Goal: Task Accomplishment & Management: Use online tool/utility

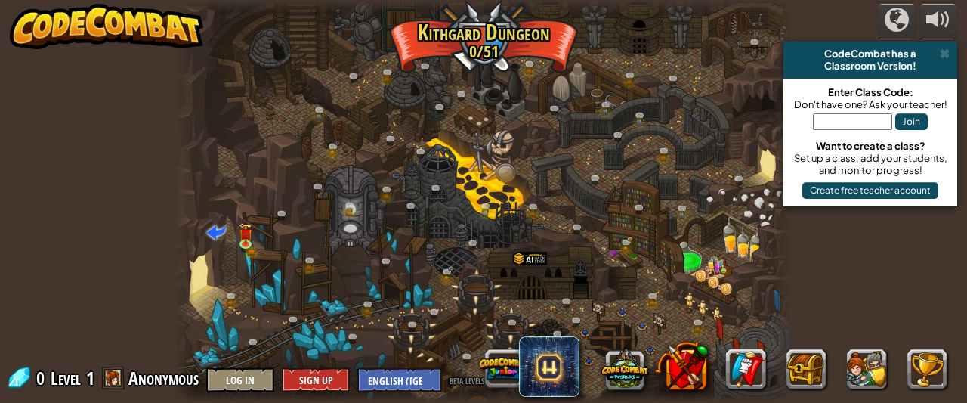
click at [373, 267] on div at bounding box center [483, 201] width 616 height 403
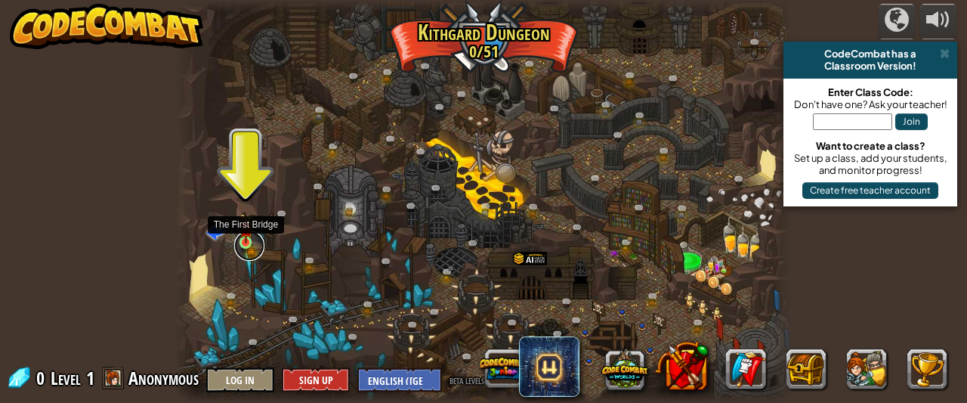
click at [248, 242] on link at bounding box center [249, 245] width 30 height 30
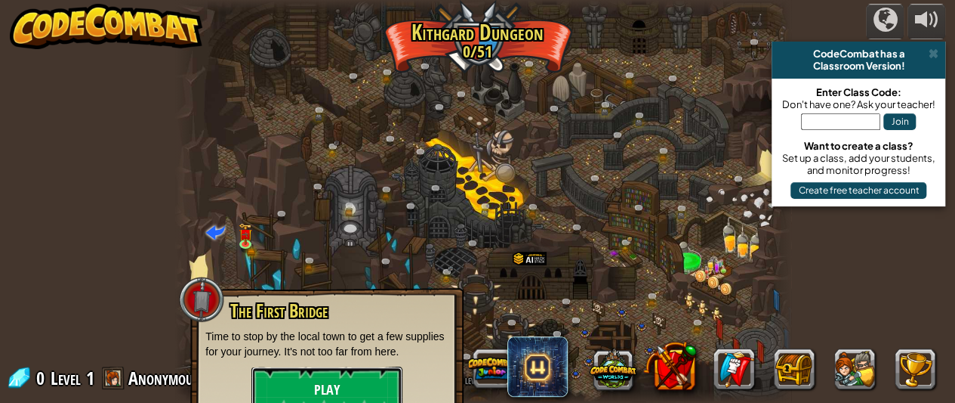
click at [337, 384] on button "Play" at bounding box center [327, 388] width 151 height 45
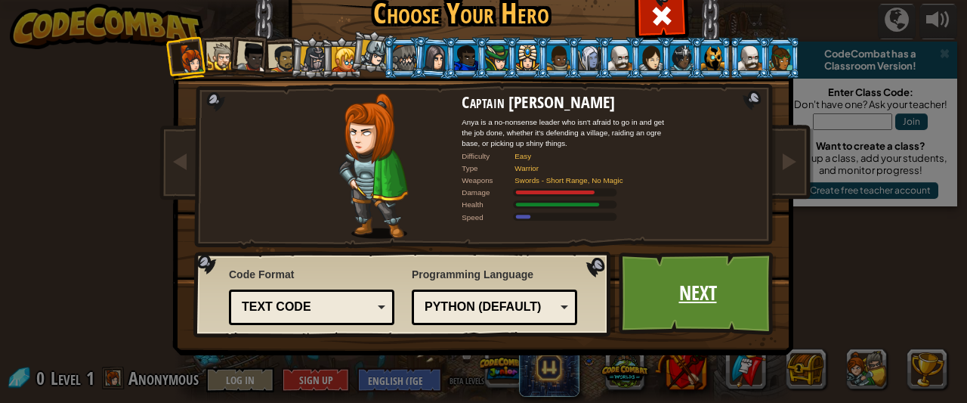
click at [690, 294] on link "Next" at bounding box center [698, 293] width 158 height 83
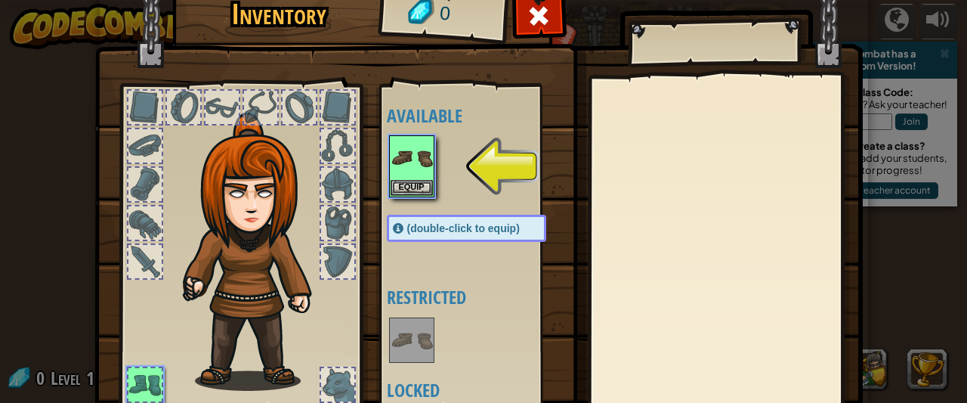
scroll to position [48, 0]
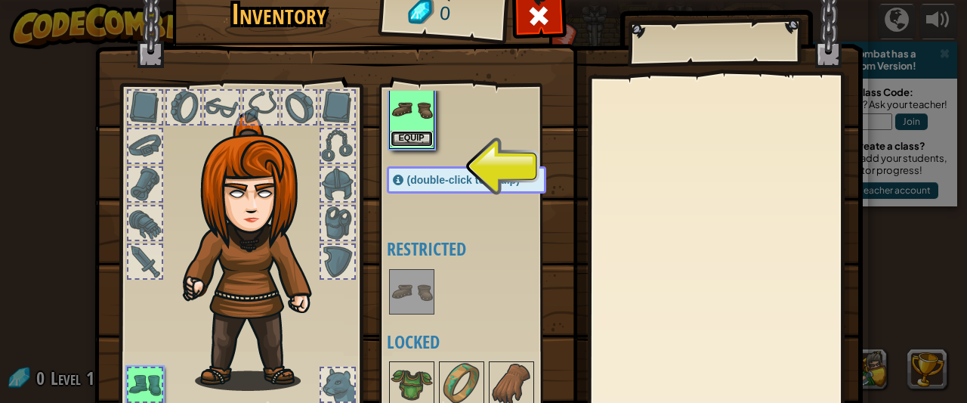
click at [403, 137] on button "Equip" at bounding box center [411, 139] width 42 height 16
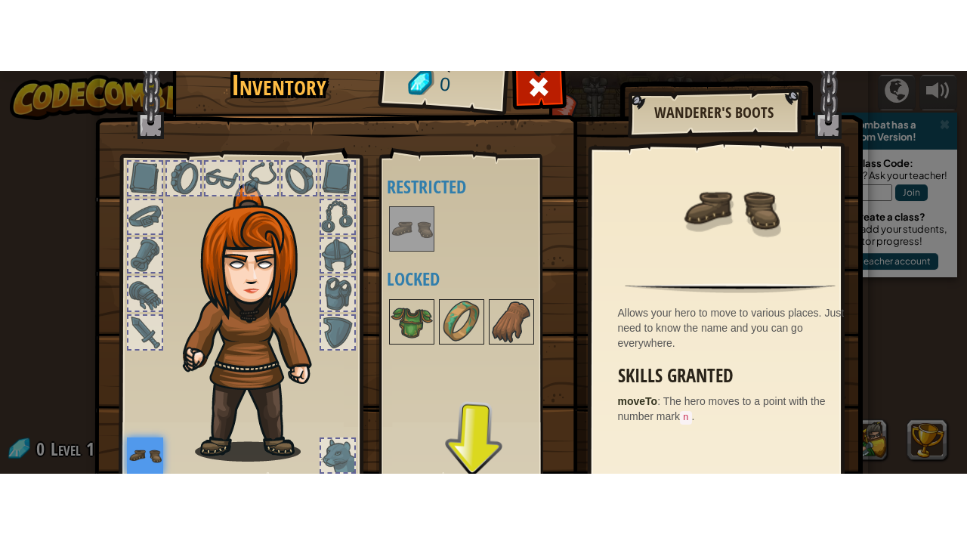
scroll to position [118, 0]
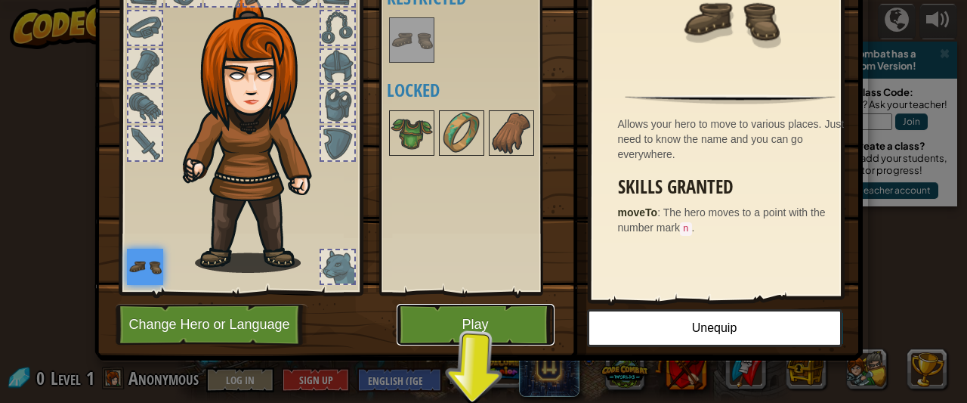
click at [434, 332] on button "Play" at bounding box center [476, 325] width 158 height 42
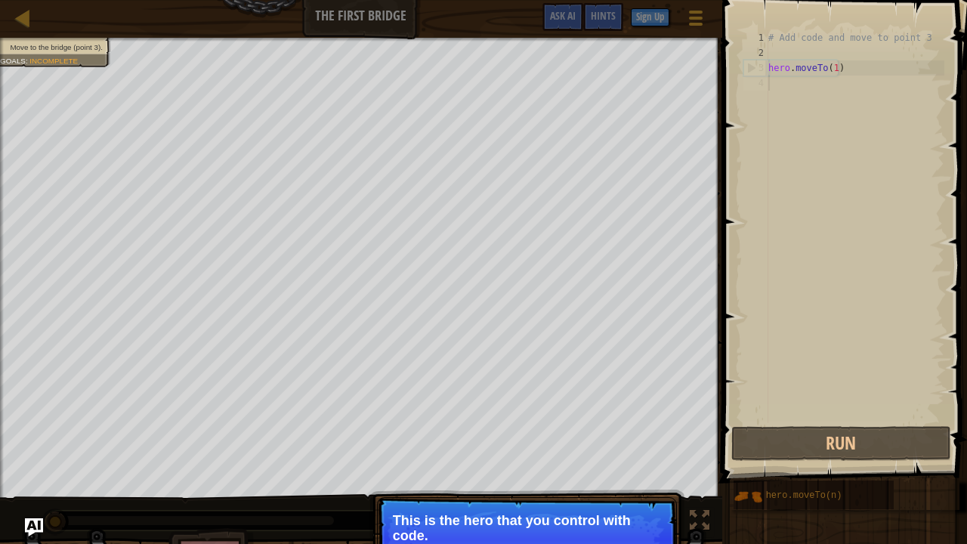
click at [486, 402] on p "This is the hero that you control with code." at bounding box center [527, 528] width 268 height 30
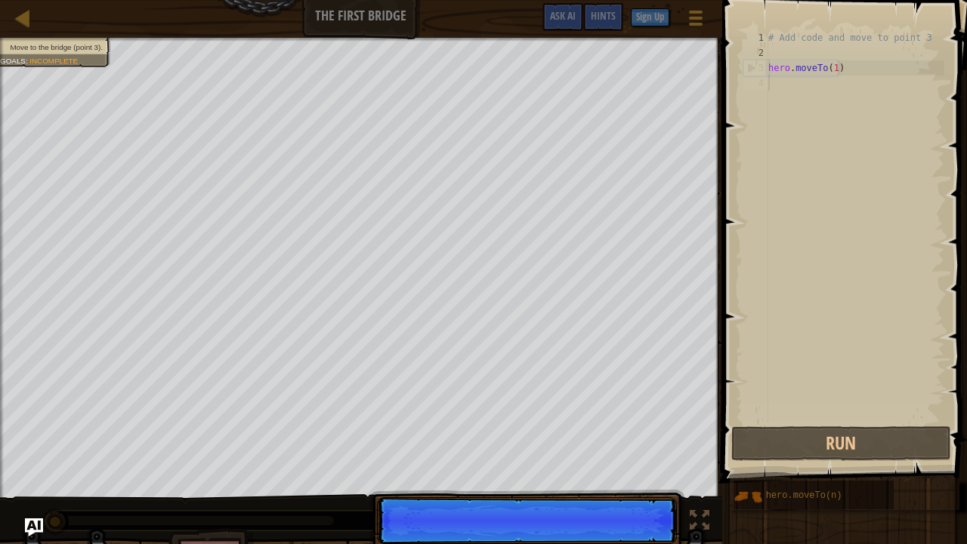
scroll to position [7, 0]
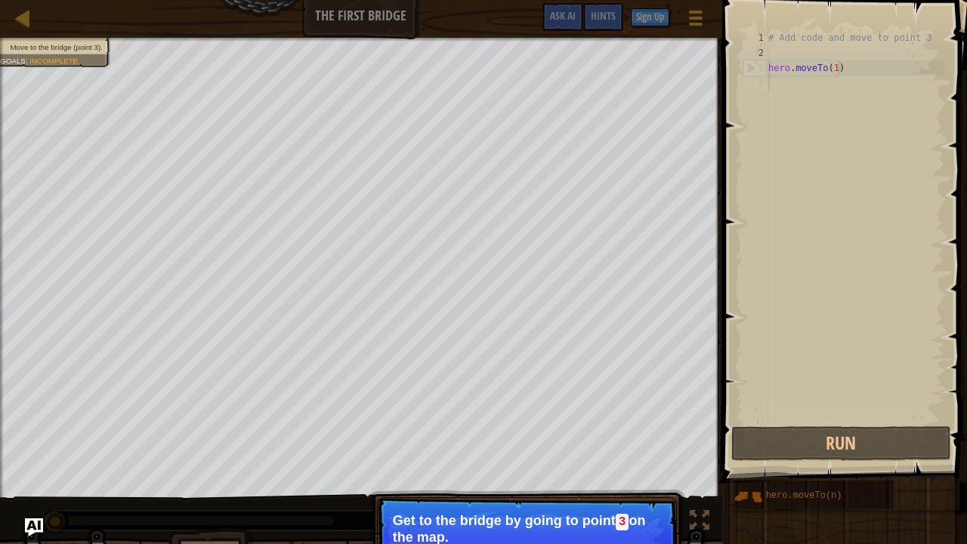
click at [417, 402] on p "Get to the bridge by going to point 3 on the map." at bounding box center [527, 529] width 268 height 32
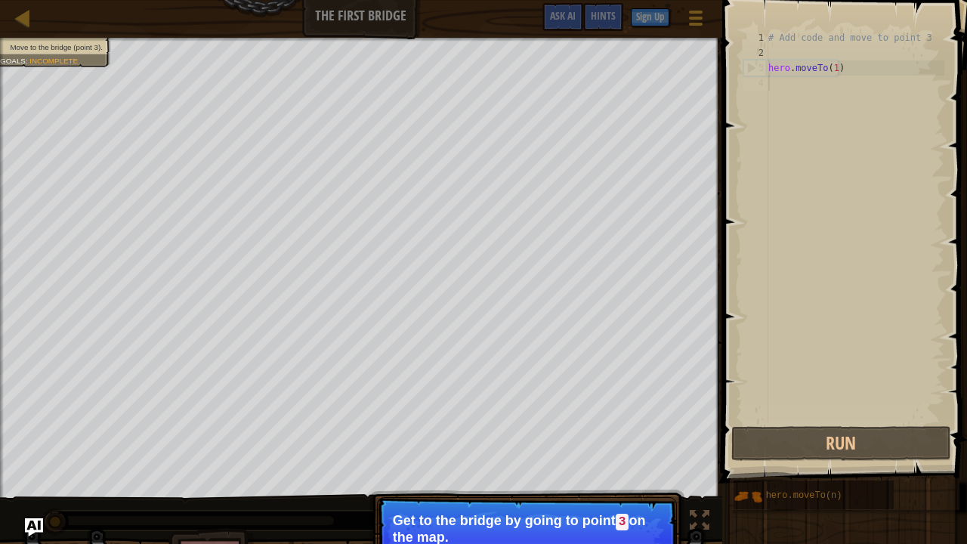
click at [505, 402] on p "Get to the bridge by going to point 3 on the map." at bounding box center [527, 529] width 268 height 32
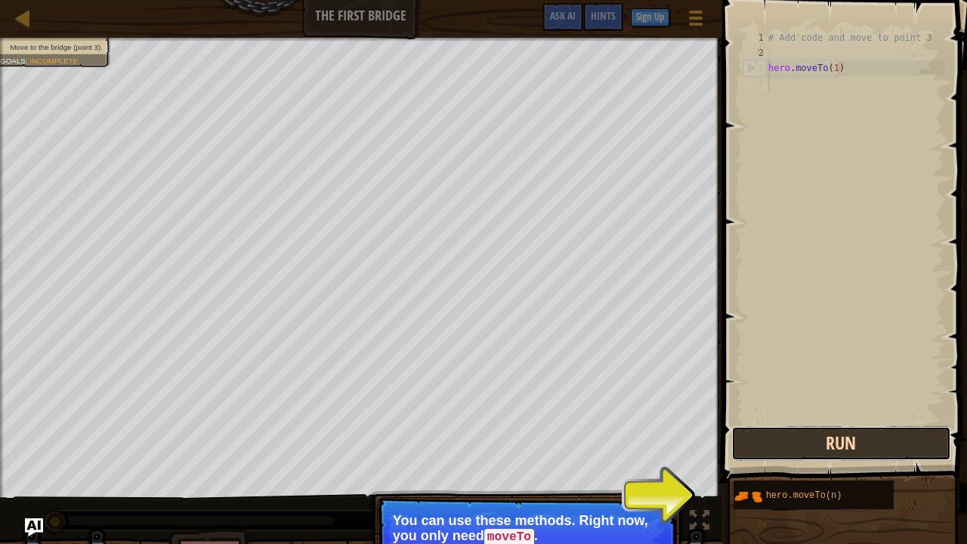
click at [835, 402] on button "Run" at bounding box center [841, 443] width 220 height 35
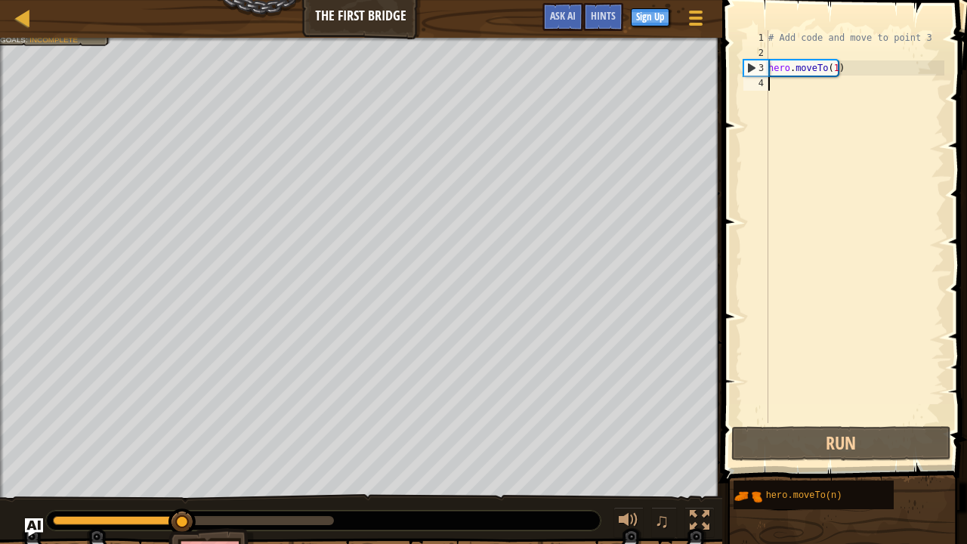
click at [785, 85] on div "# Add code and move to point 3 hero . moveTo ( 1 )" at bounding box center [854, 241] width 179 height 423
click at [859, 63] on div "# Add code and move to point 3 hero . moveTo ( 1 )" at bounding box center [854, 241] width 179 height 423
type textarea "hero.moveTo(1)"
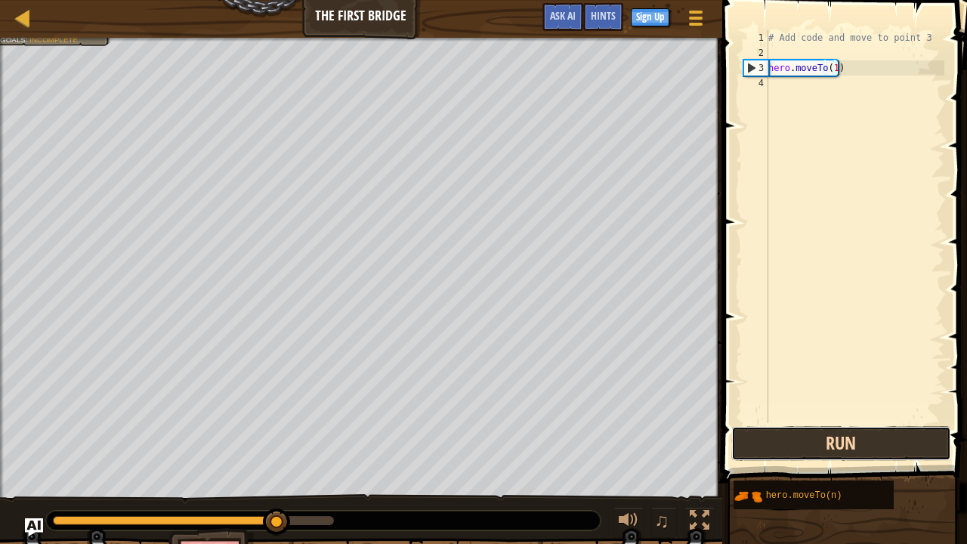
click at [831, 402] on button "Run" at bounding box center [841, 443] width 220 height 35
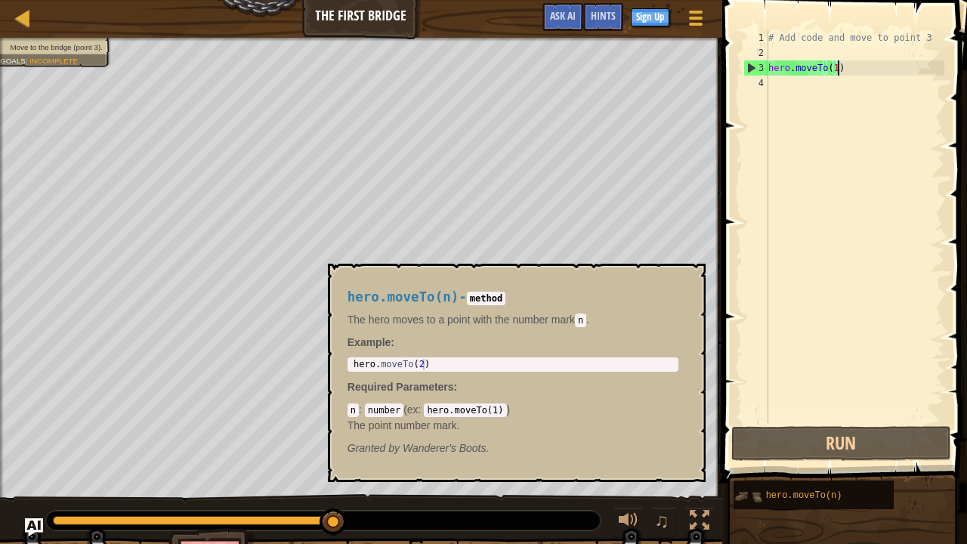
click at [752, 402] on img at bounding box center [747, 496] width 29 height 29
click at [816, 402] on span "hero.moveTo(n)" at bounding box center [804, 495] width 76 height 11
click at [816, 82] on div "# Add code and move to point 3 hero . moveTo ( 1 )" at bounding box center [854, 241] width 179 height 423
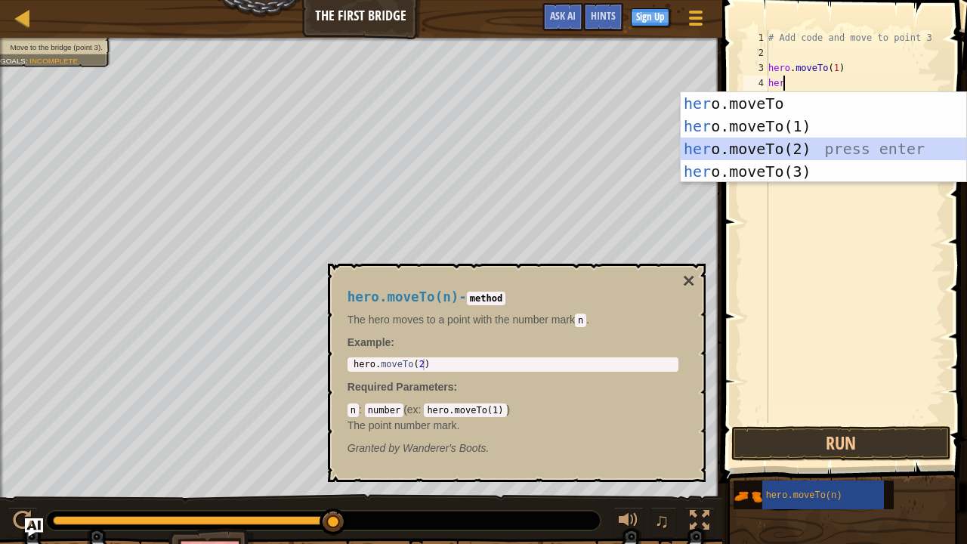
click at [707, 147] on div "her o.moveTo press enter her o.moveTo(1) press enter her o.moveTo(2) press ente…" at bounding box center [823, 160] width 286 height 136
type textarea "hero.moveTo(2)"
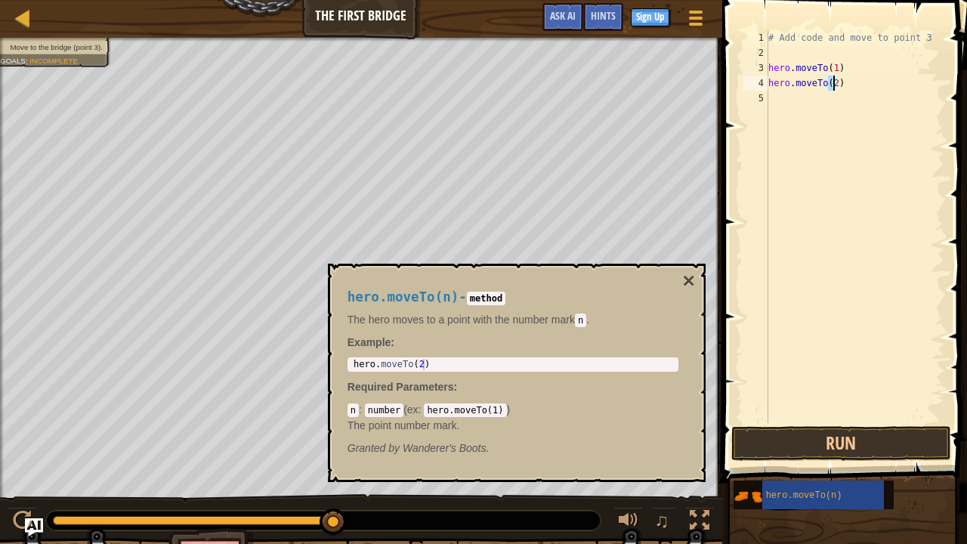
click at [792, 89] on div "# Add code and move to point 3 hero . moveTo ( 1 ) hero . moveTo ( 2 )" at bounding box center [854, 241] width 179 height 423
click at [783, 106] on div "# Add code and move to point 3 hero . moveTo ( 1 ) hero . moveTo ( 2 )" at bounding box center [854, 241] width 179 height 423
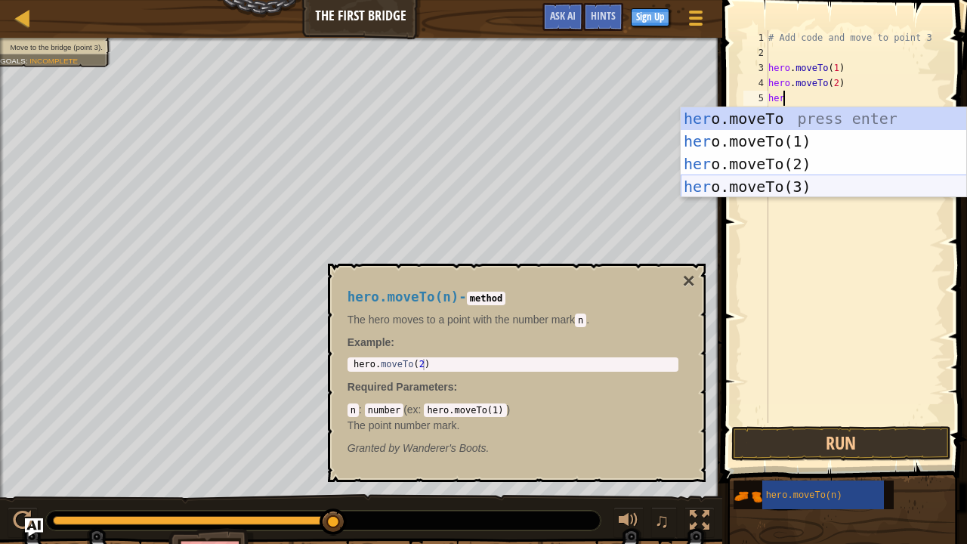
click at [726, 180] on div "her o.moveTo press enter her o.moveTo(1) press enter her o.moveTo(2) press ente…" at bounding box center [823, 175] width 286 height 136
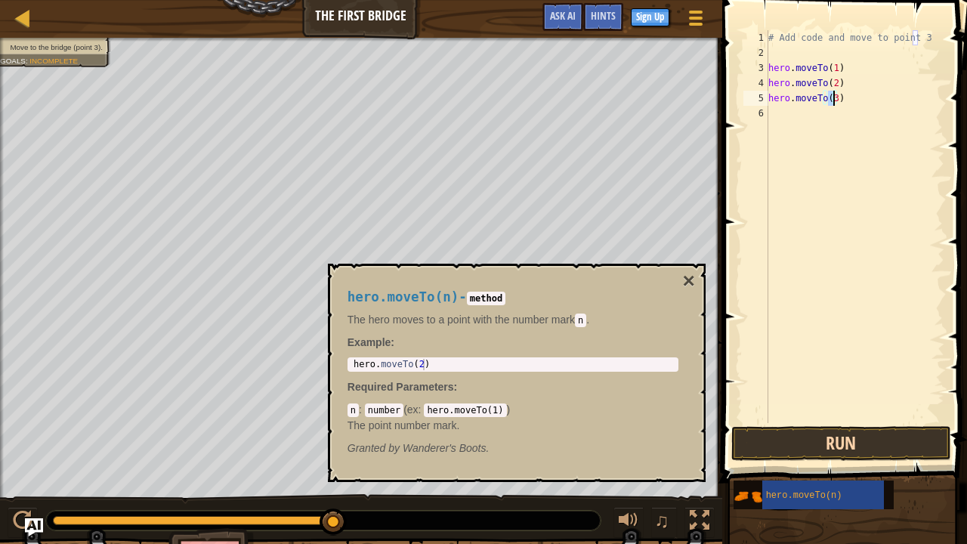
type textarea "hero.moveTo(3)"
click at [767, 402] on button "Run" at bounding box center [841, 443] width 220 height 35
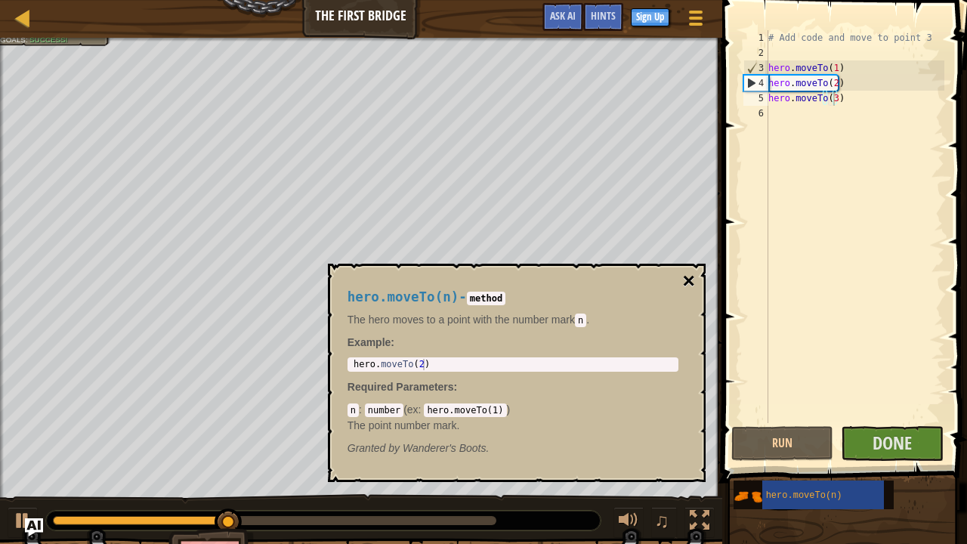
click at [690, 285] on button "×" at bounding box center [688, 280] width 12 height 21
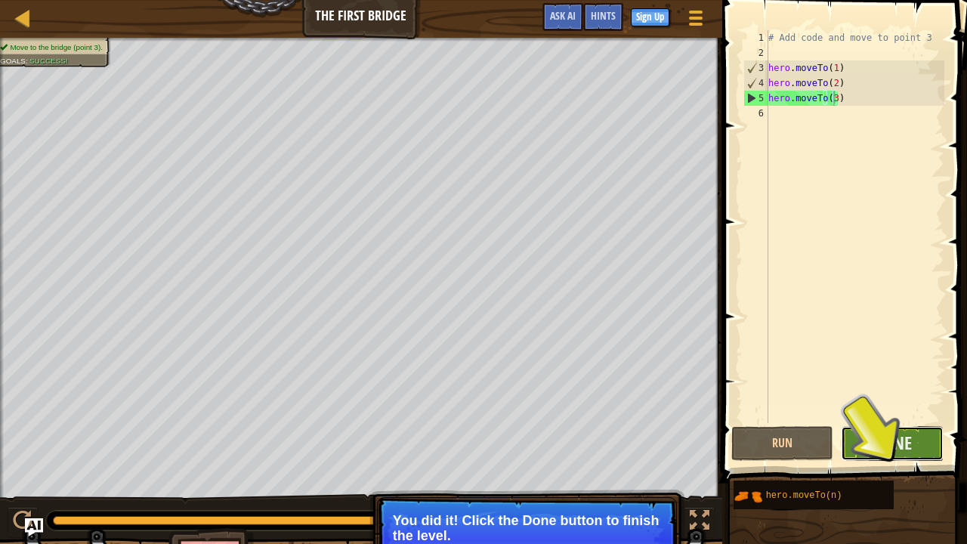
click at [870, 402] on button "Done" at bounding box center [892, 443] width 103 height 35
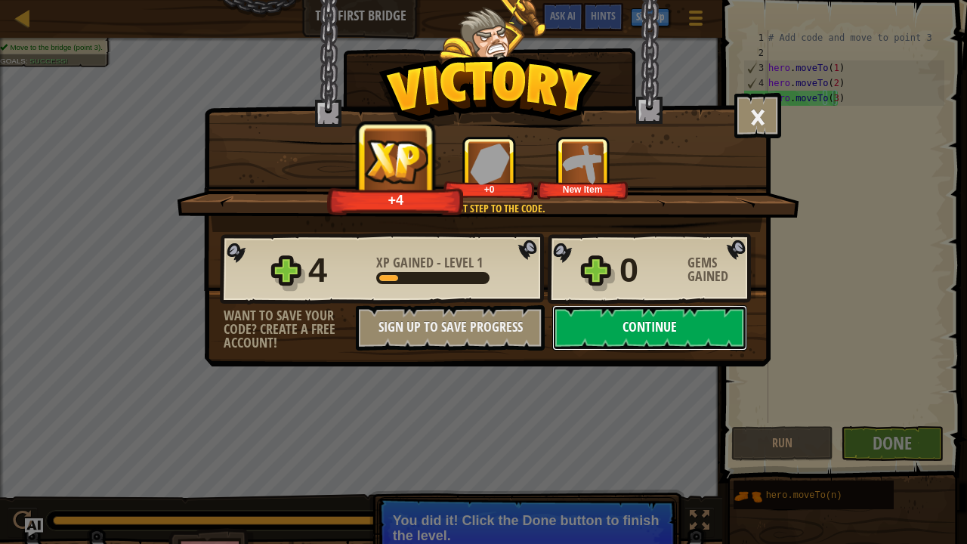
click at [625, 308] on button "Continue" at bounding box center [649, 327] width 195 height 45
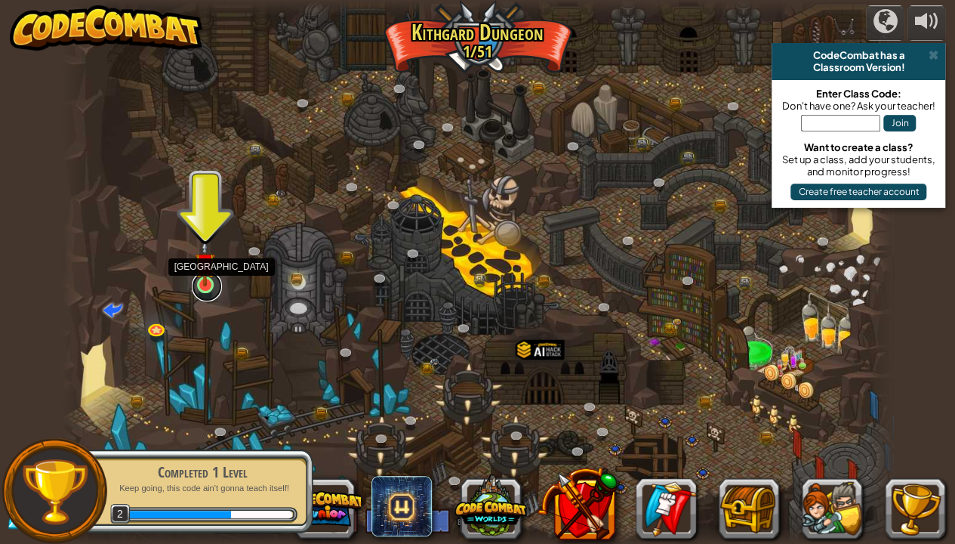
click at [209, 290] on link at bounding box center [207, 286] width 30 height 30
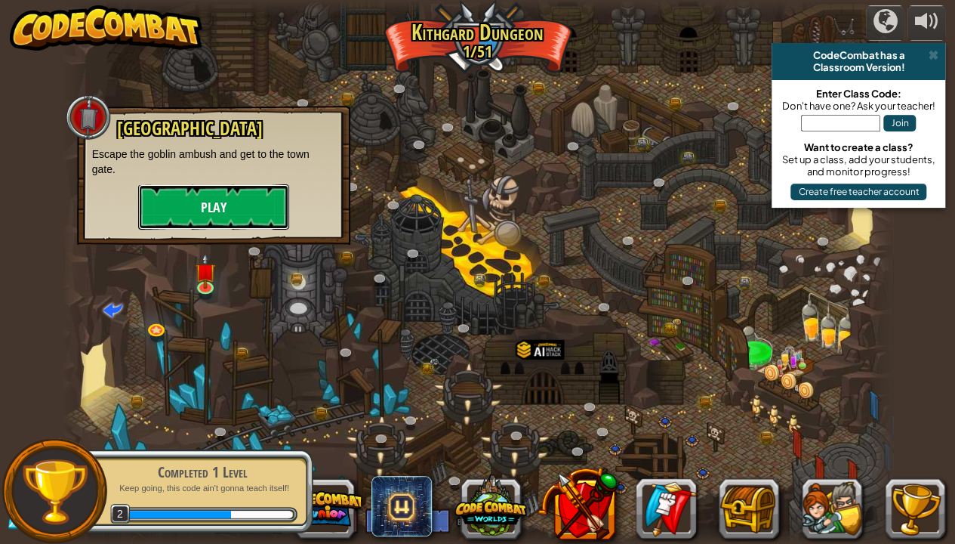
drag, startPoint x: 276, startPoint y: 195, endPoint x: 230, endPoint y: 216, distance: 50.7
click at [230, 216] on button "Play" at bounding box center [213, 206] width 151 height 45
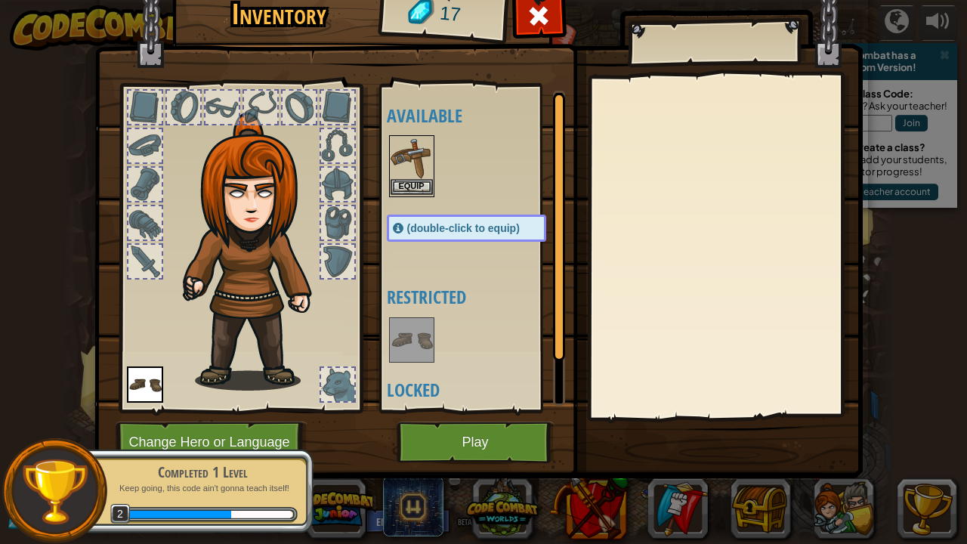
click at [399, 176] on img at bounding box center [411, 158] width 42 height 42
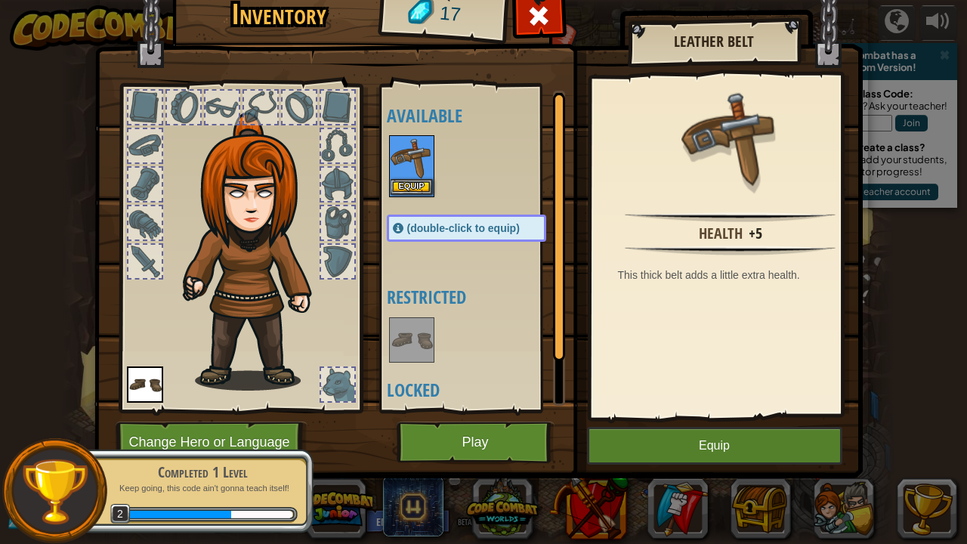
click at [399, 176] on img at bounding box center [411, 158] width 42 height 42
click at [412, 186] on button "Equip" at bounding box center [411, 187] width 42 height 16
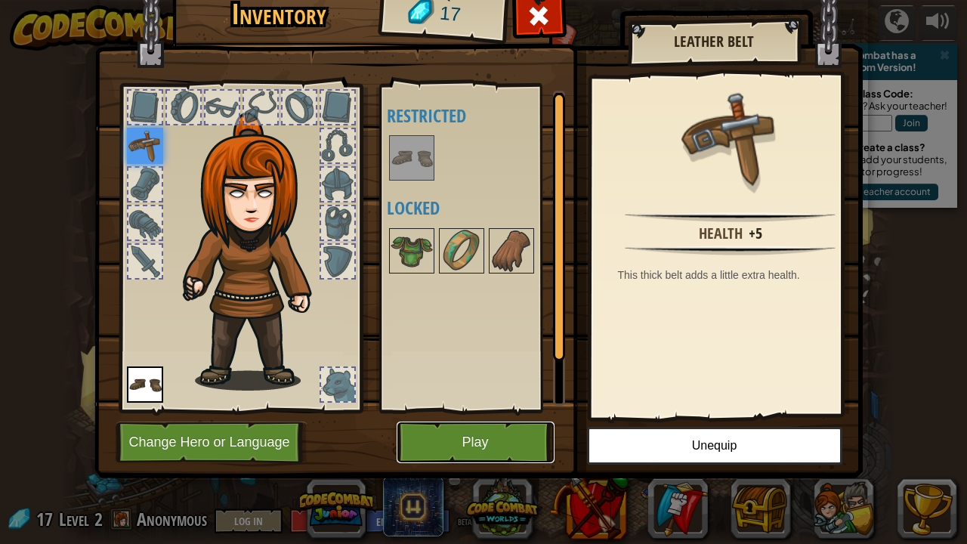
click at [501, 402] on button "Play" at bounding box center [476, 442] width 158 height 42
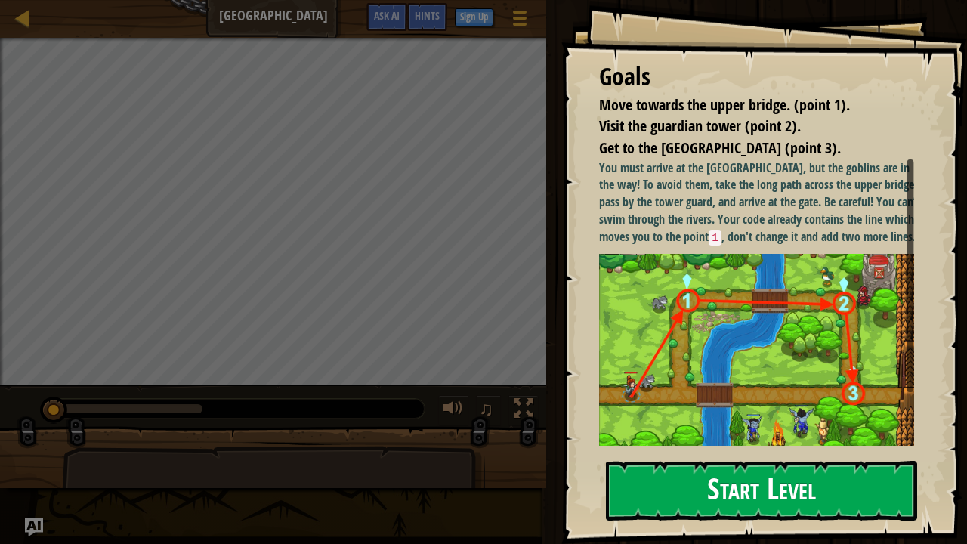
click at [693, 402] on button "Start Level" at bounding box center [761, 491] width 311 height 60
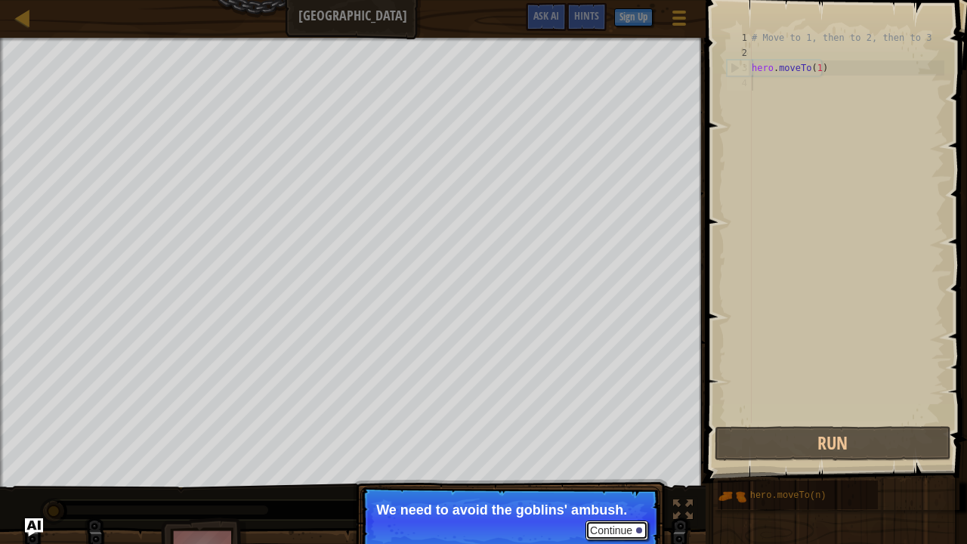
click at [625, 402] on button "Continue" at bounding box center [616, 530] width 63 height 20
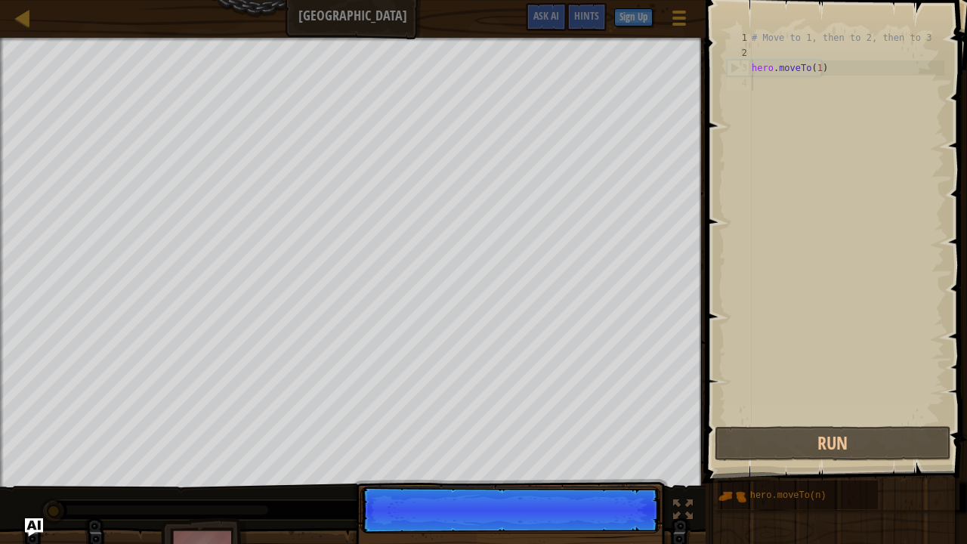
scroll to position [7, 0]
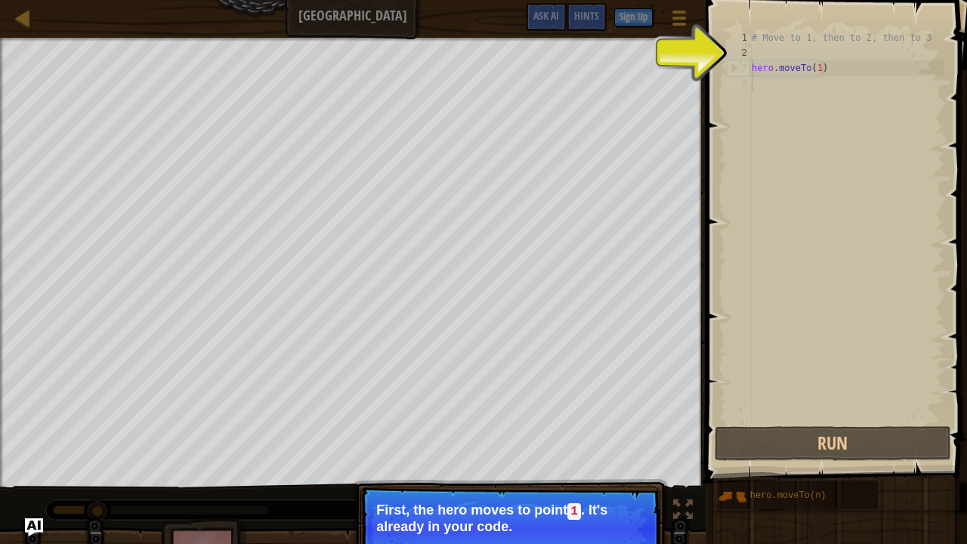
click at [619, 402] on button "Continue" at bounding box center [616, 547] width 63 height 20
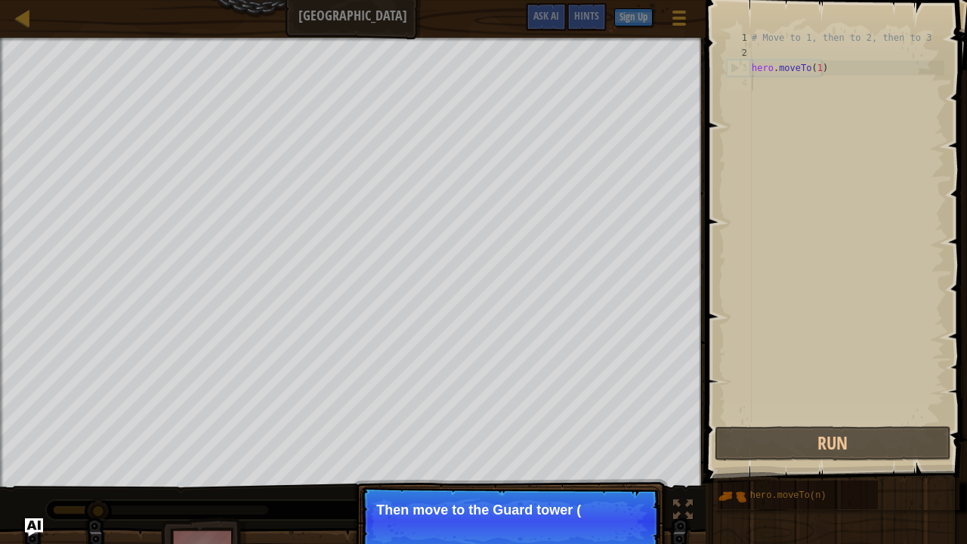
click at [619, 402] on p "Continue Then move to the [GEOGRAPHIC_DATA] (" at bounding box center [510, 520] width 300 height 69
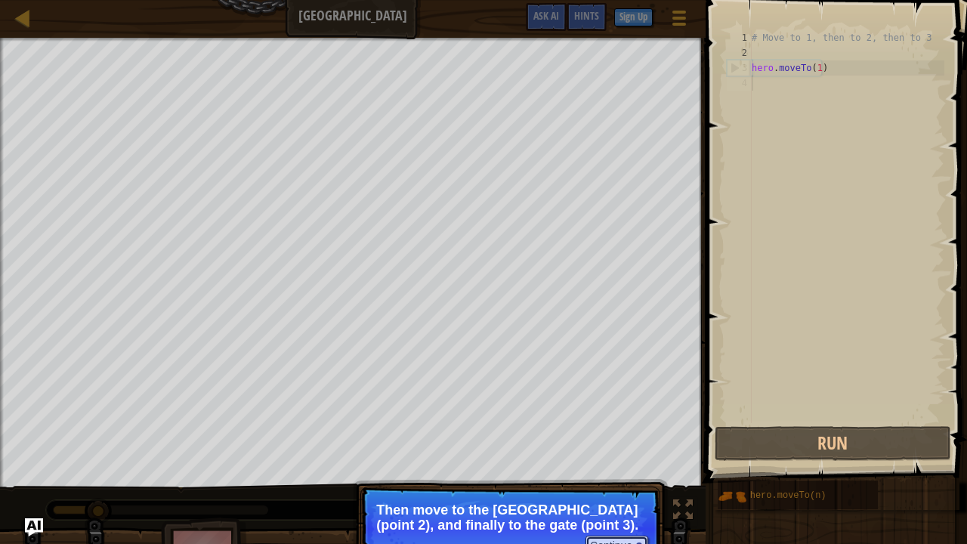
click at [619, 402] on button "Continue" at bounding box center [616, 545] width 63 height 20
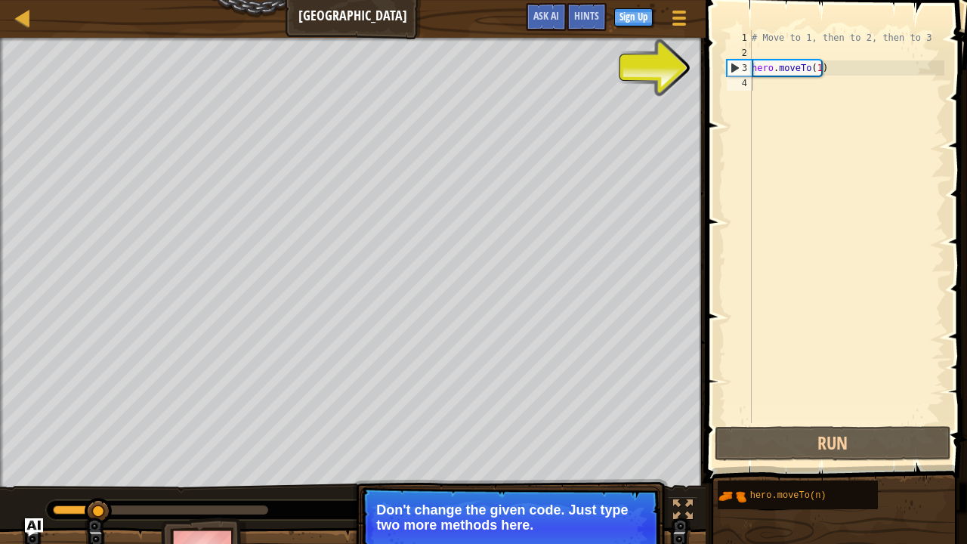
click at [468, 402] on p "Don't change the given code. Just type two more methods here." at bounding box center [510, 517] width 268 height 30
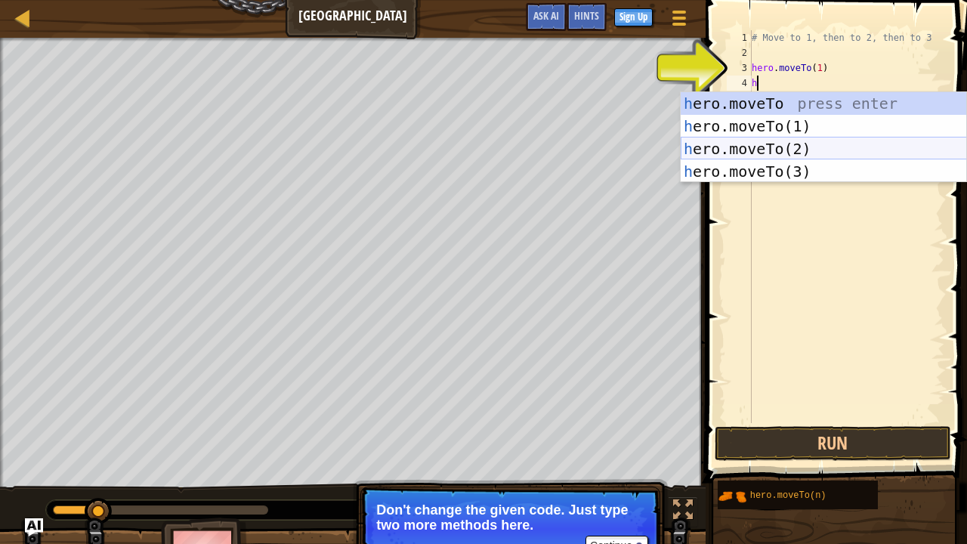
click at [745, 143] on div "h ero.moveTo press enter h ero.moveTo(1) press enter h ero.moveTo(2) press ente…" at bounding box center [823, 160] width 286 height 136
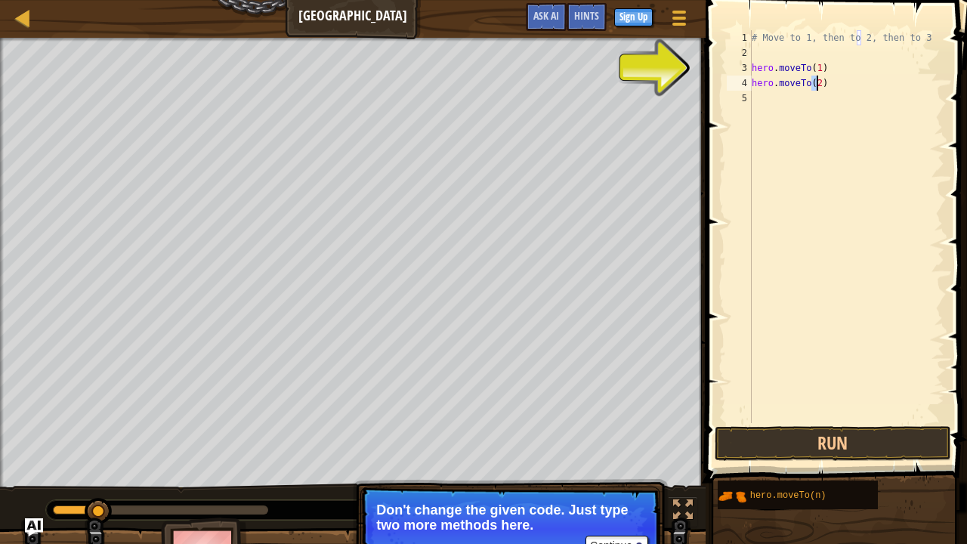
type textarea "hero.moveTo(2)"
click at [767, 94] on div "# Move to 1, then to 2, then to 3 hero . moveTo ( 1 ) hero . moveTo ( 2 )" at bounding box center [846, 241] width 196 height 423
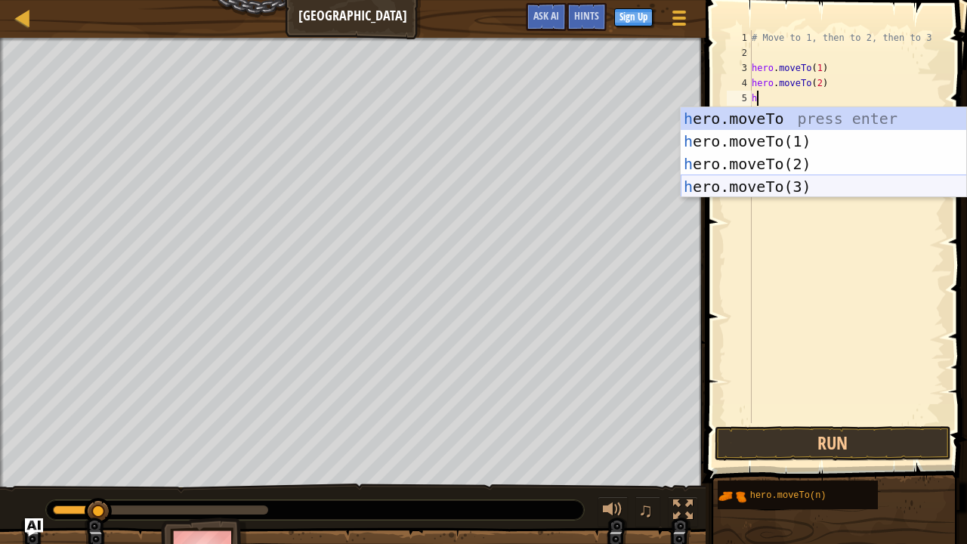
click at [725, 181] on div "h ero.moveTo press enter h ero.moveTo(1) press enter h ero.moveTo(2) press ente…" at bounding box center [823, 175] width 286 height 136
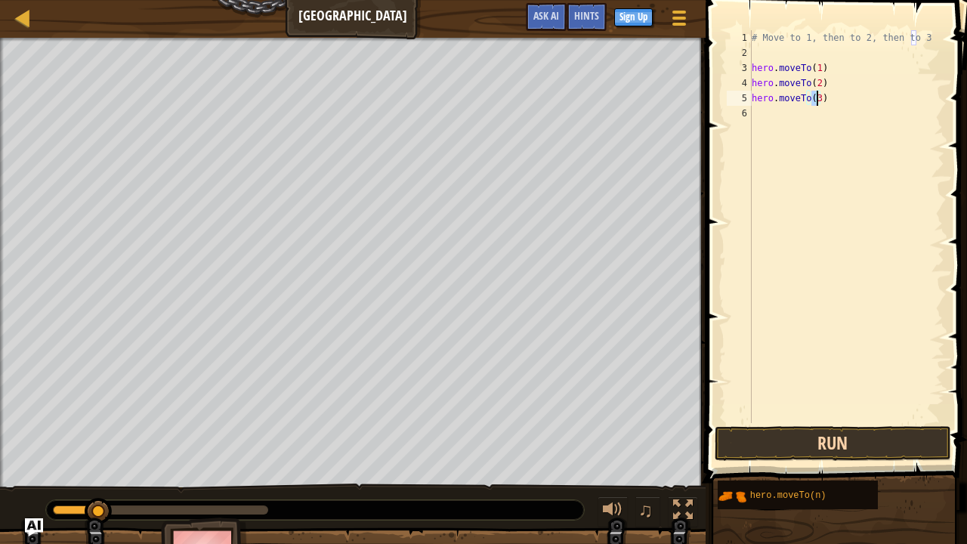
type textarea "hero.moveTo(3)"
click at [785, 402] on button "Run" at bounding box center [832, 443] width 236 height 35
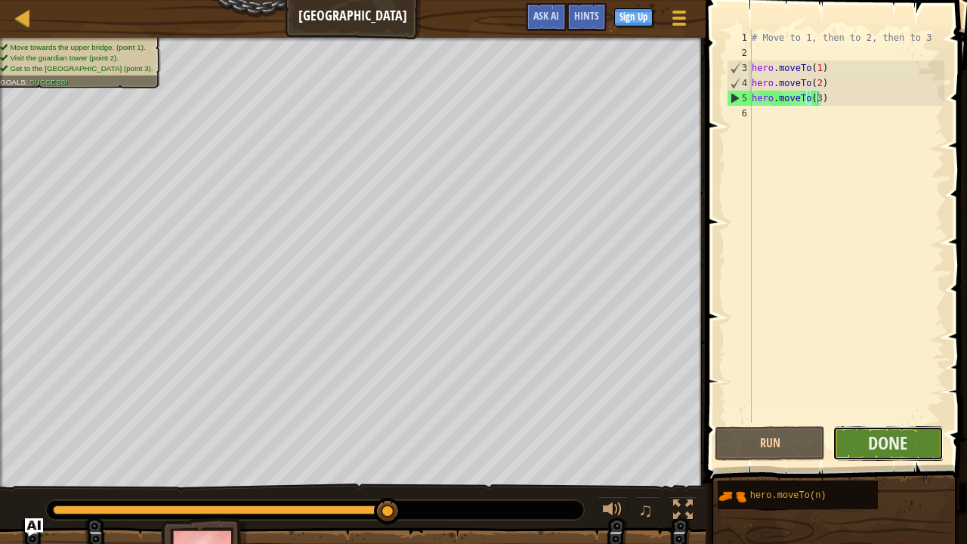
click at [923, 402] on button "Done" at bounding box center [887, 443] width 110 height 35
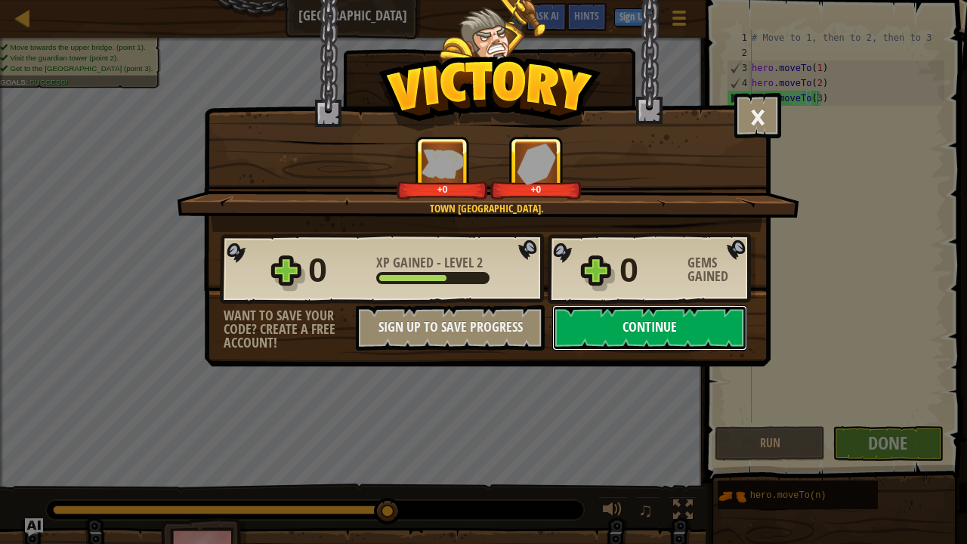
click at [607, 326] on button "Continue" at bounding box center [649, 327] width 195 height 45
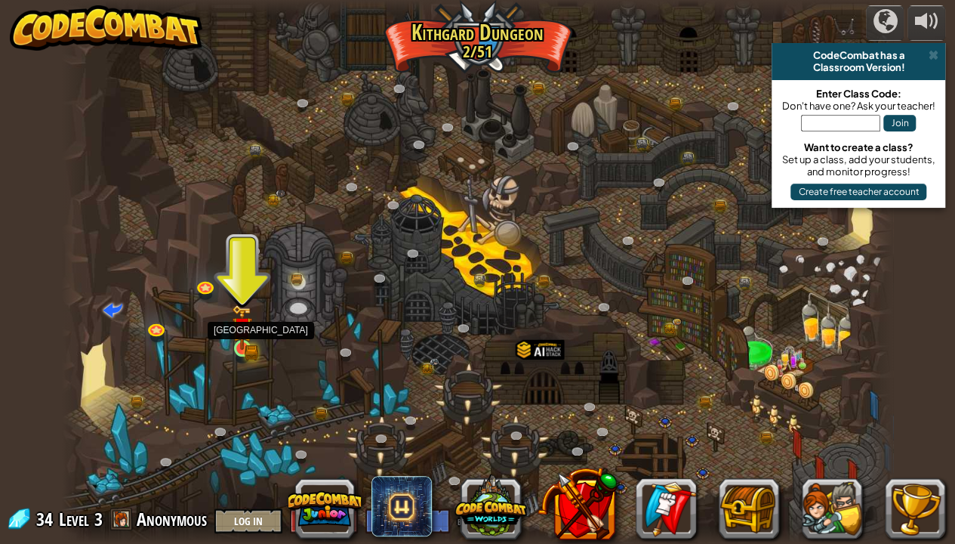
click at [249, 341] on img at bounding box center [242, 326] width 20 height 45
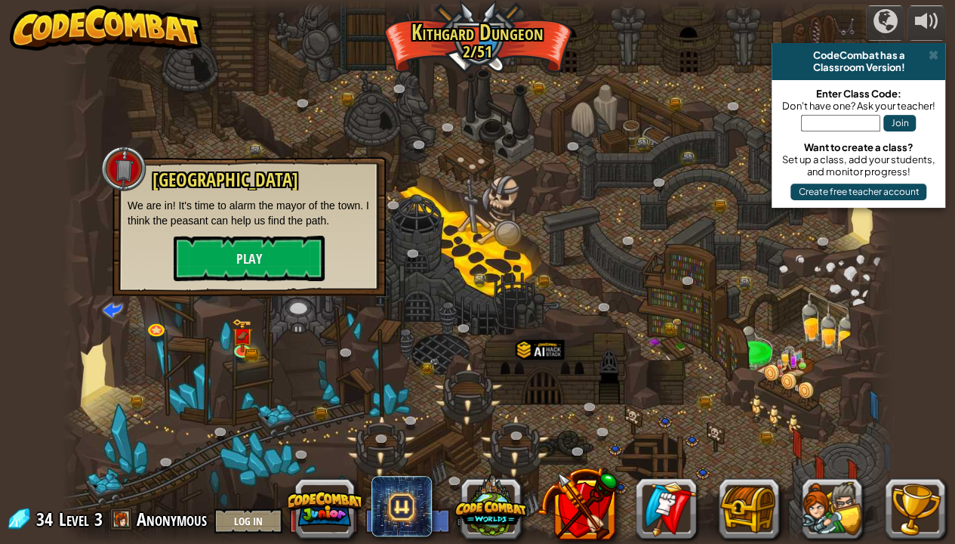
drag, startPoint x: 258, startPoint y: 249, endPoint x: 580, endPoint y: 258, distance: 321.9
click at [580, 258] on div at bounding box center [478, 272] width 832 height 544
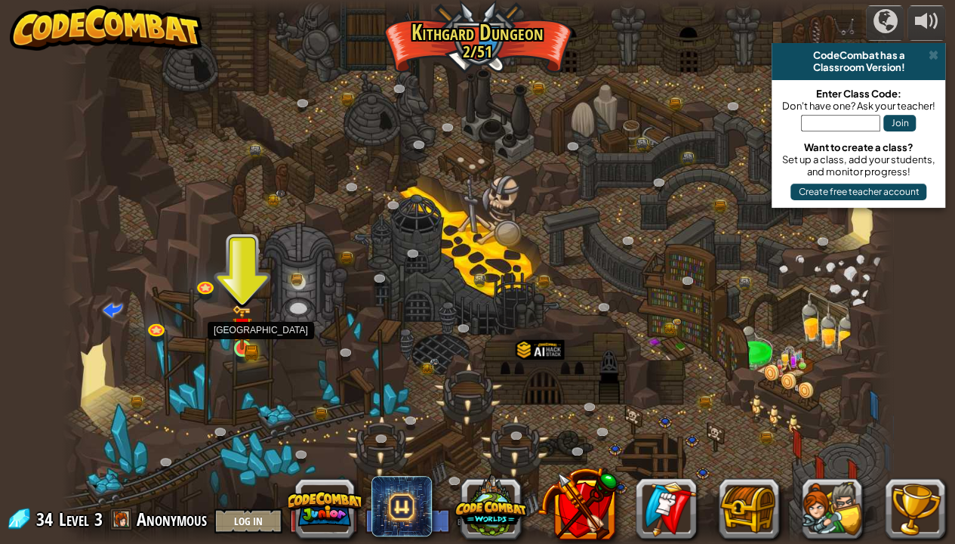
click at [248, 344] on img at bounding box center [242, 326] width 20 height 45
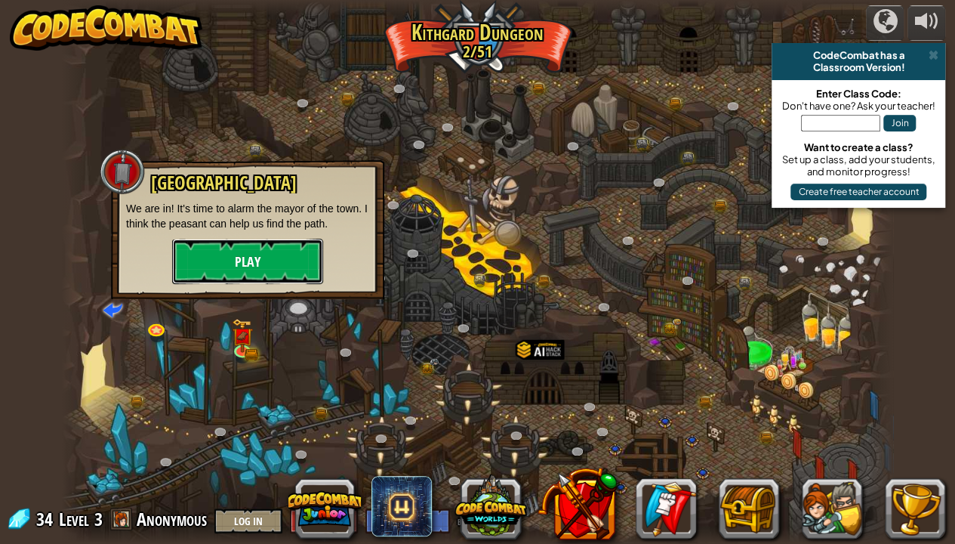
click at [263, 255] on button "Play" at bounding box center [247, 261] width 151 height 45
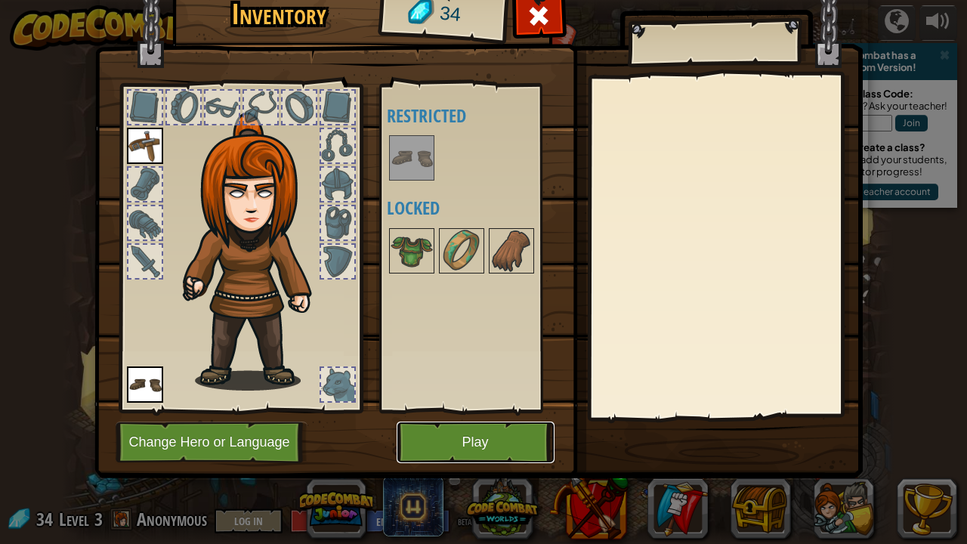
click at [458, 402] on button "Play" at bounding box center [476, 442] width 158 height 42
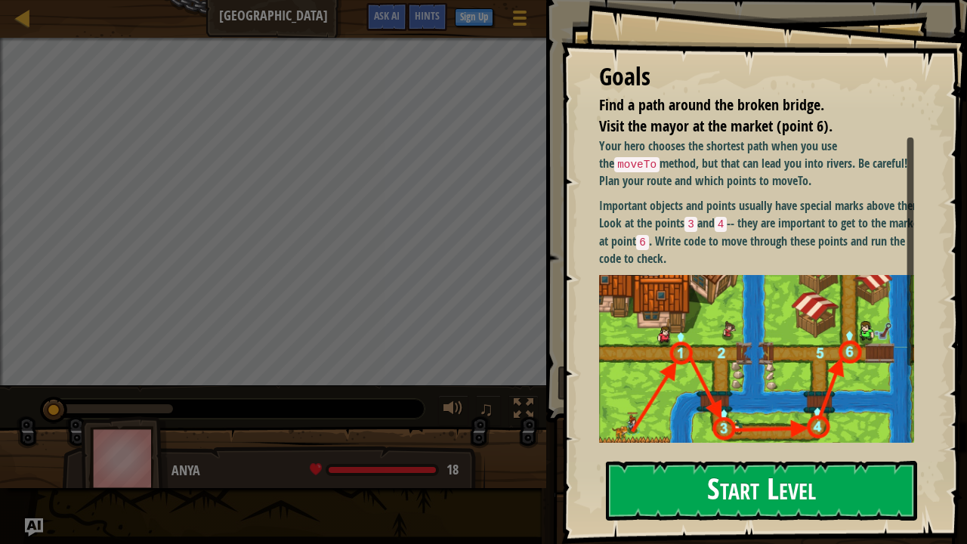
click at [695, 402] on button "Start Level" at bounding box center [761, 491] width 311 height 60
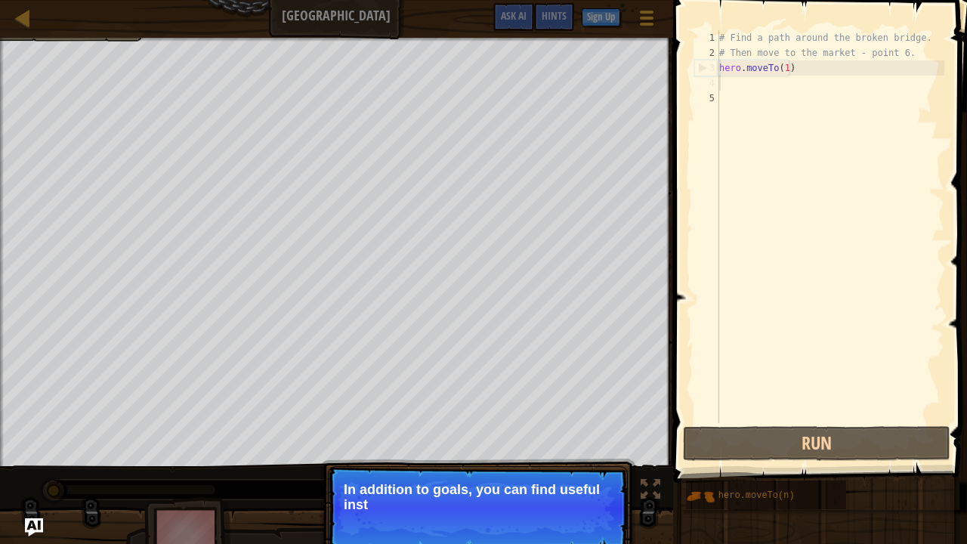
click at [724, 82] on div "# Find a path around the broken bridge. # Then move to the market - point 6. he…" at bounding box center [830, 241] width 228 height 423
click at [588, 402] on button "Continue" at bounding box center [584, 525] width 63 height 20
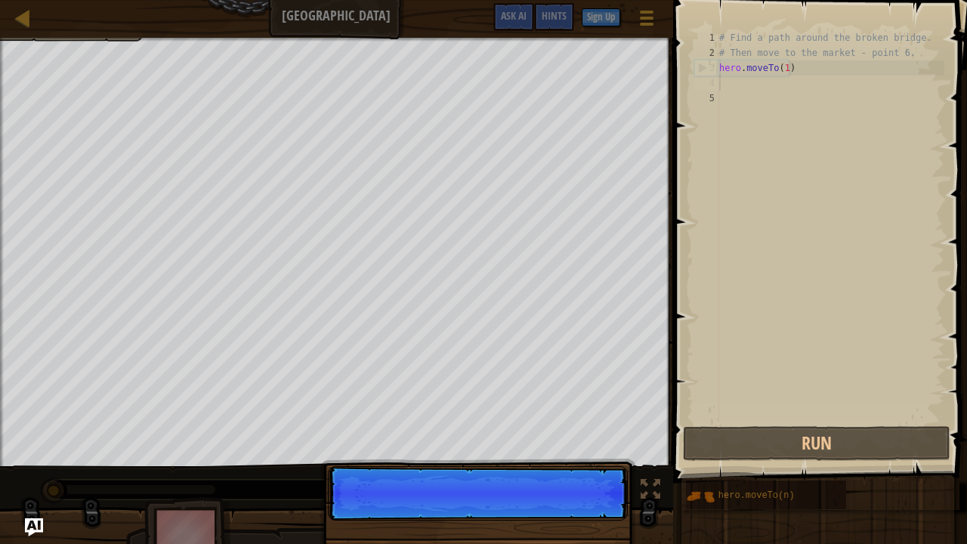
scroll to position [7, 0]
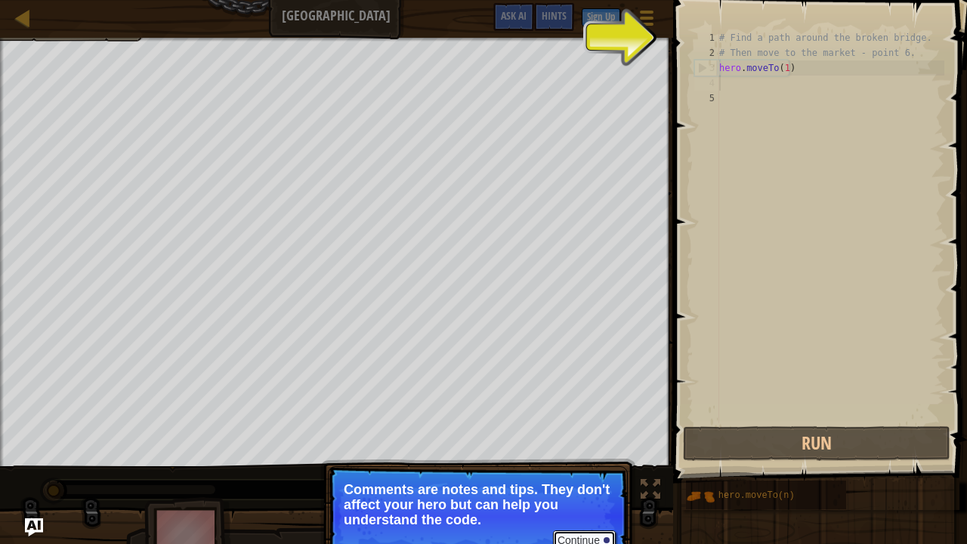
click at [560, 402] on button "Continue" at bounding box center [584, 540] width 63 height 20
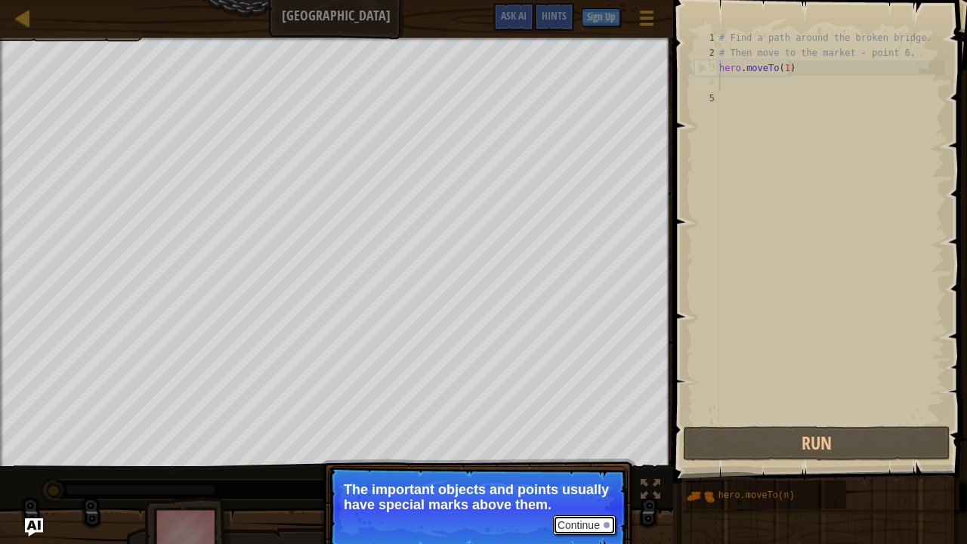
click at [577, 402] on button "Continue" at bounding box center [584, 525] width 63 height 20
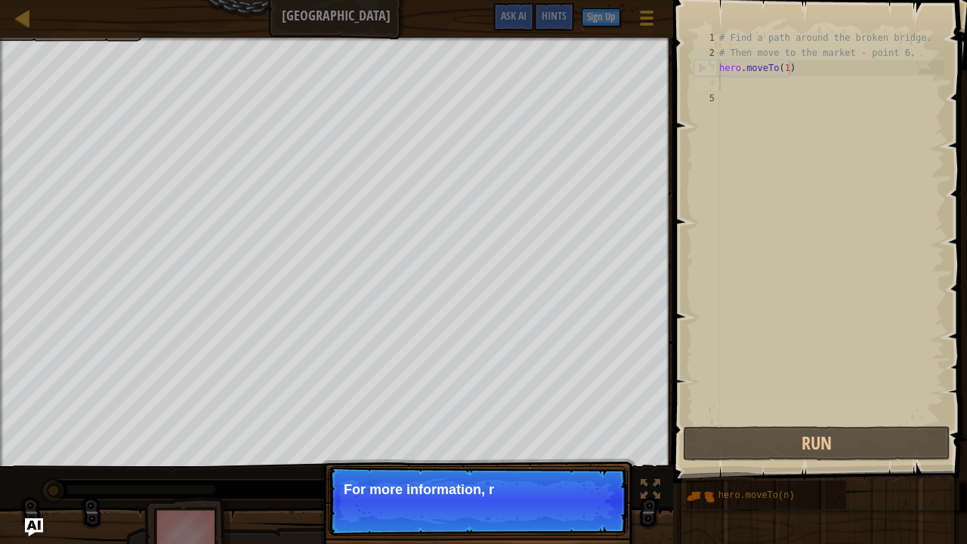
click at [577, 402] on p "Continue For more information, r" at bounding box center [478, 500] width 300 height 69
click at [577, 402] on p "Continue For more information, read the HINTS" at bounding box center [478, 500] width 300 height 69
click at [577, 402] on button "Continue" at bounding box center [584, 510] width 63 height 20
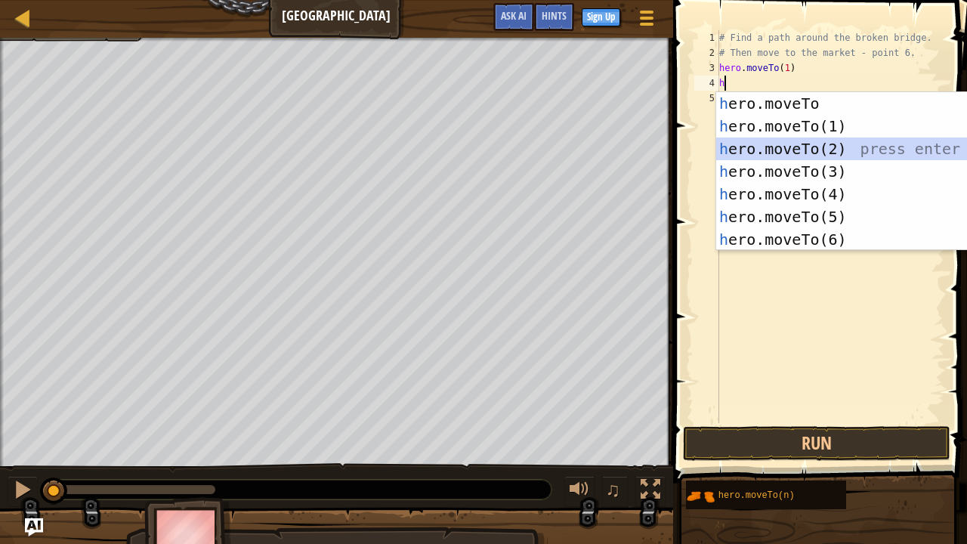
click at [738, 143] on div "h ero.moveTo press enter h ero.moveTo(1) press enter h ero.moveTo(2) press ente…" at bounding box center [859, 194] width 286 height 204
type textarea "hero.moveTo(2)"
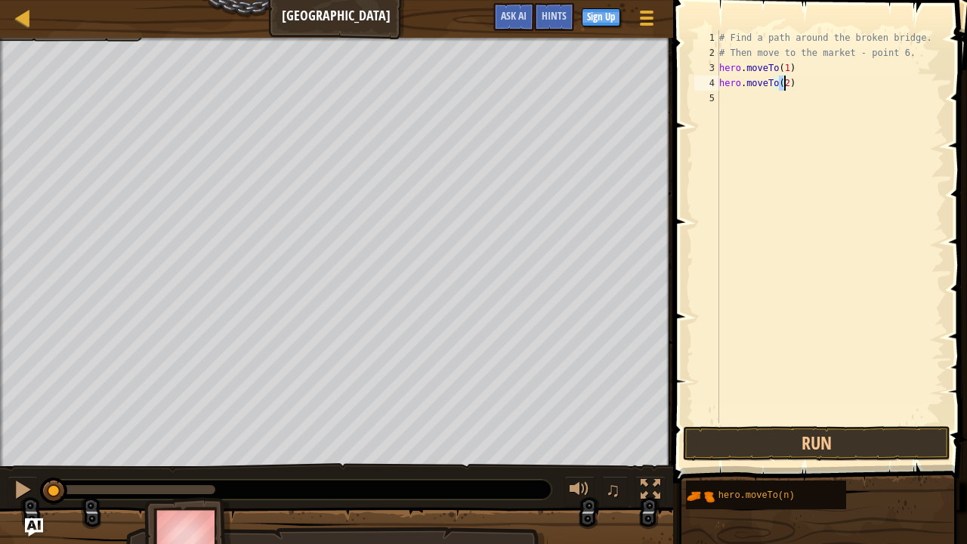
click at [745, 83] on div "# Find a path around the broken bridge. # Then move to the market - point 6. he…" at bounding box center [830, 241] width 228 height 423
click at [739, 100] on div "# Find a path around the broken bridge. # Then move to the market - point 6. he…" at bounding box center [830, 241] width 228 height 423
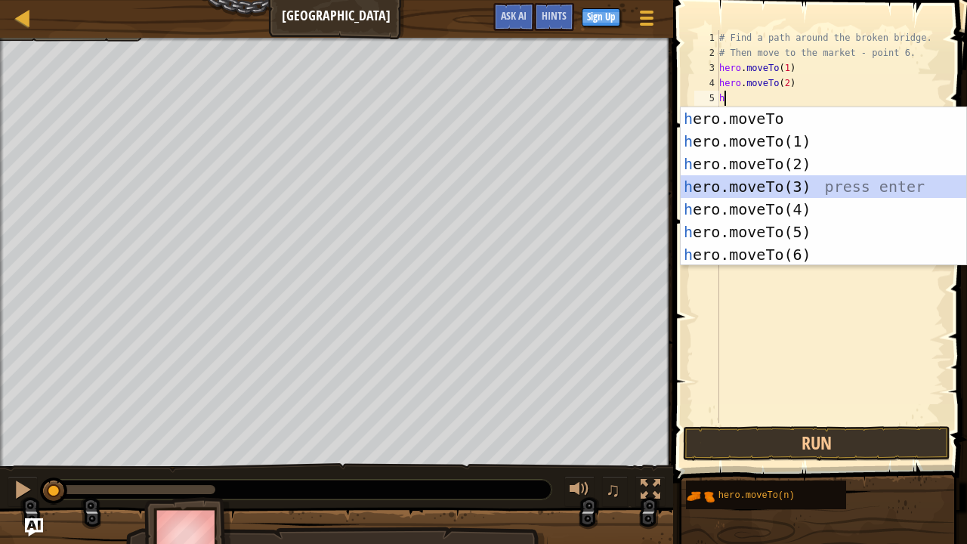
click at [757, 186] on div "h ero.moveTo press enter h ero.moveTo(1) press enter h ero.moveTo(2) press ente…" at bounding box center [823, 209] width 286 height 204
type textarea "hero.moveTo(3)"
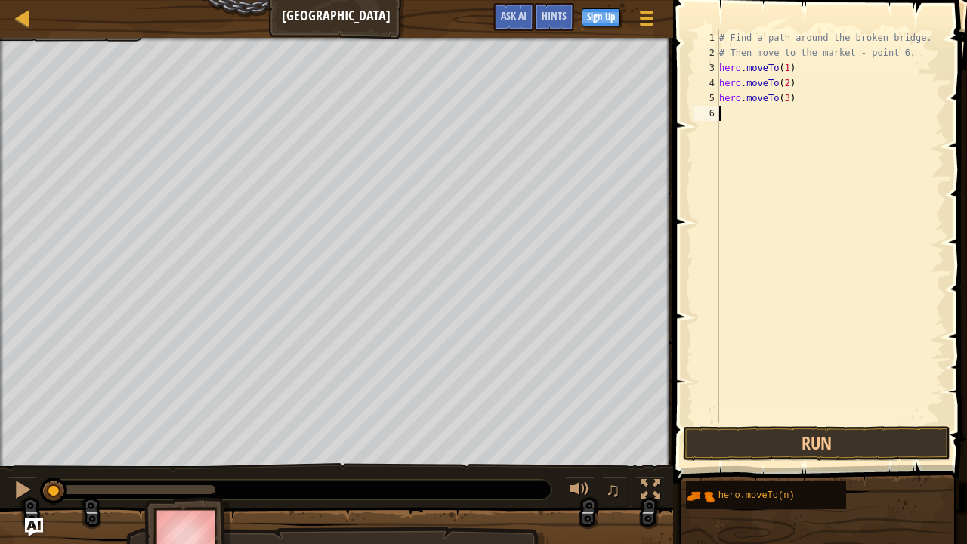
click at [761, 106] on div "# Find a path around the broken bridge. # Then move to the market - point 6. he…" at bounding box center [830, 241] width 228 height 423
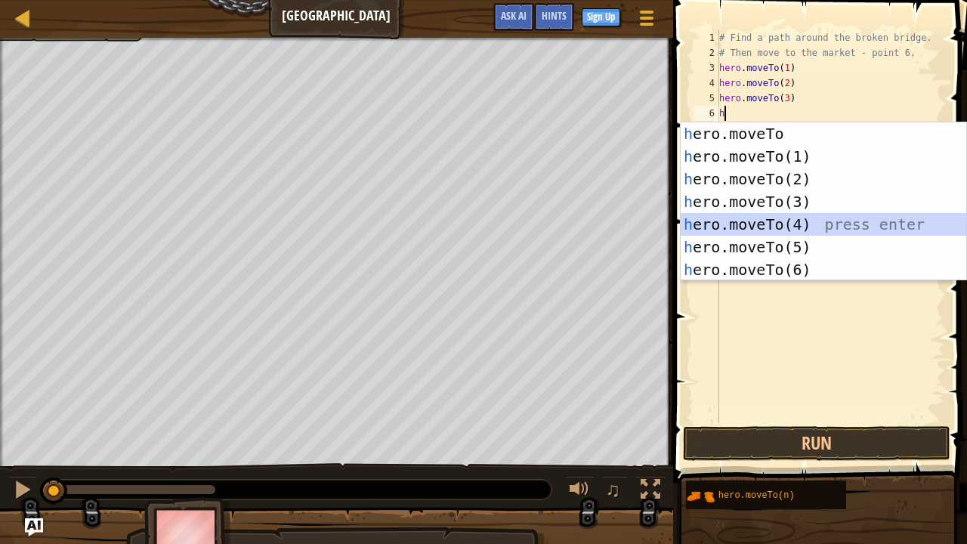
click at [761, 218] on div "h ero.moveTo press enter h ero.moveTo(1) press enter h ero.moveTo(2) press ente…" at bounding box center [823, 224] width 286 height 204
type textarea "hero.moveTo(4)"
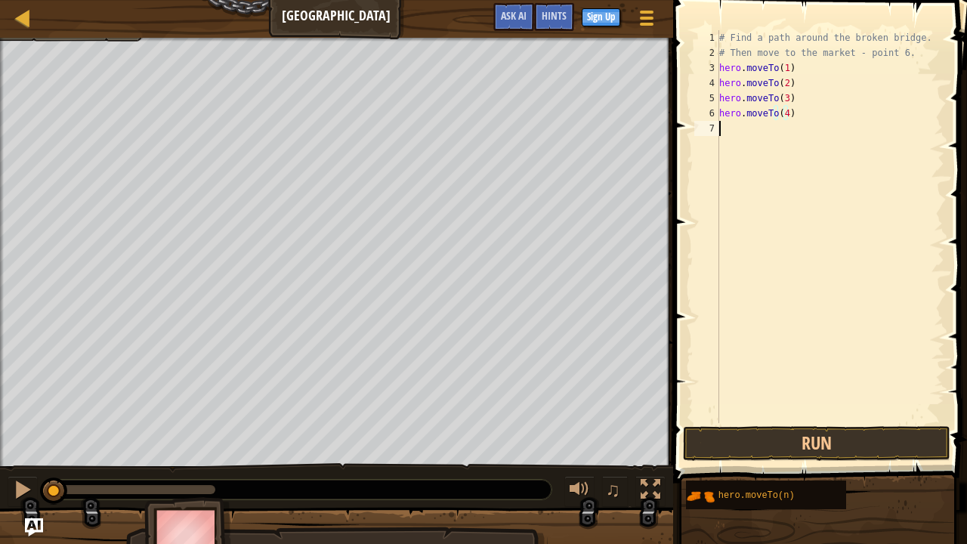
click at [721, 130] on div "# Find a path around the broken bridge. # Then move to the market - point 6. he…" at bounding box center [830, 241] width 228 height 423
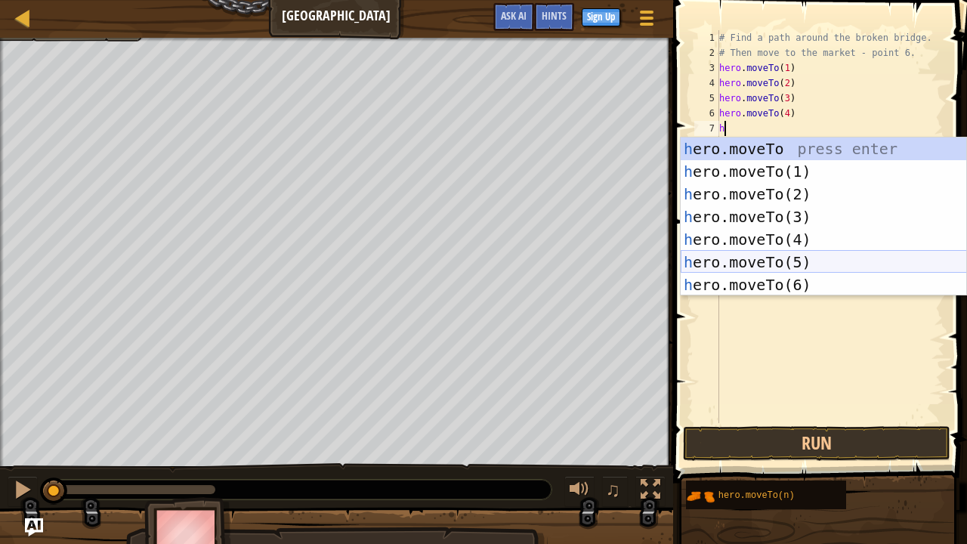
click at [725, 255] on div "h ero.moveTo press enter h ero.moveTo(1) press enter h ero.moveTo(2) press ente…" at bounding box center [823, 239] width 286 height 204
type textarea "hero.moveTo(5)"
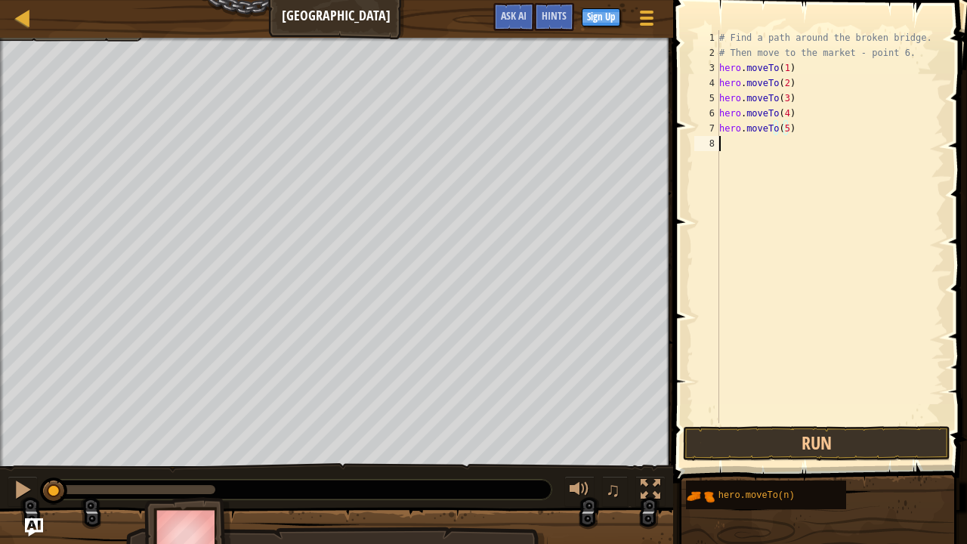
click at [732, 142] on div "# Find a path around the broken bridge. # Then move to the market - point 6. he…" at bounding box center [830, 241] width 228 height 423
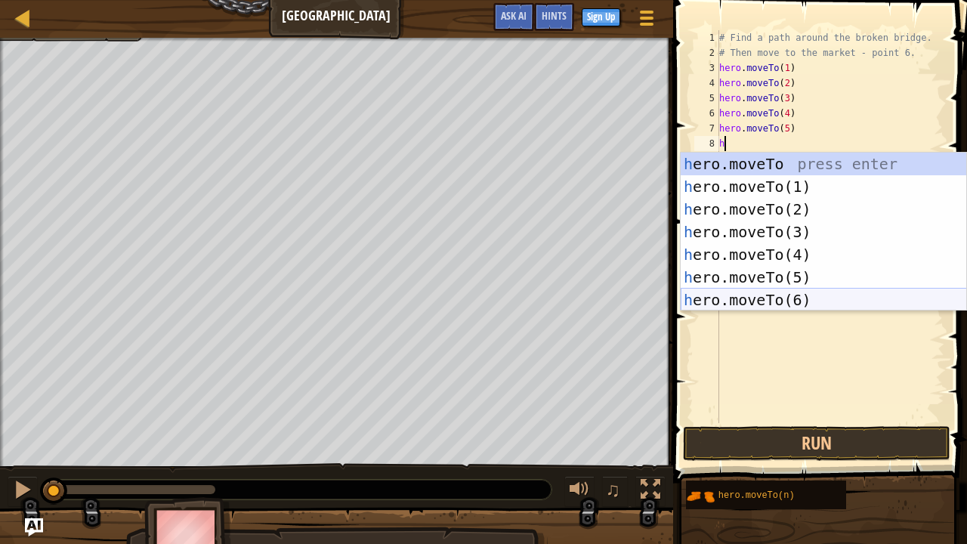
click at [740, 307] on div "h ero.moveTo press enter h ero.moveTo(1) press enter h ero.moveTo(2) press ente…" at bounding box center [823, 255] width 286 height 204
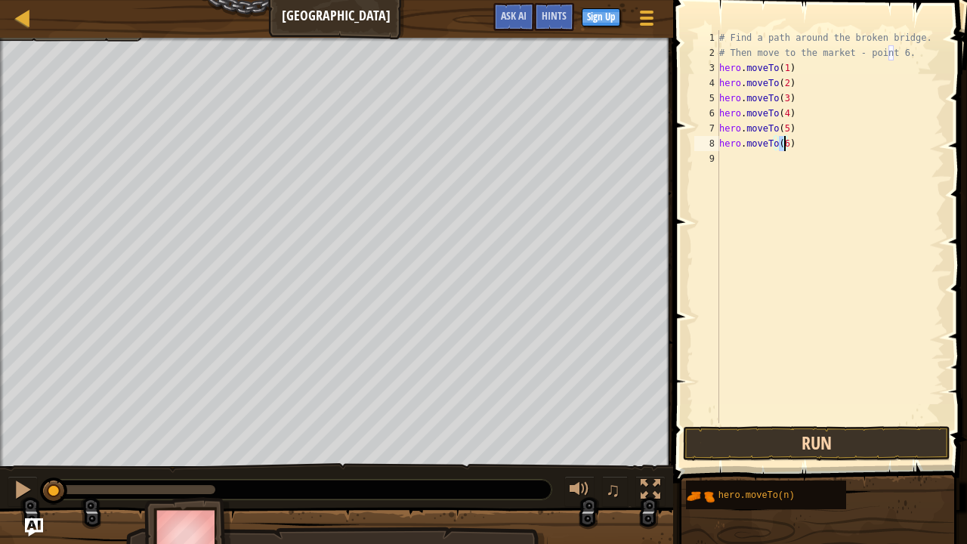
type textarea "hero.moveTo(6)"
click at [792, 402] on button "Run" at bounding box center [816, 443] width 267 height 35
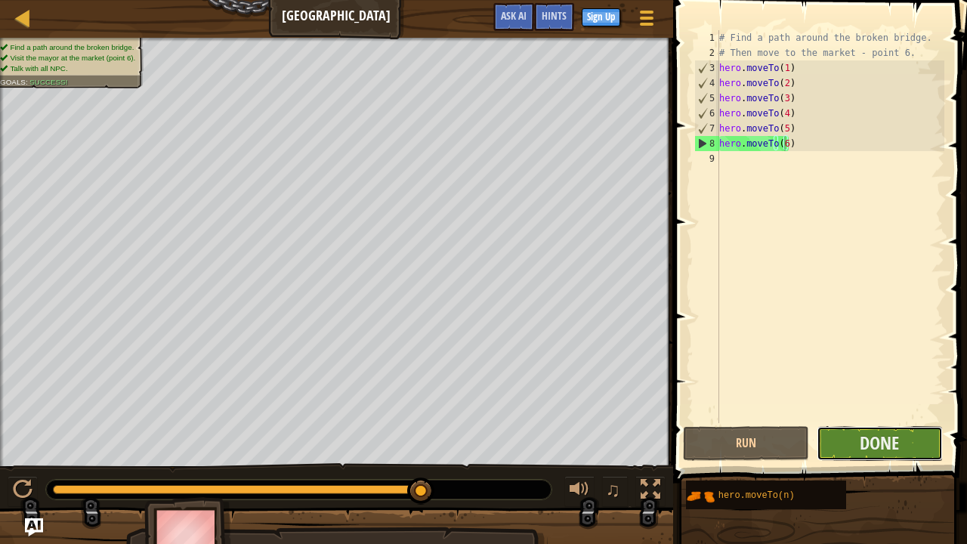
click at [847, 402] on button "Done" at bounding box center [879, 443] width 126 height 35
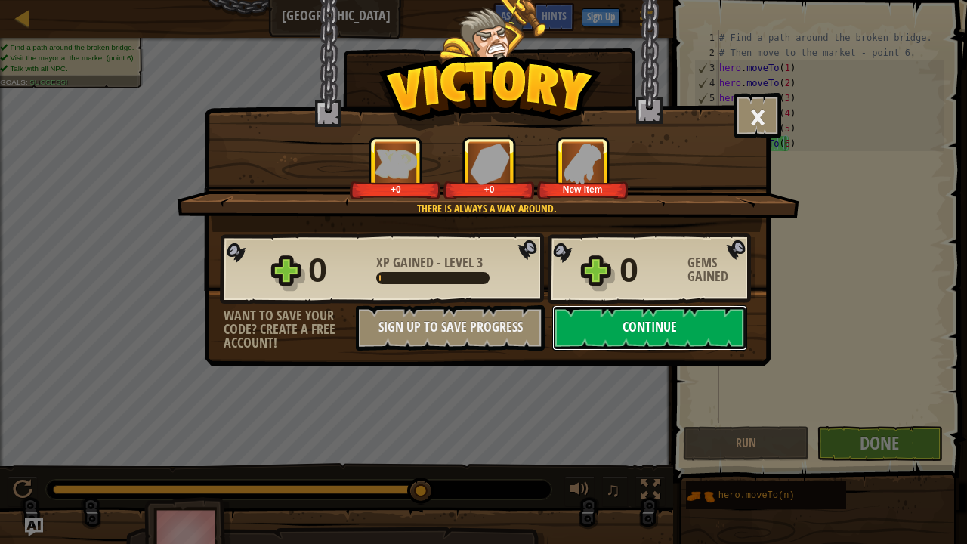
click at [674, 314] on button "Continue" at bounding box center [649, 327] width 195 height 45
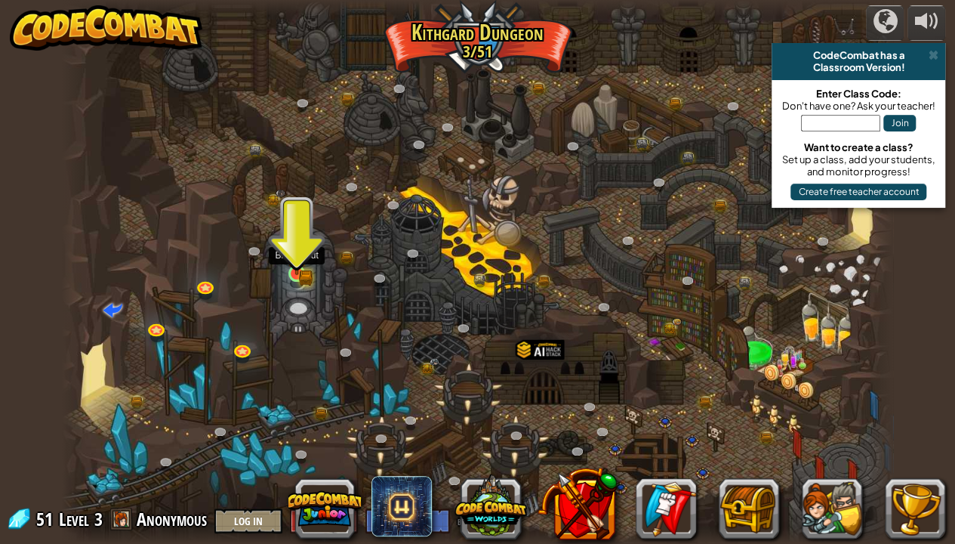
click at [296, 264] on img at bounding box center [296, 252] width 20 height 45
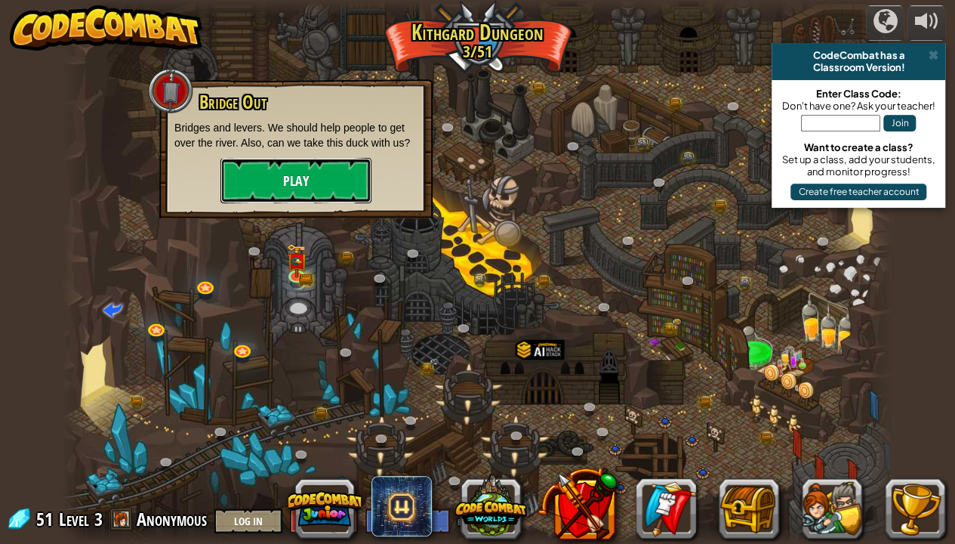
click at [310, 187] on button "Play" at bounding box center [296, 180] width 151 height 45
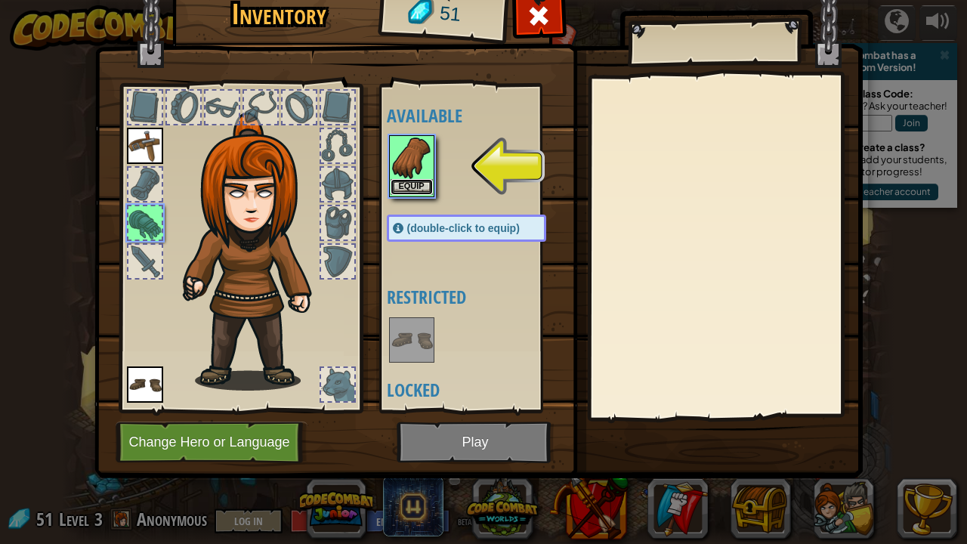
click at [399, 186] on button "Equip" at bounding box center [411, 187] width 42 height 16
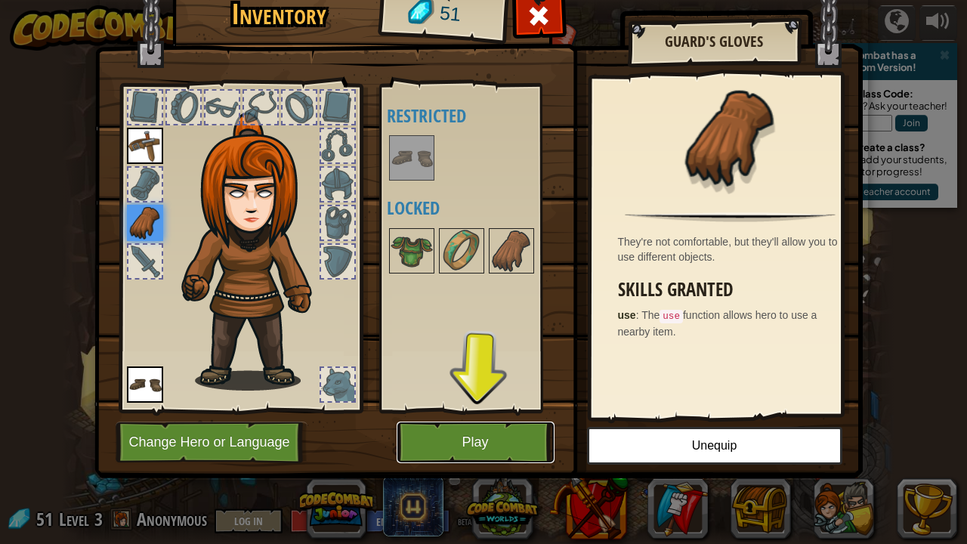
click at [531, 402] on button "Play" at bounding box center [476, 442] width 158 height 42
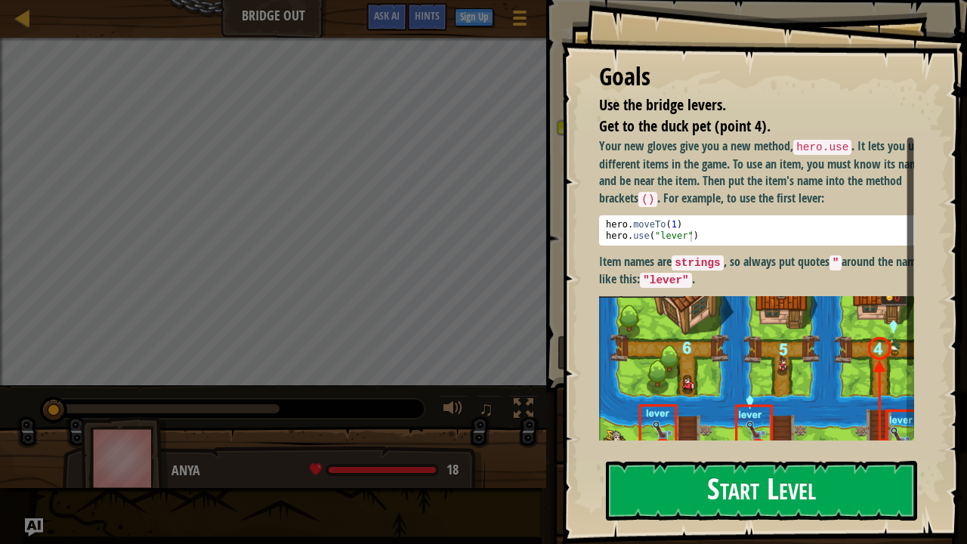
click at [713, 402] on button "Start Level" at bounding box center [761, 491] width 311 height 60
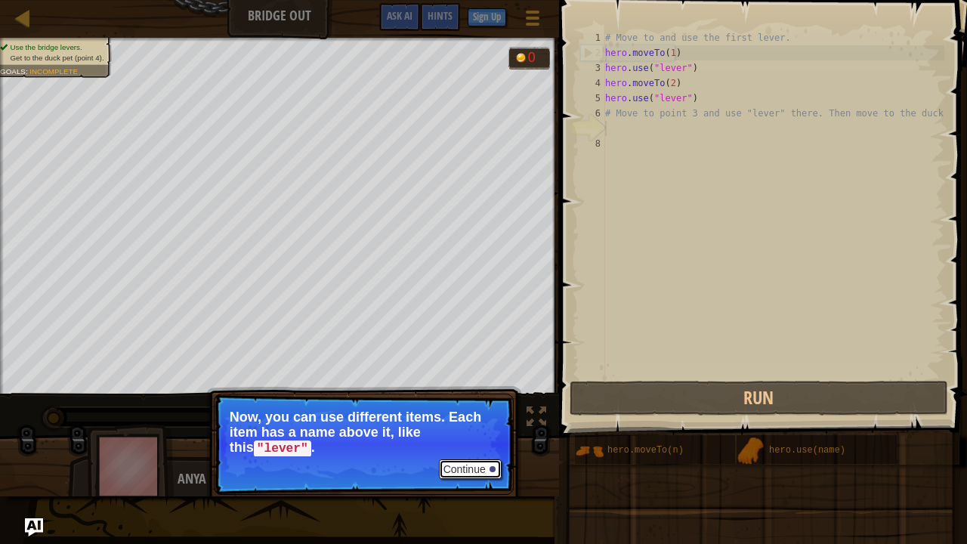
click at [495, 402] on button "Continue" at bounding box center [470, 469] width 63 height 20
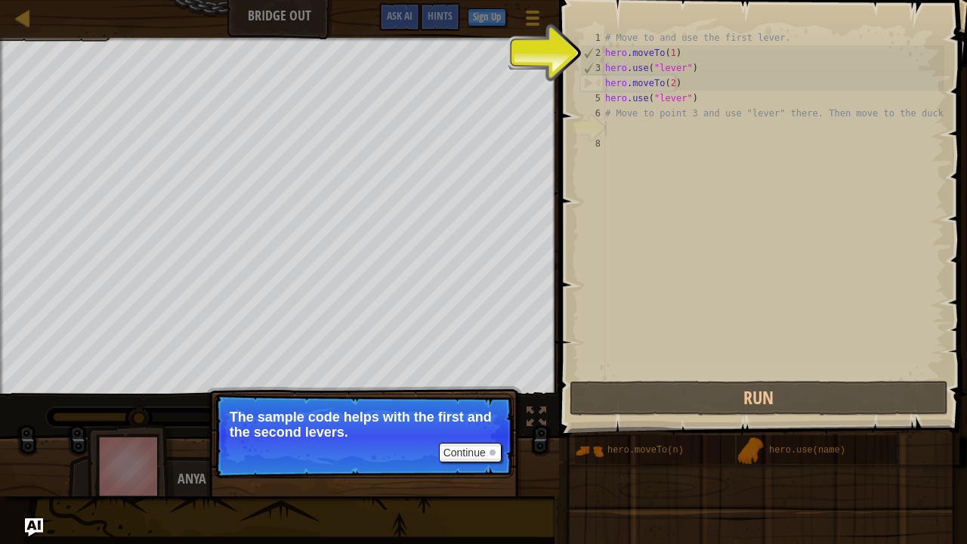
click at [488, 402] on p "The sample code helps with the first and the second levers." at bounding box center [364, 424] width 268 height 30
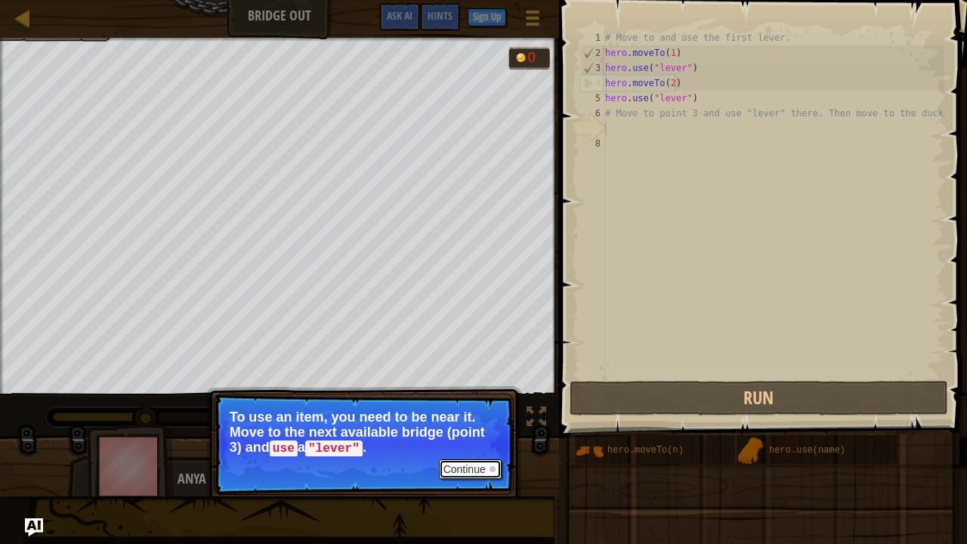
click at [464, 402] on button "Continue" at bounding box center [470, 469] width 63 height 20
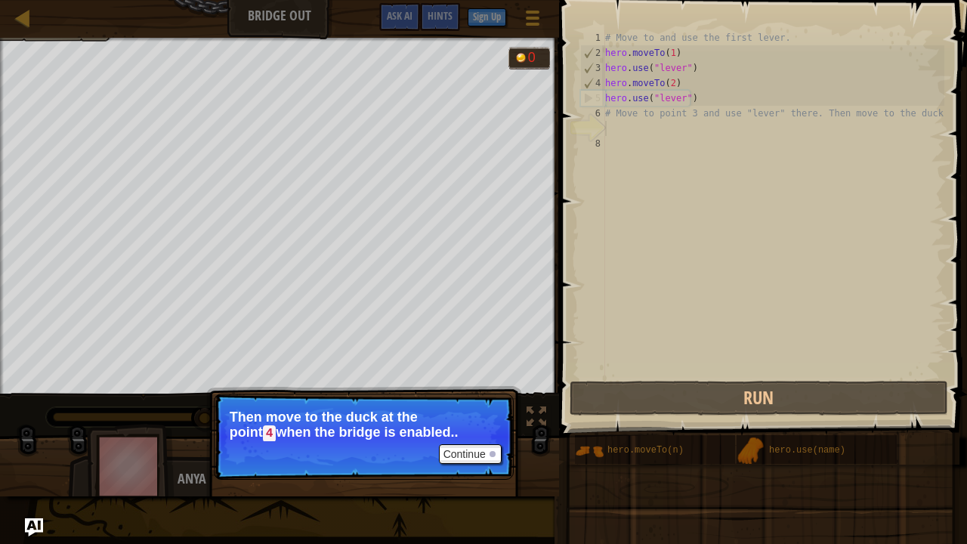
click at [479, 402] on p "Continue Then move to the duck at the point 4 when the bridge is enabled.." at bounding box center [364, 436] width 300 height 86
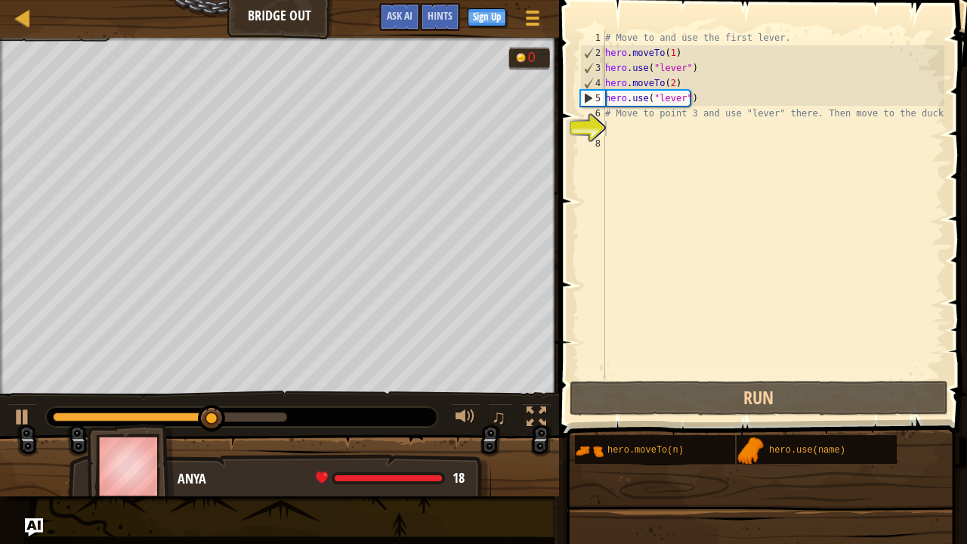
click at [472, 402] on div "Use the bridge levers. Get to the duck pet (point 4). Goals : Incomplete 0 ♫ An…" at bounding box center [483, 267] width 967 height 458
click at [638, 133] on div "# Move to and use the first lever. hero . moveTo ( 1 ) hero . use ( "lever" ) h…" at bounding box center [773, 219] width 342 height 378
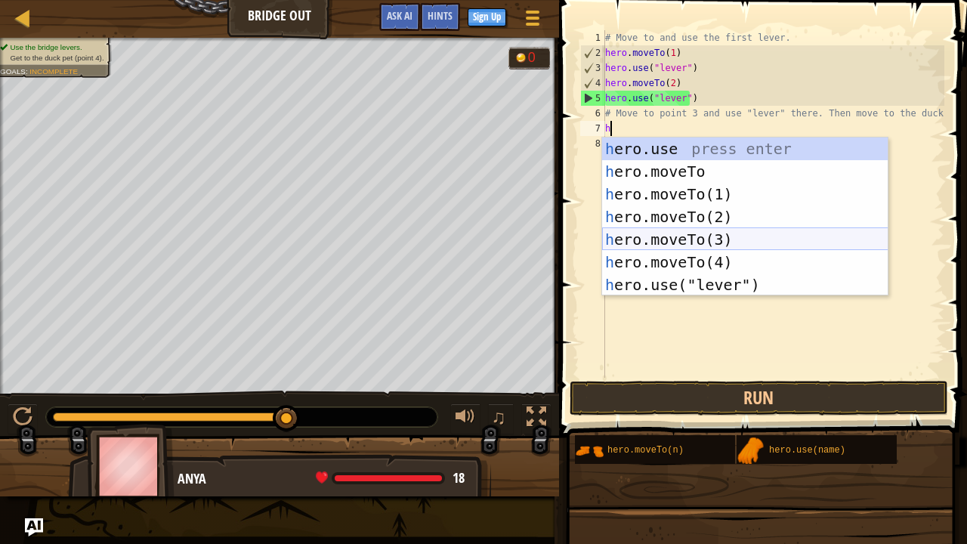
click at [690, 242] on div "h ero.use press enter h ero.moveTo press enter h ero.moveTo(1) press enter h er…" at bounding box center [745, 239] width 286 height 204
type textarea "hero.moveTo(3)"
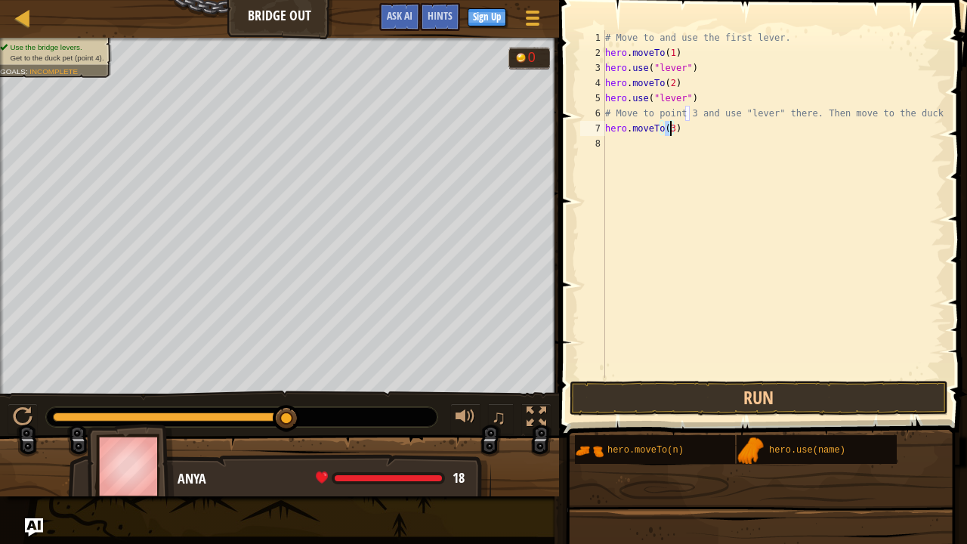
click at [634, 144] on div "# Move to and use the first lever. hero . moveTo ( 1 ) hero . use ( "lever" ) h…" at bounding box center [773, 219] width 342 height 378
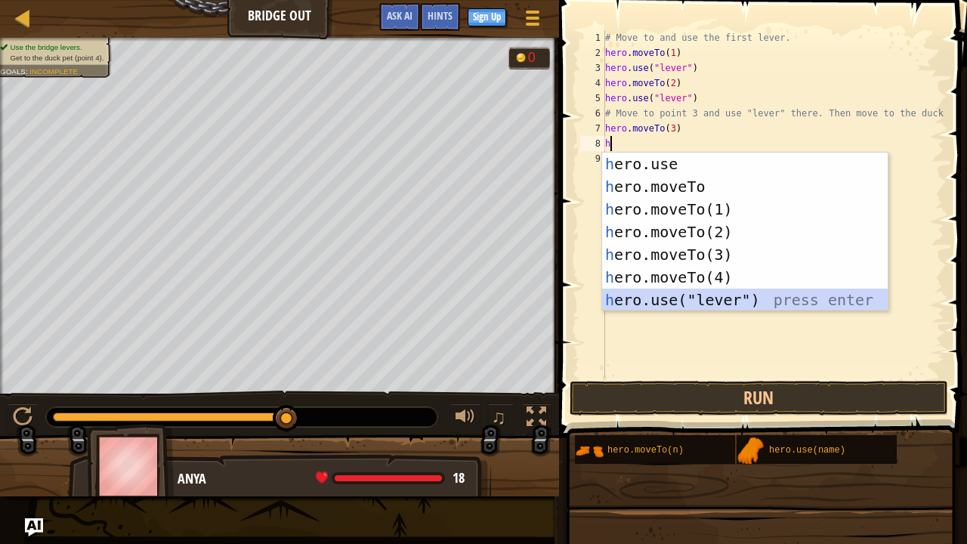
click at [674, 297] on div "h ero.use press enter h ero.moveTo press enter h ero.moveTo(1) press enter h er…" at bounding box center [745, 255] width 286 height 204
type textarea "hero.use("lever")"
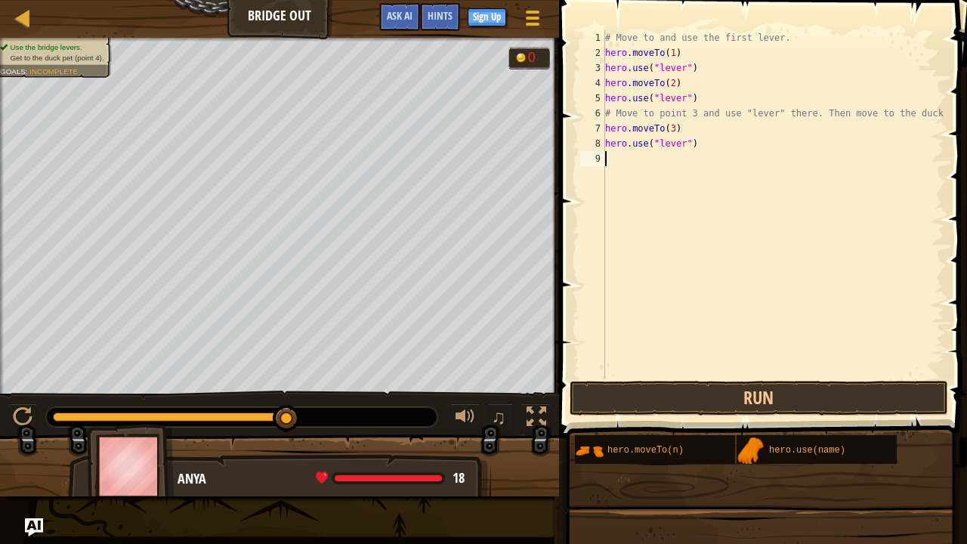
click at [627, 154] on div "# Move to and use the first lever. hero . moveTo ( 1 ) hero . use ( "lever" ) h…" at bounding box center [773, 219] width 342 height 378
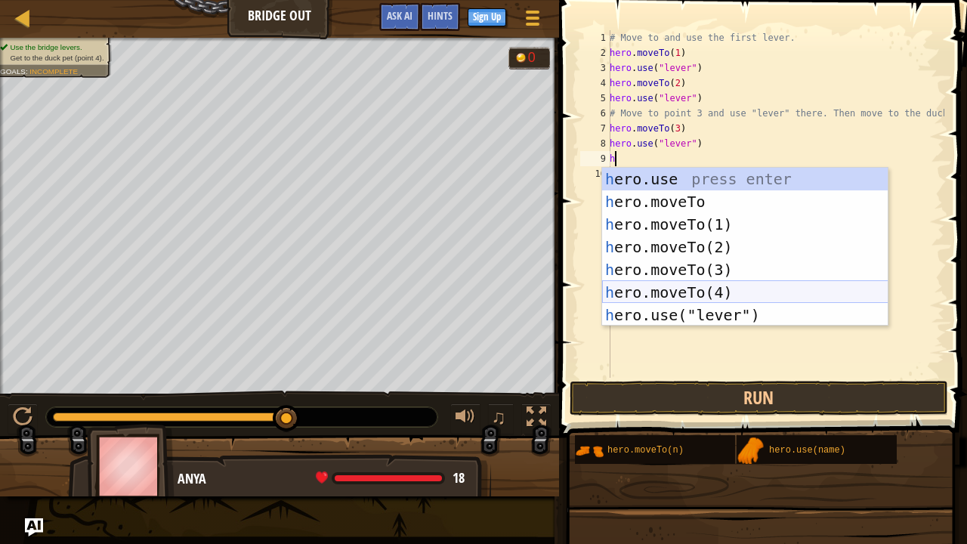
click at [656, 299] on div "h ero.use press enter h ero.moveTo press enter h ero.moveTo(1) press enter h er…" at bounding box center [745, 270] width 286 height 204
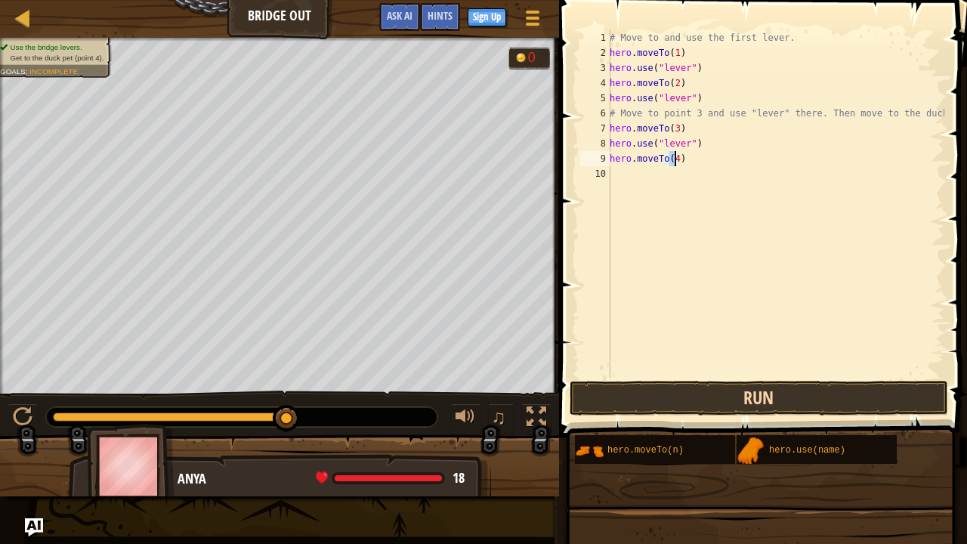
type textarea "hero.moveTo(4)"
click at [706, 402] on button "Run" at bounding box center [758, 398] width 378 height 35
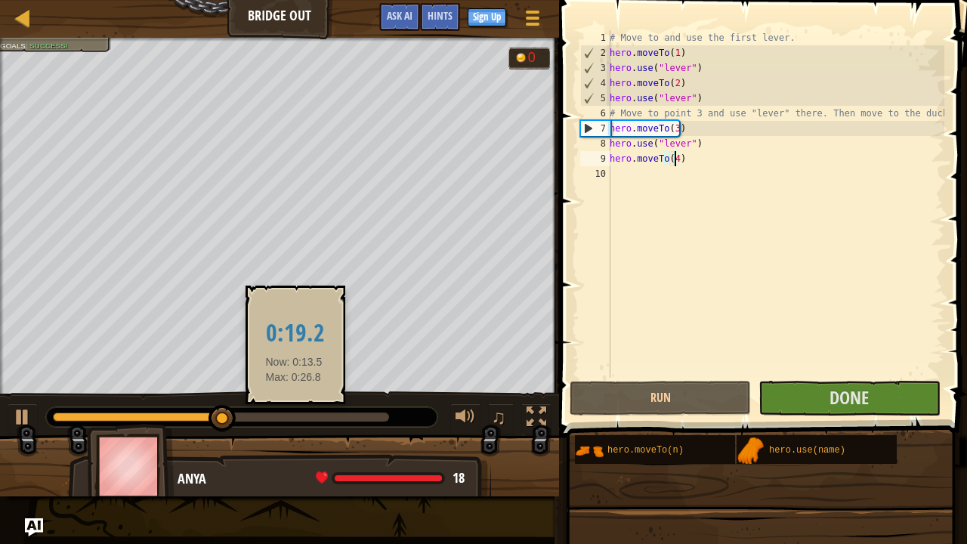
click at [294, 402] on div at bounding box center [221, 416] width 336 height 9
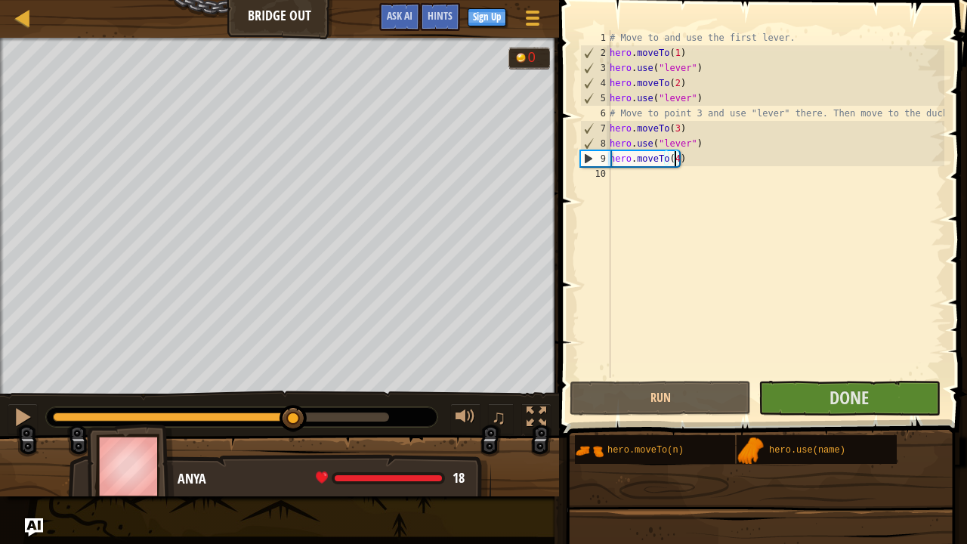
click at [345, 402] on div at bounding box center [221, 416] width 336 height 9
click at [380, 402] on div at bounding box center [221, 416] width 336 height 9
click at [18, 402] on div at bounding box center [23, 417] width 20 height 20
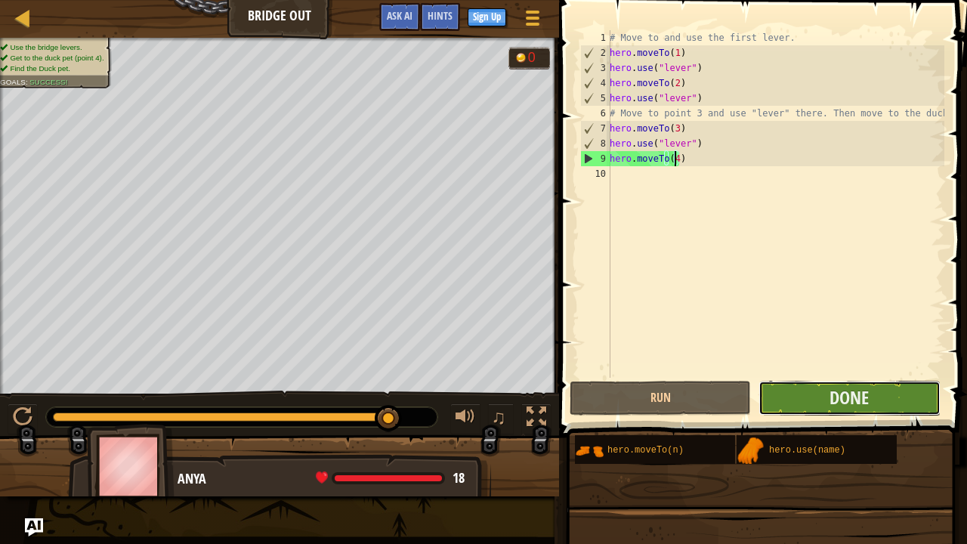
click at [810, 389] on button "Done" at bounding box center [848, 398] width 181 height 35
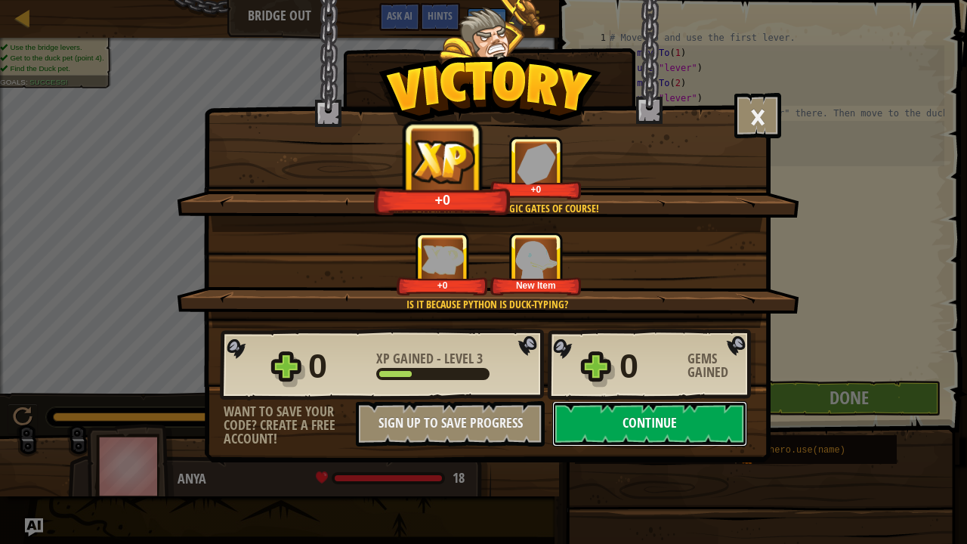
click at [611, 402] on button "Continue" at bounding box center [649, 423] width 195 height 45
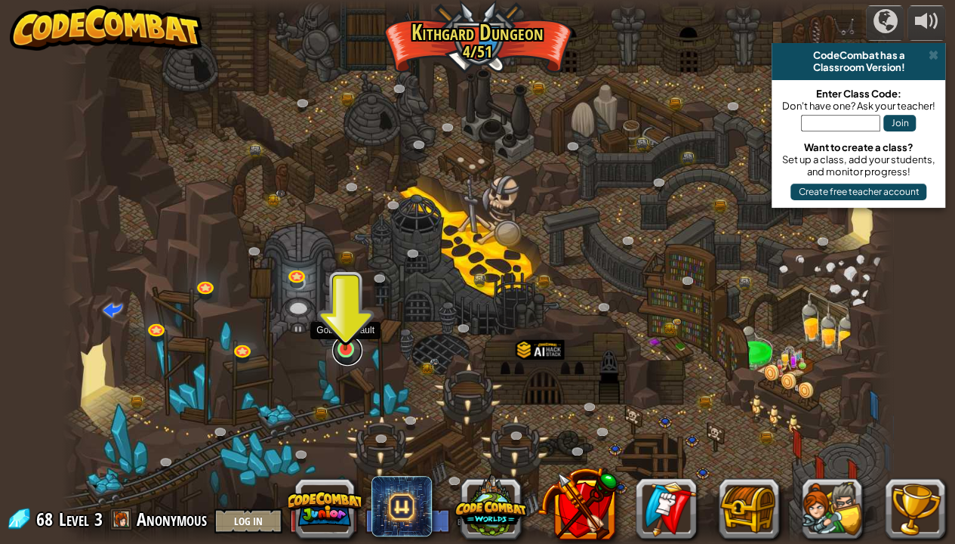
click at [340, 354] on link at bounding box center [347, 350] width 30 height 30
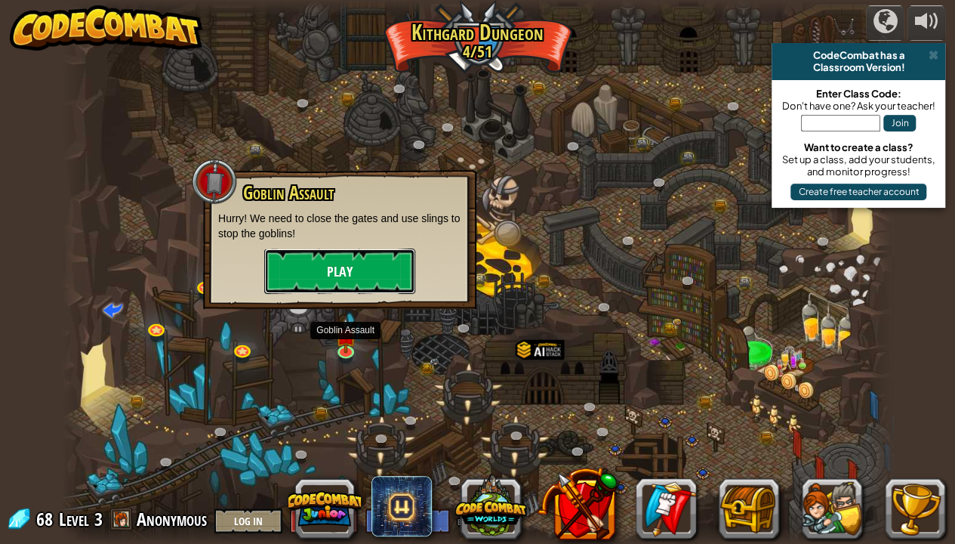
click at [360, 266] on button "Play" at bounding box center [339, 270] width 151 height 45
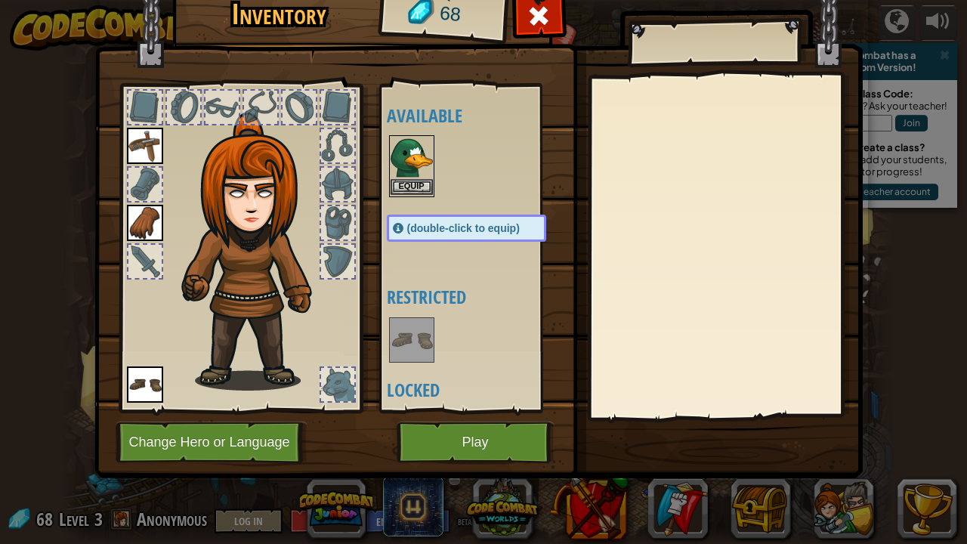
click at [398, 174] on img at bounding box center [411, 158] width 42 height 42
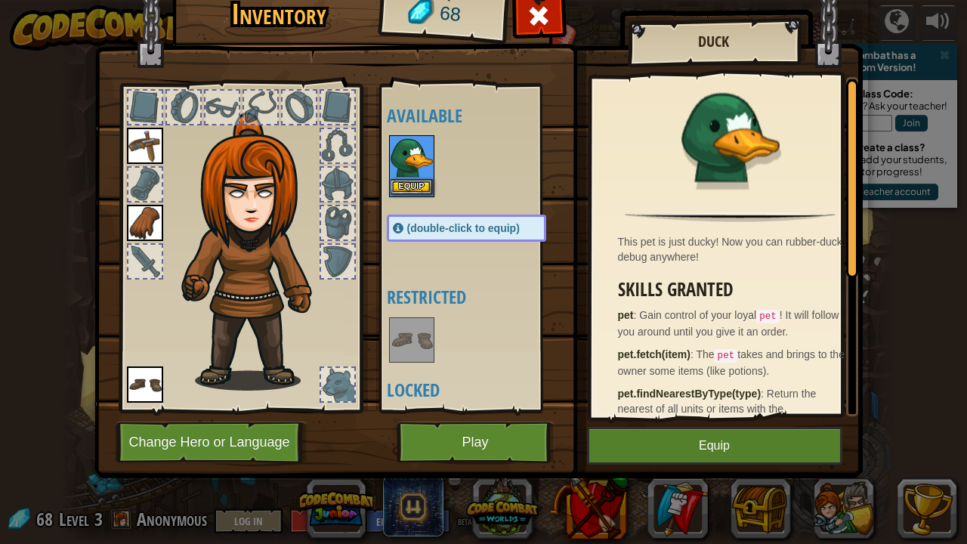
click at [398, 177] on img at bounding box center [411, 158] width 42 height 42
click at [406, 188] on button "Equip" at bounding box center [411, 187] width 42 height 16
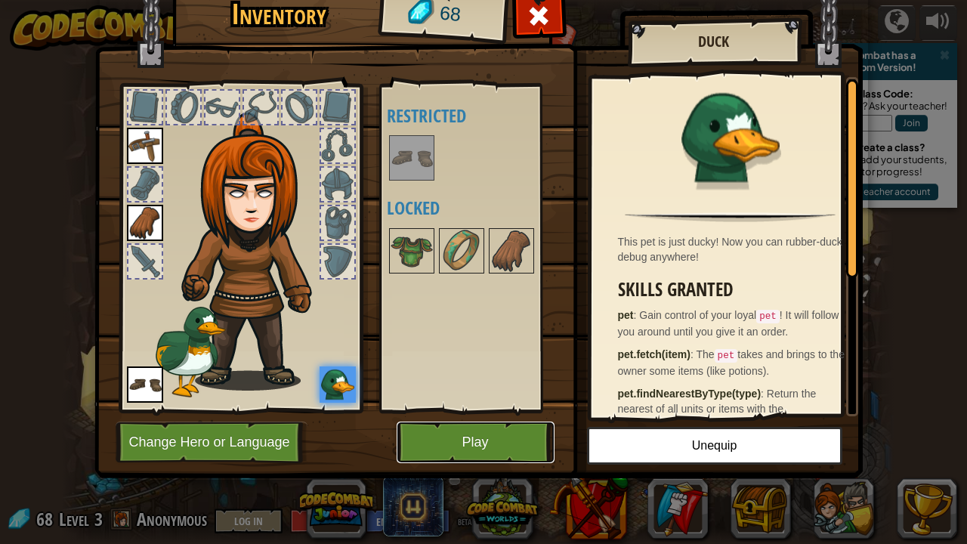
click at [514, 402] on button "Play" at bounding box center [476, 442] width 158 height 42
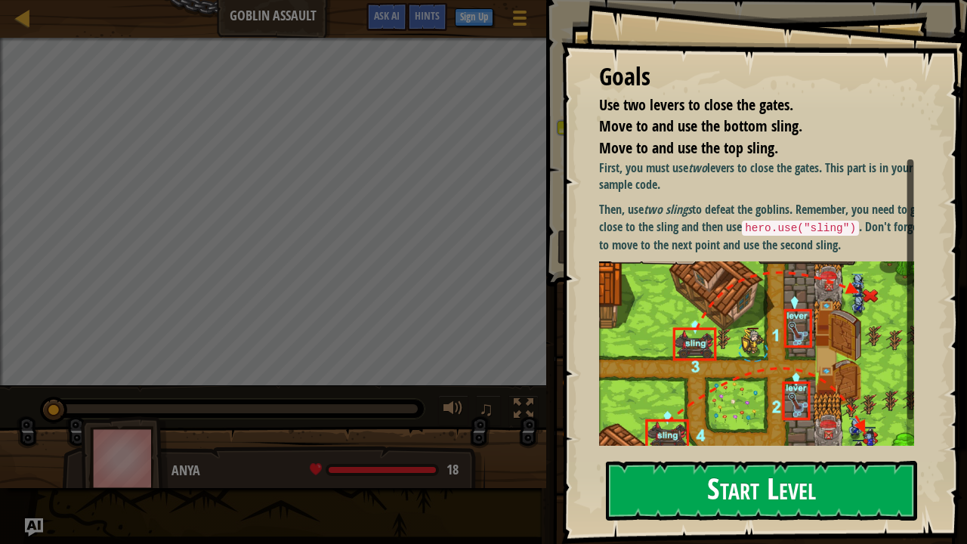
click at [746, 402] on button "Start Level" at bounding box center [761, 491] width 311 height 60
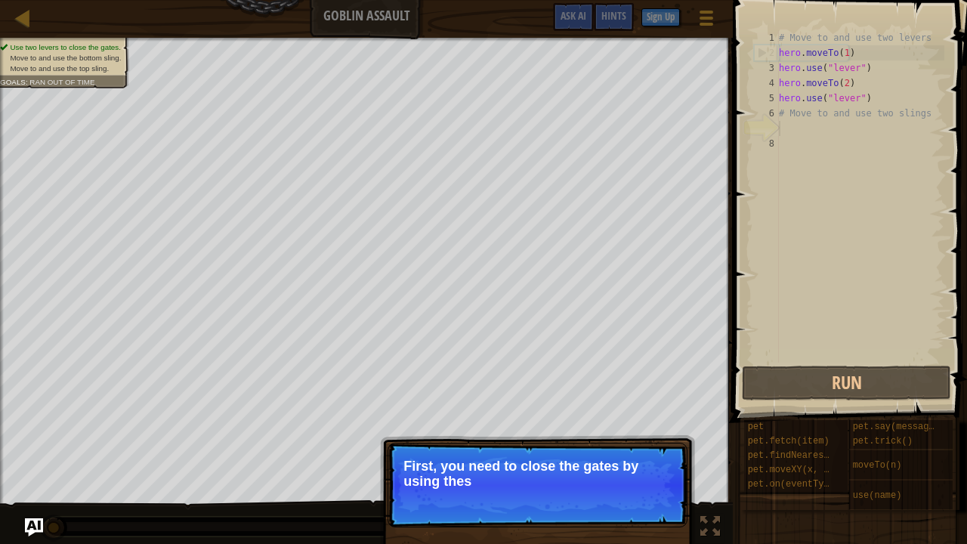
click at [651, 402] on p "First, you need to close the gates by using thes" at bounding box center [537, 473] width 268 height 30
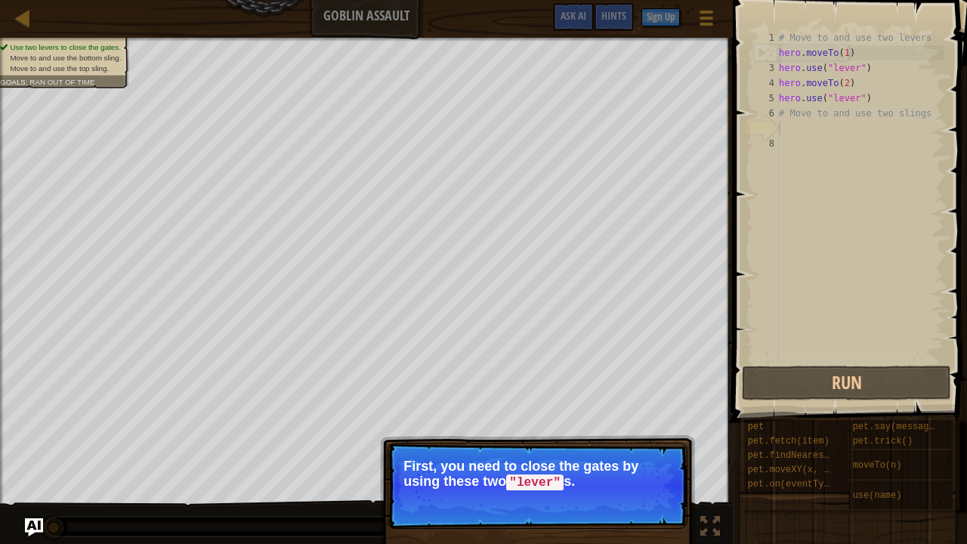
click at [643, 402] on button "Continue" at bounding box center [644, 503] width 63 height 20
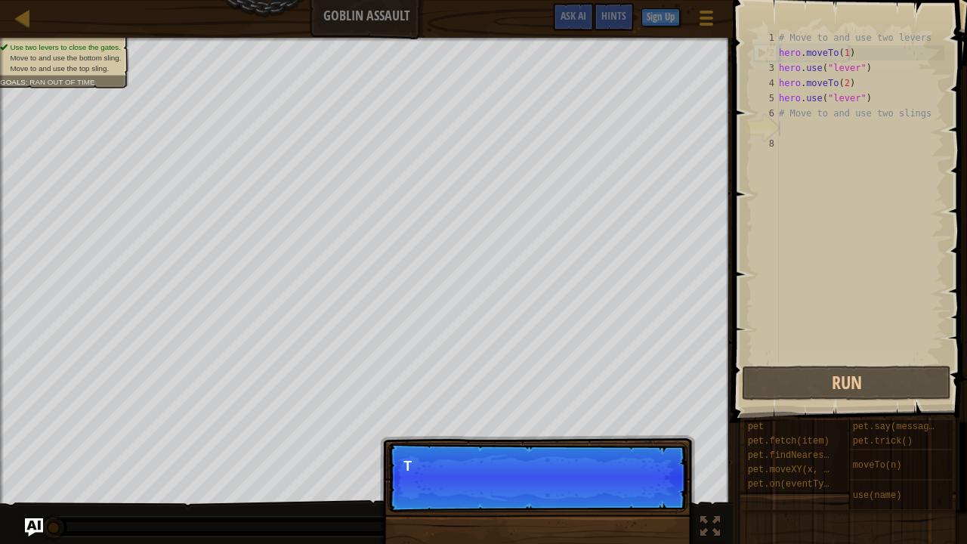
scroll to position [7, 0]
click at [643, 402] on p "Continue T" at bounding box center [537, 477] width 300 height 69
click at [643, 402] on p "Continue This go" at bounding box center [537, 477] width 300 height 69
click at [643, 402] on p "Continue This goal is a" at bounding box center [537, 477] width 300 height 69
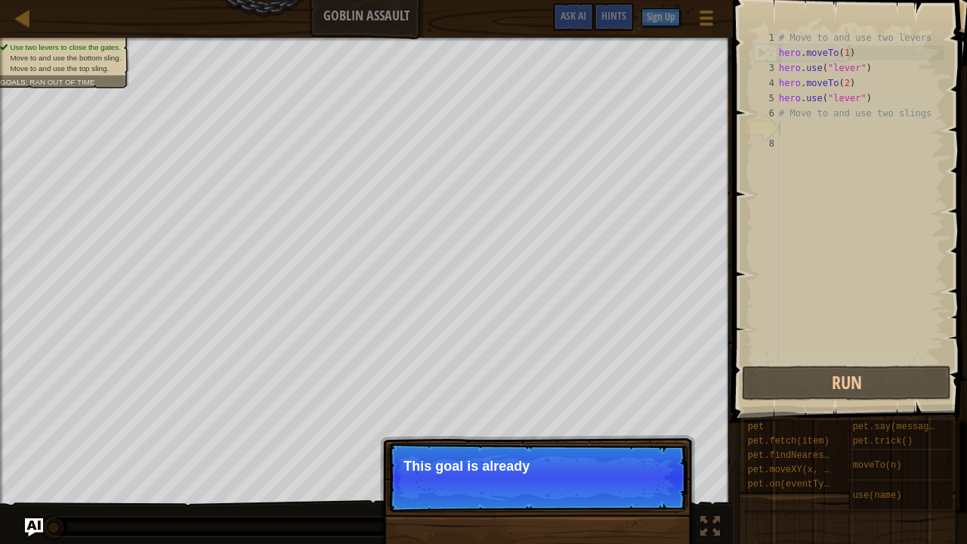
click at [643, 402] on p "Continue This goal is already" at bounding box center [537, 477] width 300 height 69
click at [641, 402] on p "Continue This goal is already solved" at bounding box center [537, 477] width 300 height 69
click at [641, 402] on p "Continue This goal is already solved in your" at bounding box center [537, 477] width 300 height 69
click at [641, 402] on p "Continue This goal is already solved in your sampl" at bounding box center [537, 477] width 300 height 69
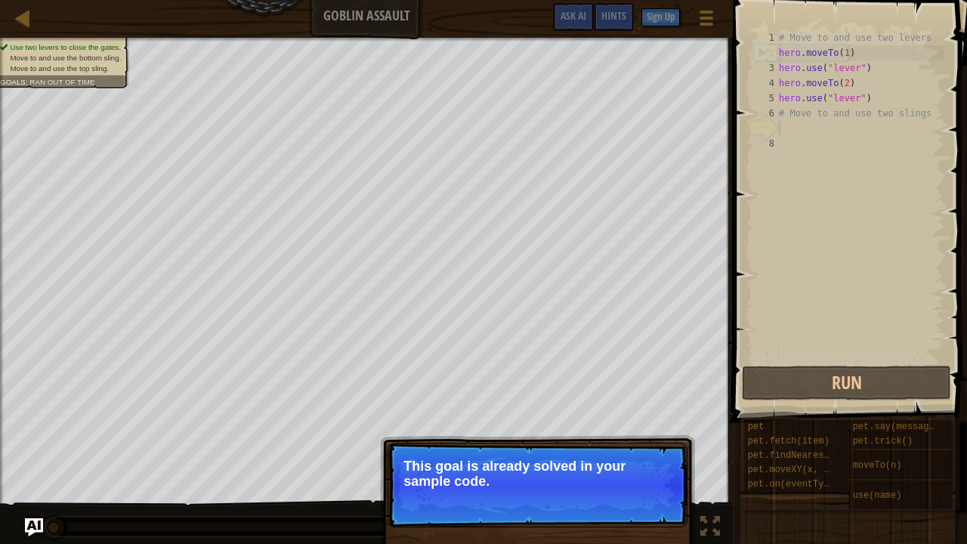
click at [641, 402] on p "Continue This goal is already solved in your sample code." at bounding box center [537, 485] width 300 height 85
click at [641, 402] on p "Continue This goal is already solved in your sample code. Focus" at bounding box center [537, 485] width 300 height 85
click at [641, 402] on p "Continue This goal is already solved in your sample code. Focus on usi" at bounding box center [537, 485] width 300 height 85
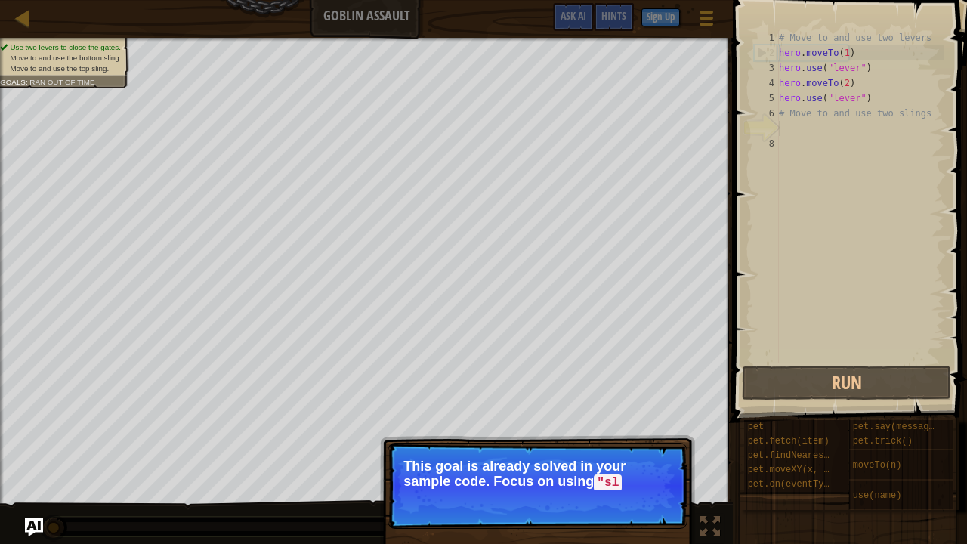
click at [641, 402] on p "Continue This goal is already solved in your sample code. Focus on using "sl" at bounding box center [537, 486] width 300 height 86
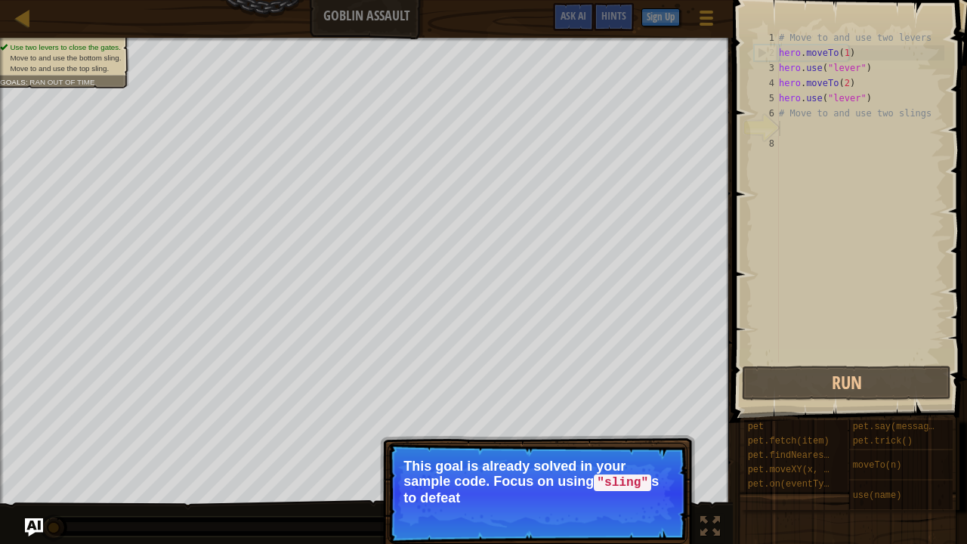
click at [641, 402] on p "This goal is already solved in your sample code. Focus on using "sling" s to de…" at bounding box center [537, 481] width 268 height 47
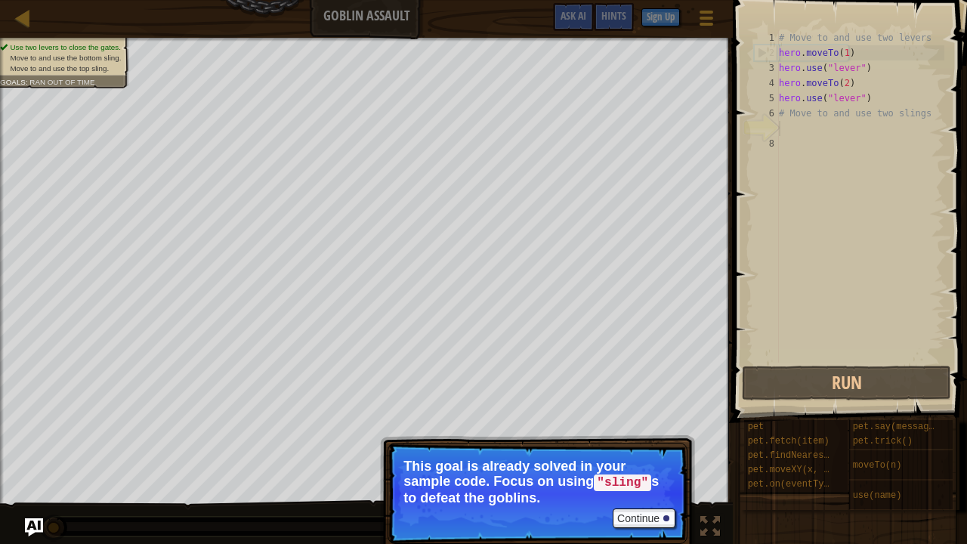
click at [641, 402] on p "This goal is already solved in your sample code. Focus on using "sling" s to de…" at bounding box center [537, 481] width 268 height 47
click at [637, 402] on button "Continue" at bounding box center [644, 518] width 63 height 20
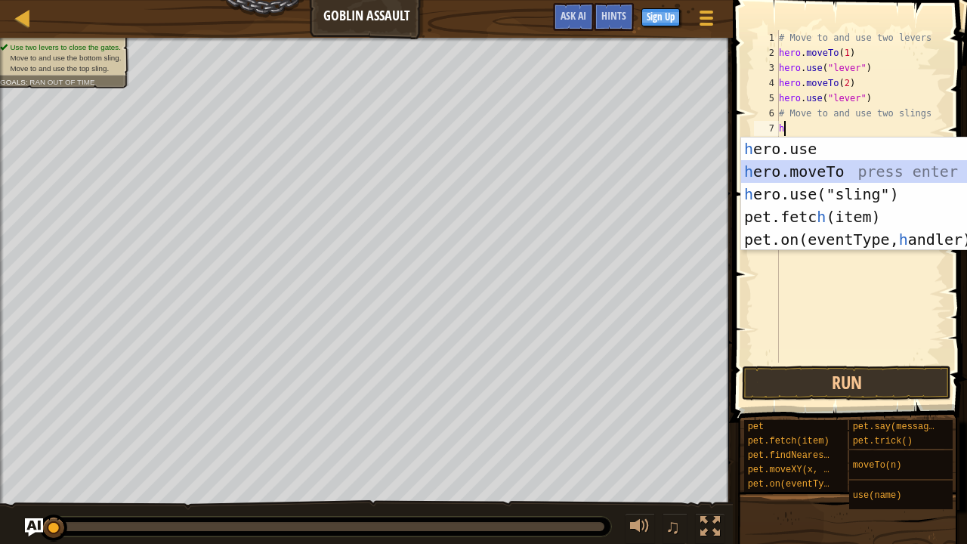
click at [795, 166] on div "h ero.use press enter h ero.moveTo press enter h ero.use("sling") press enter p…" at bounding box center [884, 216] width 286 height 159
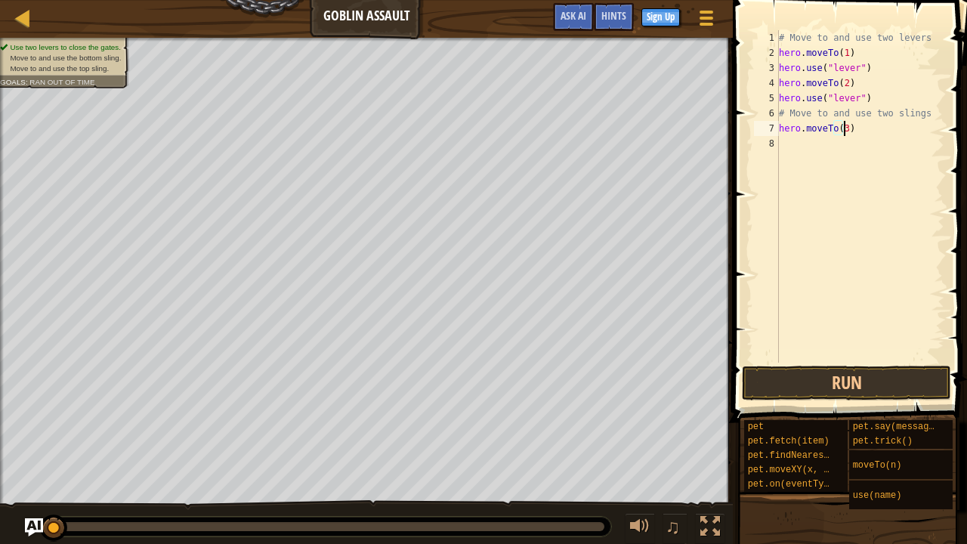
type textarea "hero.moveTo(3)"
click at [813, 142] on div "# Move to and use two levers hero . moveTo ( 1 ) hero . use ( "lever" ) hero . …" at bounding box center [860, 211] width 168 height 363
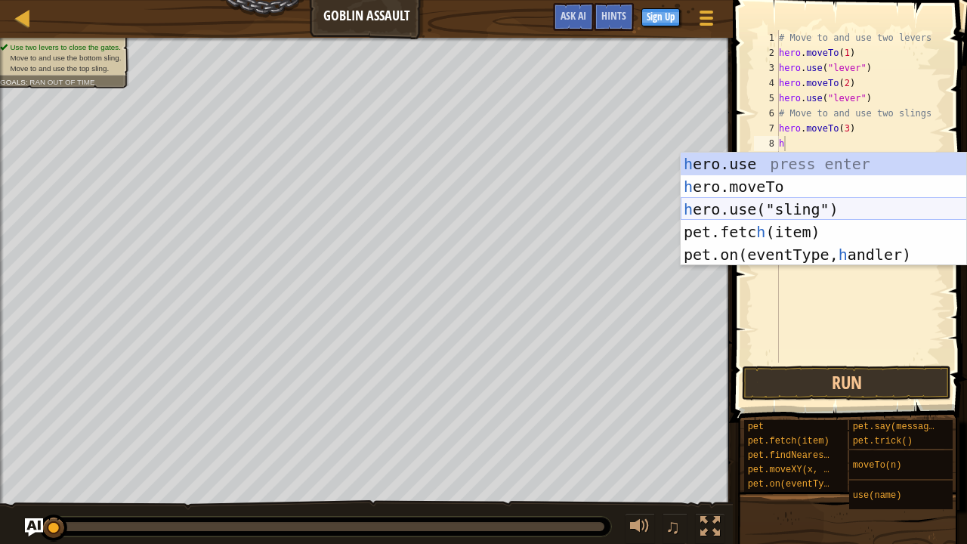
click at [754, 205] on div "h ero.use press enter h ero.moveTo press enter h ero.use("sling") press enter p…" at bounding box center [823, 232] width 286 height 159
type textarea "hero.use("sling")"
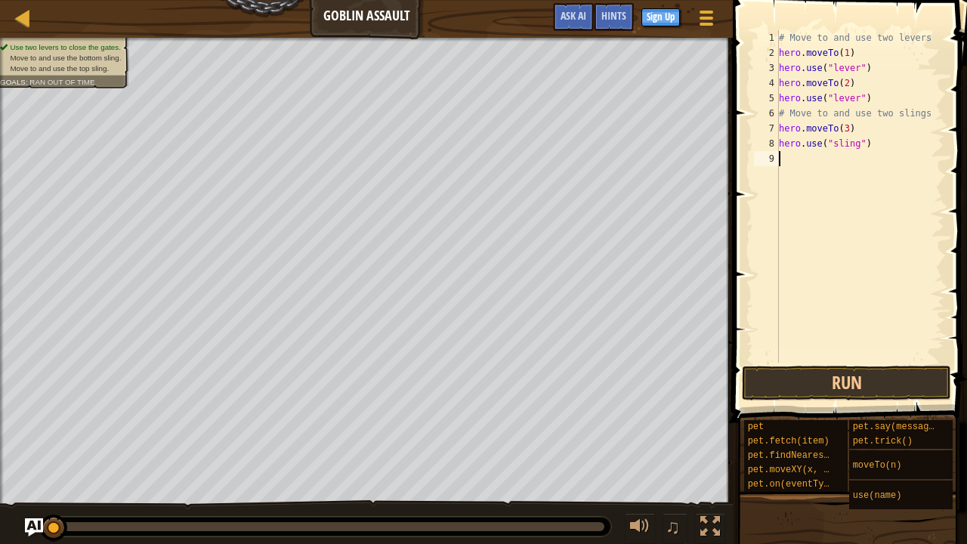
click at [810, 166] on div "# Move to and use two levers hero . moveTo ( 1 ) hero . use ( "lever" ) hero . …" at bounding box center [860, 211] width 168 height 363
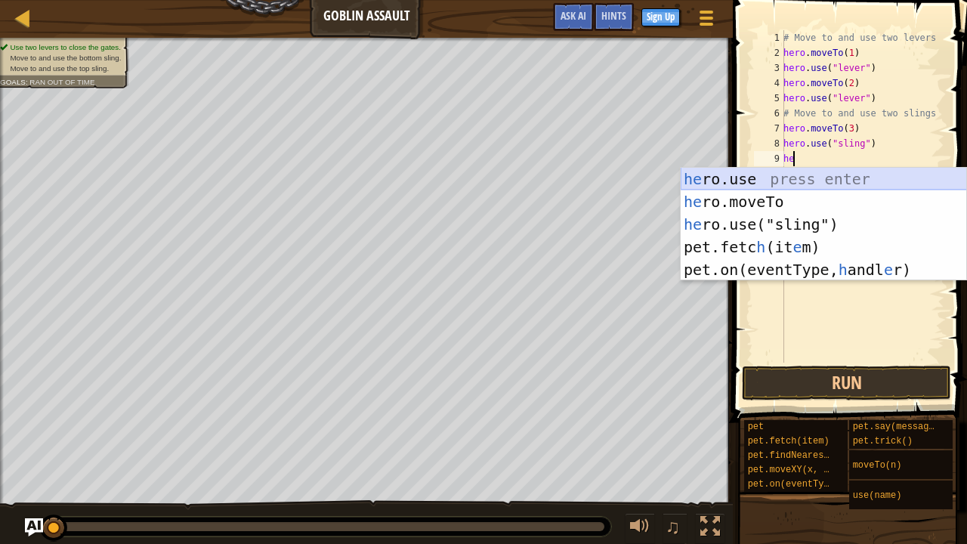
click at [708, 187] on div "he ro.use press enter he ro.moveTo press enter he ro.use("sling") press enter p…" at bounding box center [823, 247] width 286 height 159
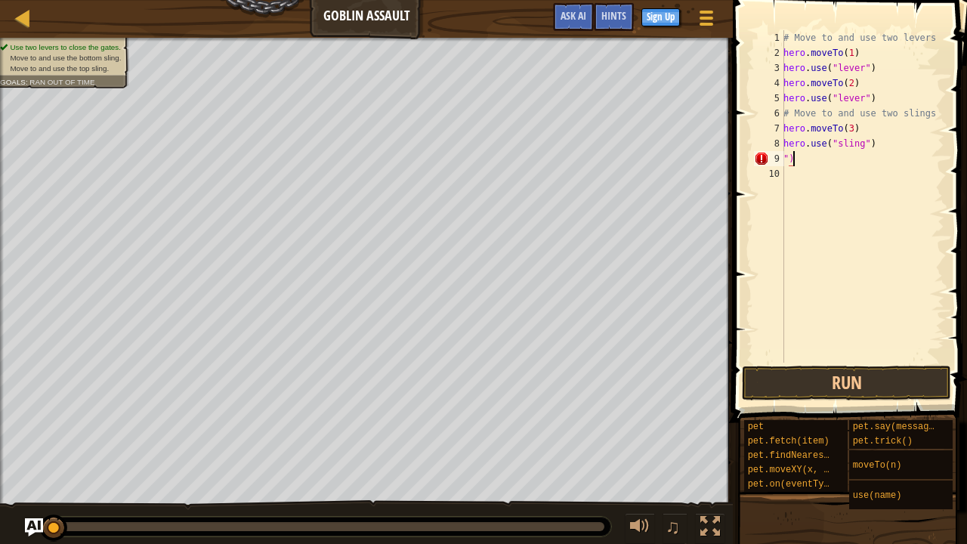
type textarea """
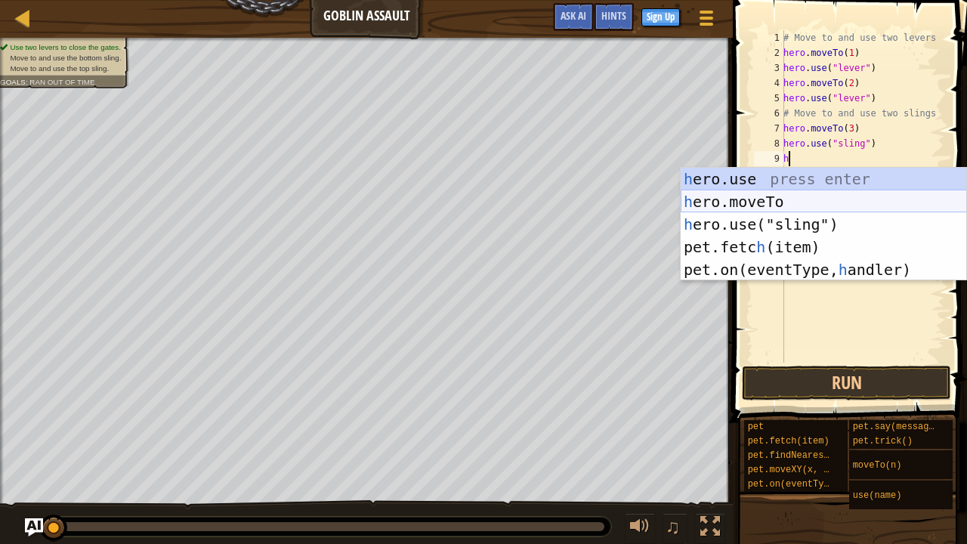
click at [758, 196] on div "h ero.use press enter h ero.moveTo press enter h ero.use("sling") press enter p…" at bounding box center [823, 247] width 286 height 159
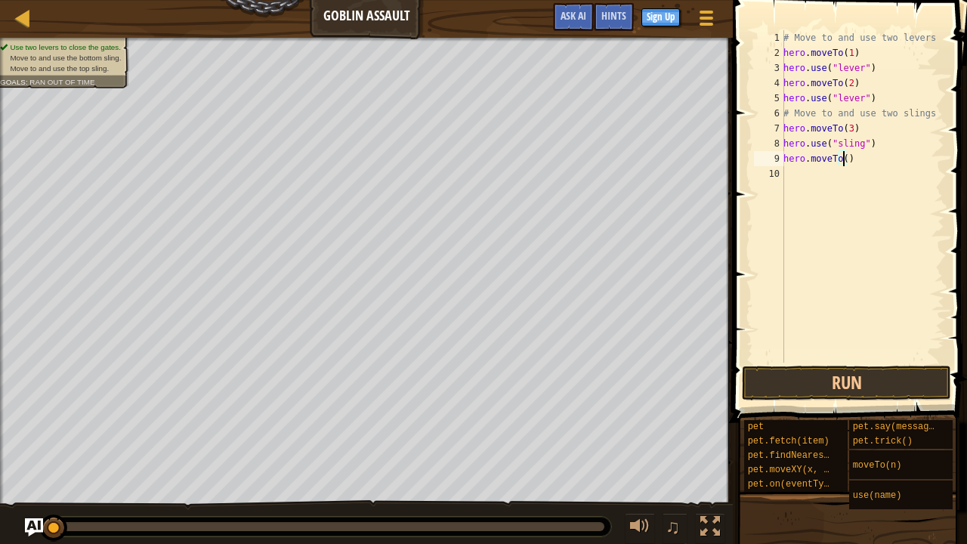
type textarea "hero.moveTo(4)"
click at [823, 174] on div "# Move to and use two levers hero . moveTo ( 1 ) hero . use ( "lever" ) hero . …" at bounding box center [862, 211] width 164 height 363
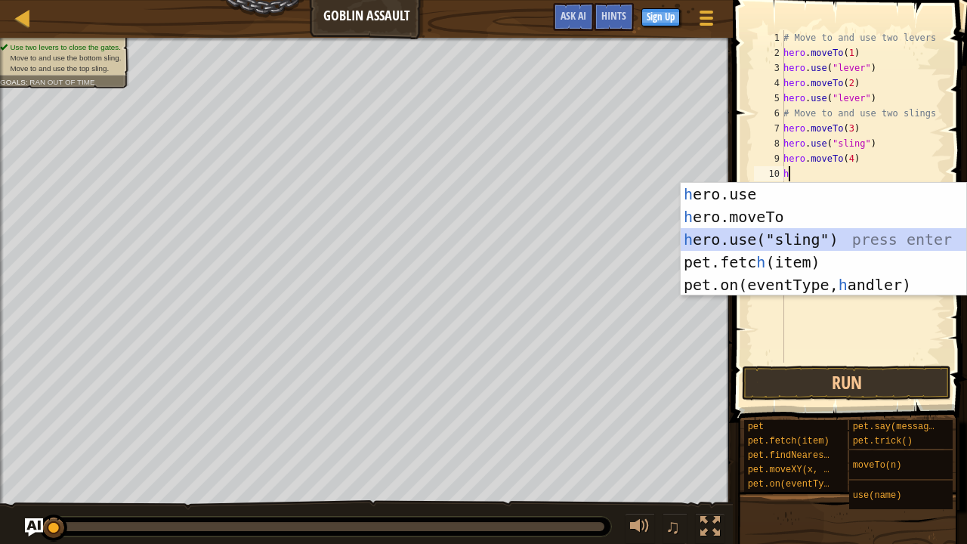
click at [774, 236] on div "h ero.use press enter h ero.moveTo press enter h ero.use("sling") press enter p…" at bounding box center [823, 262] width 286 height 159
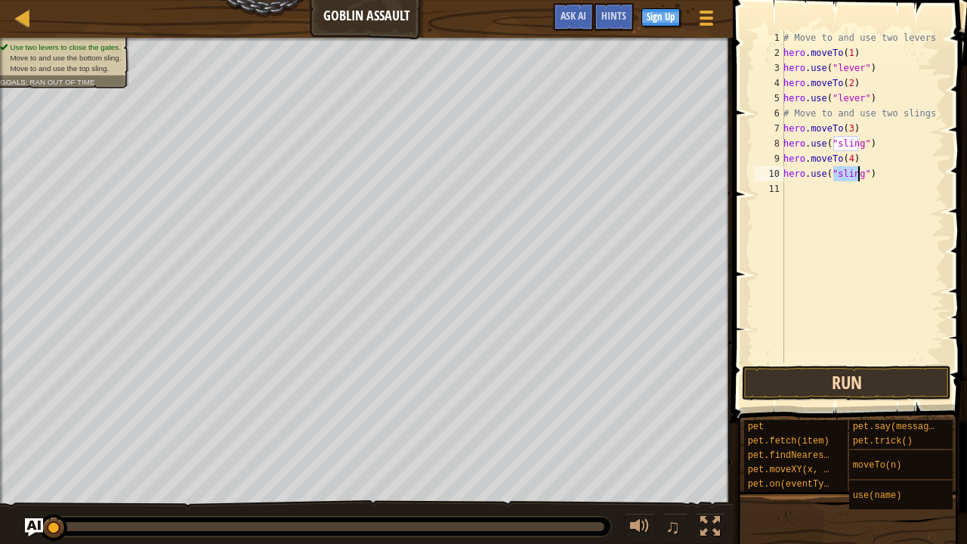
type textarea "hero.use("sling")"
click at [805, 393] on button "Run" at bounding box center [846, 383] width 209 height 35
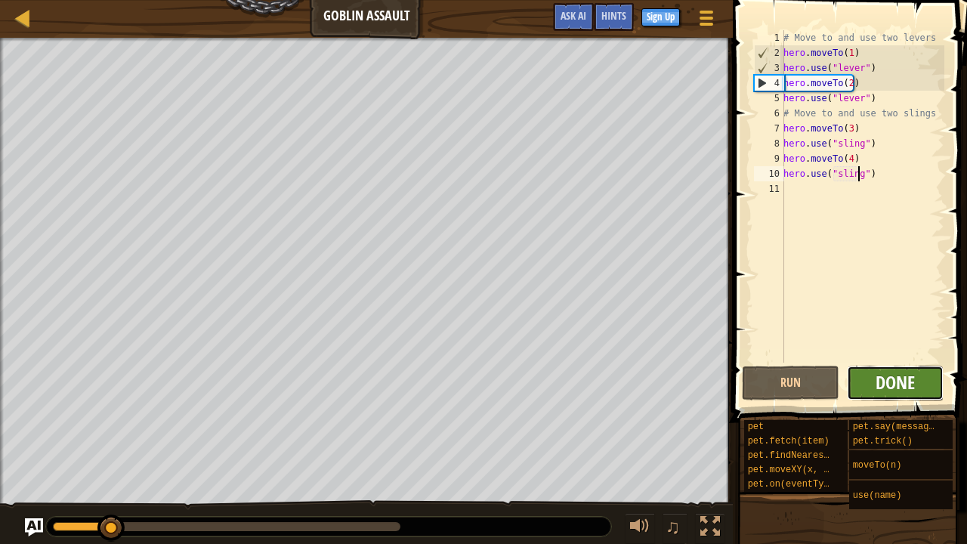
click at [876, 381] on span "Done" at bounding box center [894, 382] width 39 height 24
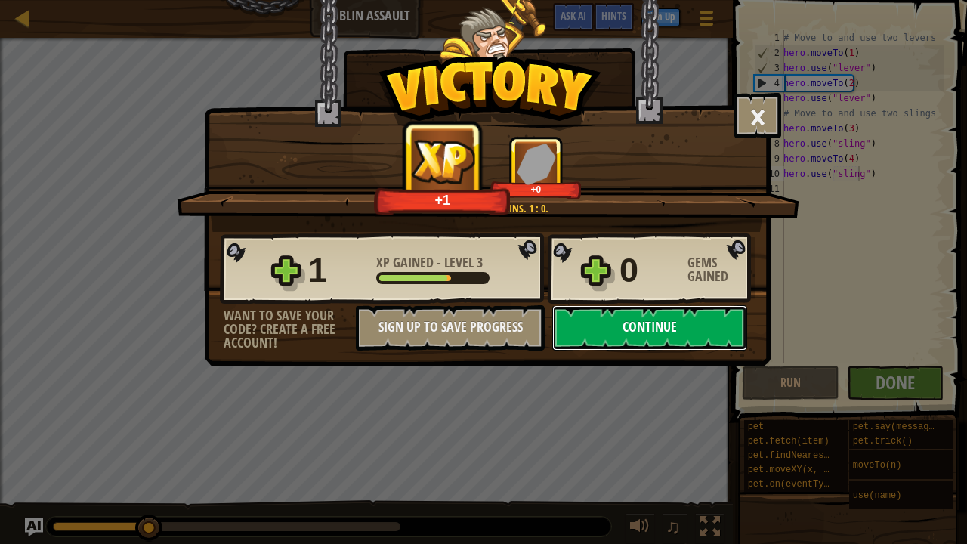
click at [622, 330] on button "Continue" at bounding box center [649, 327] width 195 height 45
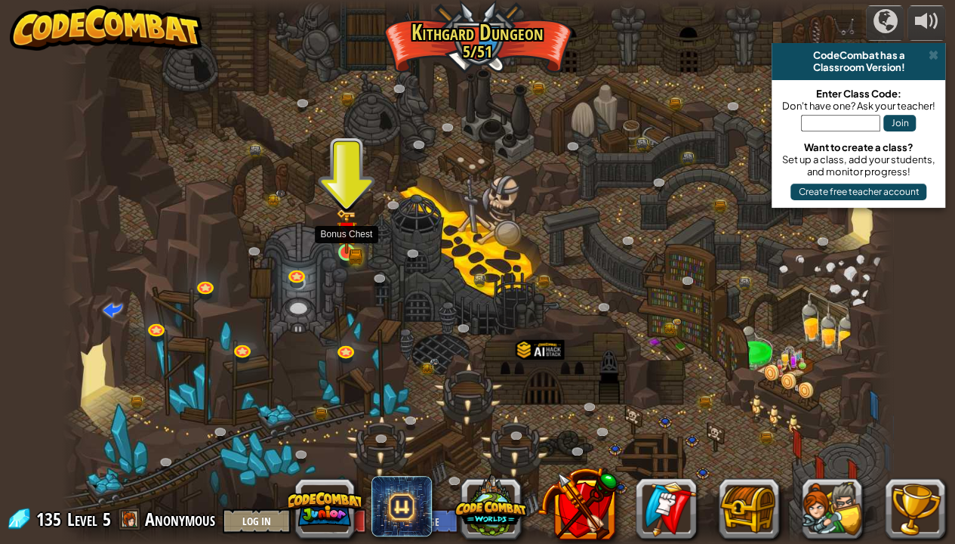
click at [344, 251] on img at bounding box center [346, 230] width 20 height 45
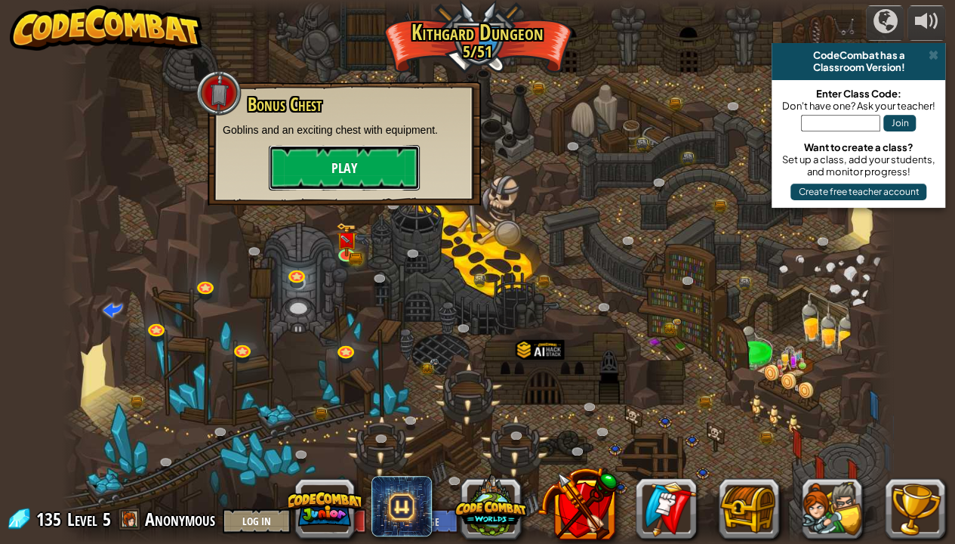
click at [357, 149] on button "Play" at bounding box center [344, 167] width 151 height 45
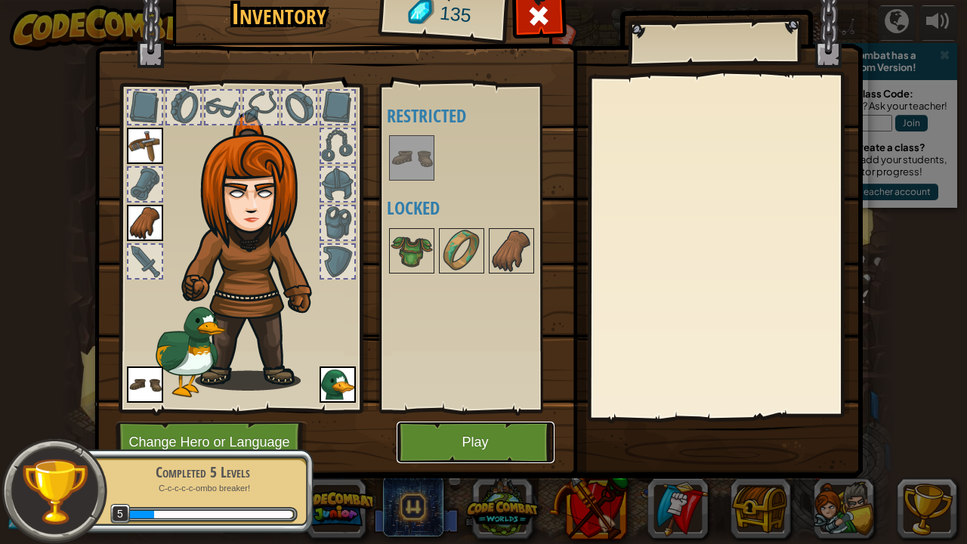
click at [434, 402] on button "Play" at bounding box center [476, 442] width 158 height 42
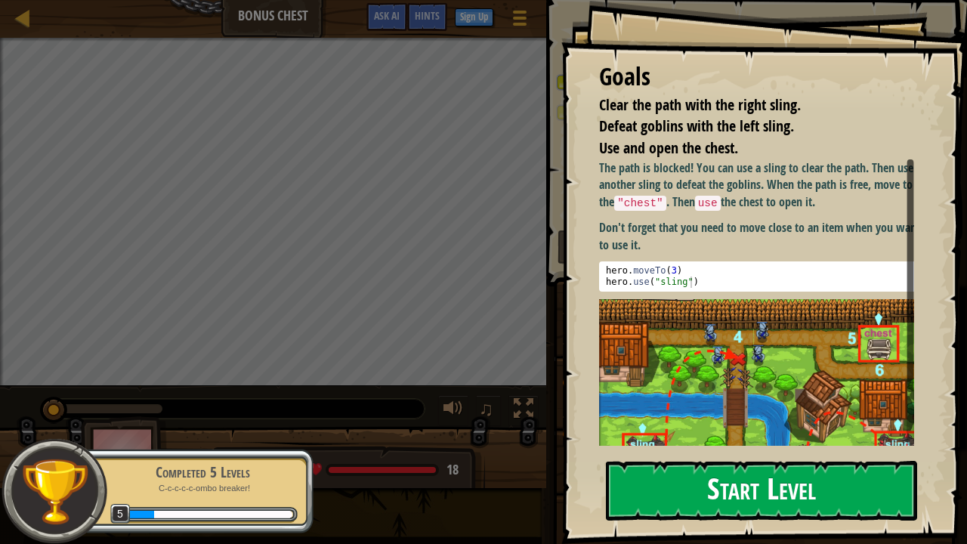
click at [684, 402] on button "Start Level" at bounding box center [761, 491] width 311 height 60
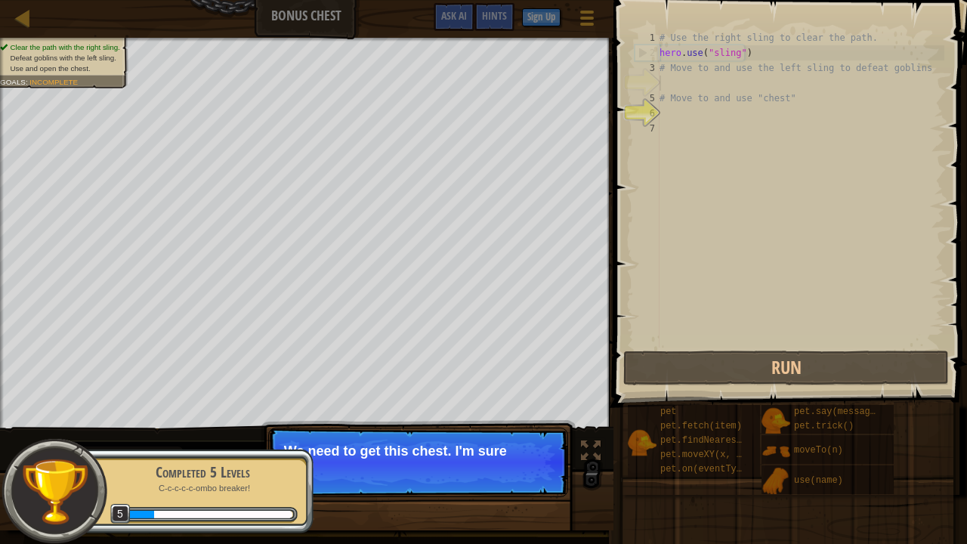
click at [453, 402] on p "We need to get this chest. I'm sure" at bounding box center [418, 450] width 268 height 15
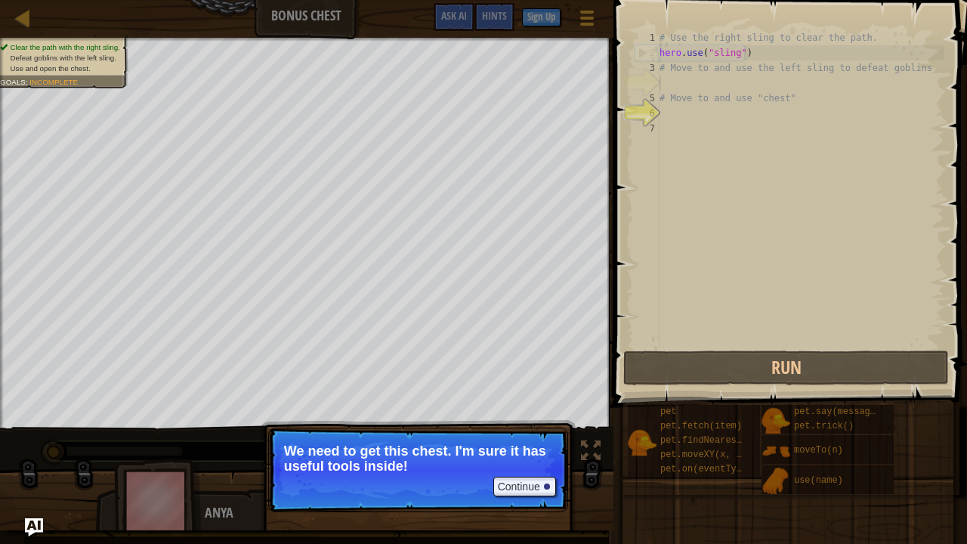
click at [392, 402] on p "We need to get this chest. I'm sure it has useful tools inside!" at bounding box center [418, 458] width 268 height 30
click at [539, 402] on button "Continue" at bounding box center [524, 487] width 63 height 20
click at [539, 402] on p "Continue We need to get this chest. I'm sure it has useful tools inside!" at bounding box center [418, 469] width 300 height 85
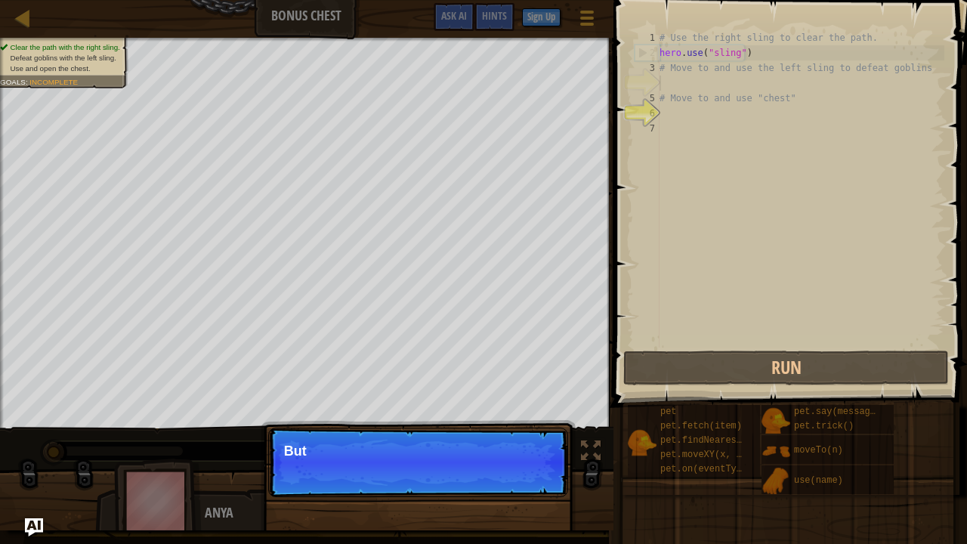
click at [539, 402] on p "Continue But" at bounding box center [418, 461] width 300 height 69
click at [539, 402] on p "Continue But first, y" at bounding box center [418, 461] width 300 height 69
click at [539, 402] on p "Continue But first, you need to us" at bounding box center [418, 461] width 300 height 69
click at [542, 402] on p "Continue But first, you need to use those sling" at bounding box center [418, 461] width 300 height 69
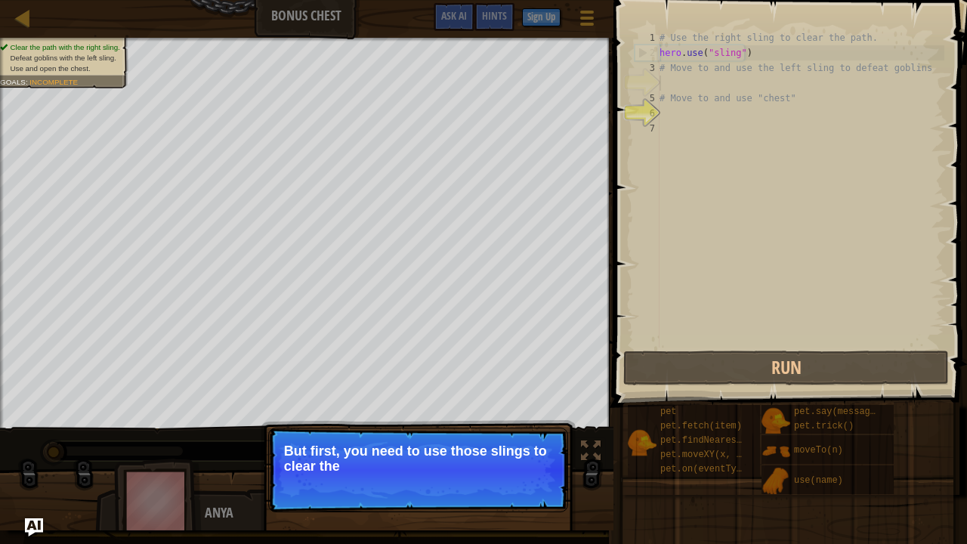
click at [543, 402] on p "Continue But first, you need to use those slings to clear the" at bounding box center [418, 469] width 300 height 85
click at [543, 402] on p "Continue But first, you need to use those slings to clear the path a" at bounding box center [418, 469] width 300 height 85
click at [543, 402] on p "Continue But first, you need to use those slings to clear the path and defe" at bounding box center [418, 469] width 300 height 85
click at [543, 402] on p "Continue But first, you need to use those slings to clear the path and defeat t…" at bounding box center [418, 469] width 300 height 85
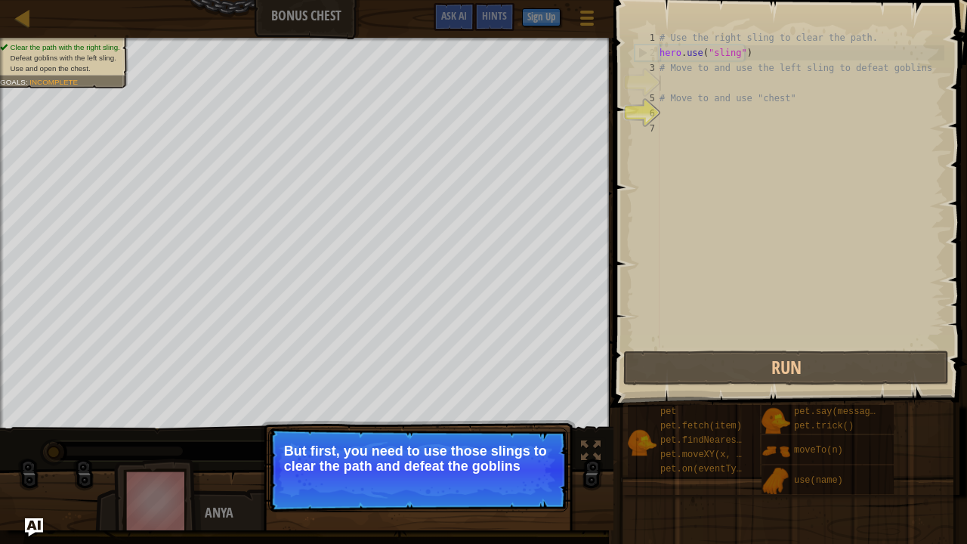
click at [543, 402] on button "Continue" at bounding box center [524, 487] width 63 height 20
click at [543, 402] on div "Clear the path with the right sling. Defeat goblins with the left sling. Use an…" at bounding box center [483, 284] width 967 height 492
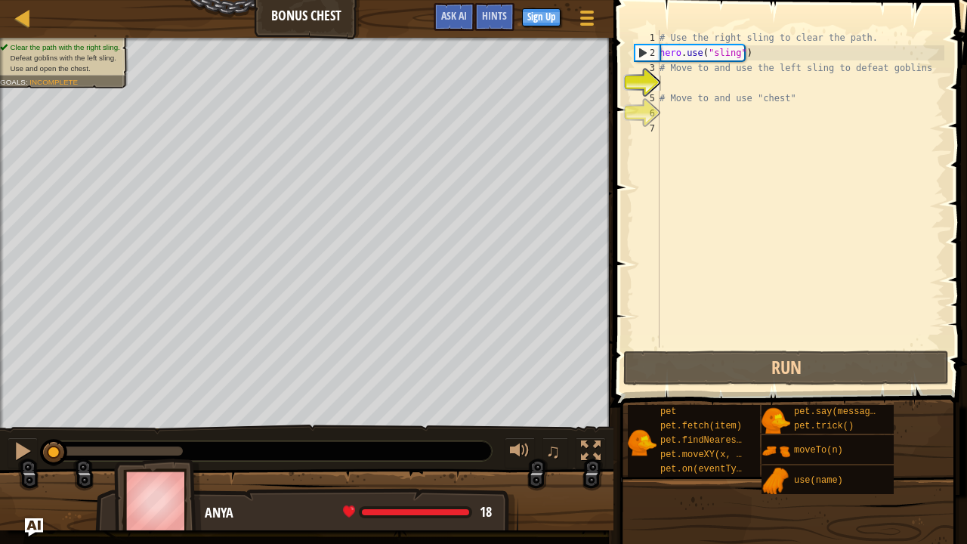
click at [543, 402] on div at bounding box center [306, 506] width 613 height 76
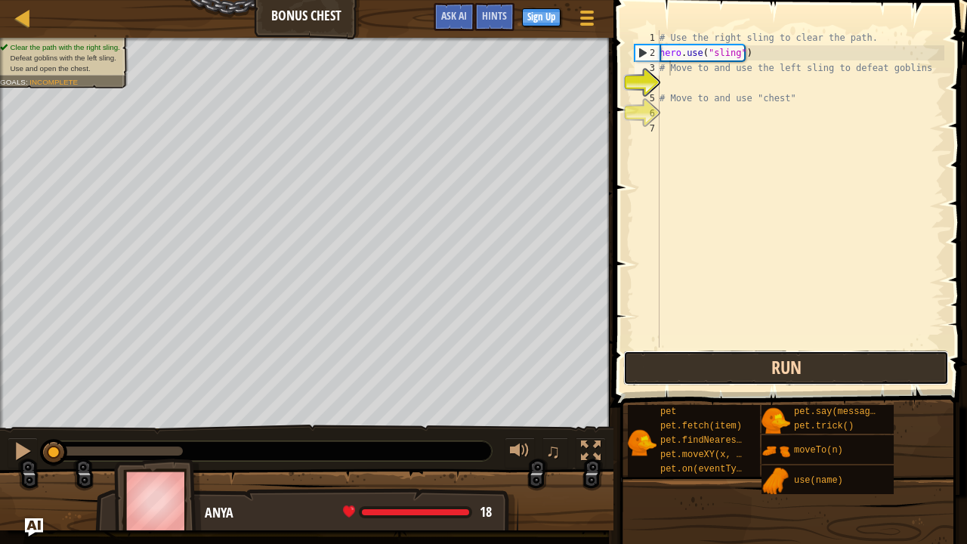
click at [743, 369] on button "Run" at bounding box center [786, 367] width 326 height 35
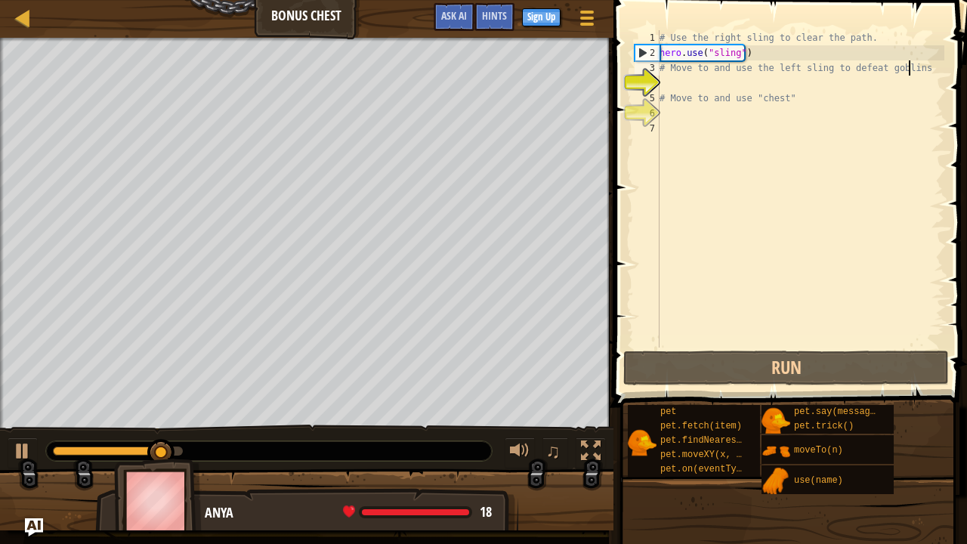
click at [924, 63] on div "# Use the right sling to clear the path. hero . use ( "sling" ) # Move to and u…" at bounding box center [800, 203] width 288 height 347
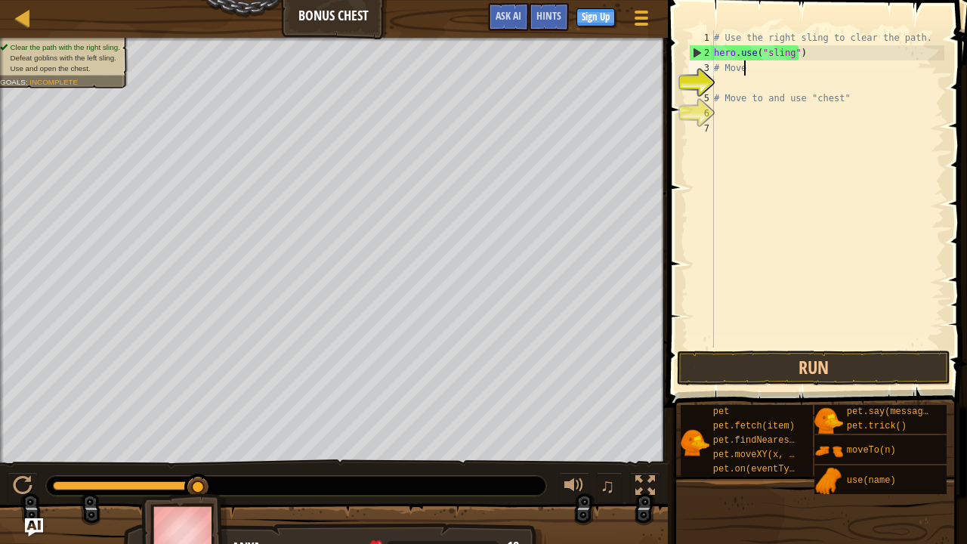
type textarea "#"
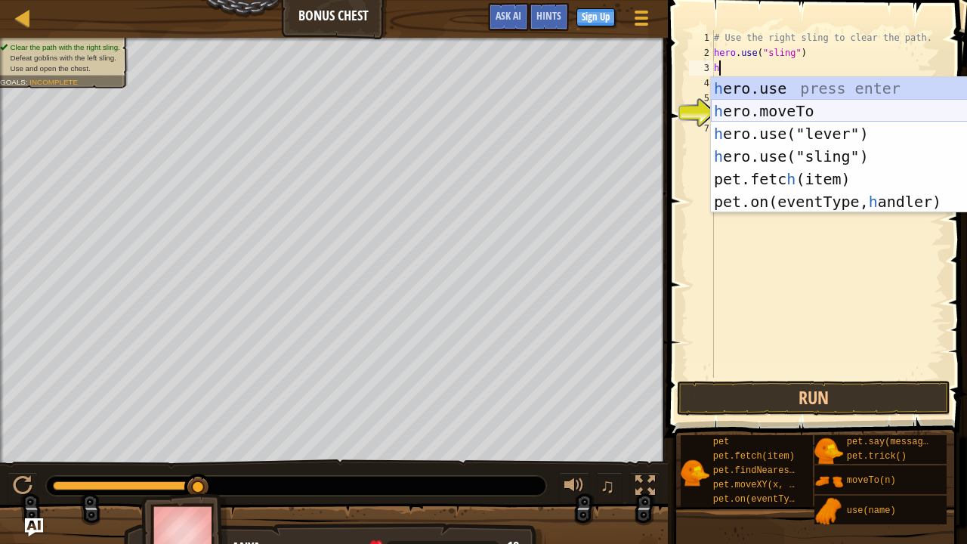
click at [777, 103] on div "h ero.use press enter h ero.moveTo press enter h ero.use("lever") press enter h…" at bounding box center [854, 167] width 286 height 181
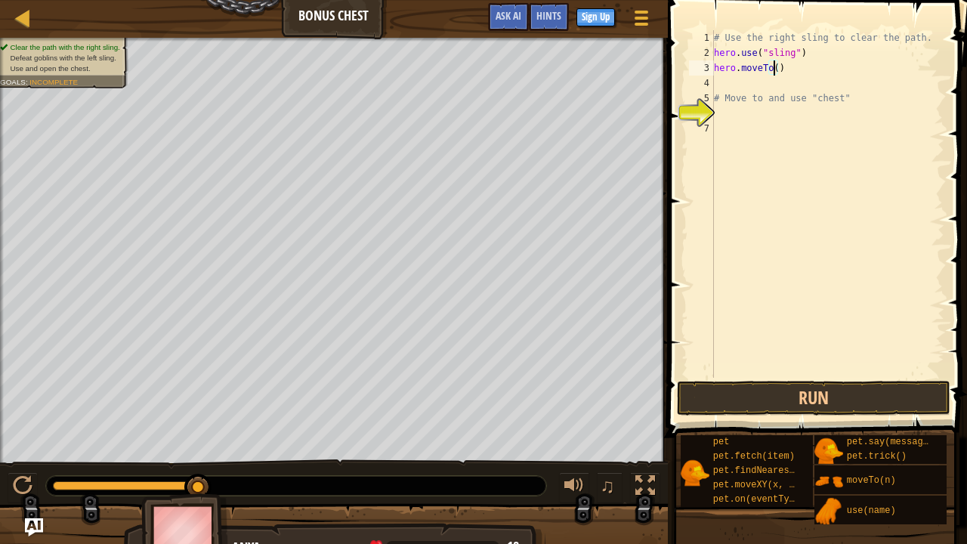
type textarea "hero.moveTo(3)"
click at [739, 83] on div "# Use the right sling to clear the path. hero . use ( "sling" ) hero . moveTo (…" at bounding box center [827, 219] width 233 height 378
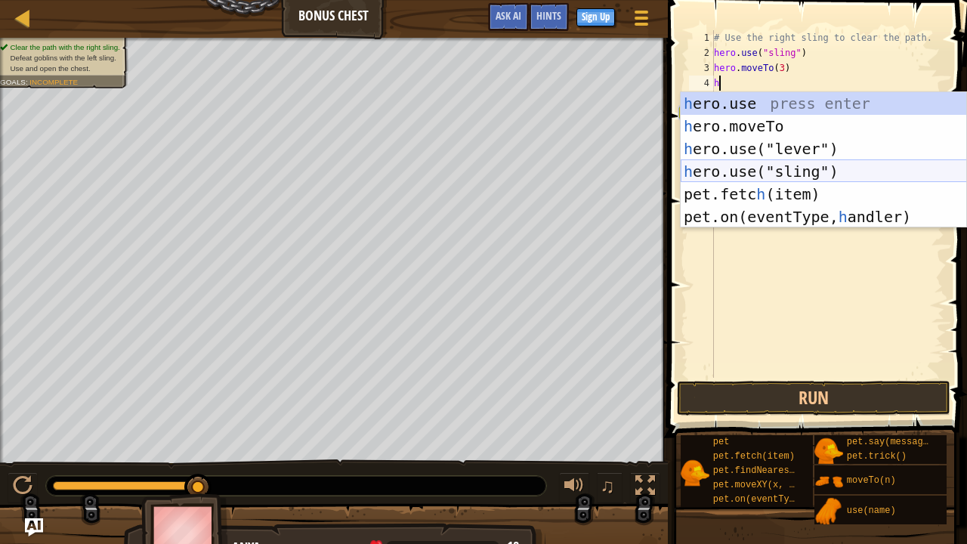
click at [719, 167] on div "h ero.use press enter h ero.moveTo press enter h ero.use("lever") press enter h…" at bounding box center [823, 182] width 286 height 181
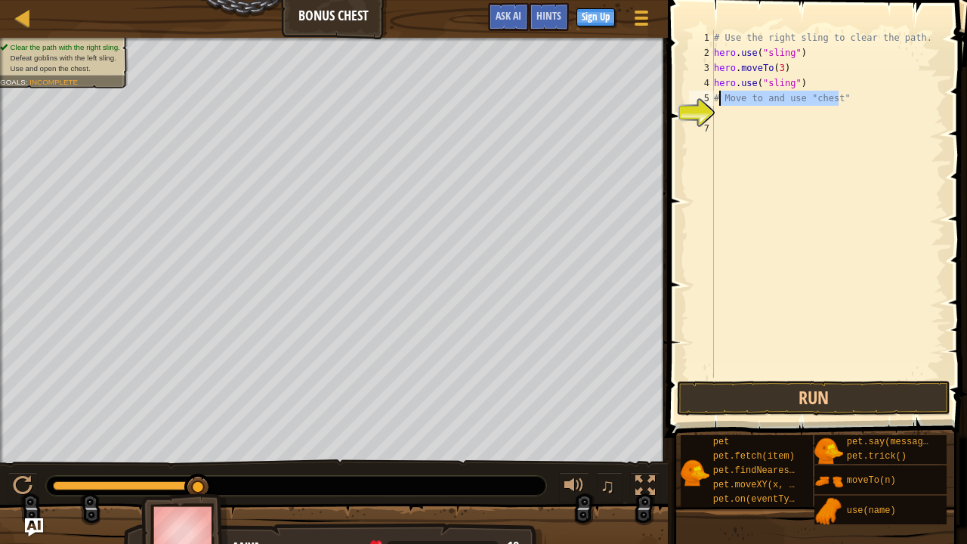
drag, startPoint x: 840, startPoint y: 100, endPoint x: 713, endPoint y: 104, distance: 127.0
click at [713, 104] on div "hero.use("sling") 1 2 3 4 5 6 7 # Use the right sling to clear the path. hero .…" at bounding box center [815, 203] width 258 height 347
type textarea "# Move to and use "chest""
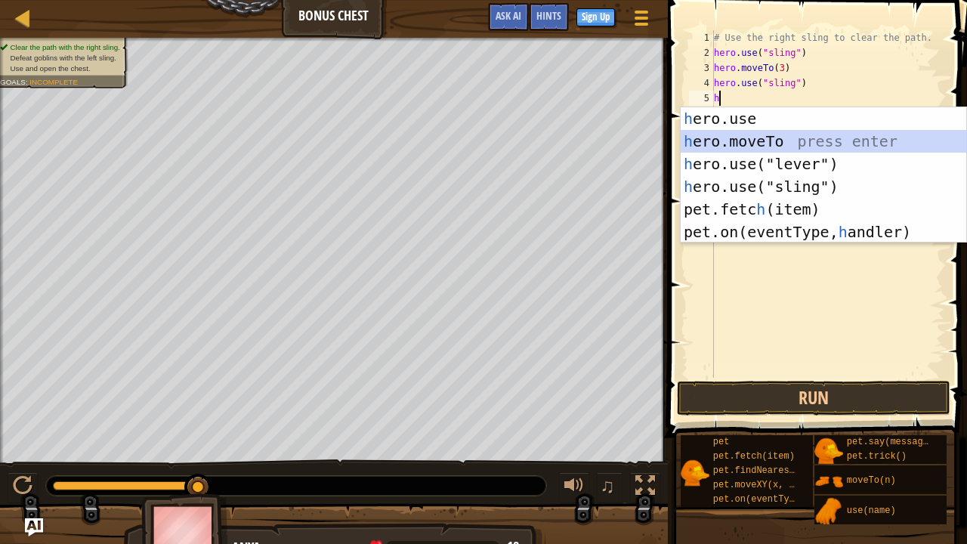
click at [733, 130] on div "h ero.use press enter h ero.moveTo press enter h ero.use("lever") press enter h…" at bounding box center [823, 197] width 286 height 181
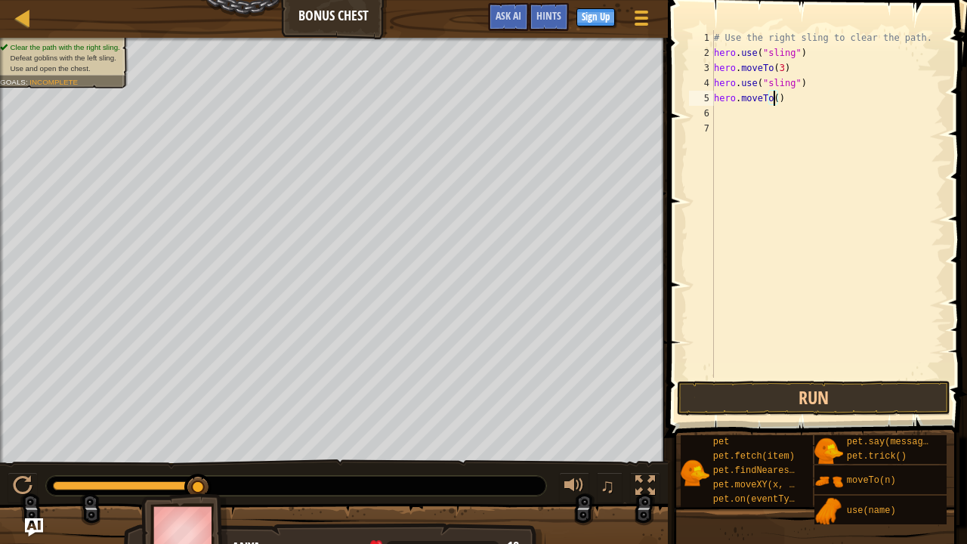
type textarea "hero.moveTo(5)"
click at [735, 110] on div "# Use the right sling to clear the path. hero . use ( "sling" ) hero . moveTo (…" at bounding box center [827, 219] width 233 height 378
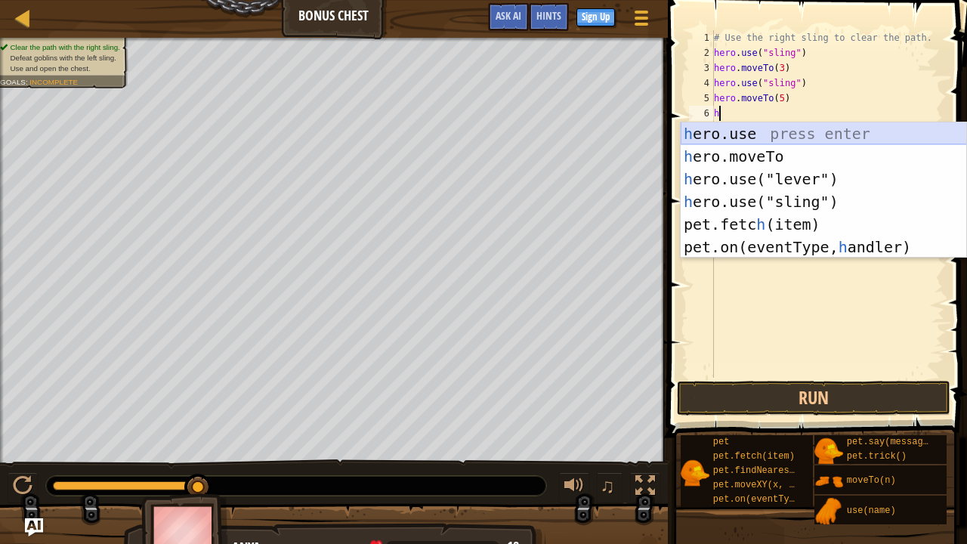
click at [790, 141] on div "h ero.use press enter h ero.moveTo press enter h ero.use("lever") press enter h…" at bounding box center [823, 212] width 286 height 181
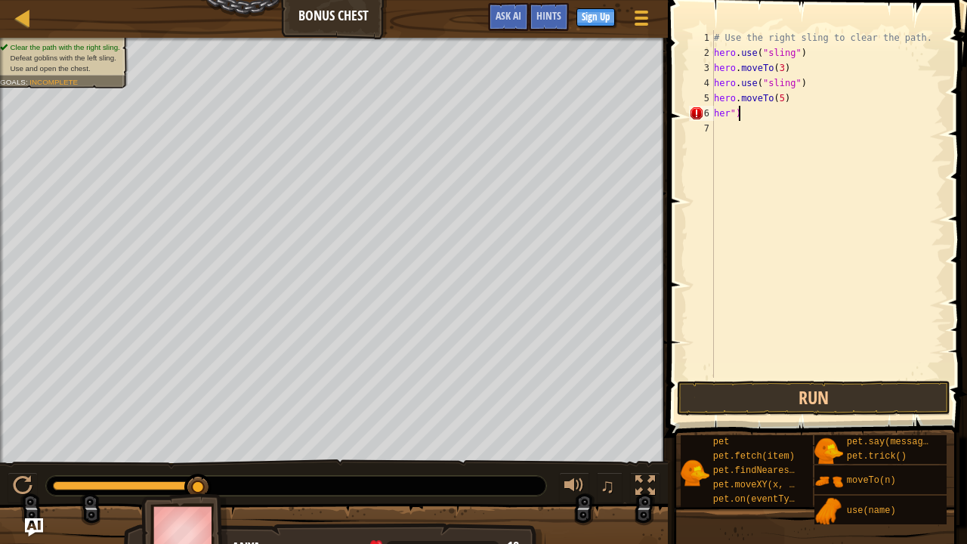
click at [779, 110] on div "# Use the right sling to clear the path. hero . use ( "sling" ) hero . moveTo (…" at bounding box center [827, 219] width 233 height 378
type textarea "h"
click at [782, 399] on button "Run" at bounding box center [813, 398] width 273 height 35
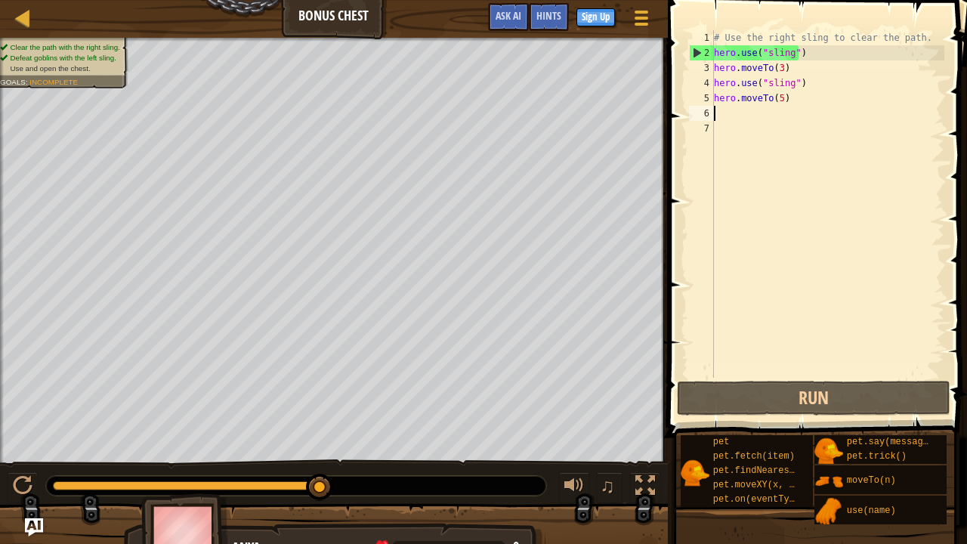
click at [780, 92] on div "# Use the right sling to clear the path. hero . use ( "sling" ) hero . moveTo (…" at bounding box center [827, 219] width 233 height 378
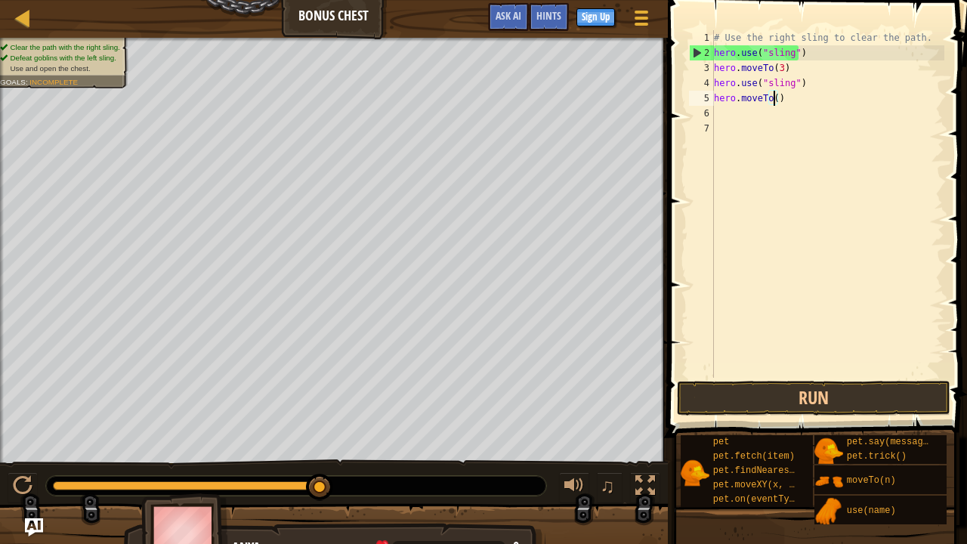
type textarea "hero.moveTo(4)"
click at [770, 110] on div "# Use the right sling to clear the path. hero . use ( "sling" ) hero . moveTo (…" at bounding box center [827, 219] width 233 height 378
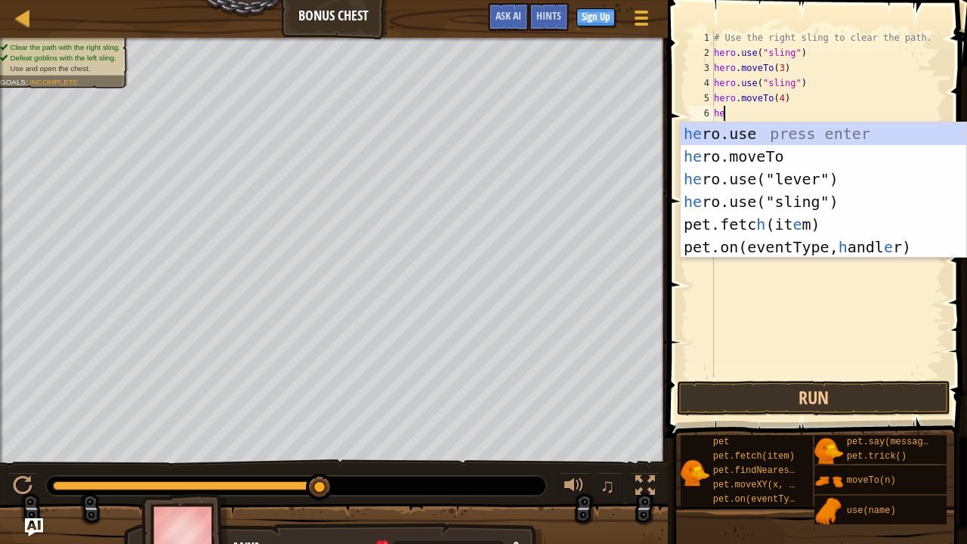
scroll to position [7, 0]
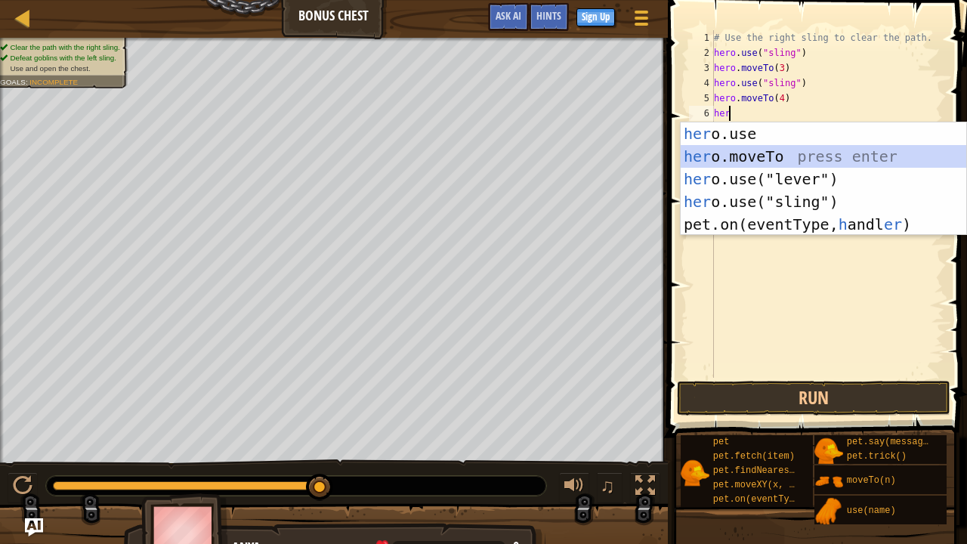
click at [739, 165] on div "her o.use press enter her o.moveTo press enter her o.use("lever") press enter h…" at bounding box center [823, 201] width 286 height 159
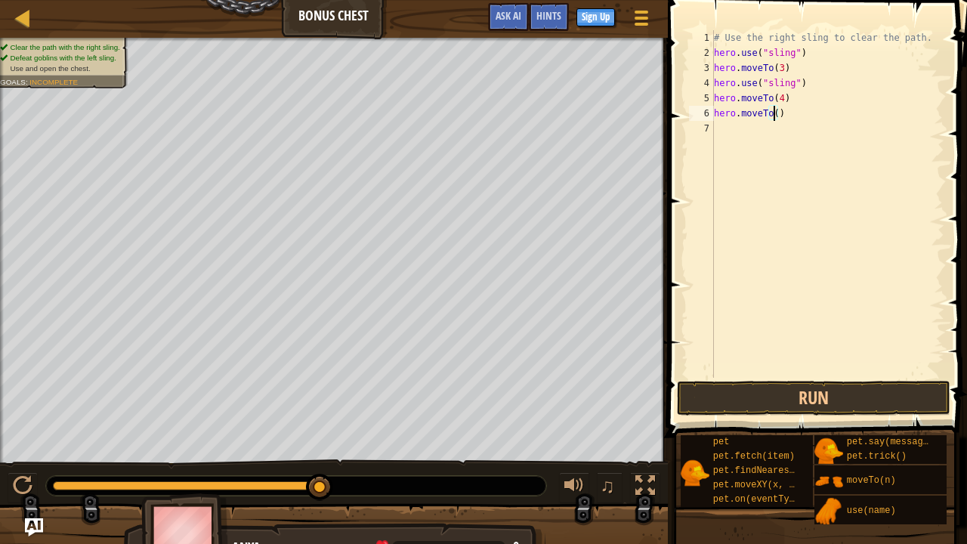
type textarea "hero.moveTo(5)"
click at [757, 128] on div "# Use the right sling to clear the path. hero . use ( "sling" ) hero . moveTo (…" at bounding box center [827, 219] width 233 height 378
click at [838, 402] on button "Run" at bounding box center [813, 398] width 273 height 35
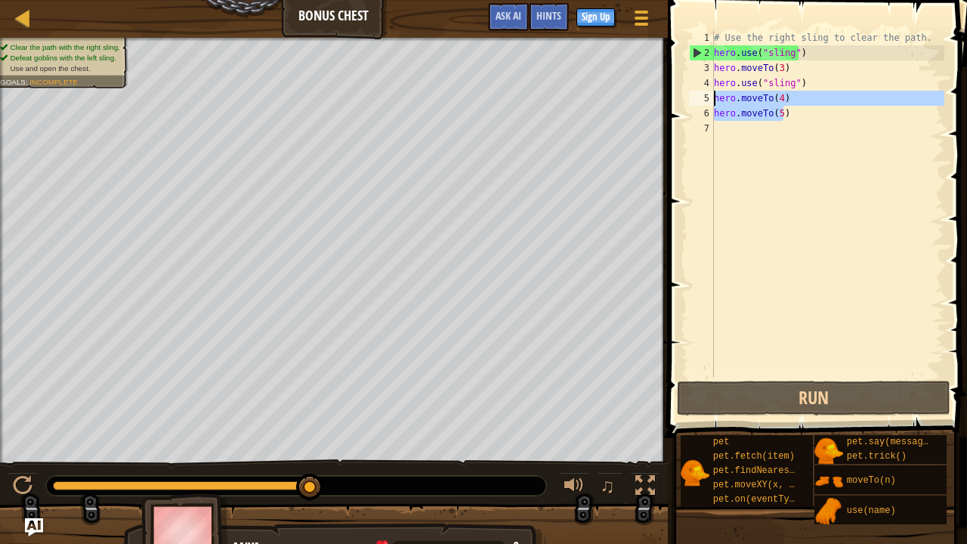
drag, startPoint x: 782, startPoint y: 114, endPoint x: 711, endPoint y: 100, distance: 73.2
click at [711, 100] on div "1 2 3 4 5 6 7 # Use the right sling to clear the path. hero . use ( "sling" ) h…" at bounding box center [815, 203] width 258 height 347
type textarea "hero.moveTo(4) hero.moveTo(5)"
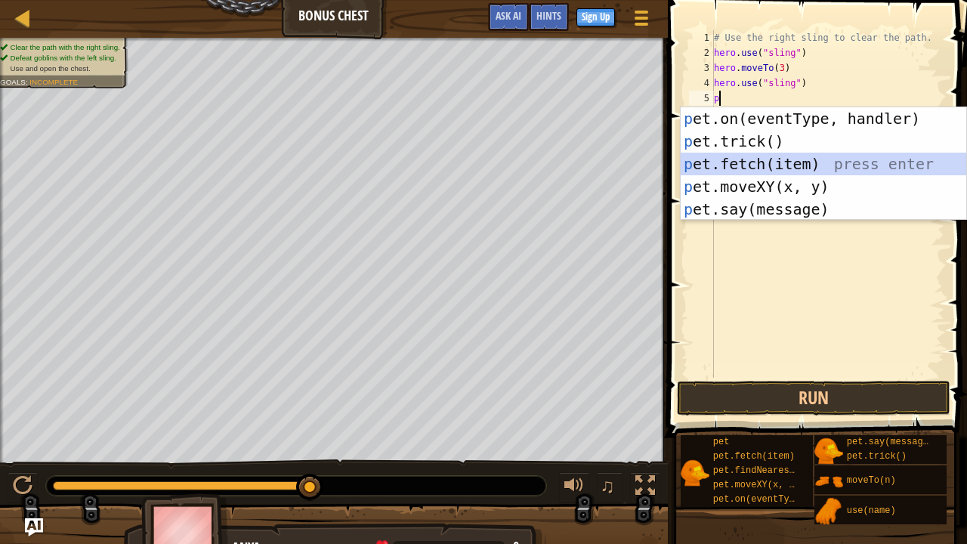
click at [743, 167] on div "p et.on(eventType, handler) press enter p et.trick() press enter p et.fetch(ite…" at bounding box center [823, 186] width 286 height 159
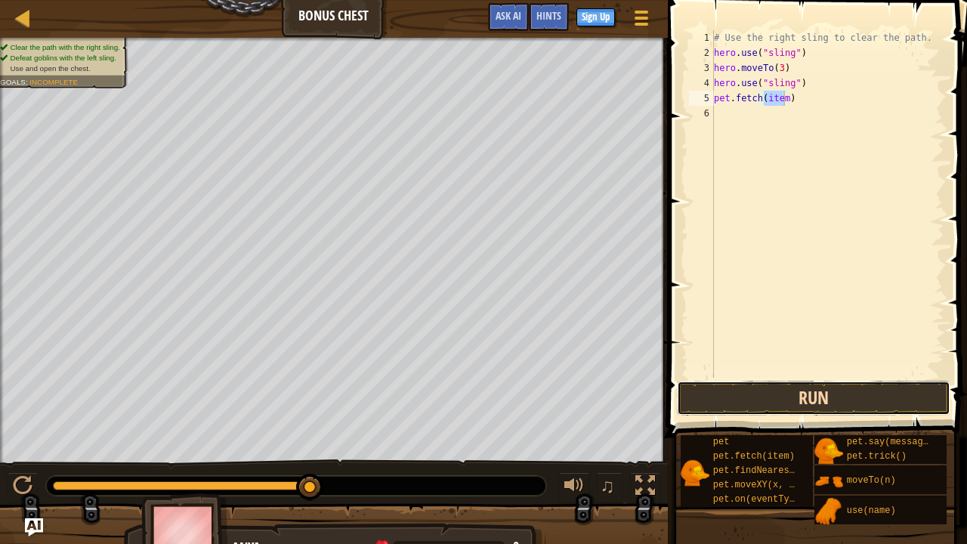
click at [798, 395] on button "Run" at bounding box center [813, 398] width 273 height 35
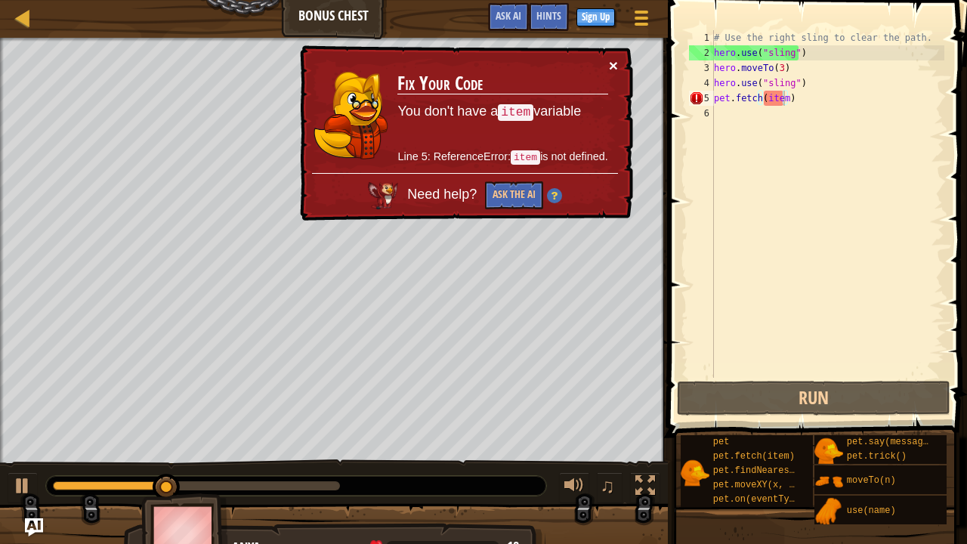
click at [612, 62] on button "×" at bounding box center [613, 65] width 9 height 16
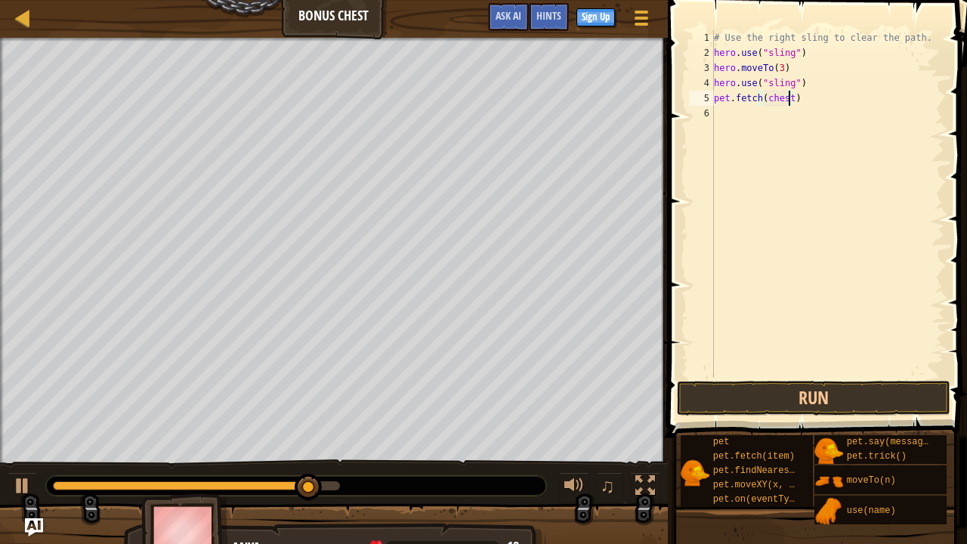
scroll to position [7, 5]
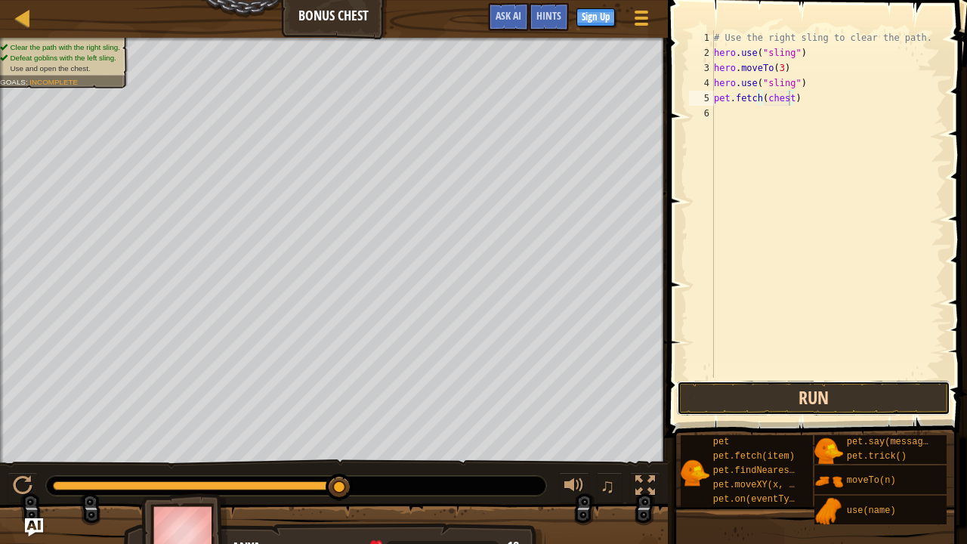
click at [779, 393] on button "Run" at bounding box center [813, 398] width 273 height 35
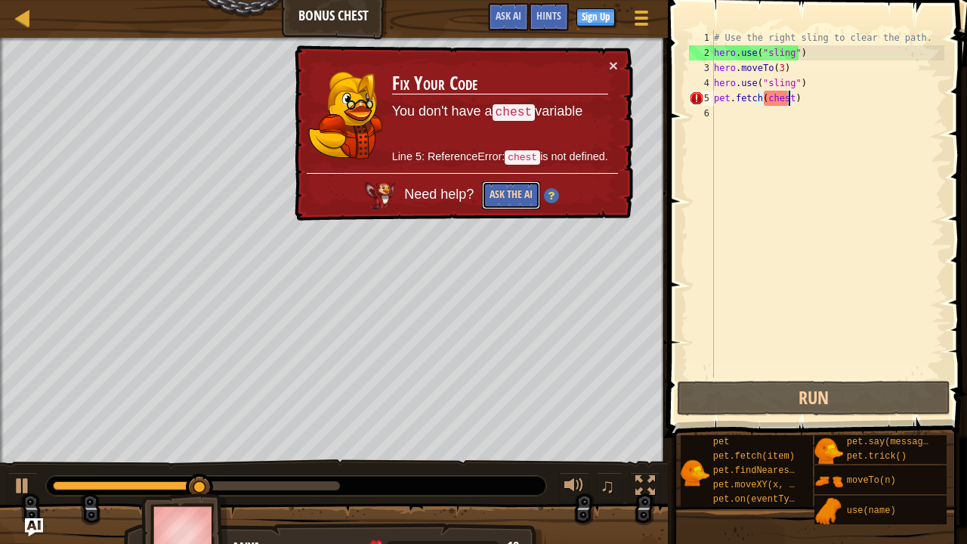
click at [524, 200] on button "Ask the AI" at bounding box center [511, 195] width 58 height 28
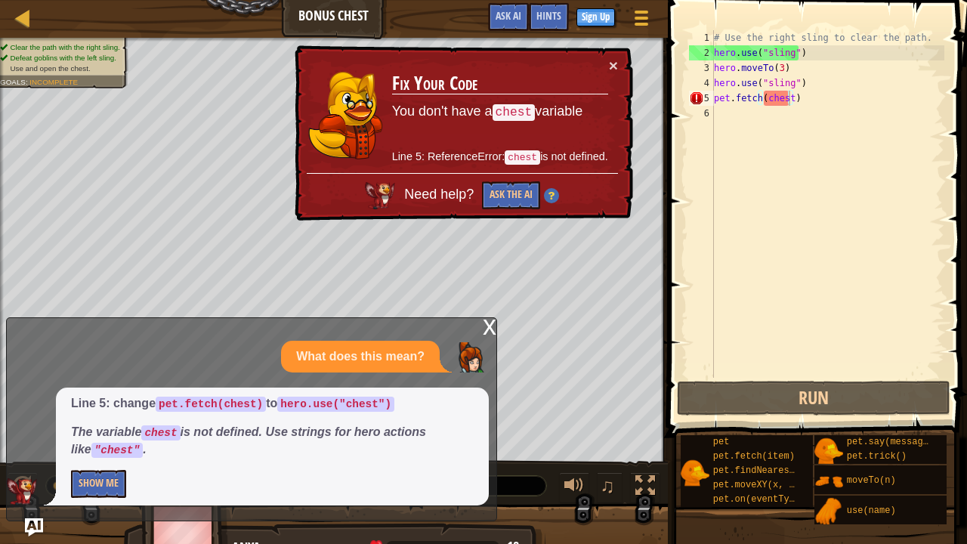
click at [489, 325] on div "x" at bounding box center [490, 325] width 14 height 15
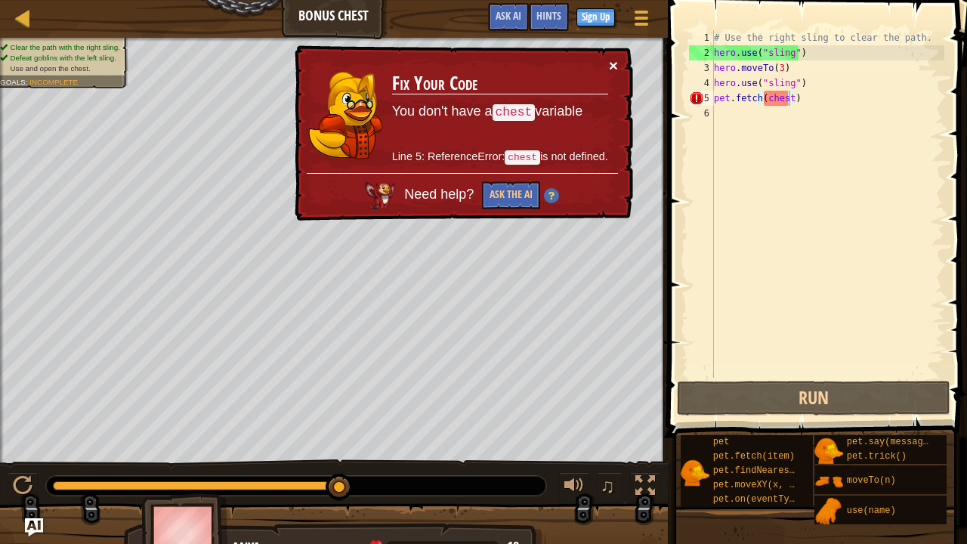
click at [609, 66] on button "×" at bounding box center [613, 65] width 9 height 16
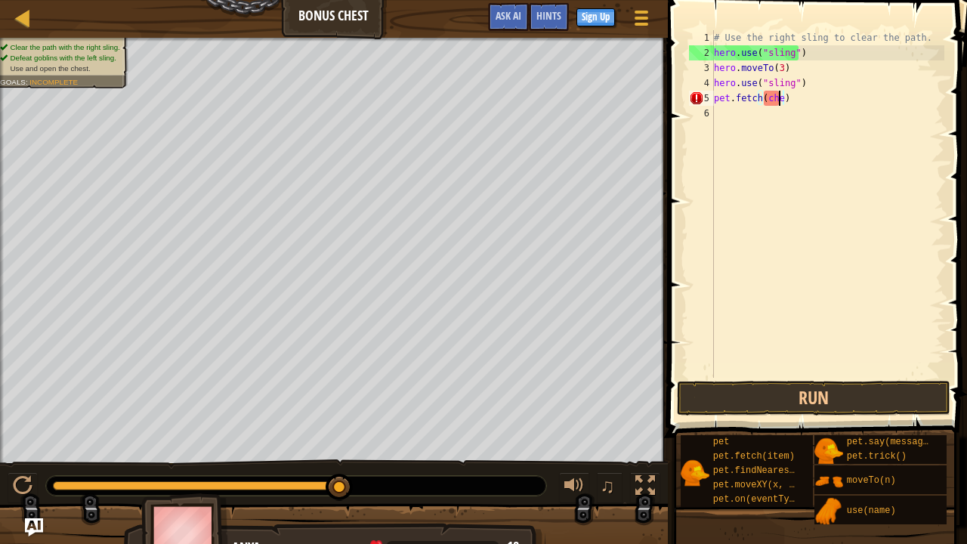
scroll to position [7, 2]
type textarea "p"
click at [788, 101] on div "# Use the right sling to clear the path. hero . use ( "sling" ) hero . moveTo (…" at bounding box center [827, 219] width 233 height 378
type textarea "hero.use("sling""
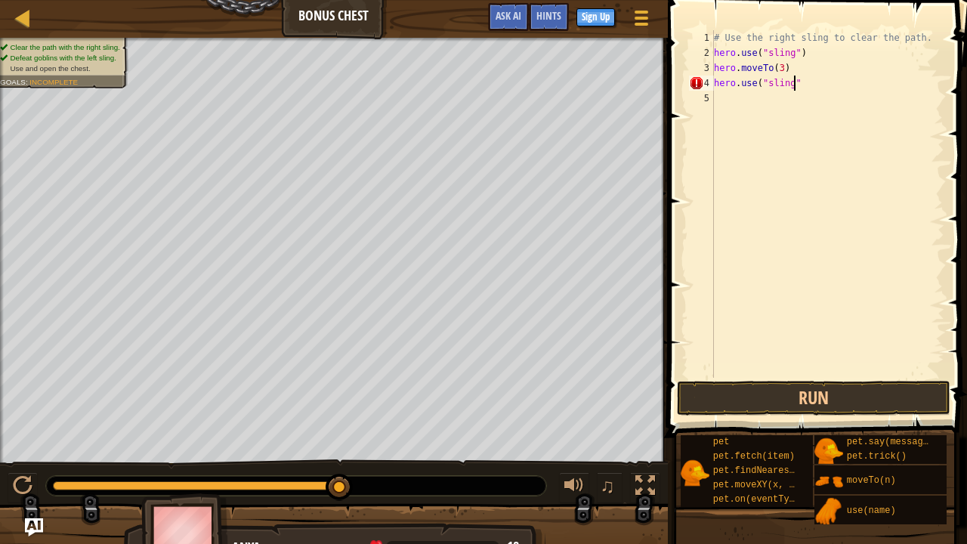
click at [754, 91] on div "# Use the right sling to clear the path. hero . use ( "sling" ) hero . moveTo (…" at bounding box center [827, 219] width 233 height 378
click at [20, 8] on div at bounding box center [23, 17] width 19 height 19
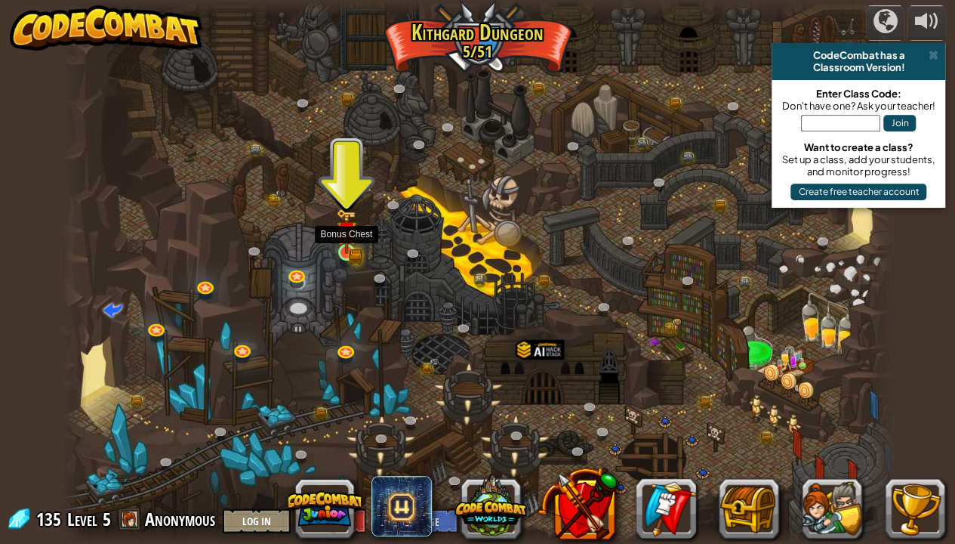
click at [353, 239] on img at bounding box center [346, 230] width 20 height 45
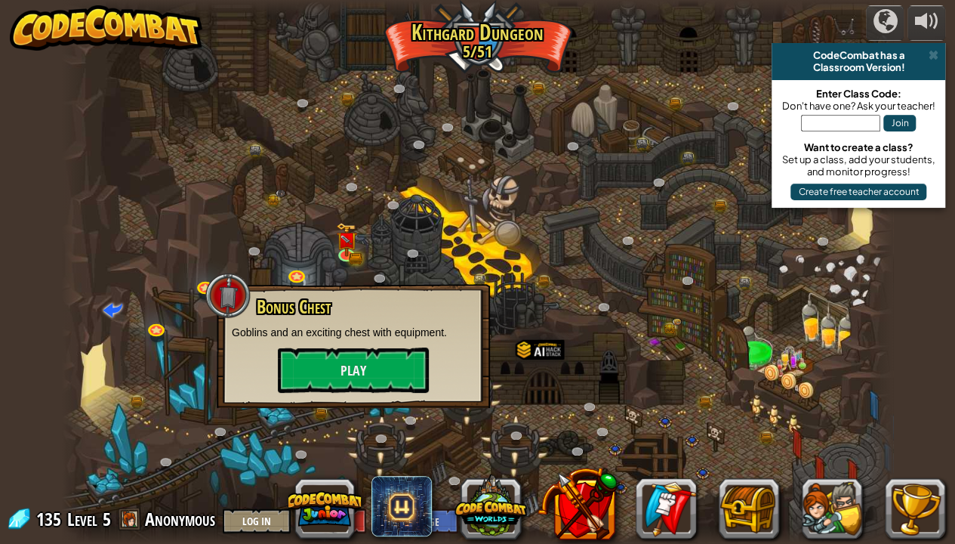
click at [0, 318] on div "powered by CodeCombat has a Classroom Version! Enter Class Code: Don't have one…" at bounding box center [477, 272] width 955 height 544
click at [246, 372] on div "Bonus Chest Goblins and an exciting chest with equipment. Play" at bounding box center [353, 345] width 243 height 96
click at [321, 204] on div at bounding box center [478, 272] width 832 height 544
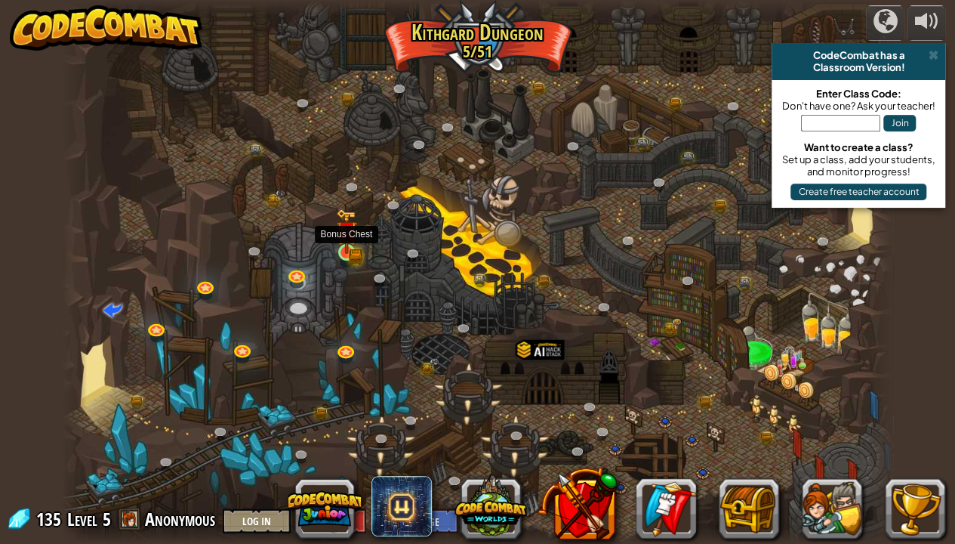
click at [345, 243] on img at bounding box center [346, 230] width 20 height 45
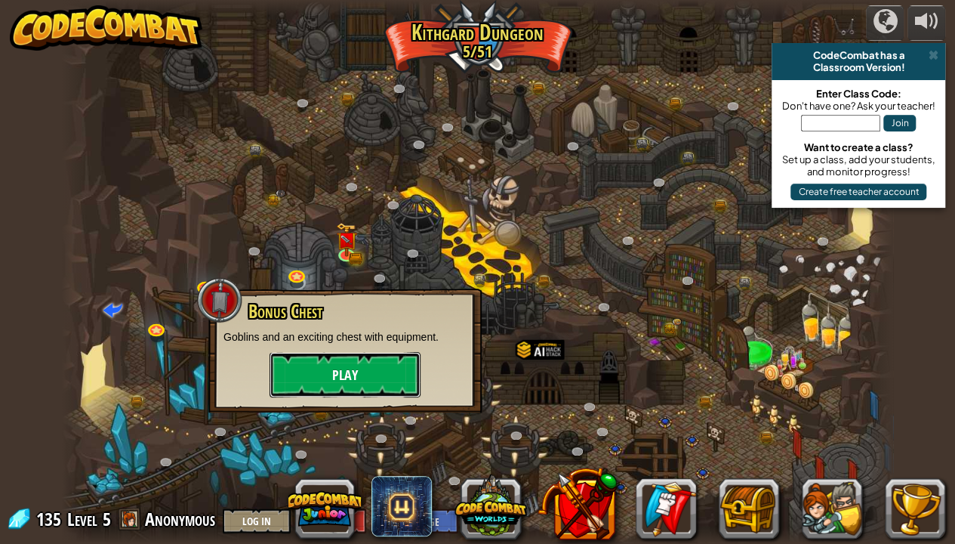
click at [365, 365] on button "Play" at bounding box center [345, 374] width 151 height 45
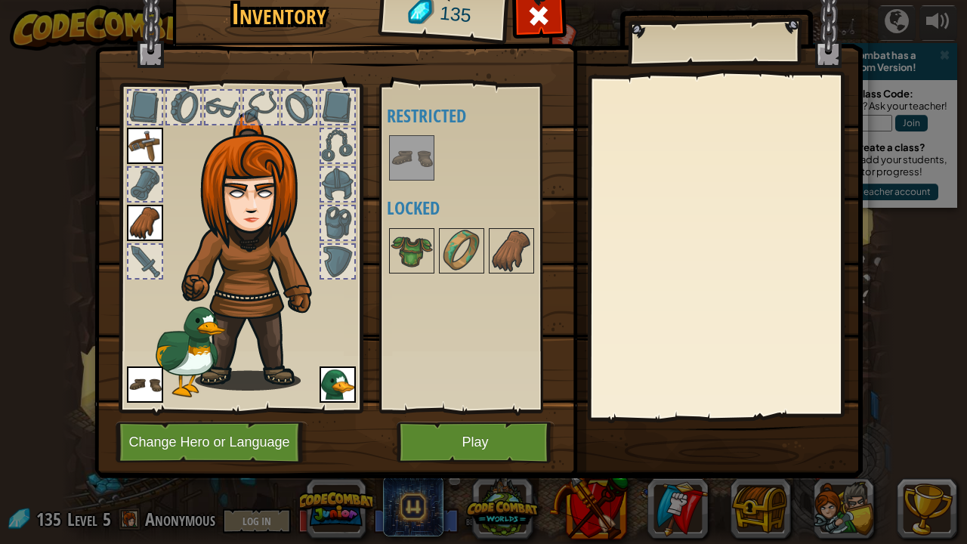
click at [430, 402] on img at bounding box center [478, 204] width 768 height 548
click at [504, 402] on button "Play" at bounding box center [476, 442] width 158 height 42
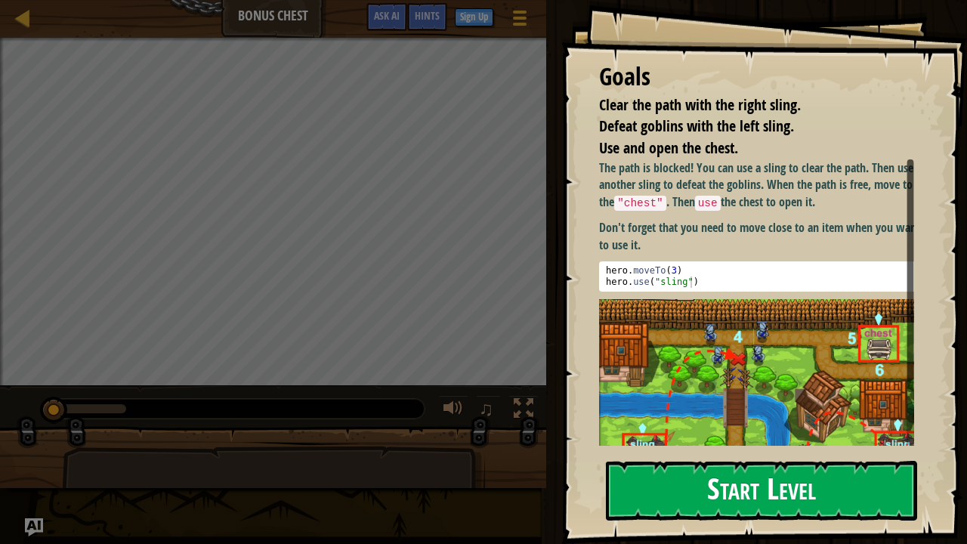
click at [745, 402] on button "Start Level" at bounding box center [761, 491] width 311 height 60
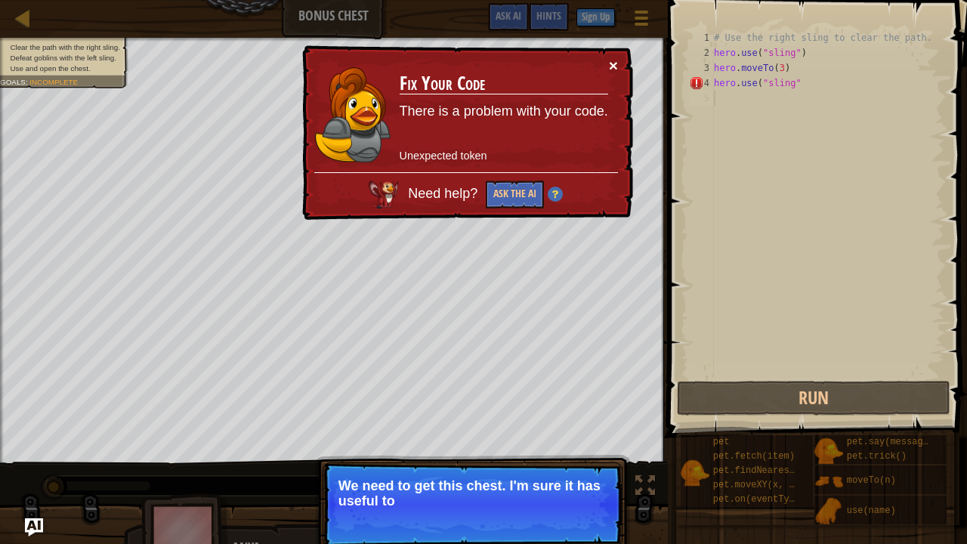
click at [616, 63] on button "×" at bounding box center [613, 65] width 9 height 16
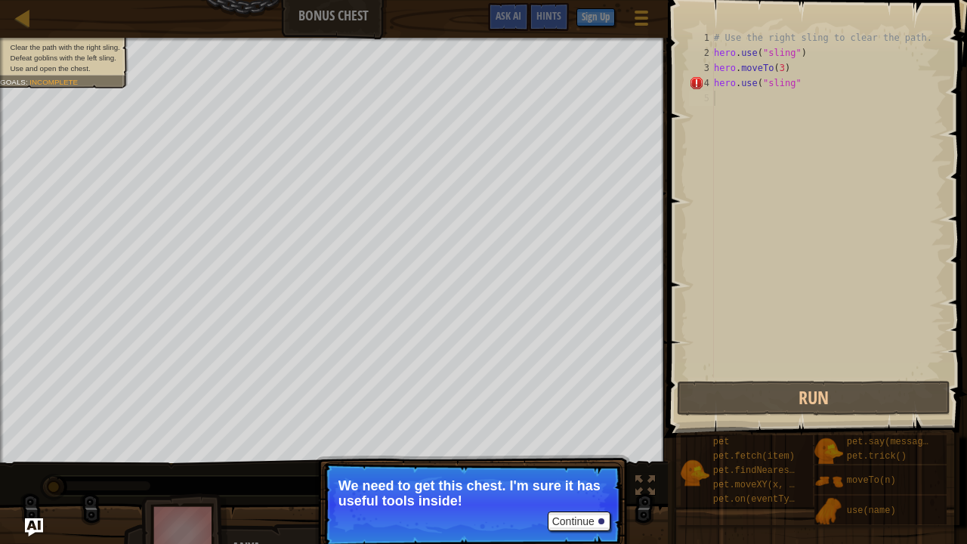
scroll to position [7, 0]
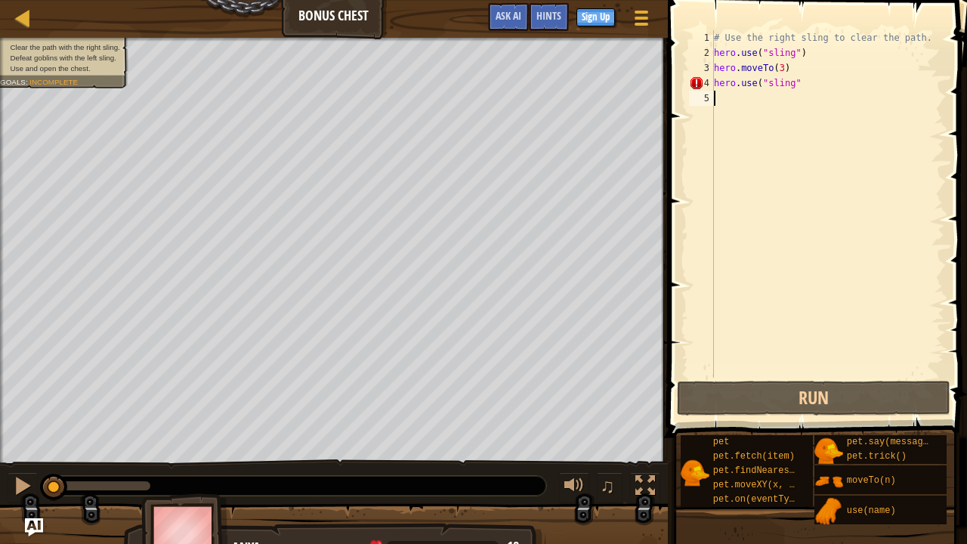
click at [822, 78] on div "# Use the right sling to clear the path. hero . use ( "sling" ) hero . moveTo (…" at bounding box center [827, 219] width 233 height 378
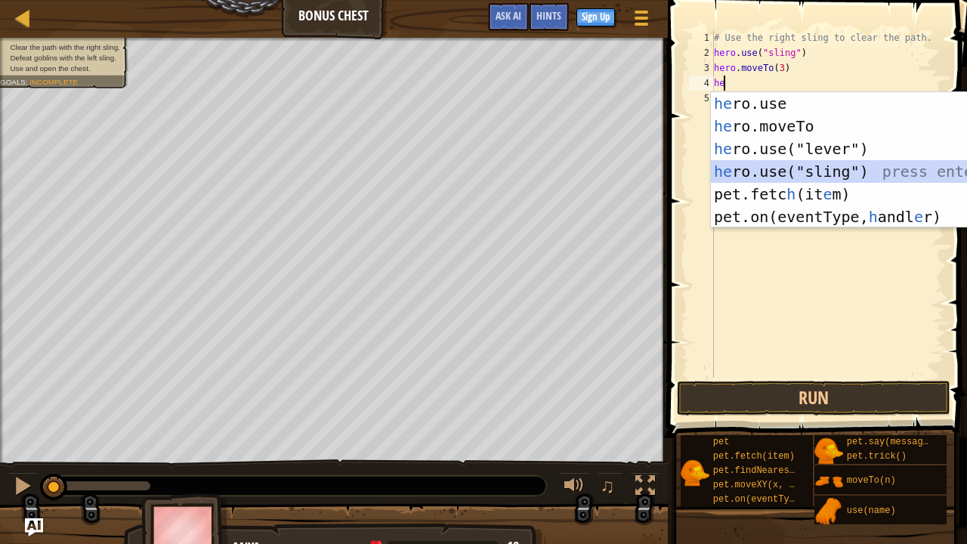
click at [770, 170] on div "he ro.use press enter he ro.moveTo press enter he ro.use("lever") press enter h…" at bounding box center [854, 182] width 286 height 181
type textarea "hero.use("sling")"
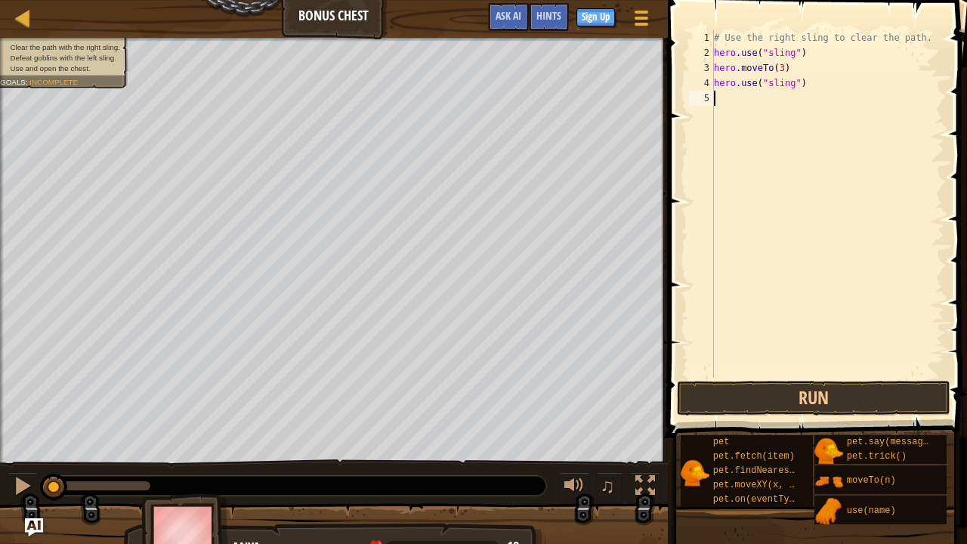
click at [748, 95] on div "# Use the right sling to clear the path. hero . use ( "sling" ) hero . moveTo (…" at bounding box center [827, 219] width 233 height 378
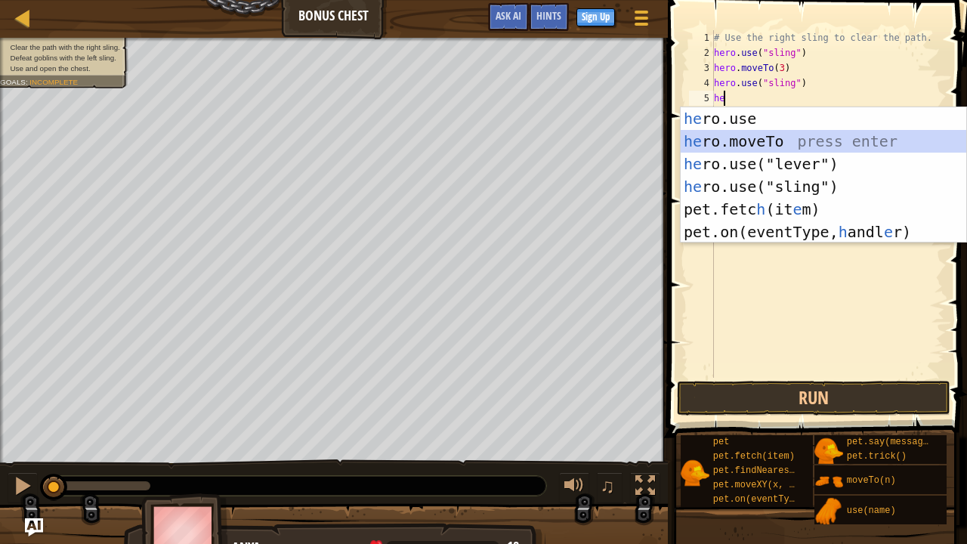
click at [747, 138] on div "he ro.use press enter he ro.moveTo press enter he ro.use("lever") press enter h…" at bounding box center [823, 197] width 286 height 181
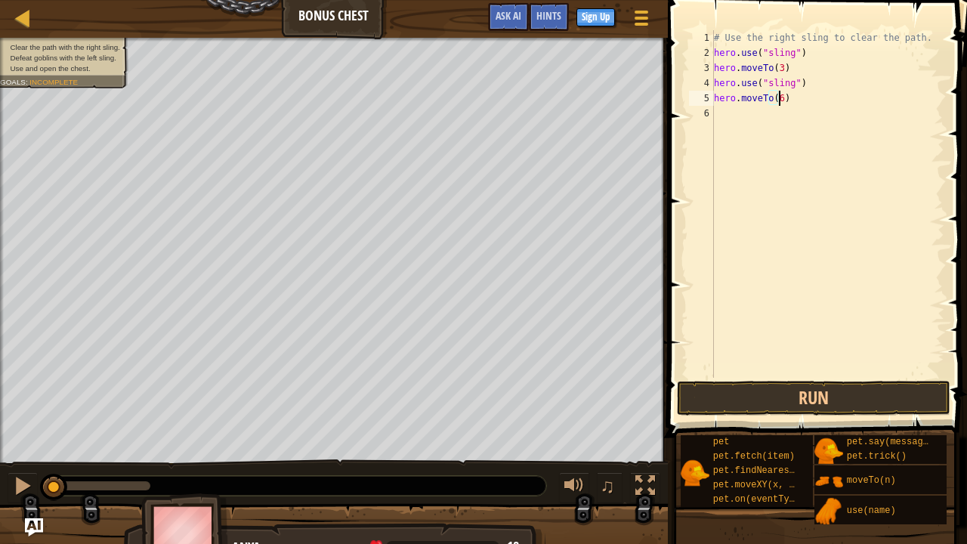
scroll to position [7, 5]
click at [741, 394] on button "Run" at bounding box center [813, 398] width 273 height 35
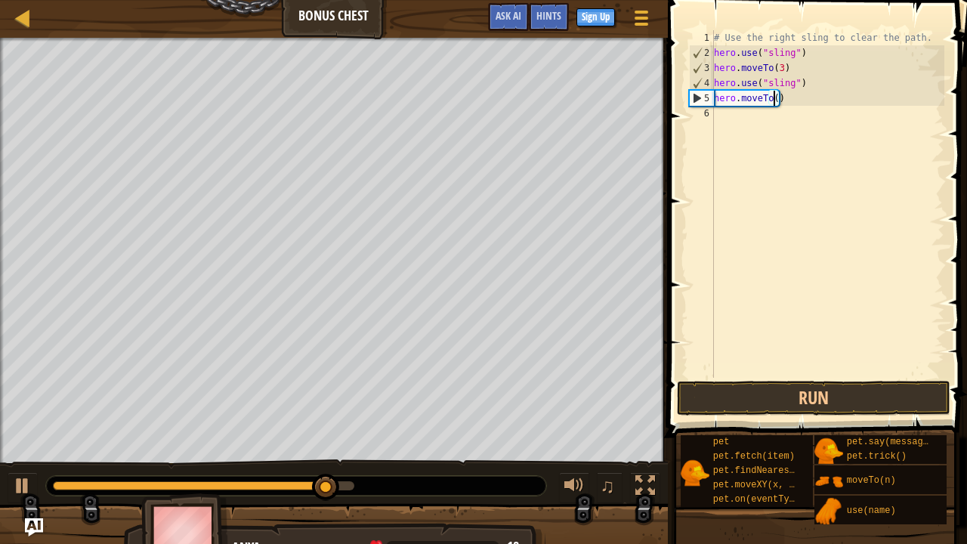
type textarea "hero.moveTo(4)"
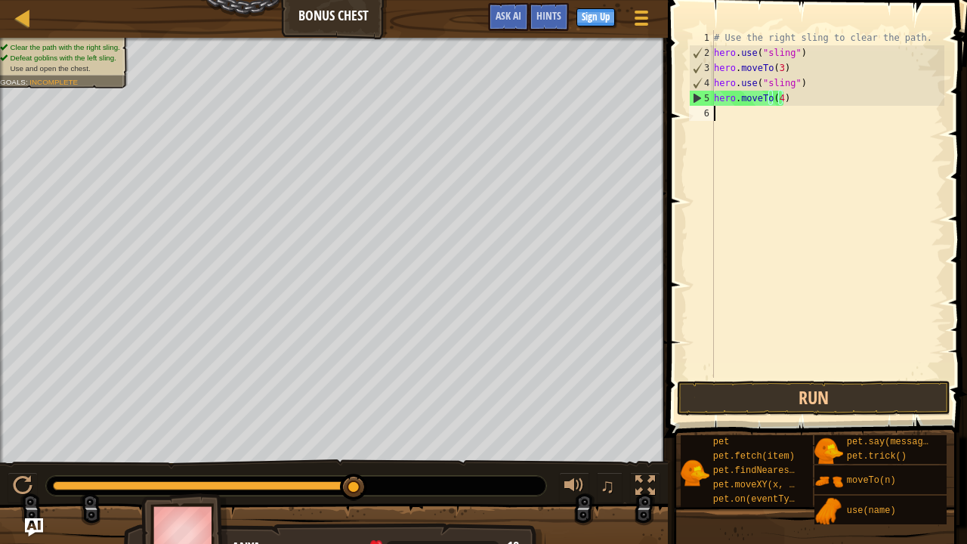
click at [727, 106] on div "# Use the right sling to clear the path. hero . use ( "sling" ) hero . moveTo (…" at bounding box center [827, 219] width 233 height 378
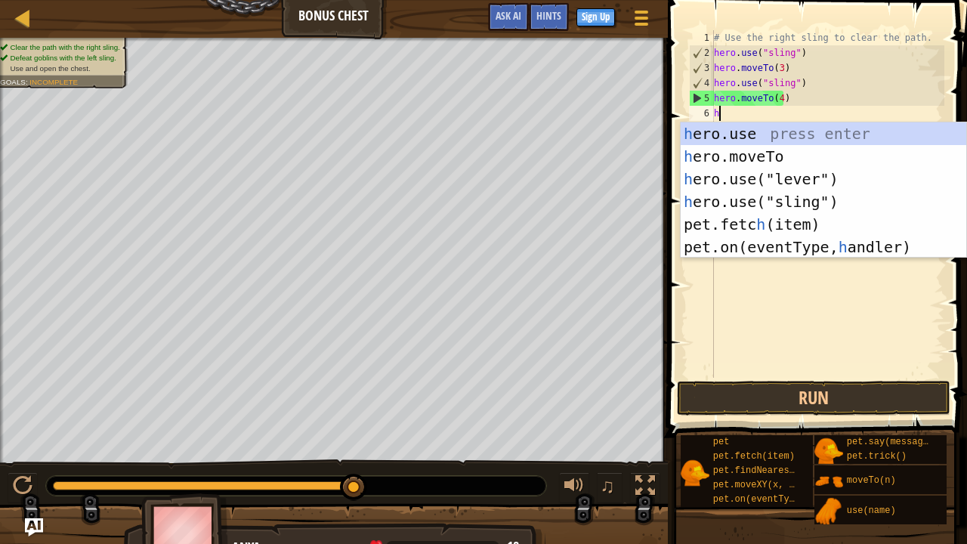
type textarea "he"
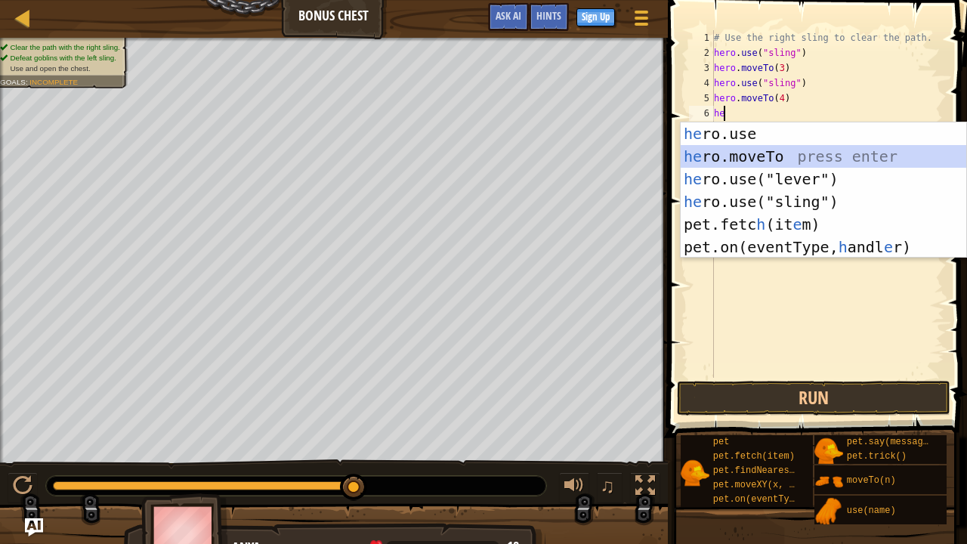
drag, startPoint x: 749, startPoint y: 153, endPoint x: 693, endPoint y: 159, distance: 56.2
click at [693, 159] on div "he ro.use press enter he ro.moveTo press enter he ro.use("lever") press enter h…" at bounding box center [823, 212] width 286 height 181
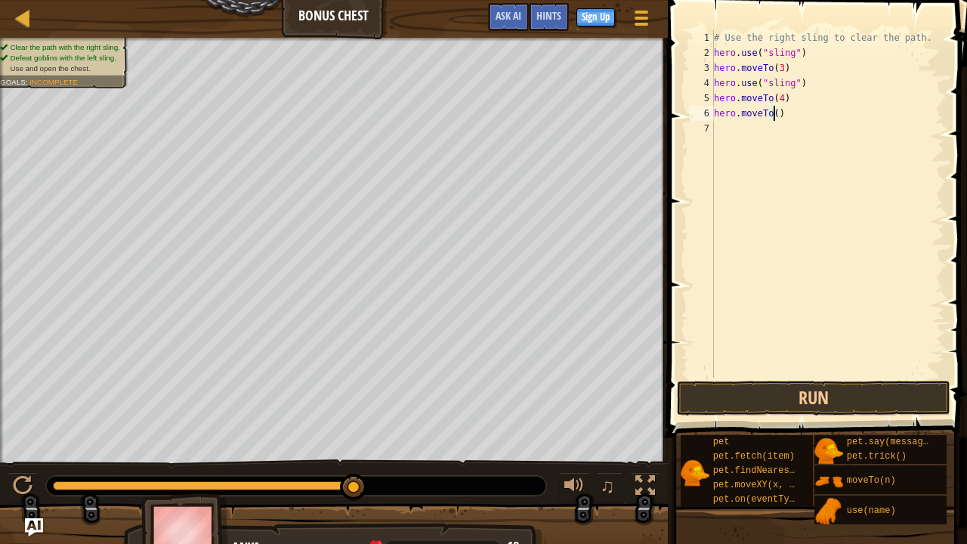
type textarea "hero.moveTo(5)"
click at [755, 125] on div "# Use the right sling to clear the path. hero . use ( "sling" ) hero . moveTo (…" at bounding box center [827, 219] width 233 height 378
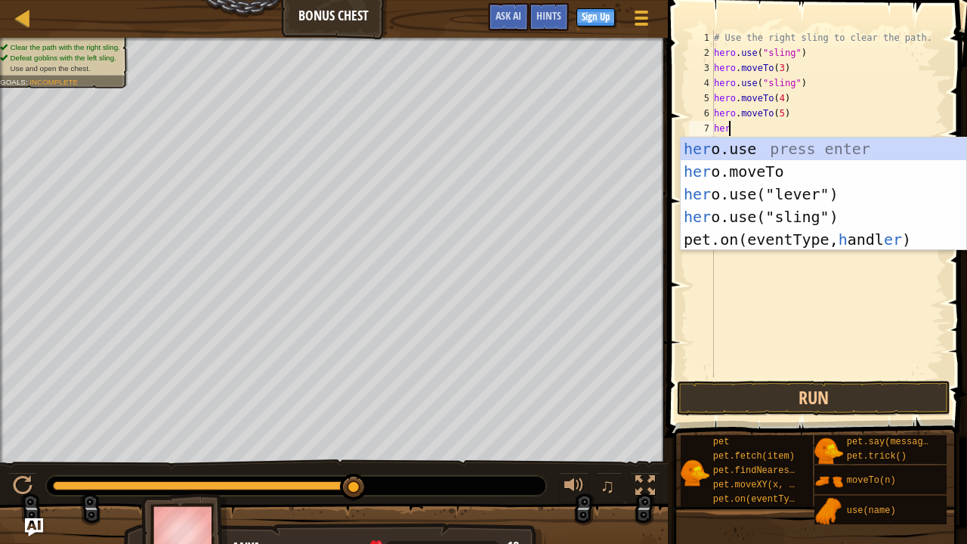
scroll to position [7, 0]
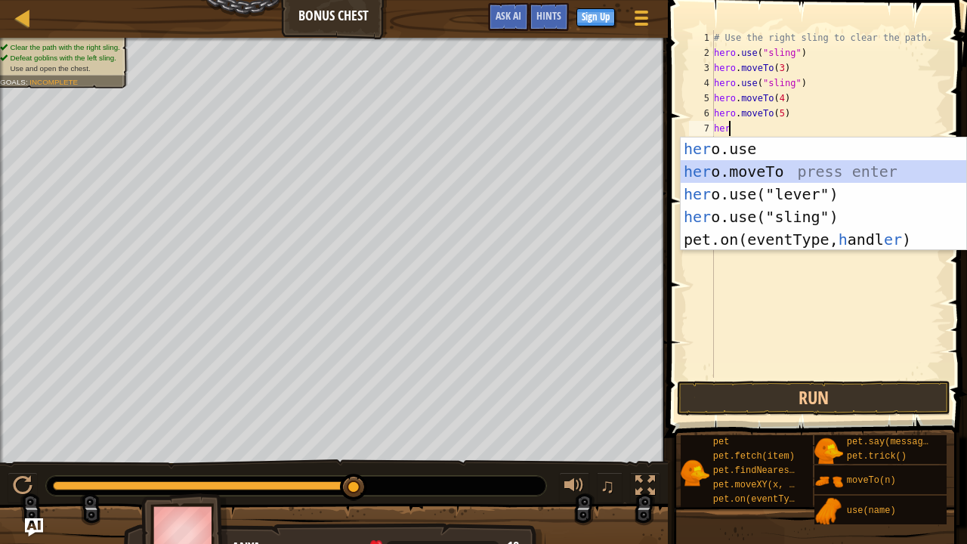
click at [739, 162] on div "her o.use press enter her o.moveTo press enter her o.use("lever") press enter h…" at bounding box center [823, 216] width 286 height 159
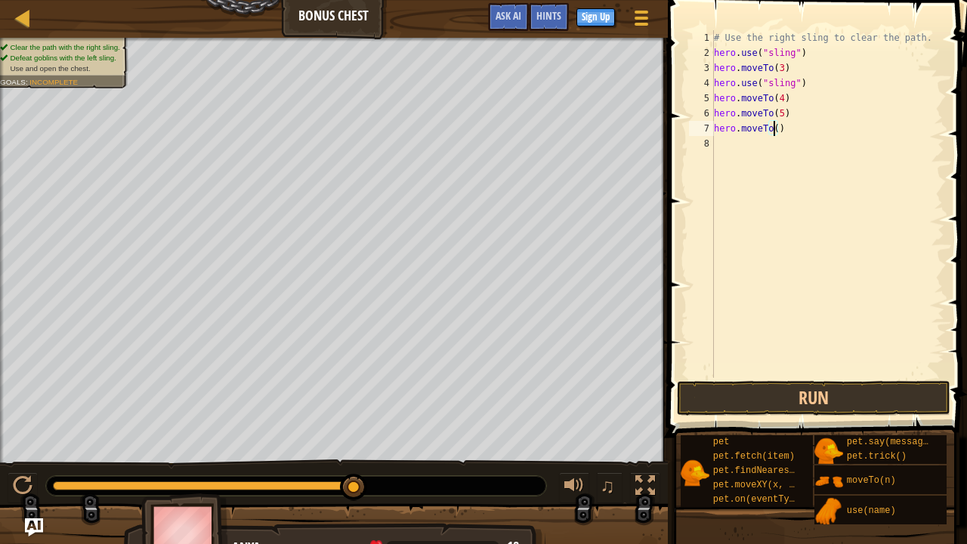
scroll to position [7, 5]
click at [680, 390] on button "Run" at bounding box center [813, 398] width 273 height 35
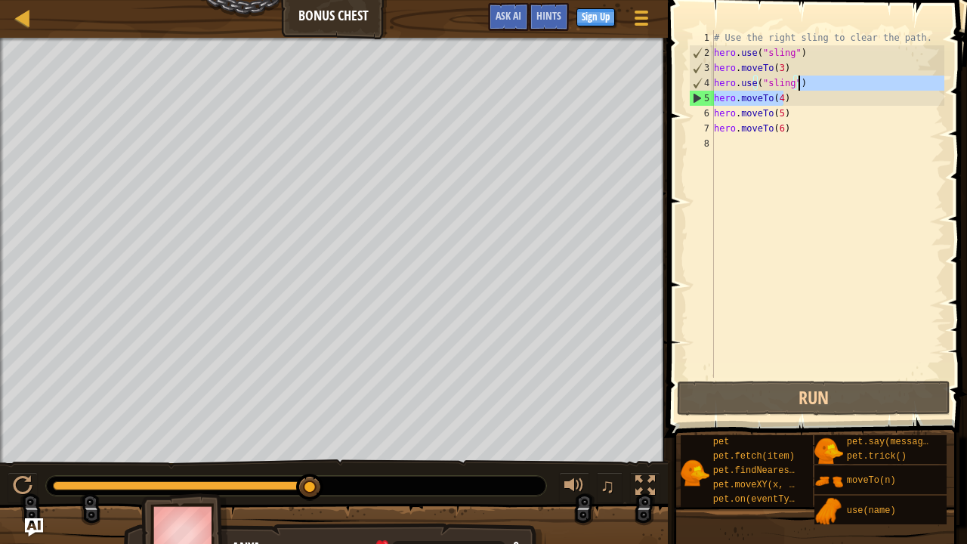
drag, startPoint x: 785, startPoint y: 97, endPoint x: 806, endPoint y: 83, distance: 25.1
click at [806, 83] on div "# Use the right sling to clear the path. hero . use ( "sling" ) hero . moveTo (…" at bounding box center [827, 219] width 233 height 378
click at [786, 94] on div "# Use the right sling to clear the path. hero . use ( "sling" ) hero . moveTo (…" at bounding box center [827, 203] width 233 height 347
click at [792, 58] on div "# Use the right sling to clear the path. hero . use ( "sling" ) hero . moveTo (…" at bounding box center [827, 219] width 233 height 378
type textarea "hero.use("sling")"
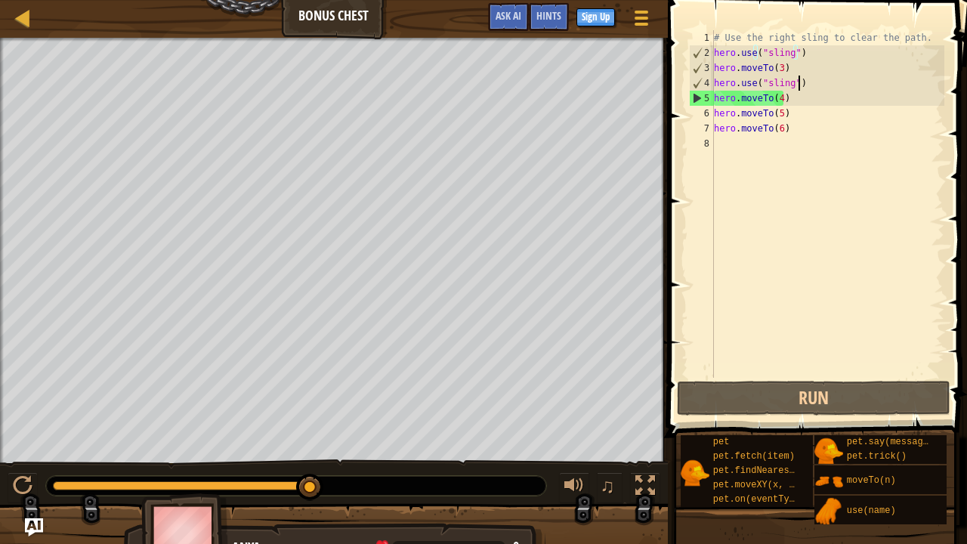
click at [804, 85] on div "# Use the right sling to clear the path. hero . use ( "sling" ) hero . moveTo (…" at bounding box center [827, 219] width 233 height 378
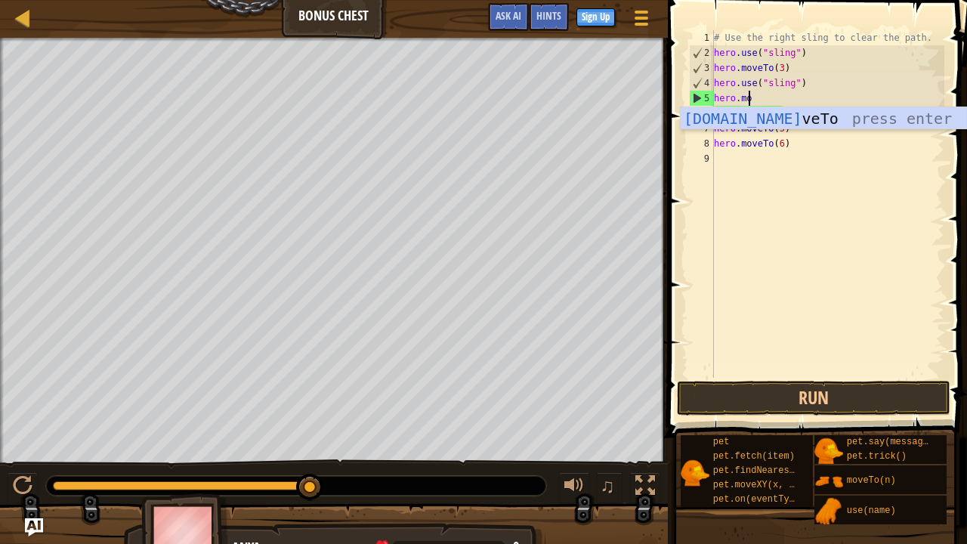
scroll to position [7, 2]
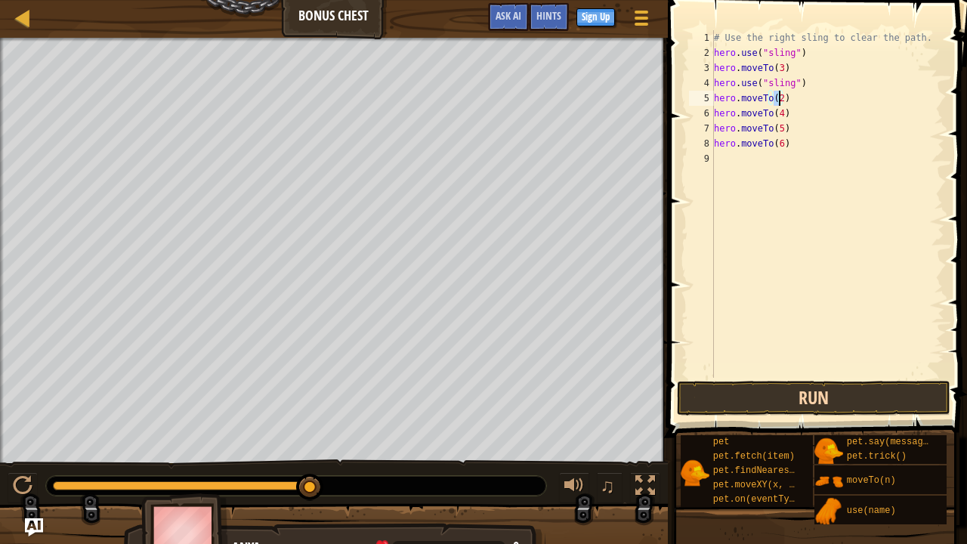
type textarea "hero.moveTo(2)"
click at [743, 398] on button "Run" at bounding box center [813, 398] width 273 height 35
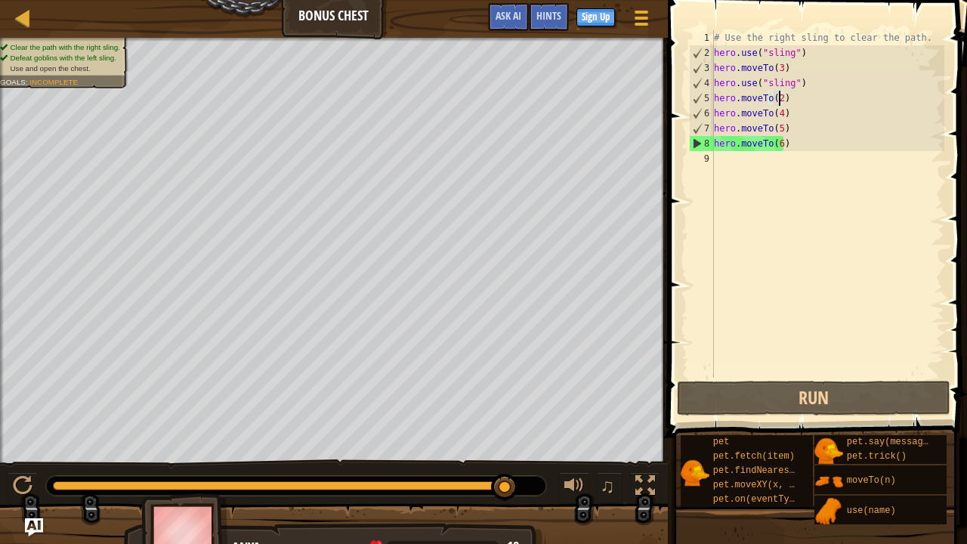
click at [754, 157] on div "# Use the right sling to clear the path. hero . use ( "sling" ) hero . moveTo (…" at bounding box center [827, 219] width 233 height 378
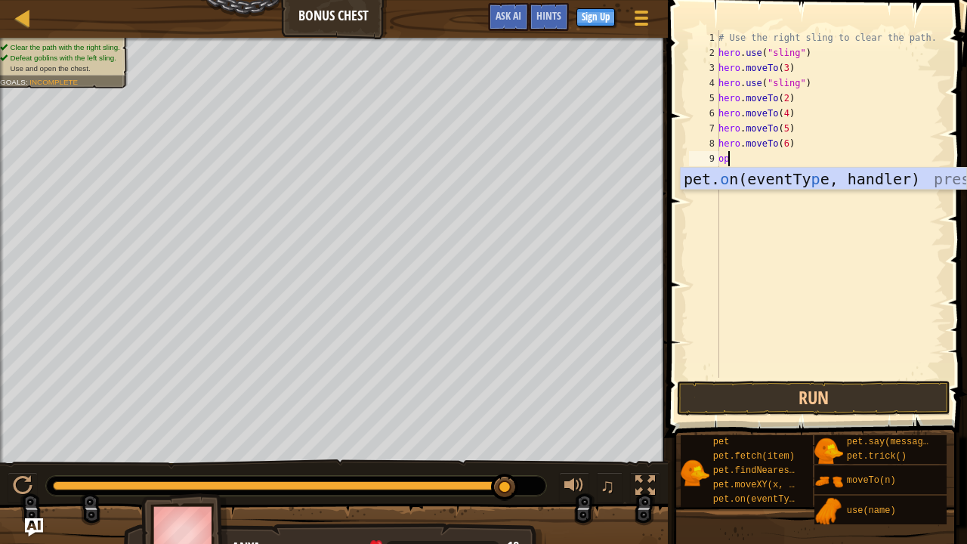
type textarea "o"
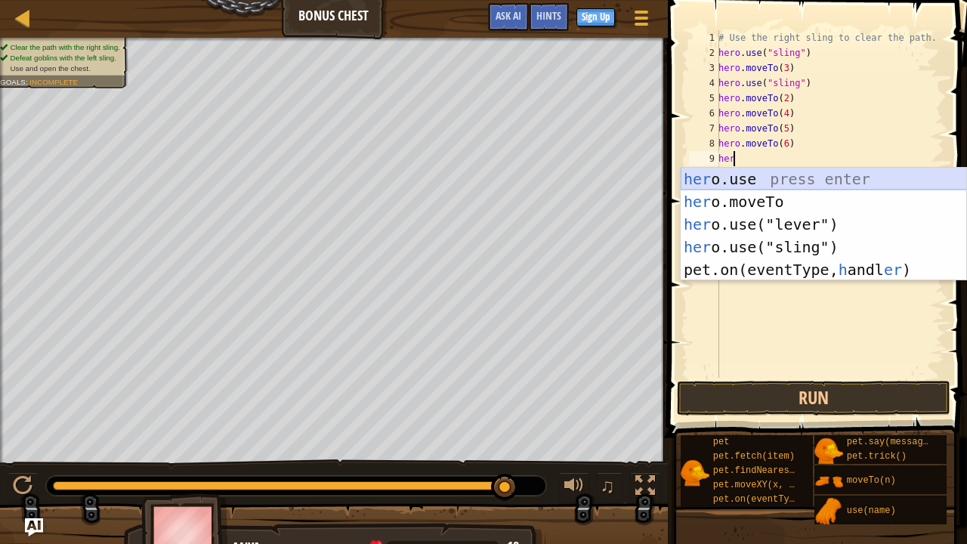
click at [743, 175] on div "her o.use press enter her o.moveTo press enter her o.use("lever") press enter h…" at bounding box center [823, 247] width 286 height 159
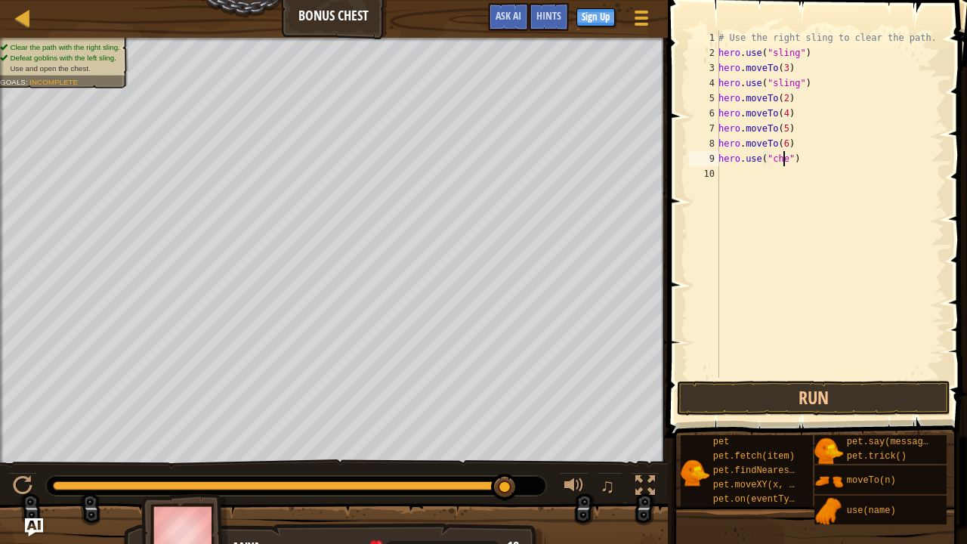
scroll to position [7, 6]
type textarea "hero.use("chest")"
click at [796, 391] on button "Run" at bounding box center [813, 398] width 273 height 35
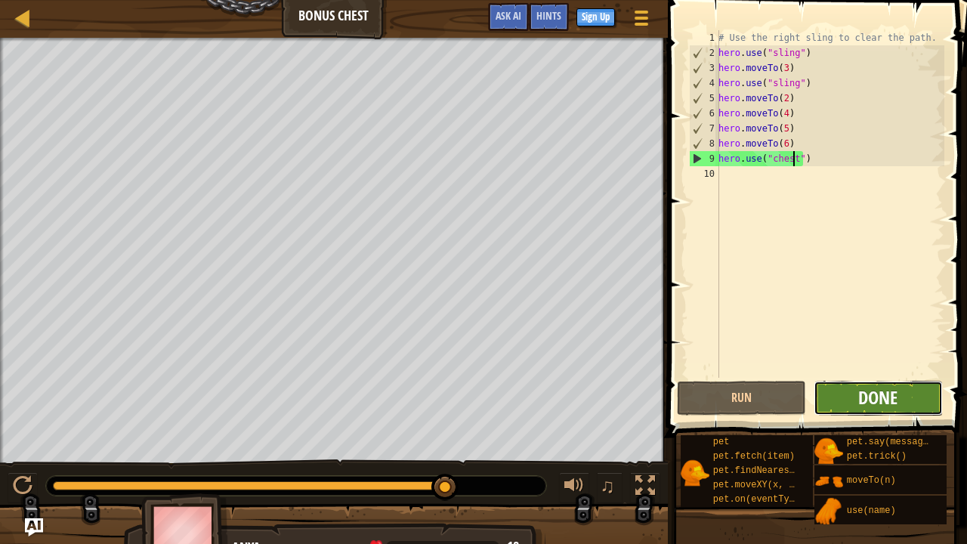
click at [875, 388] on span "Done" at bounding box center [877, 397] width 39 height 24
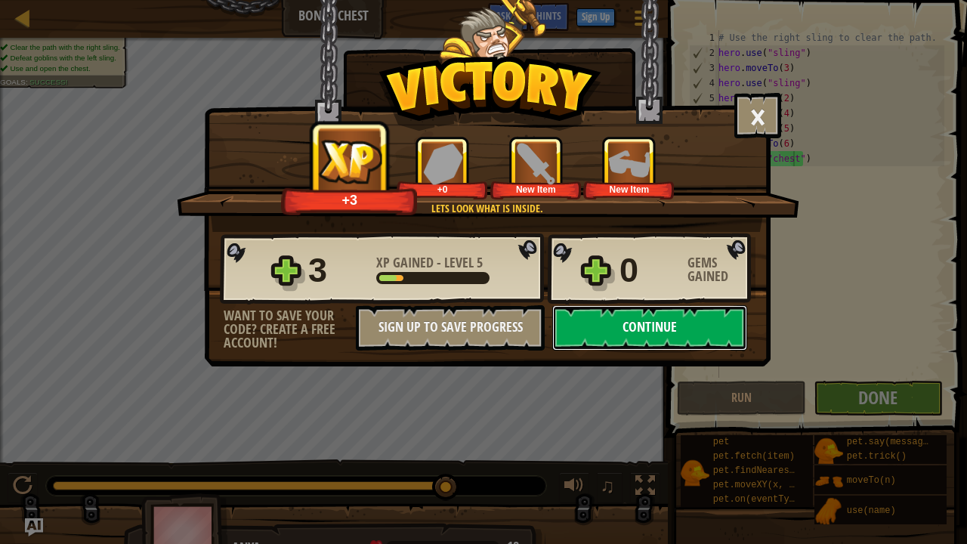
click at [640, 316] on button "Continue" at bounding box center [649, 327] width 195 height 45
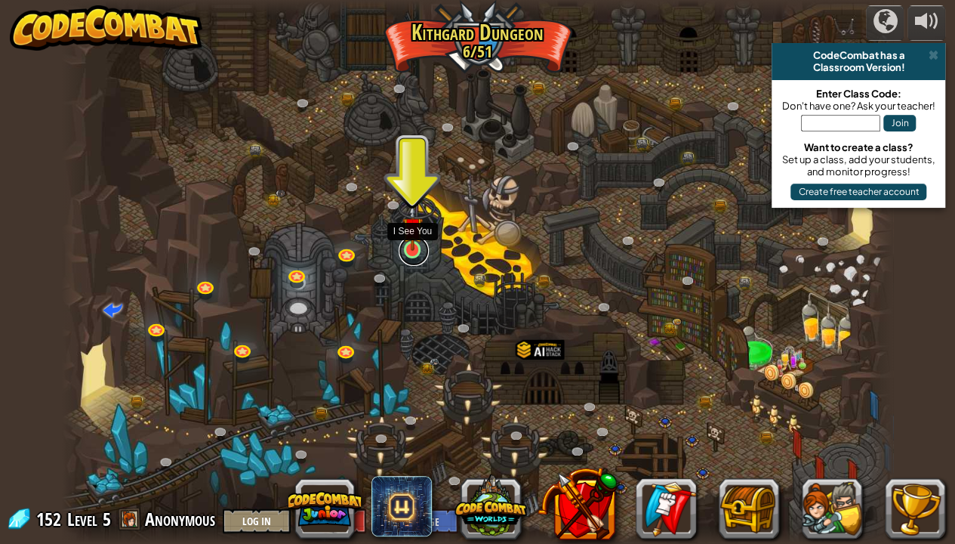
click at [409, 251] on link at bounding box center [414, 251] width 30 height 30
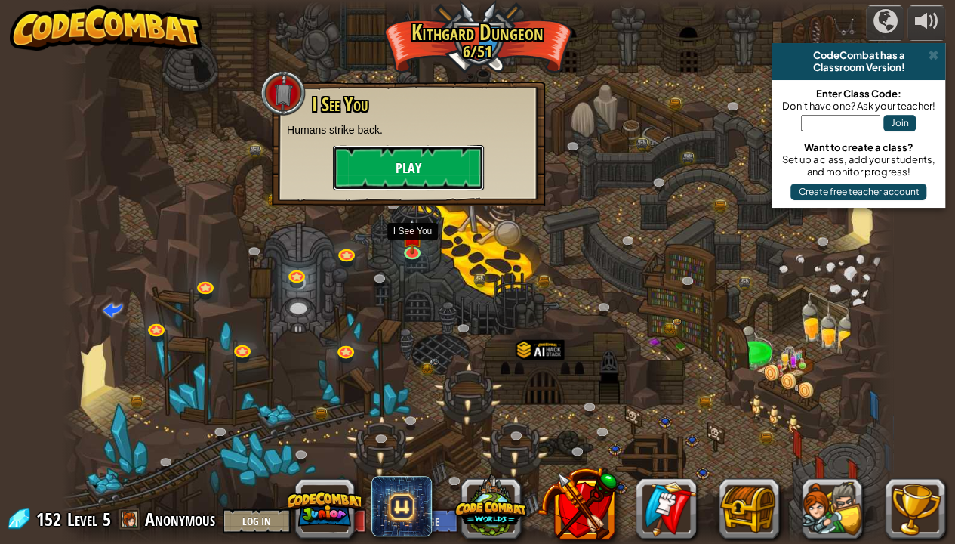
click at [371, 162] on button "Play" at bounding box center [408, 167] width 151 height 45
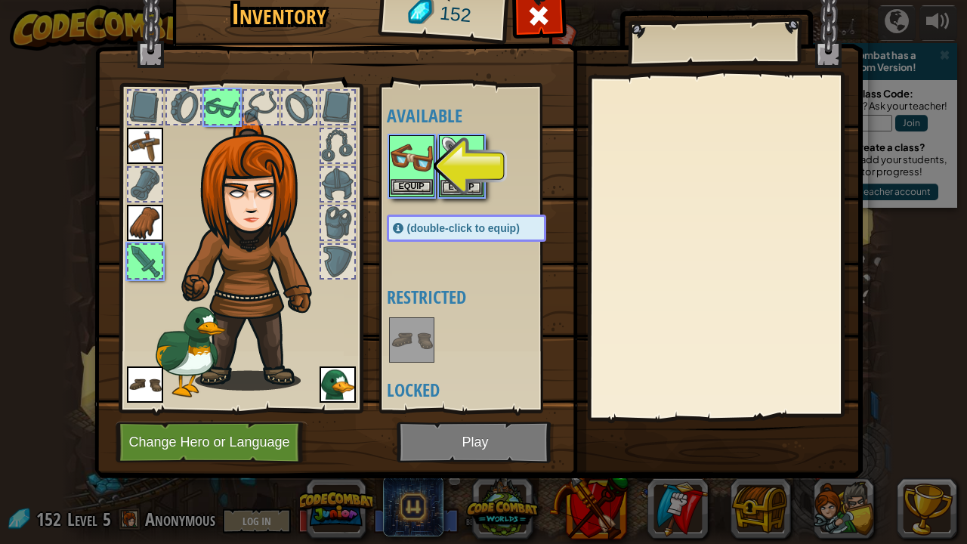
click at [404, 177] on img at bounding box center [411, 158] width 42 height 42
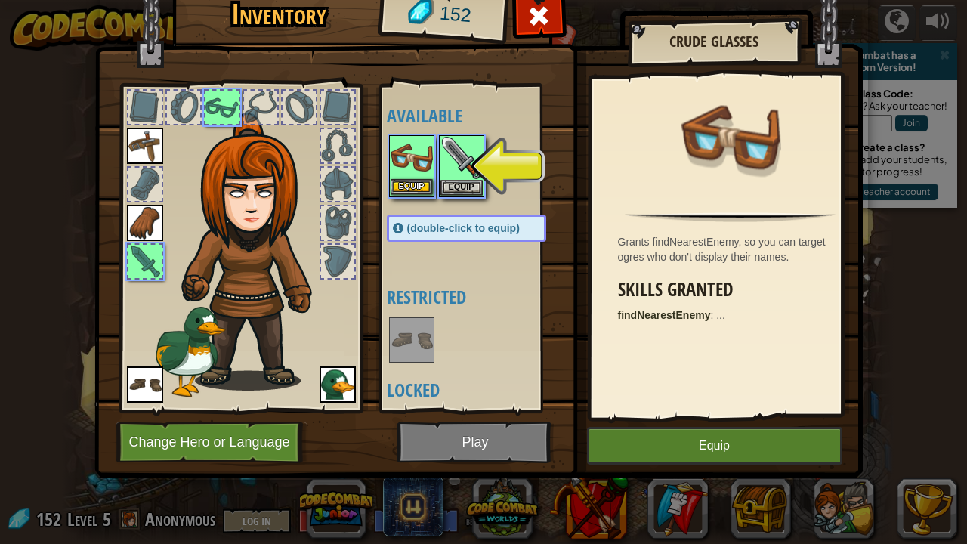
click at [404, 177] on img at bounding box center [411, 158] width 42 height 42
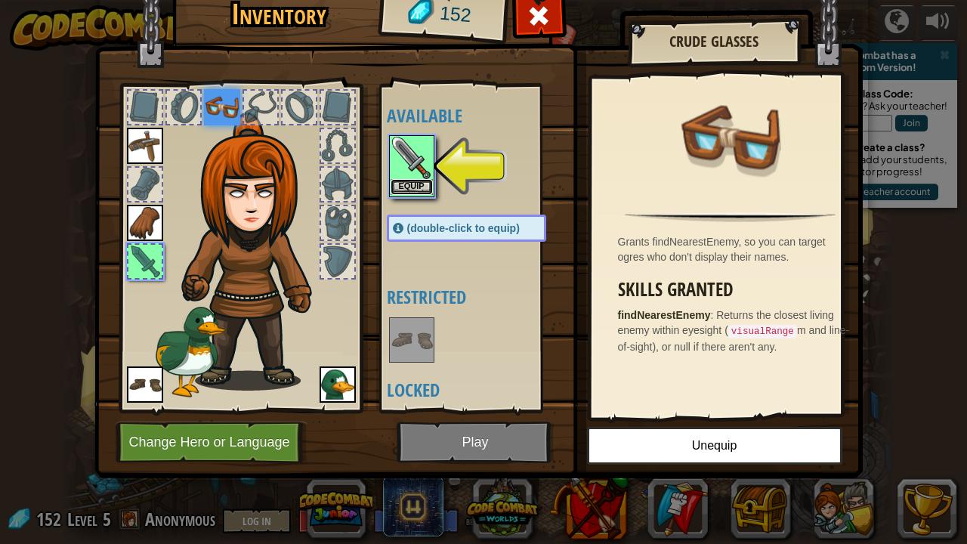
click at [407, 188] on button "Equip" at bounding box center [411, 187] width 42 height 16
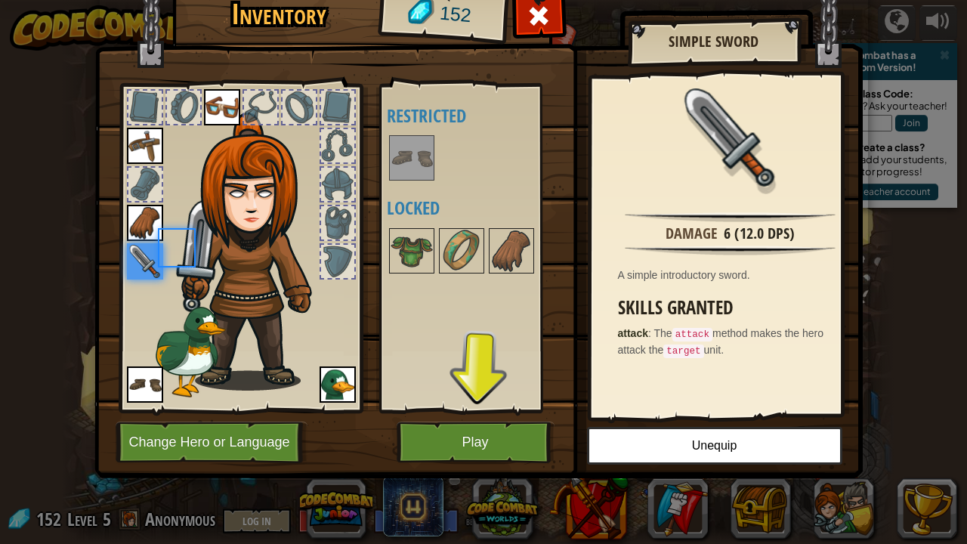
click at [407, 188] on div "Available Equip Equip Equip Equip Equip (double-click to equip) Restricted Lock…" at bounding box center [482, 248] width 190 height 315
click at [497, 402] on button "Play" at bounding box center [476, 442] width 158 height 42
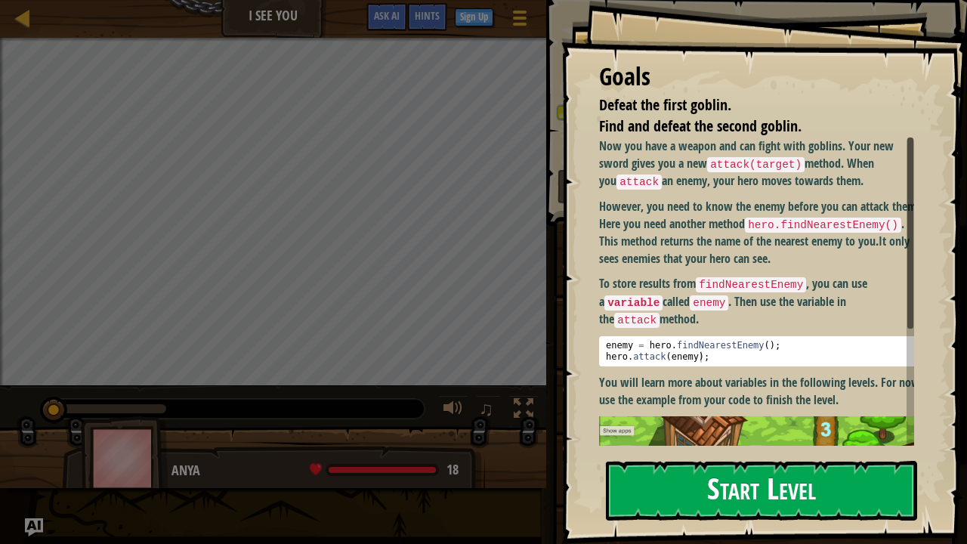
click at [702, 402] on button "Start Level" at bounding box center [761, 491] width 311 height 60
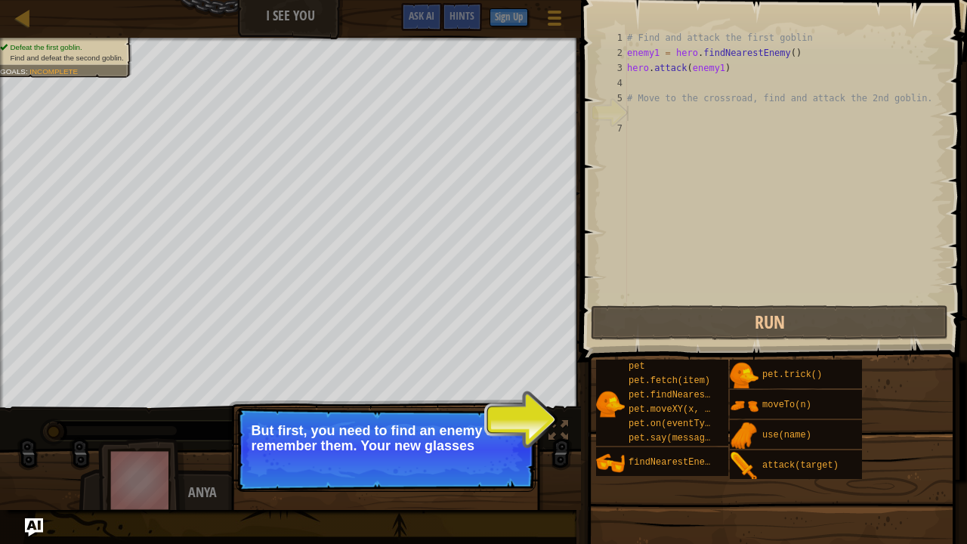
click at [482, 402] on p "Continue But first, you need to find an enemy and remember them. Your new glass…" at bounding box center [386, 449] width 300 height 85
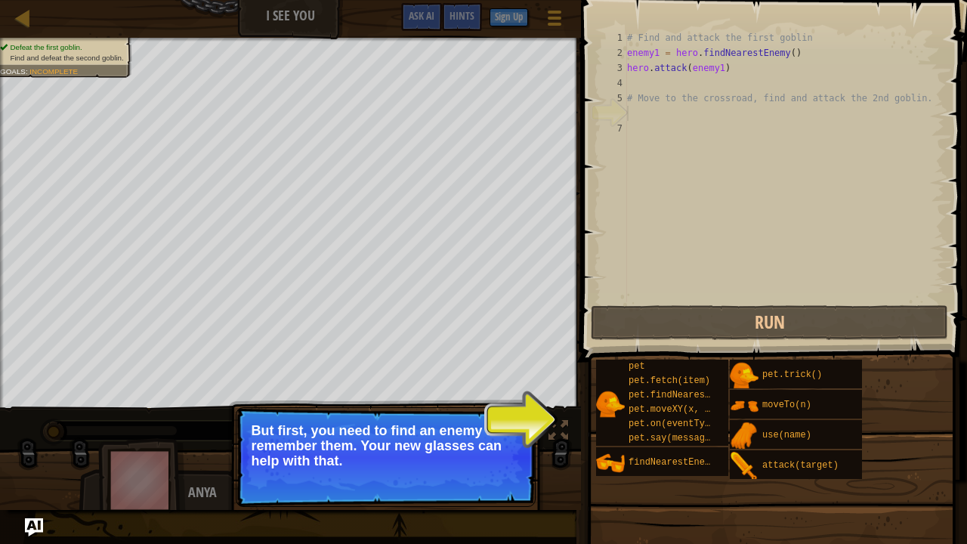
click at [481, 402] on button "Continue" at bounding box center [491, 481] width 63 height 20
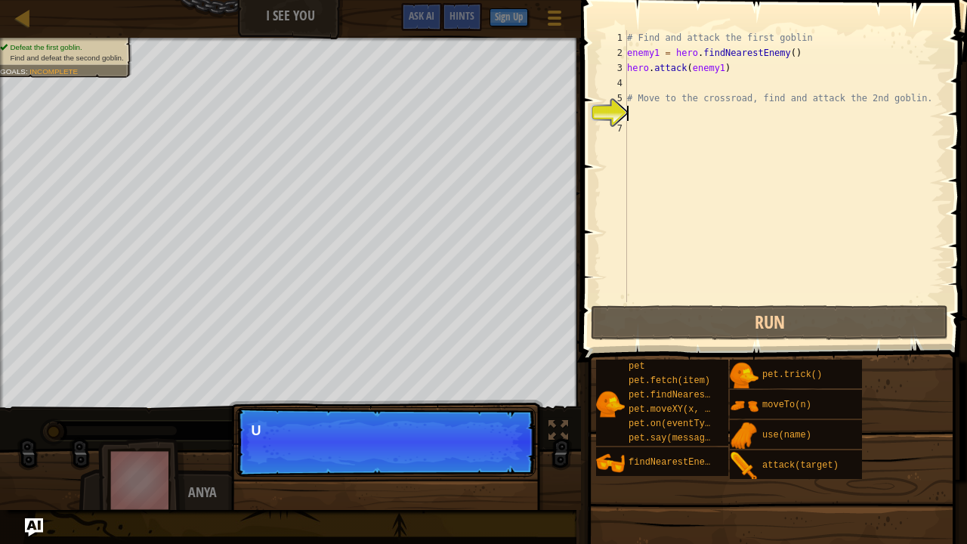
scroll to position [7, 0]
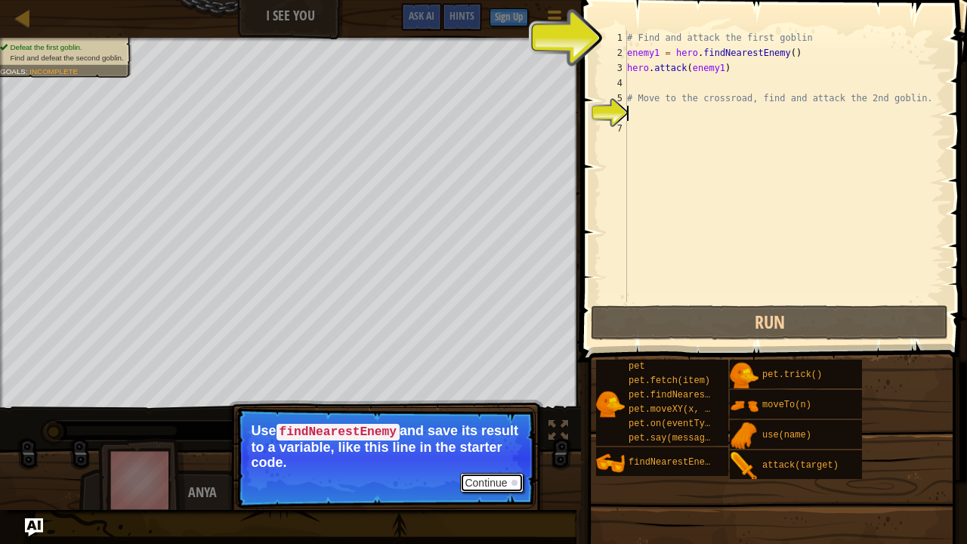
click at [476, 402] on button "Continue" at bounding box center [491, 483] width 63 height 20
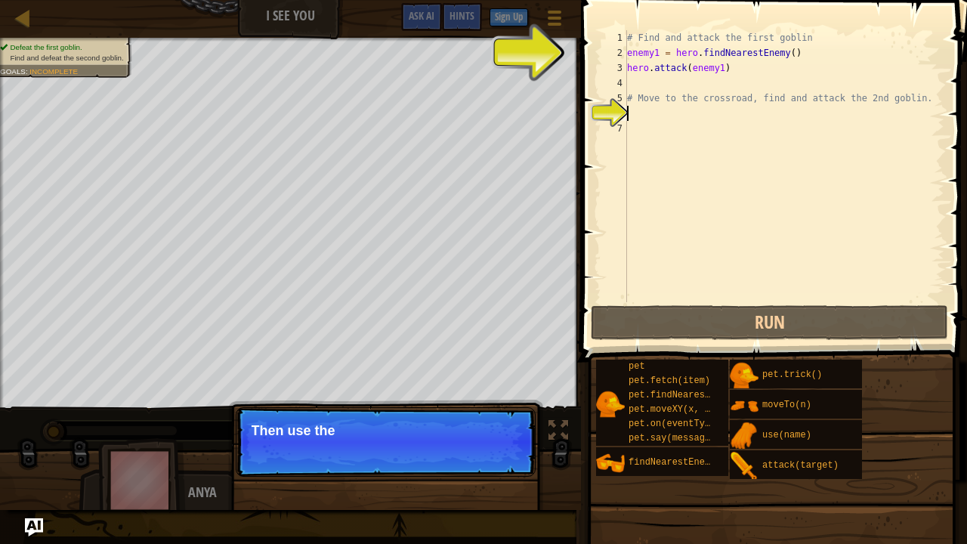
click at [476, 402] on div "Continue Then use the" at bounding box center [385, 519] width 315 height 224
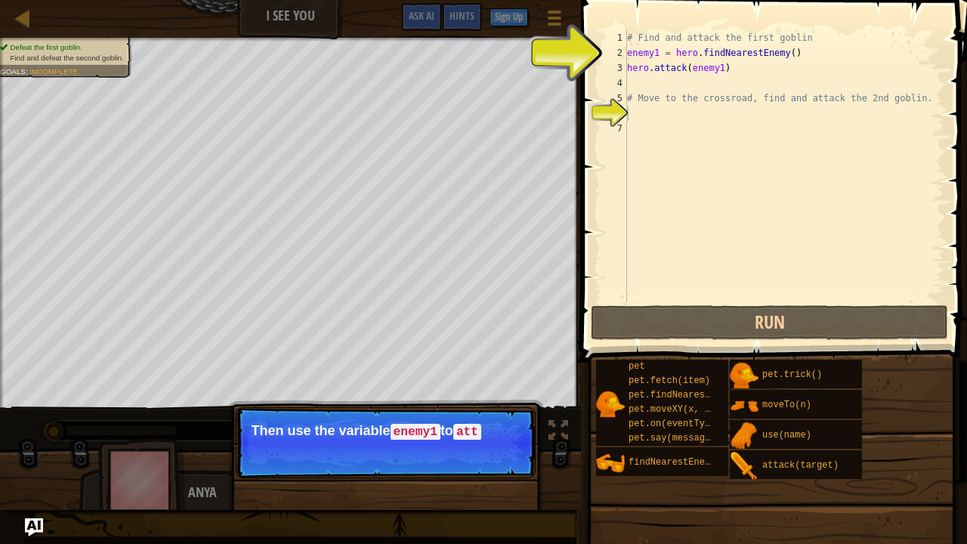
click at [505, 402] on p "Then use the variable enemy1 to att" at bounding box center [386, 431] width 268 height 17
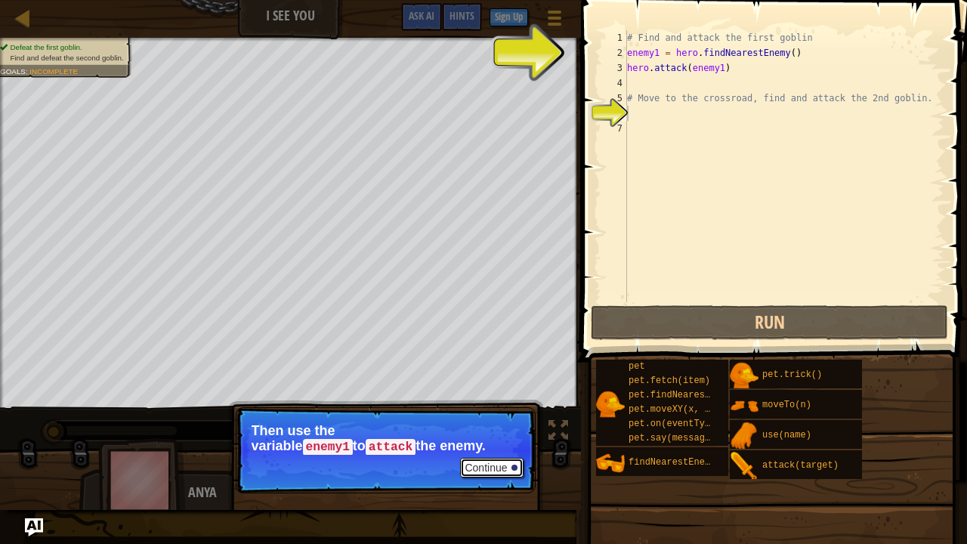
click at [491, 402] on button "Continue" at bounding box center [491, 468] width 63 height 20
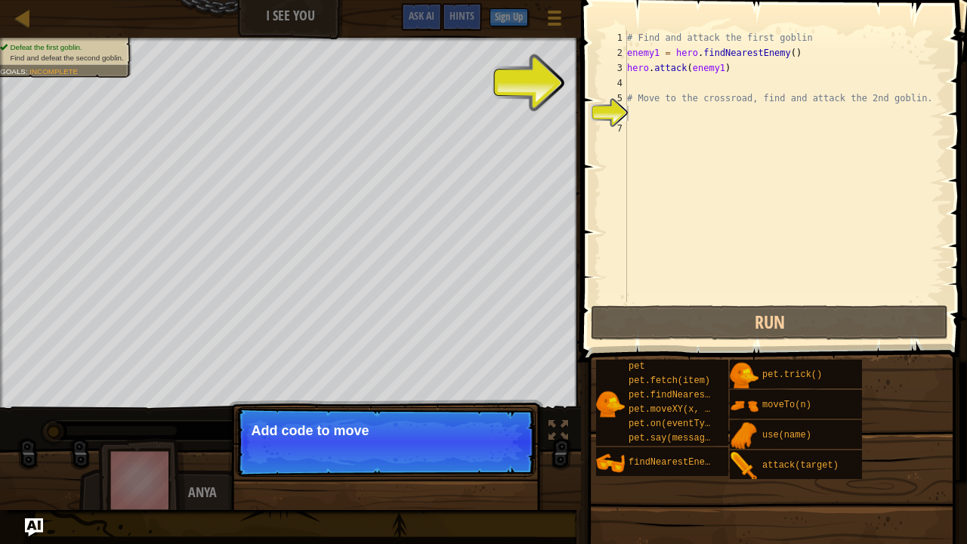
click at [491, 402] on p "Continue Add code to move" at bounding box center [386, 441] width 300 height 69
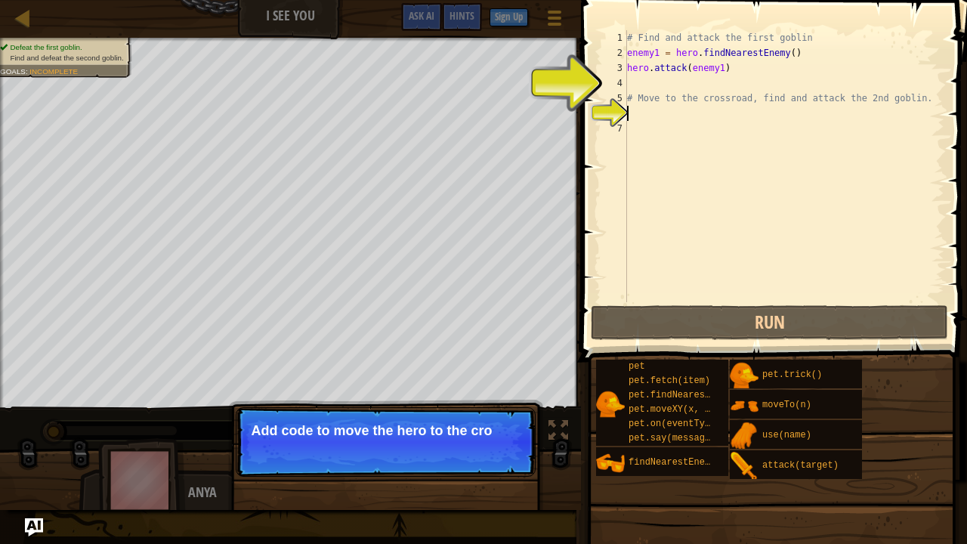
click at [491, 402] on p "Continue Add code to move the hero to the cro" at bounding box center [386, 441] width 300 height 69
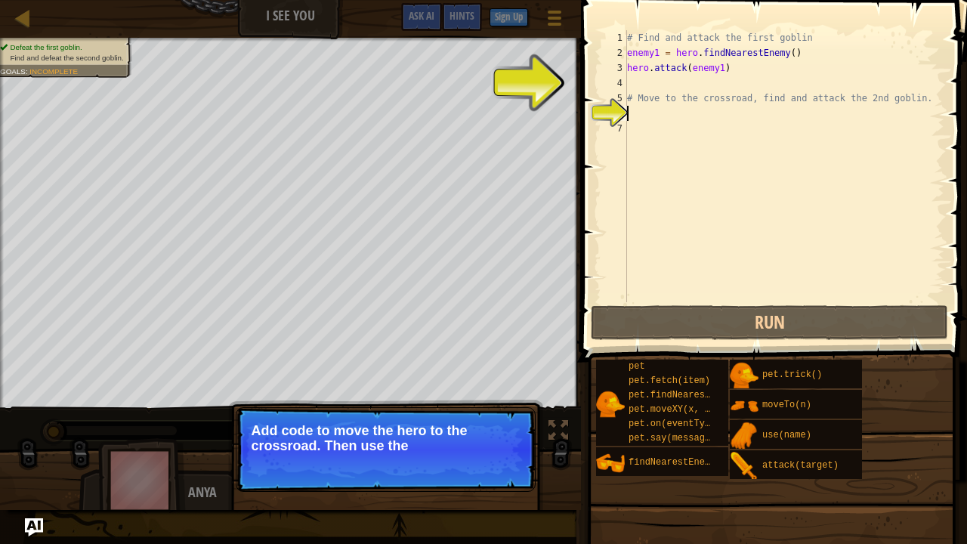
click at [491, 402] on p "Continue Add code to move the hero to the crossroad. Then use the" at bounding box center [386, 449] width 300 height 85
click at [491, 402] on p "Continue Add code to move the hero to the crossroad. Then use the same m" at bounding box center [386, 449] width 300 height 85
click at [491, 402] on p "Add code to move the hero to the crossroad. Then use the same methods" at bounding box center [386, 438] width 268 height 30
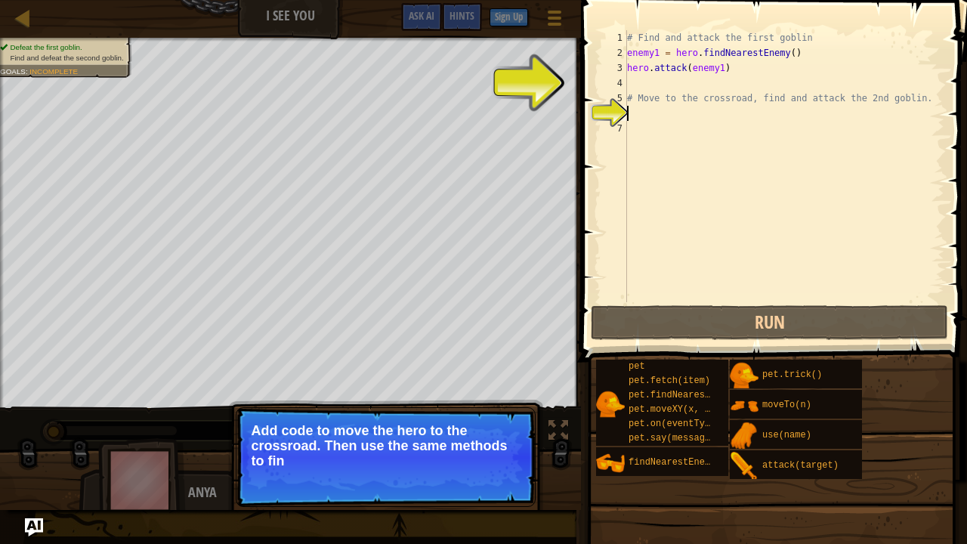
click at [491, 402] on p "Add code to move the hero to the crossroad. Then use the same methods to fin" at bounding box center [386, 445] width 268 height 45
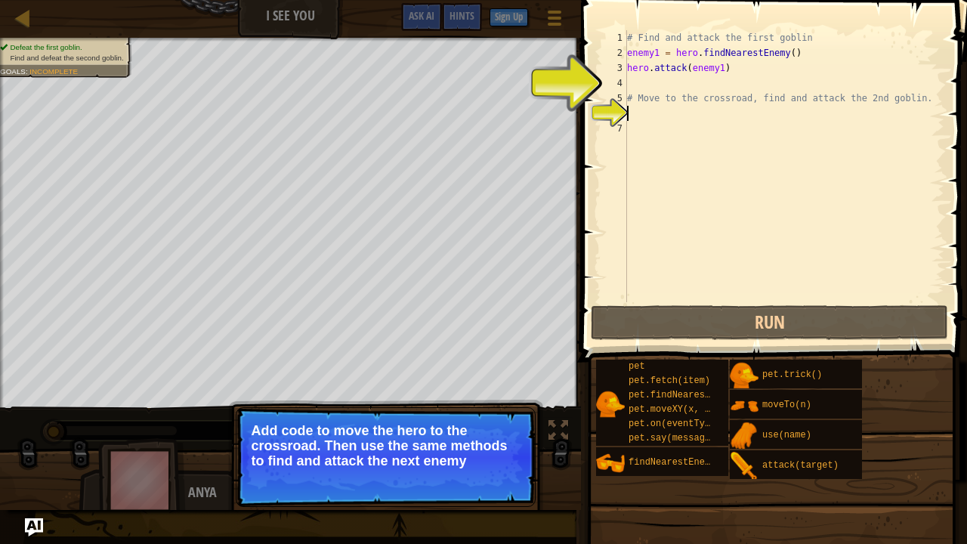
click at [505, 402] on p "Continue Add code to move the hero to the crossroad. Then use the same methods …" at bounding box center [386, 457] width 300 height 100
click at [505, 402] on button "Continue" at bounding box center [491, 481] width 63 height 20
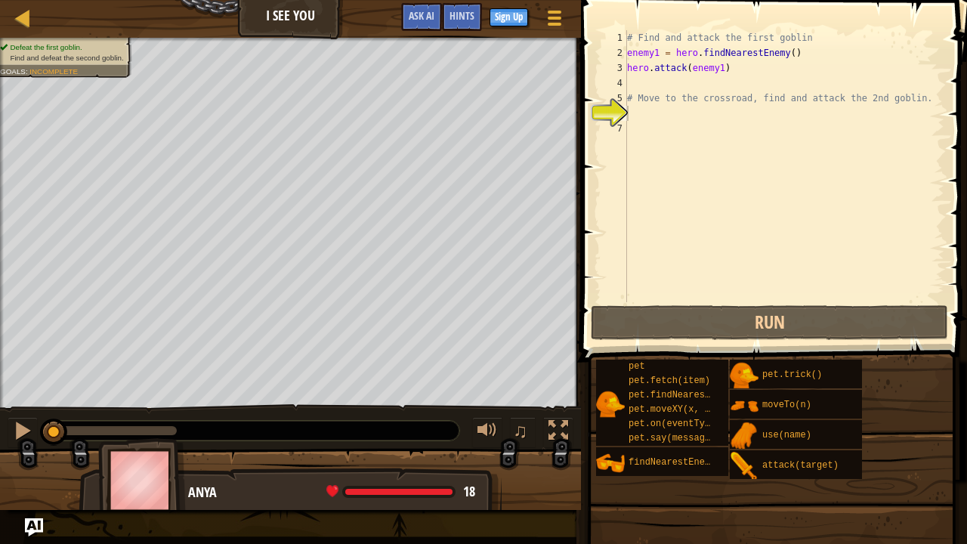
click at [659, 79] on div "# Find and attack the first goblin enemy1 = hero . findNearestEnemy ( ) hero . …" at bounding box center [784, 181] width 320 height 302
type textarea "h"
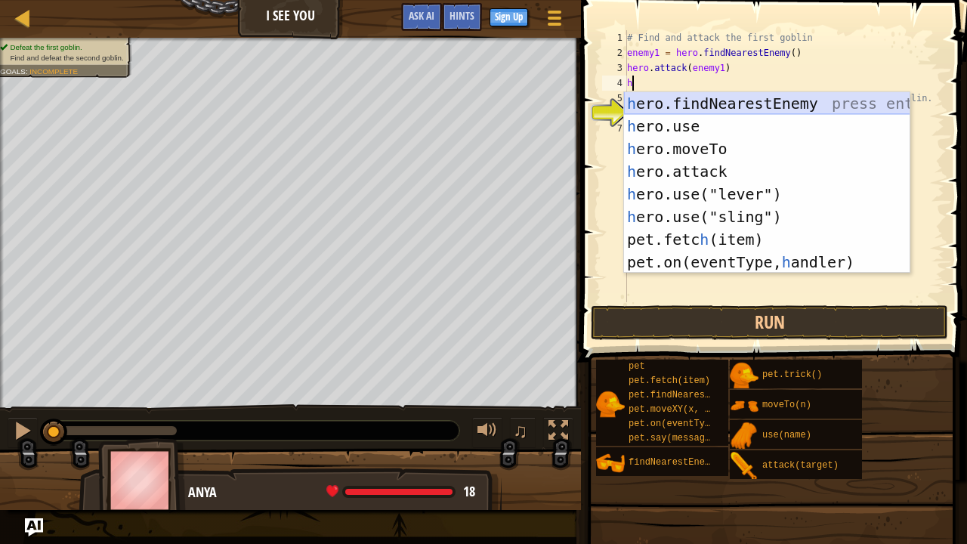
click at [699, 103] on div "h ero.findNearestEnemy press enter h ero.use press enter h ero.moveTo press ent…" at bounding box center [767, 205] width 286 height 227
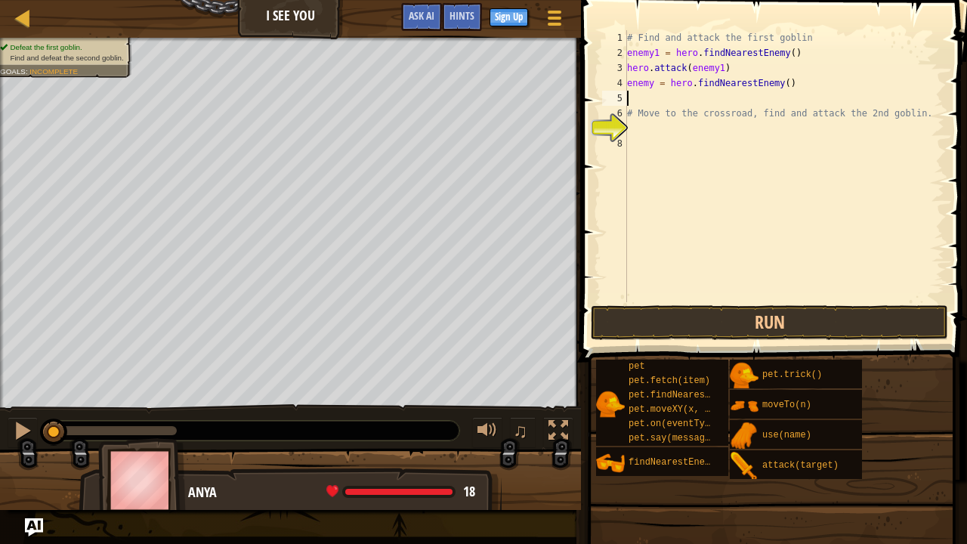
click at [628, 103] on div "# Find and attack the first goblin enemy1 = hero . findNearestEnemy ( ) hero . …" at bounding box center [784, 181] width 320 height 302
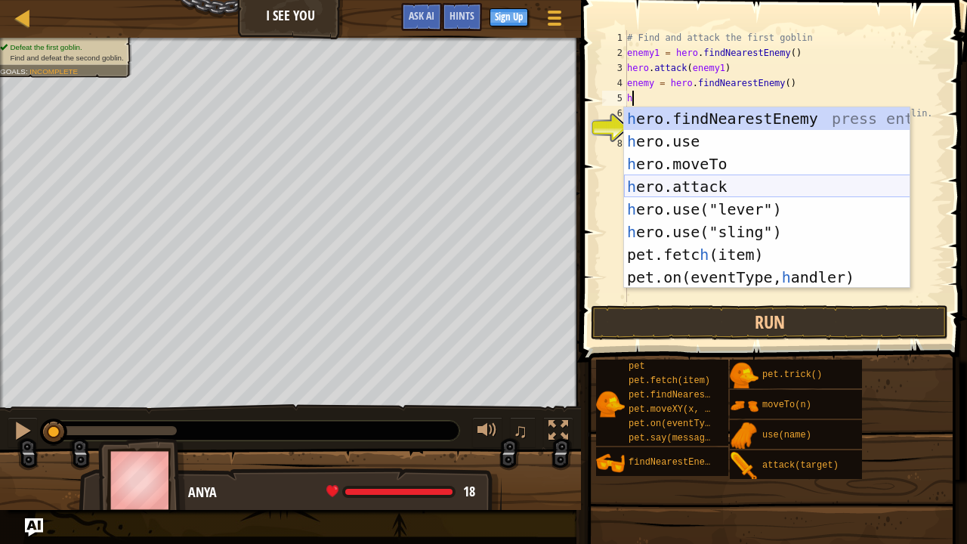
click at [654, 181] on div "h ero.findNearestEnemy press enter h ero.use press enter h ero.moveTo press ent…" at bounding box center [767, 220] width 286 height 227
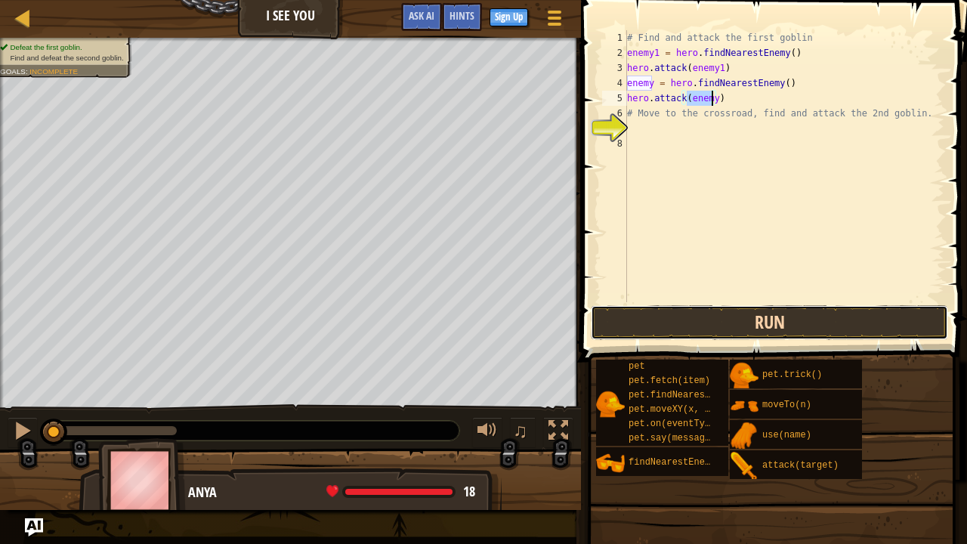
click at [720, 319] on button "Run" at bounding box center [769, 322] width 357 height 35
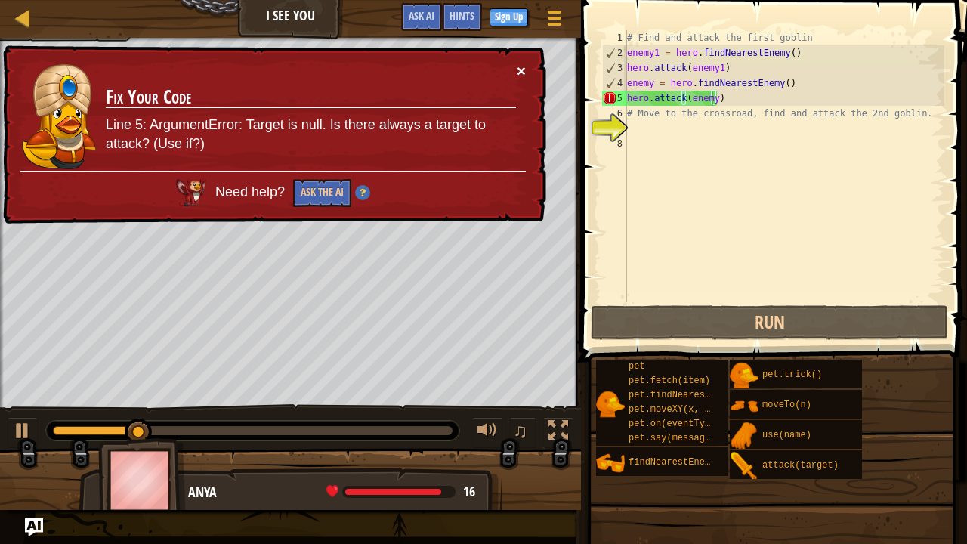
click at [518, 68] on button "×" at bounding box center [521, 71] width 9 height 16
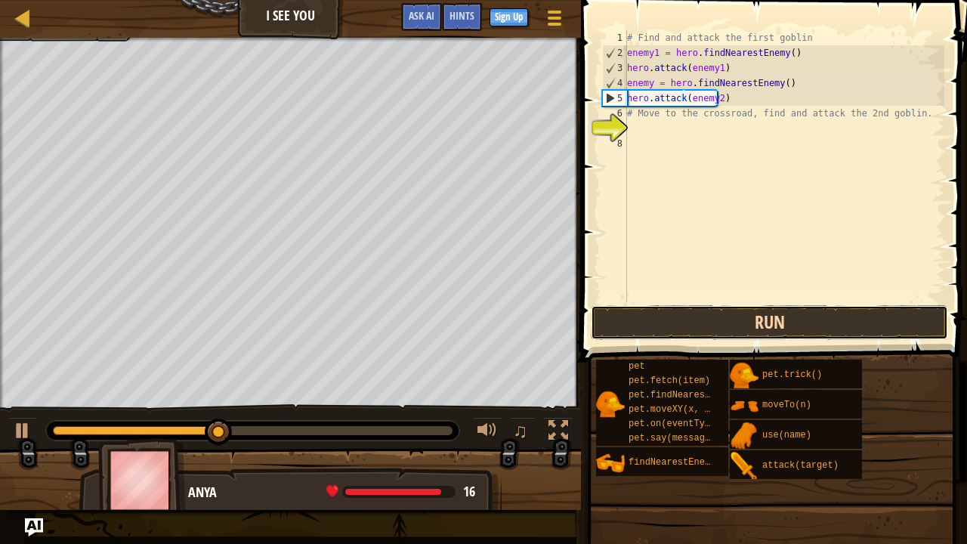
click at [666, 319] on button "Run" at bounding box center [769, 322] width 357 height 35
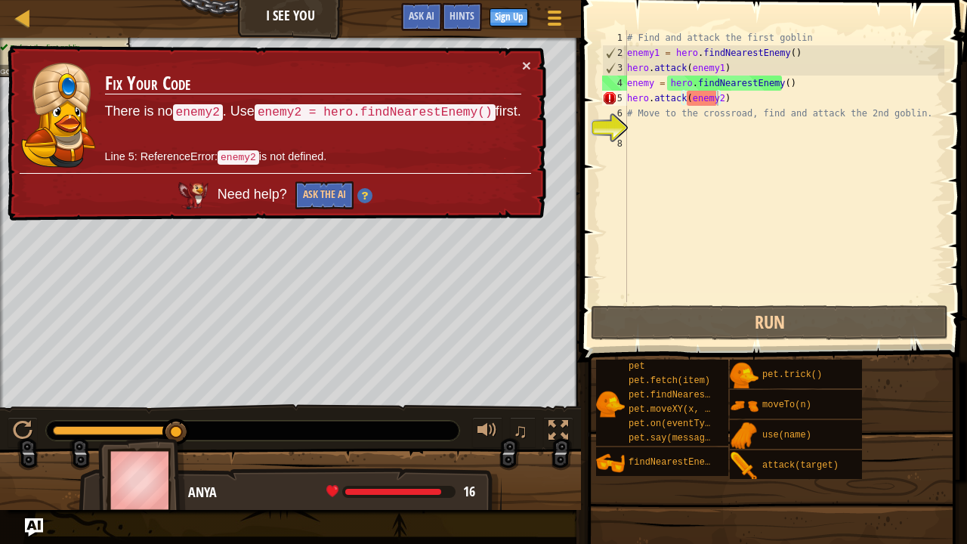
click at [653, 77] on div "# Find and attack the first goblin enemy1 = hero . findNearestEnemy ( ) hero . …" at bounding box center [784, 181] width 320 height 302
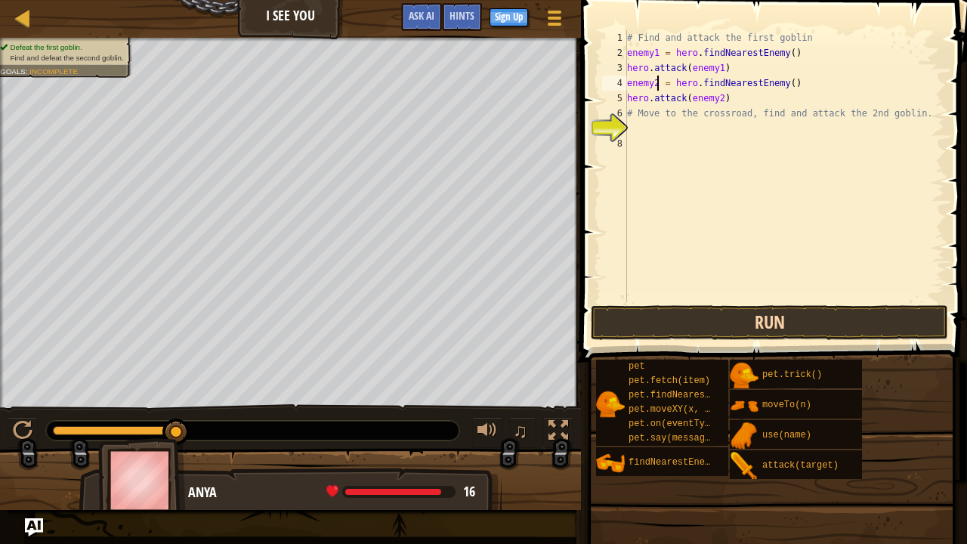
type textarea "enemy2 = hero.findNearestEnemy()"
click at [633, 304] on span at bounding box center [775, 159] width 398 height 406
click at [624, 319] on button "Run" at bounding box center [769, 322] width 357 height 35
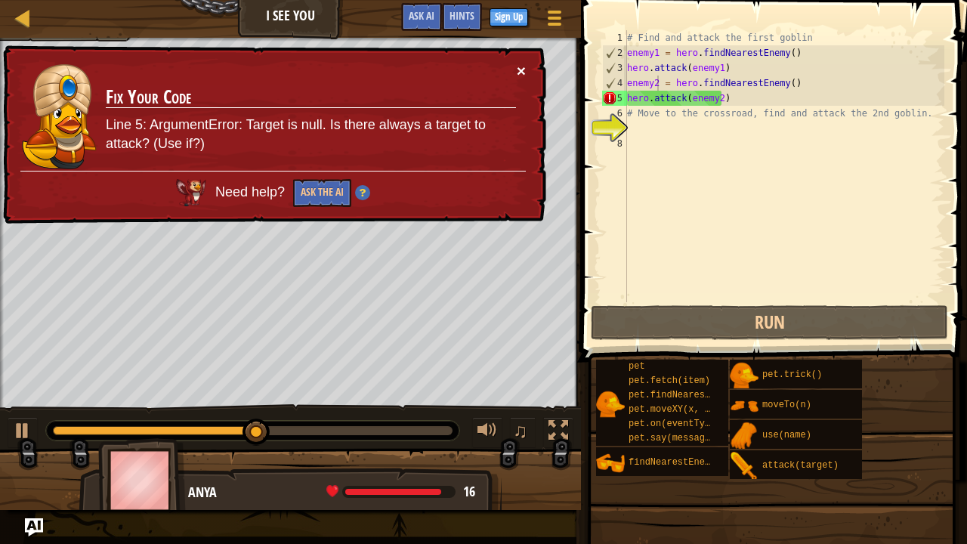
click at [520, 63] on button "×" at bounding box center [521, 71] width 9 height 16
click at [785, 85] on div "# Find and attack the first goblin enemy1 = hero . findNearestEnemy ( ) hero . …" at bounding box center [784, 181] width 320 height 302
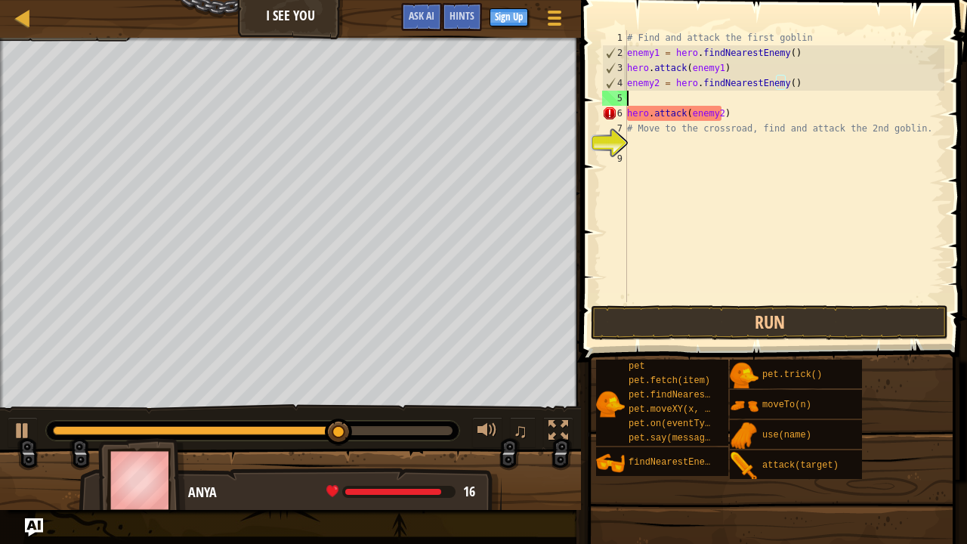
scroll to position [7, 0]
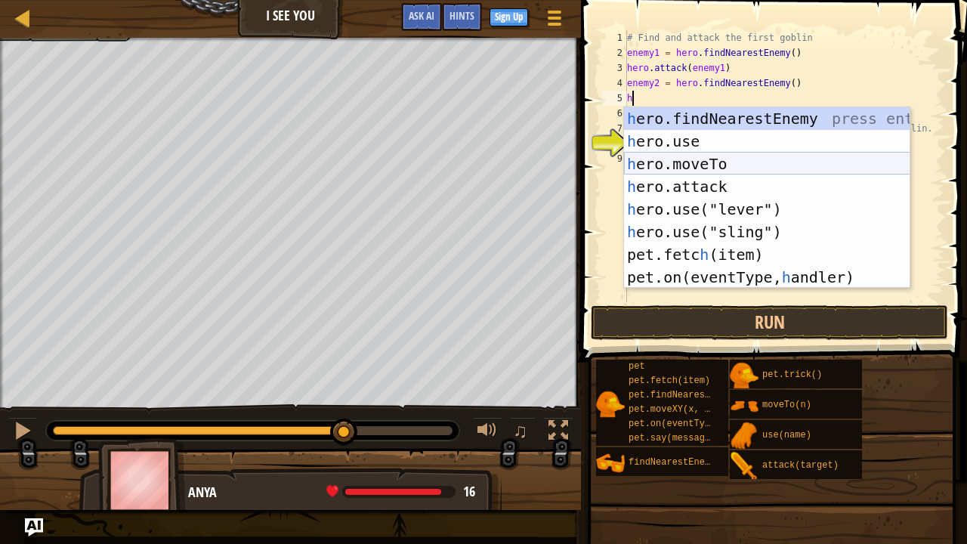
click at [700, 159] on div "h ero.findNearestEnemy press enter h ero.use press enter h ero.moveTo press ent…" at bounding box center [767, 220] width 286 height 227
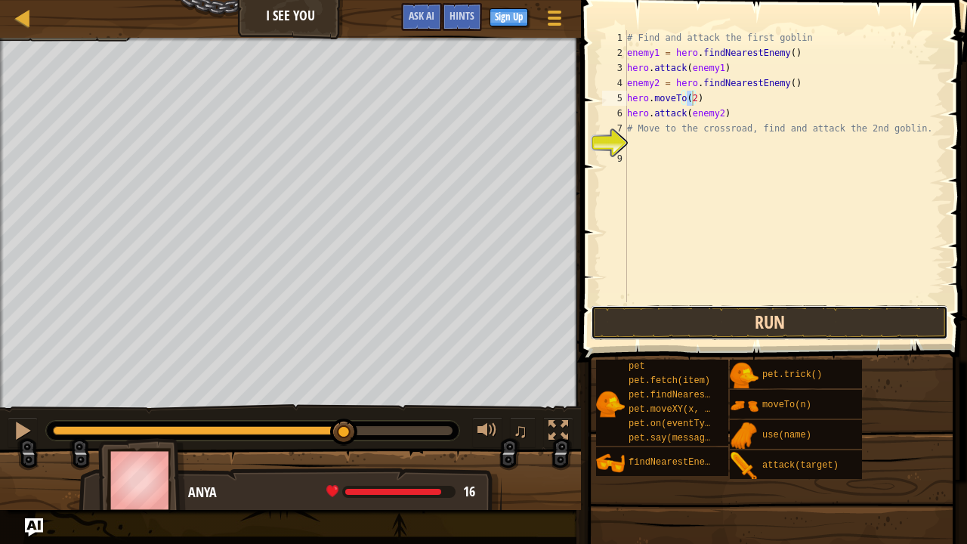
click at [697, 319] on button "Run" at bounding box center [769, 322] width 357 height 35
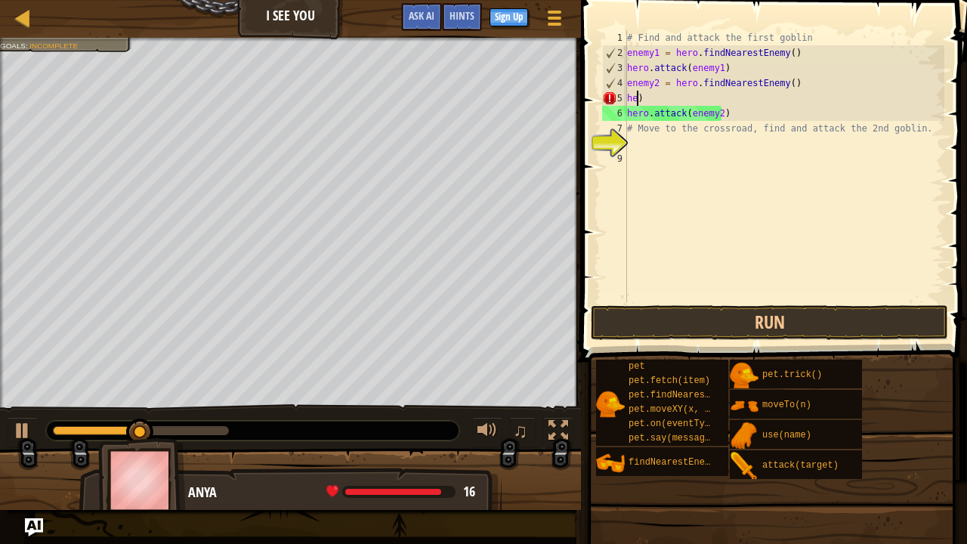
type textarea ")"
click at [726, 100] on div "# Find and attack the first goblin enemy1 = hero . findNearestEnemy ( ) hero . …" at bounding box center [784, 181] width 320 height 302
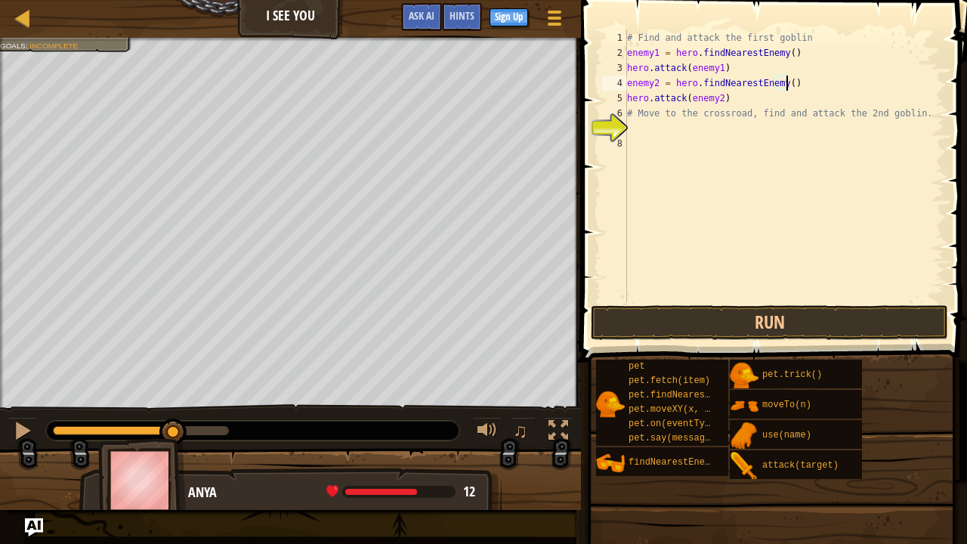
click at [736, 65] on div "# Find and attack the first goblin enemy1 = hero . findNearestEnemy ( ) hero . …" at bounding box center [784, 181] width 320 height 302
type textarea "hero.attack(enemy1)"
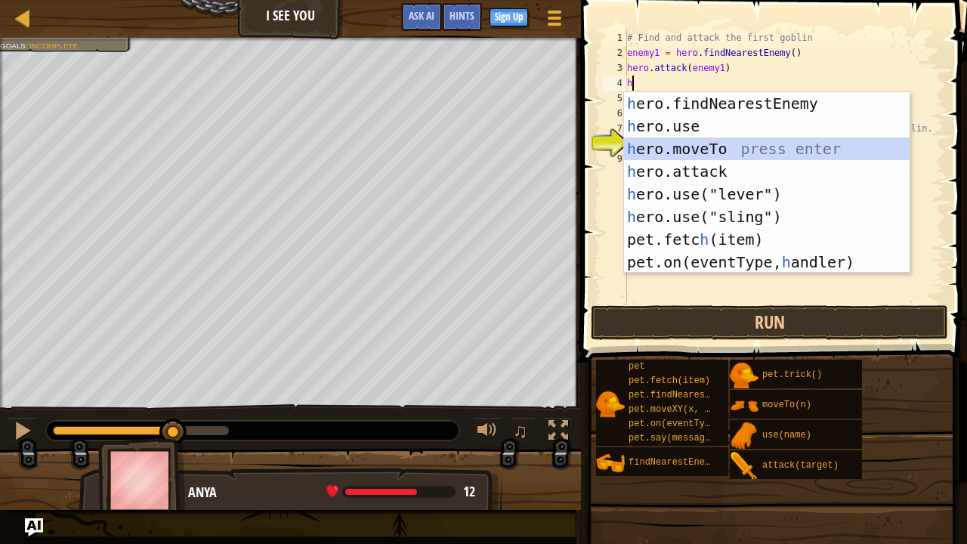
click at [710, 137] on div "h ero.findNearestEnemy press enter h ero.use press enter h ero.moveTo press ent…" at bounding box center [767, 205] width 286 height 227
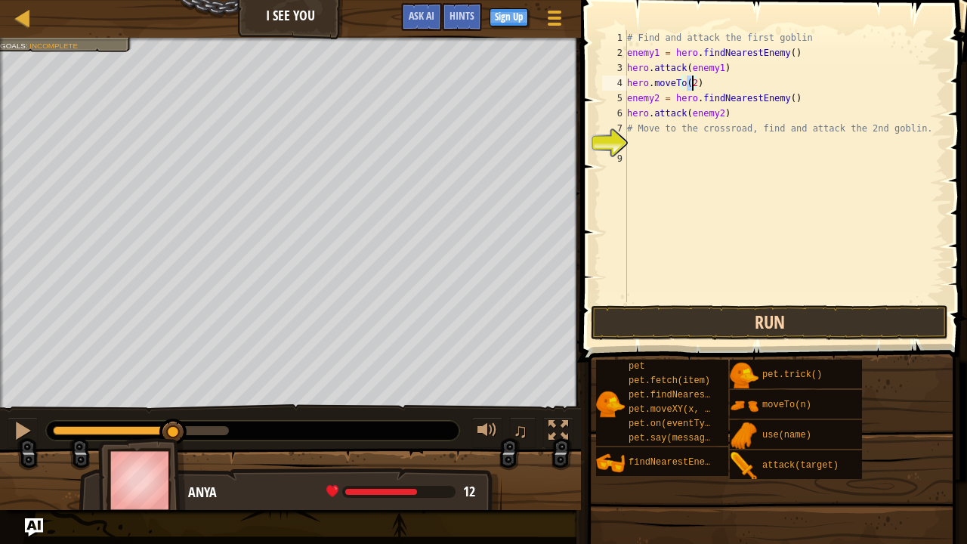
type textarea "hero.moveTo(2)"
click at [687, 329] on button "Run" at bounding box center [769, 322] width 357 height 35
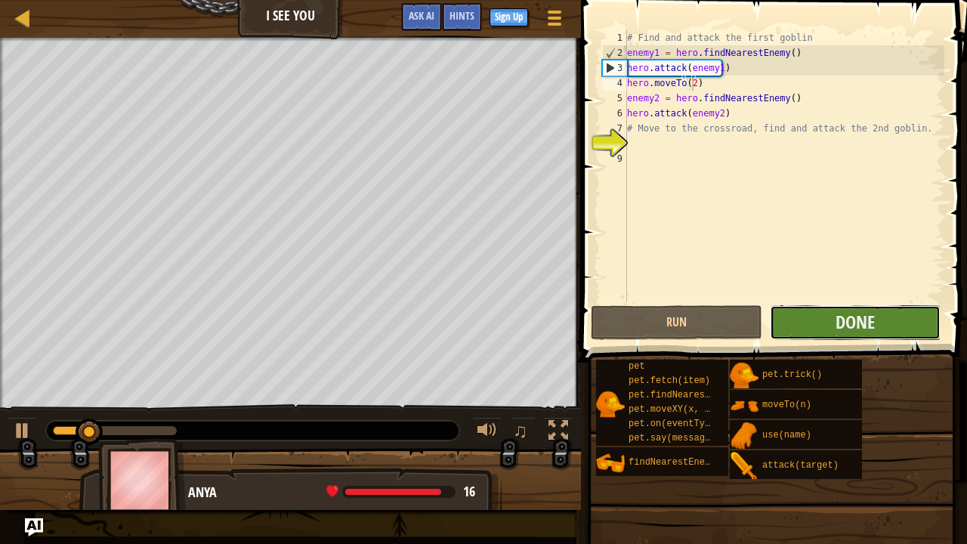
click at [803, 314] on button "Done" at bounding box center [855, 322] width 171 height 35
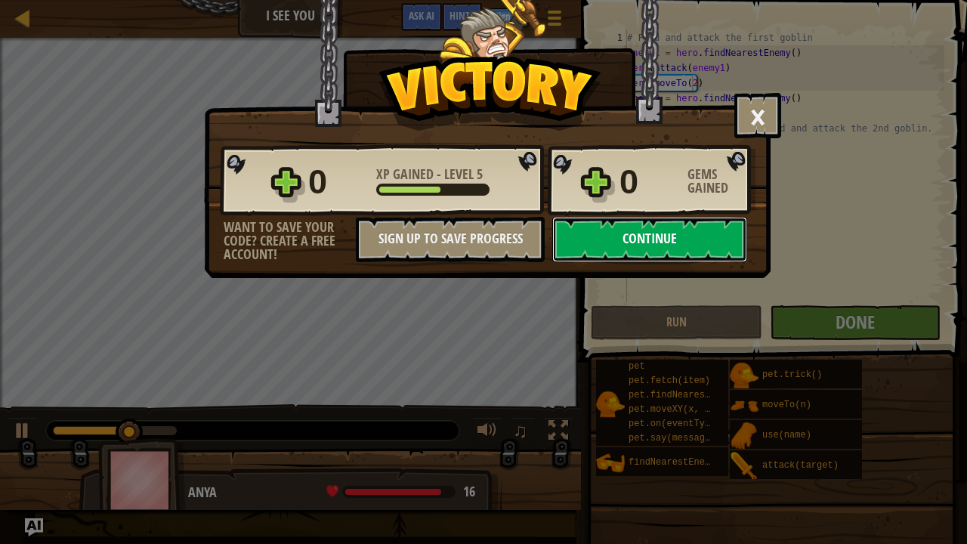
click at [620, 248] on button "Continue" at bounding box center [649, 239] width 195 height 45
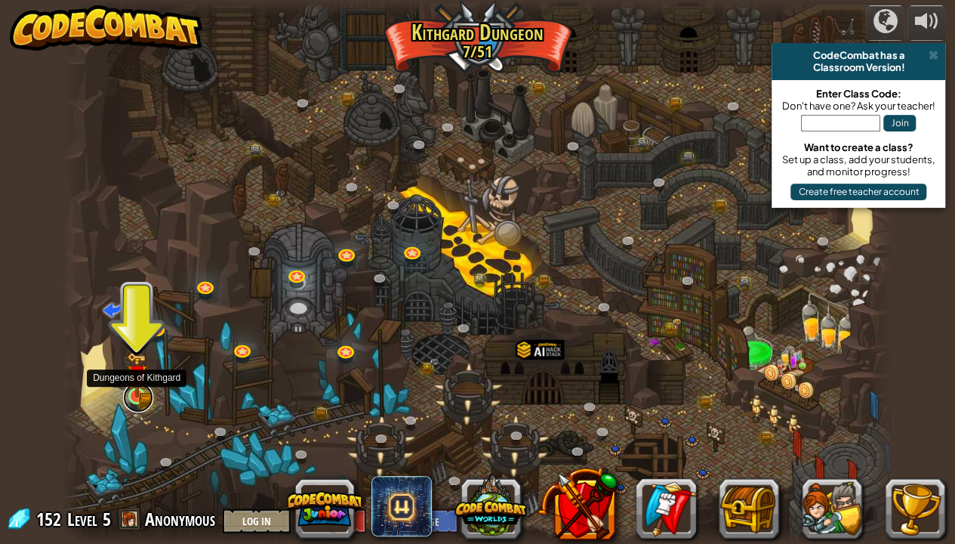
click at [149, 402] on link at bounding box center [138, 397] width 30 height 30
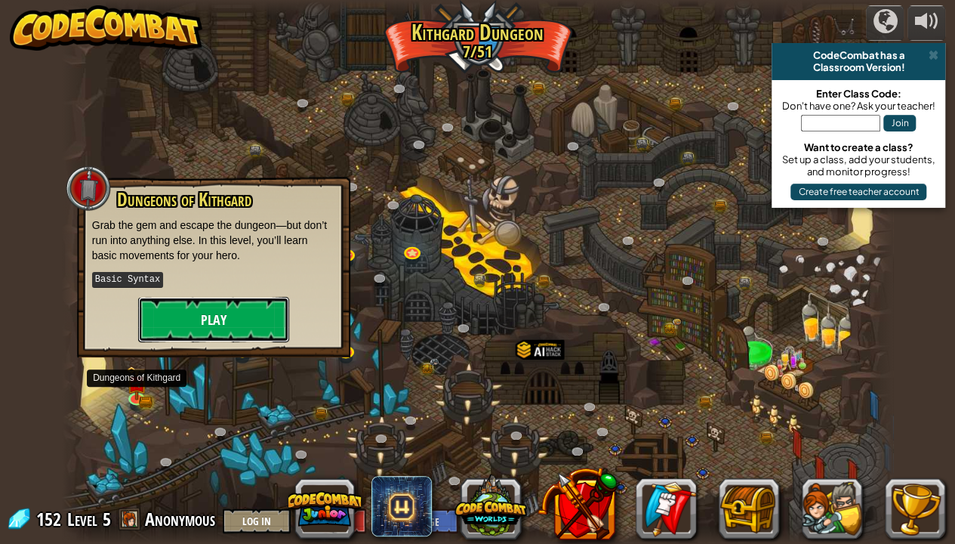
click at [194, 318] on button "Play" at bounding box center [213, 319] width 151 height 45
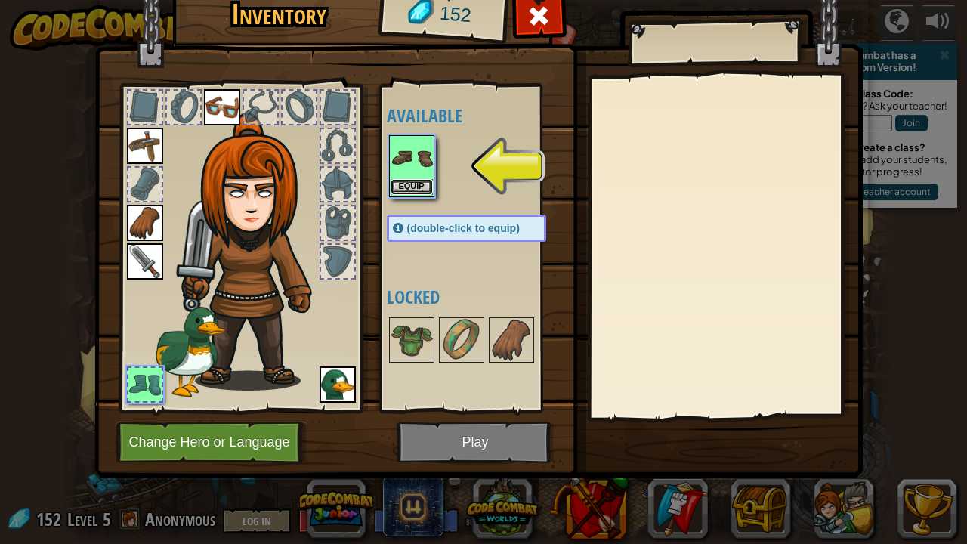
click at [410, 181] on button "Equip" at bounding box center [411, 187] width 42 height 16
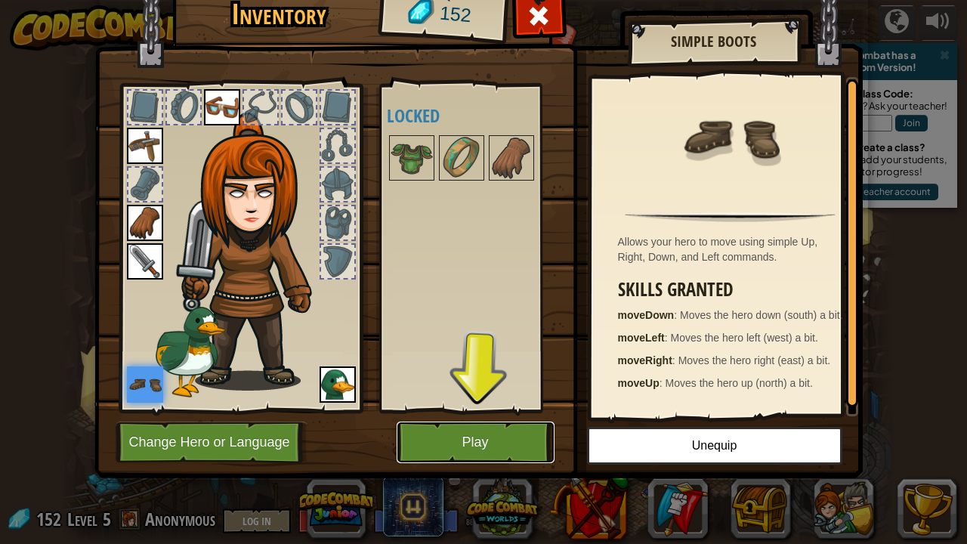
click at [510, 402] on button "Play" at bounding box center [476, 442] width 158 height 42
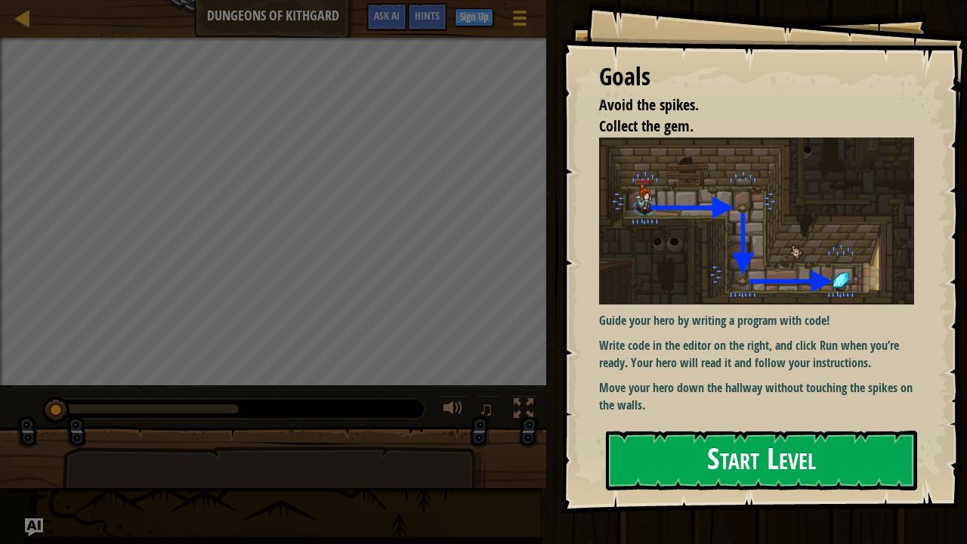
click at [663, 402] on button "Start Level" at bounding box center [761, 460] width 311 height 60
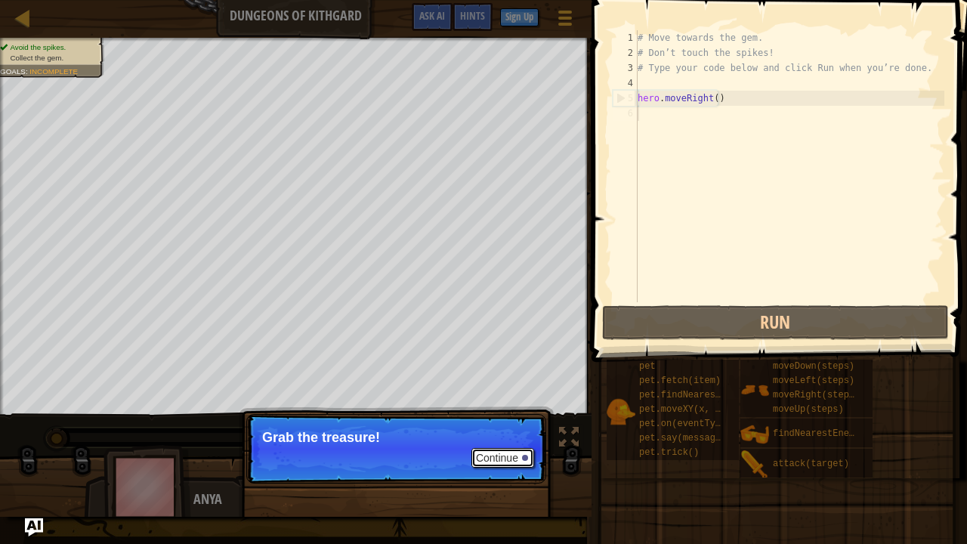
click at [483, 402] on button "Continue" at bounding box center [502, 458] width 63 height 20
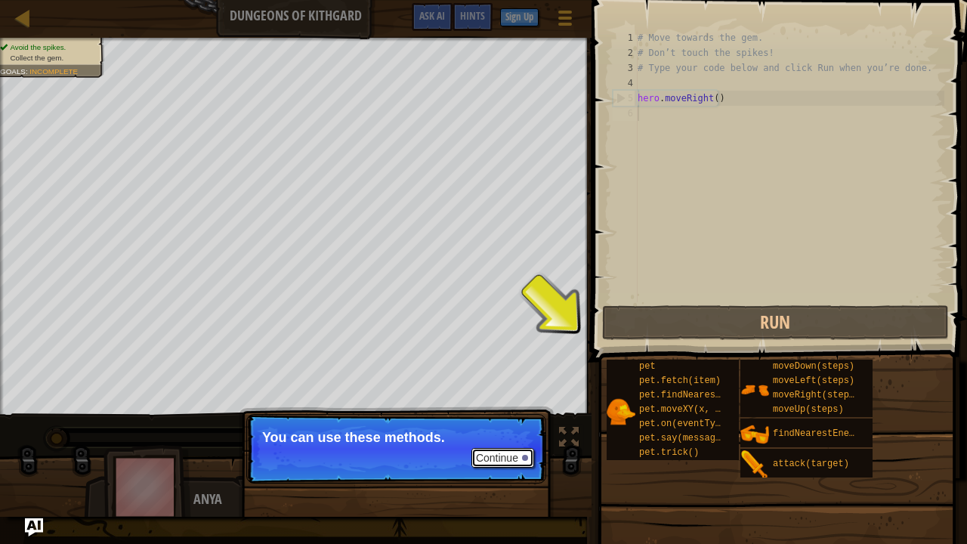
click at [497, 402] on button "Continue" at bounding box center [502, 458] width 63 height 20
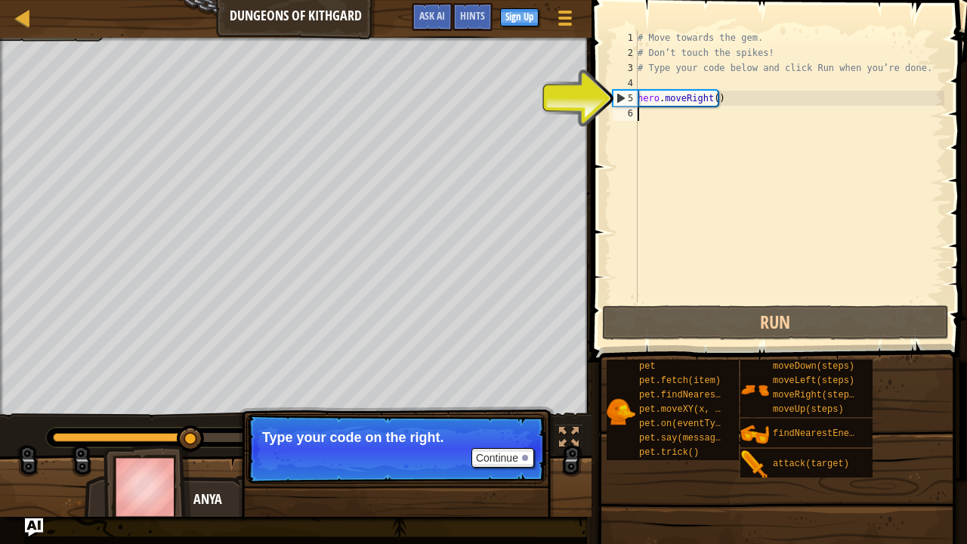
click at [659, 116] on div "# Move towards the gem. # Don’t touch the spikes! # Type your code below and cl…" at bounding box center [789, 181] width 310 height 302
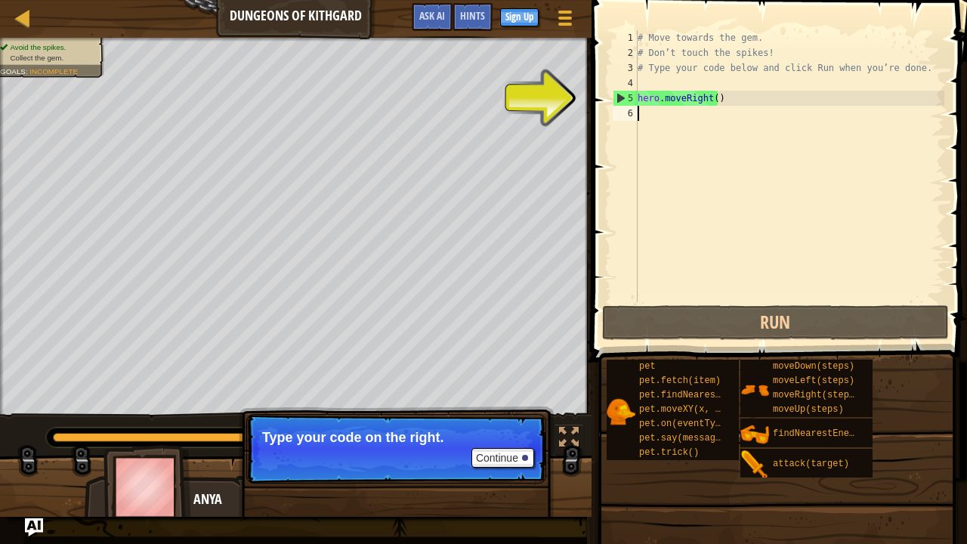
type textarea "h"
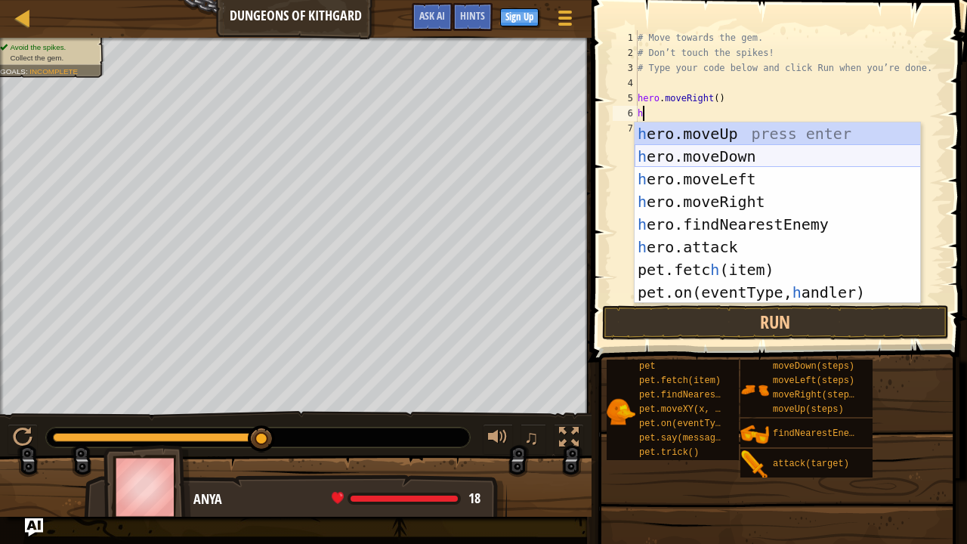
click at [651, 160] on div "h ero.moveUp press enter h ero.moveDown press enter h ero.moveLeft press enter …" at bounding box center [777, 235] width 286 height 227
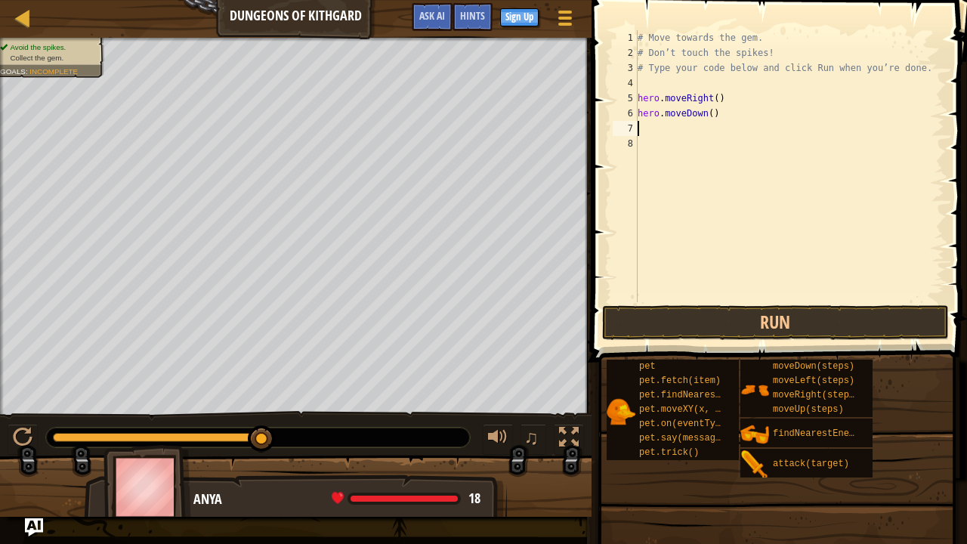
type textarea "h"
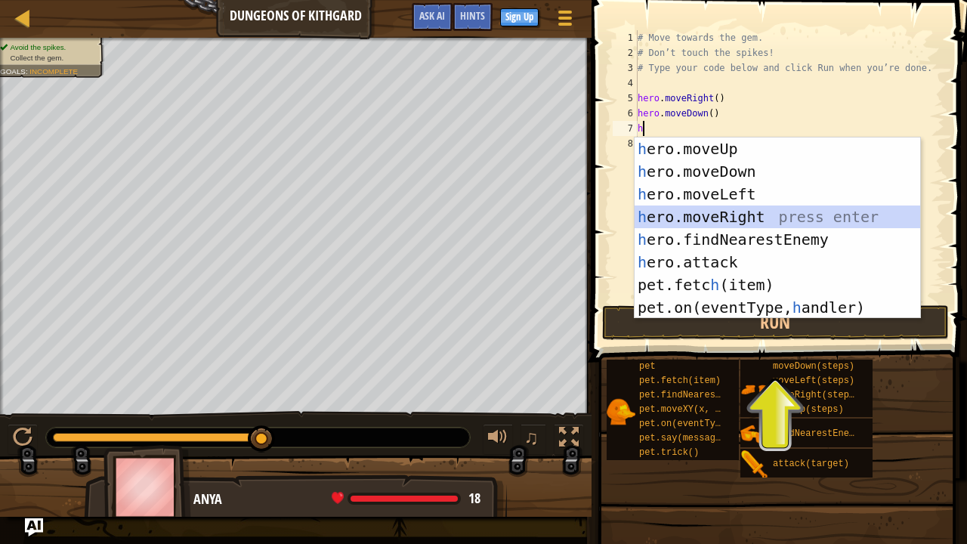
click at [690, 218] on div "h ero.moveUp press enter h ero.moveDown press enter h ero.moveLeft press enter …" at bounding box center [777, 250] width 286 height 227
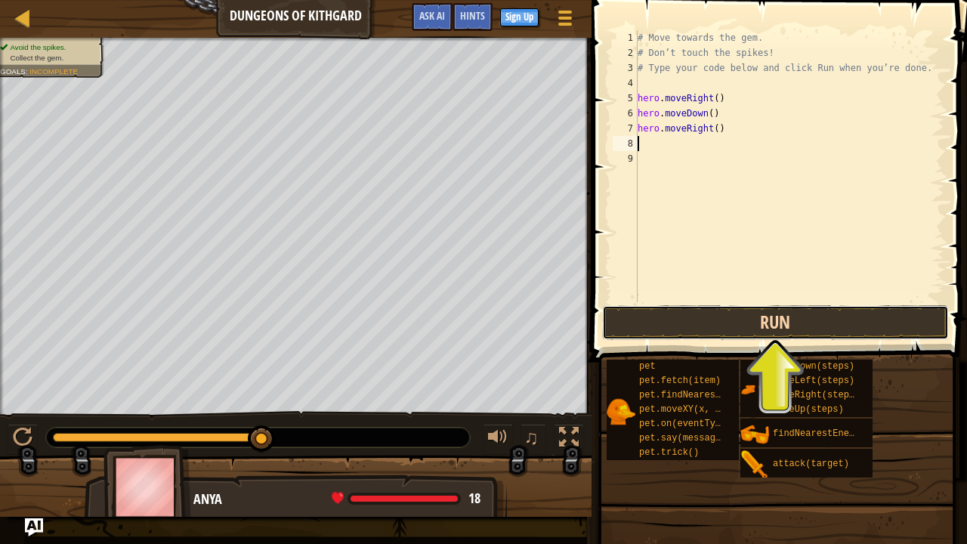
click at [683, 319] on button "Run" at bounding box center [775, 322] width 347 height 35
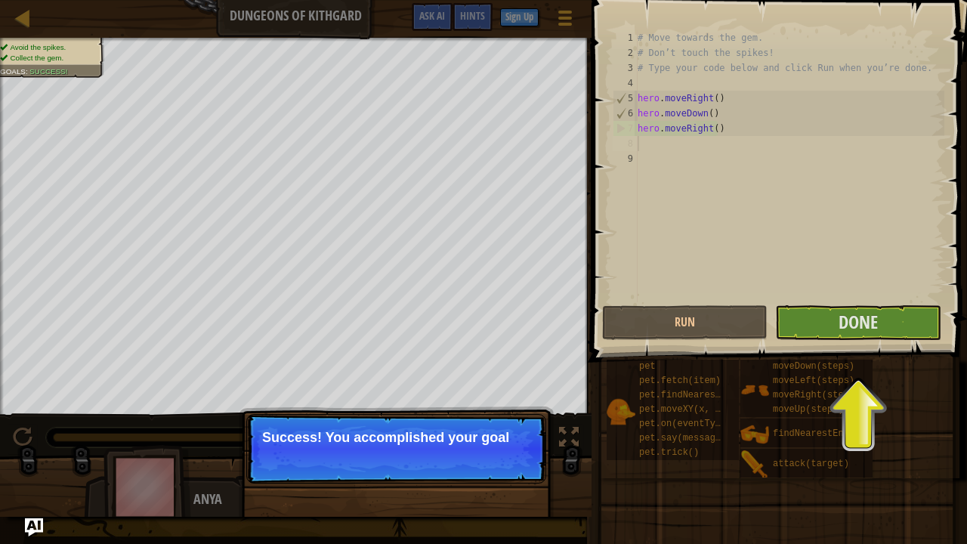
click at [391, 402] on p "Success! You accomplished your goal" at bounding box center [396, 437] width 268 height 15
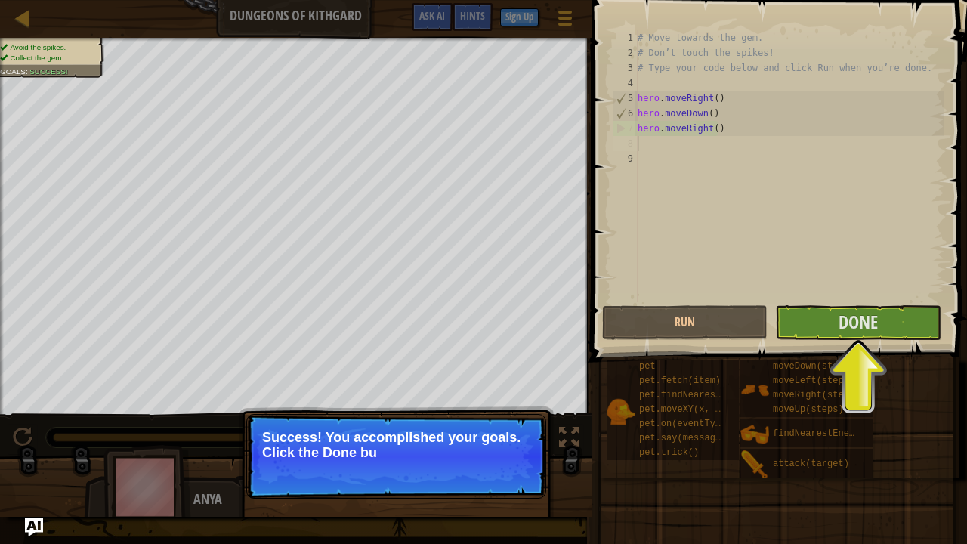
click at [443, 402] on p "Success! You accomplished your goals. Click the Done bu" at bounding box center [396, 456] width 300 height 85
click at [443, 402] on p "Success! You accomplished your goals. Click the Done button to finish" at bounding box center [396, 456] width 300 height 85
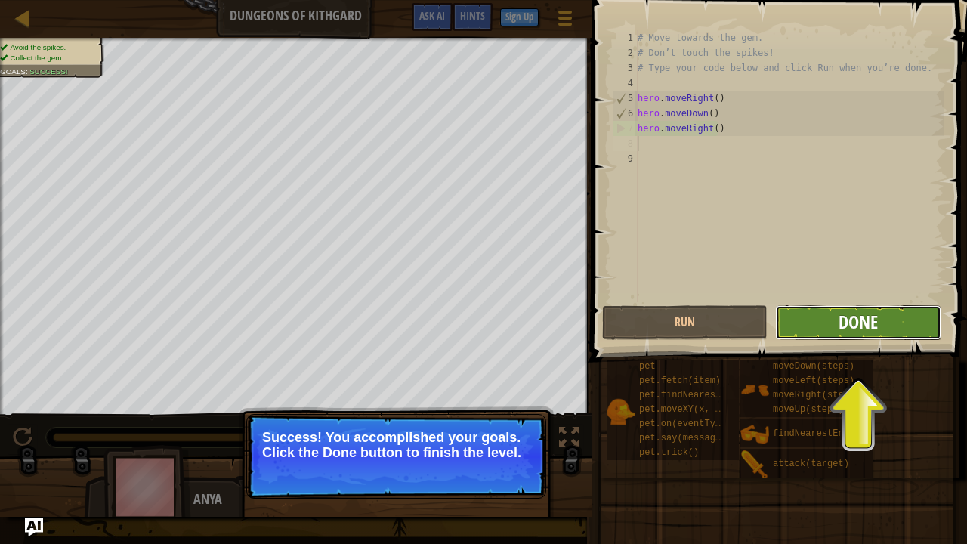
click at [865, 326] on span "Done" at bounding box center [857, 322] width 39 height 24
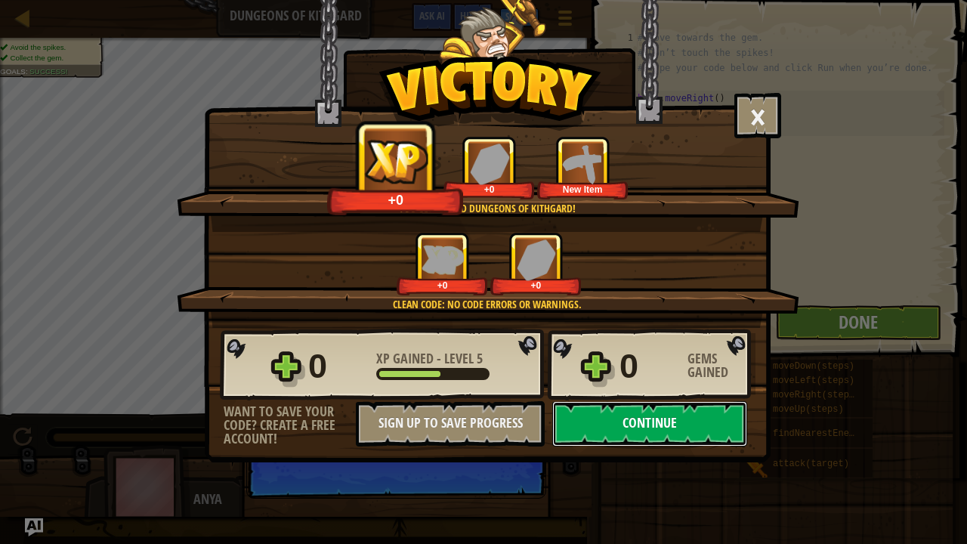
click at [601, 402] on button "Continue" at bounding box center [649, 423] width 195 height 45
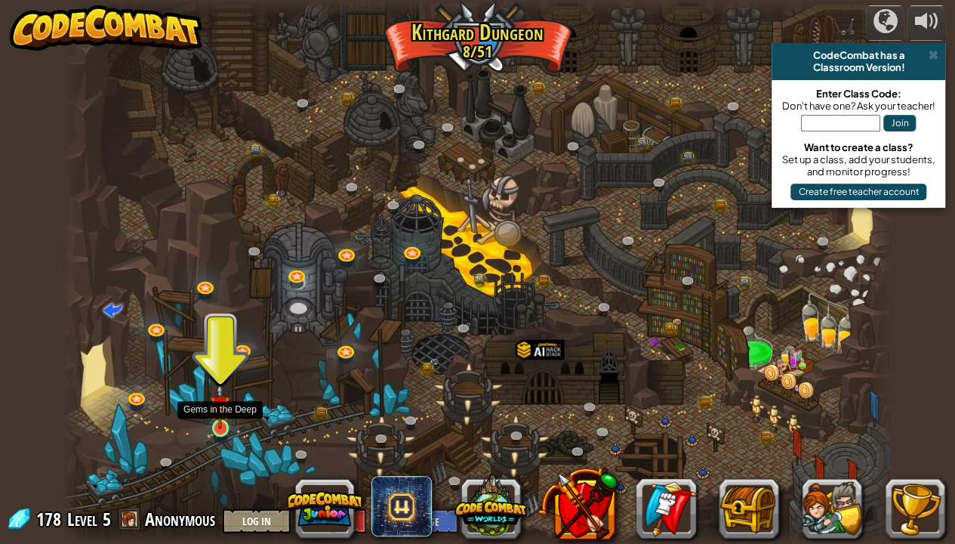
click at [219, 402] on img at bounding box center [220, 405] width 20 height 47
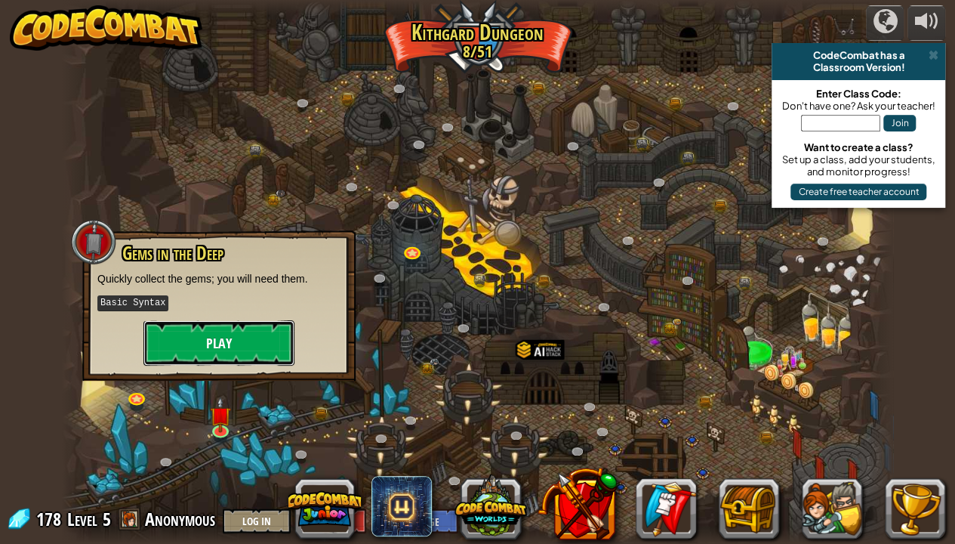
click at [256, 331] on button "Play" at bounding box center [218, 342] width 151 height 45
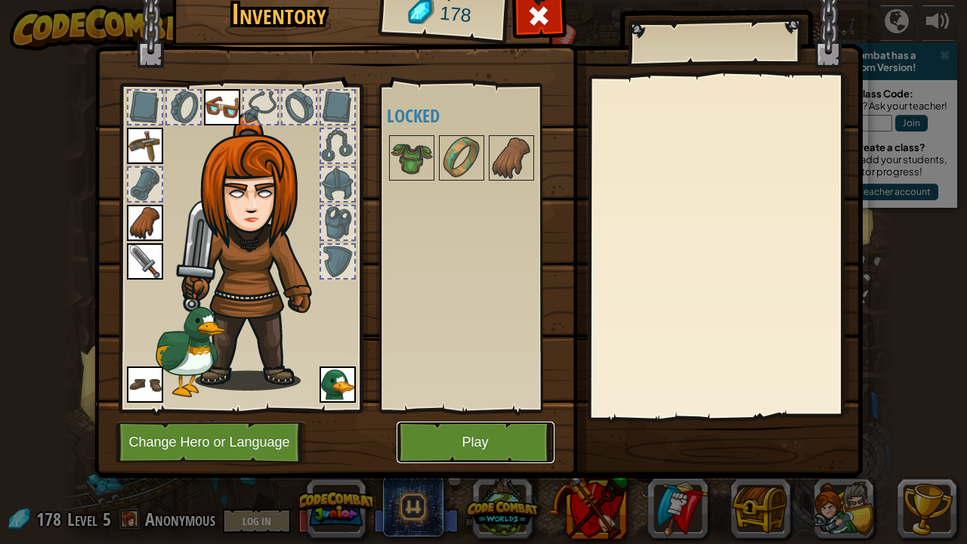
click at [441, 402] on button "Play" at bounding box center [476, 442] width 158 height 42
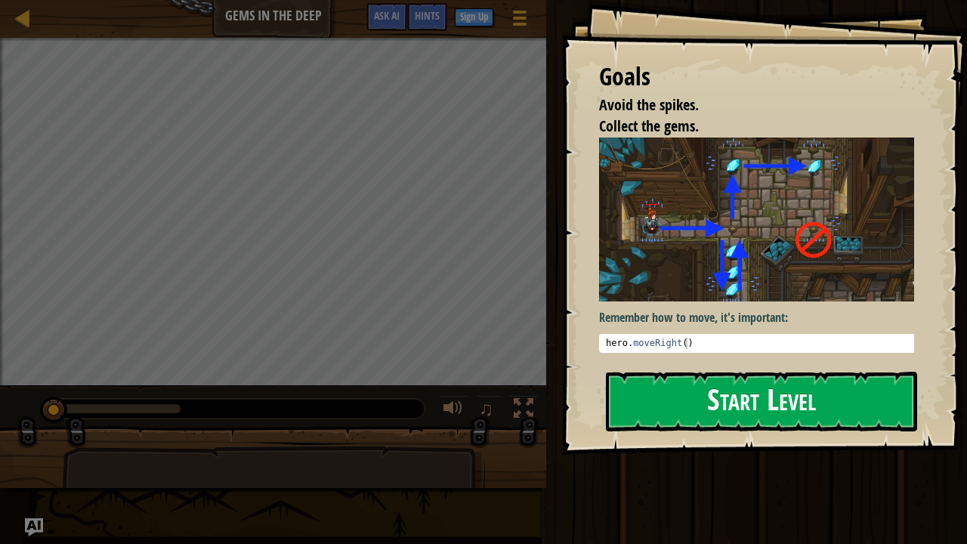
click at [764, 397] on button "Start Level" at bounding box center [761, 402] width 311 height 60
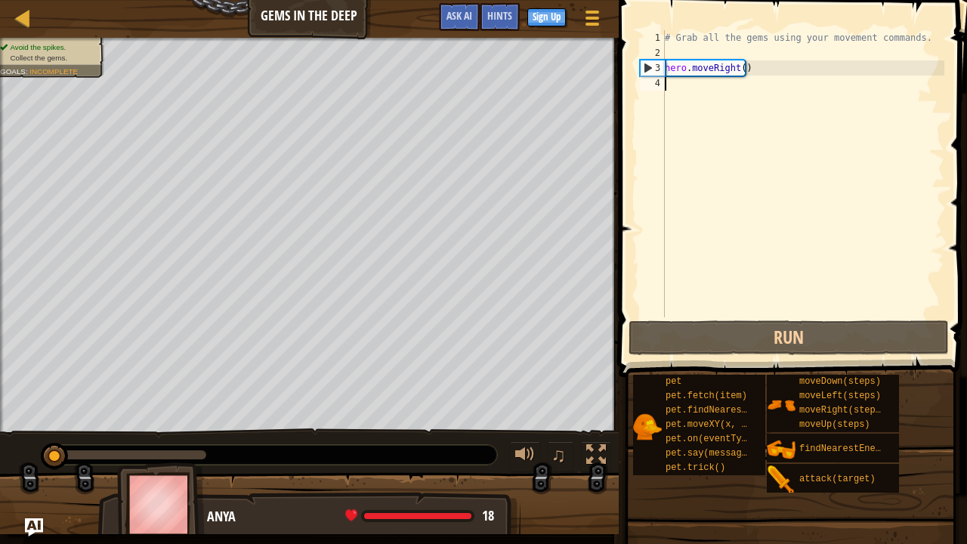
type textarea "h"
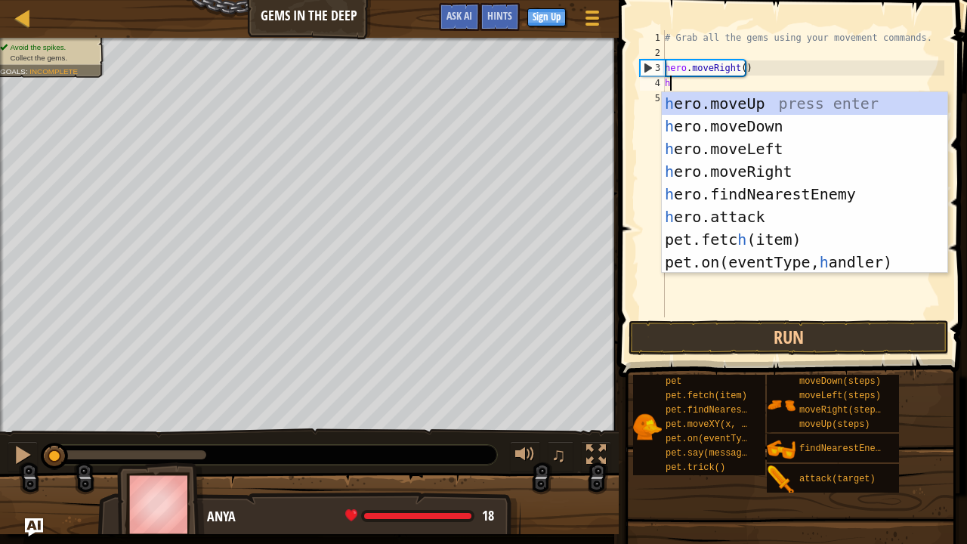
scroll to position [7, 0]
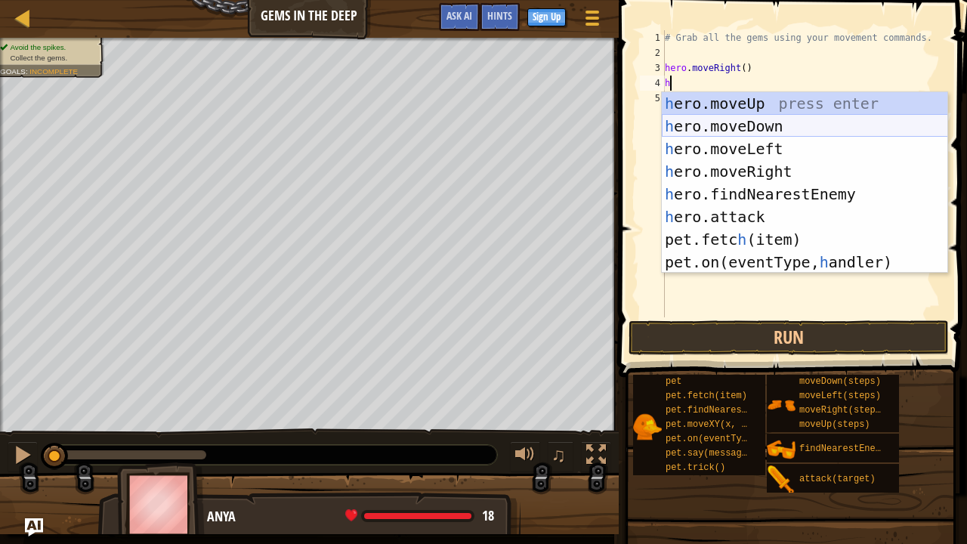
click at [781, 125] on div "h ero.moveUp press enter h ero.moveDown press enter h ero.moveLeft press enter …" at bounding box center [805, 205] width 286 height 227
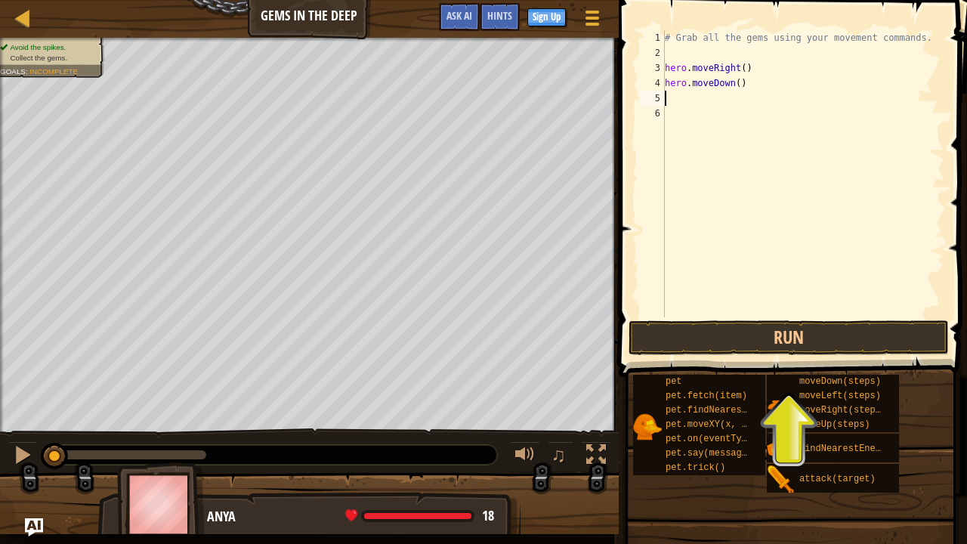
type textarea "h"
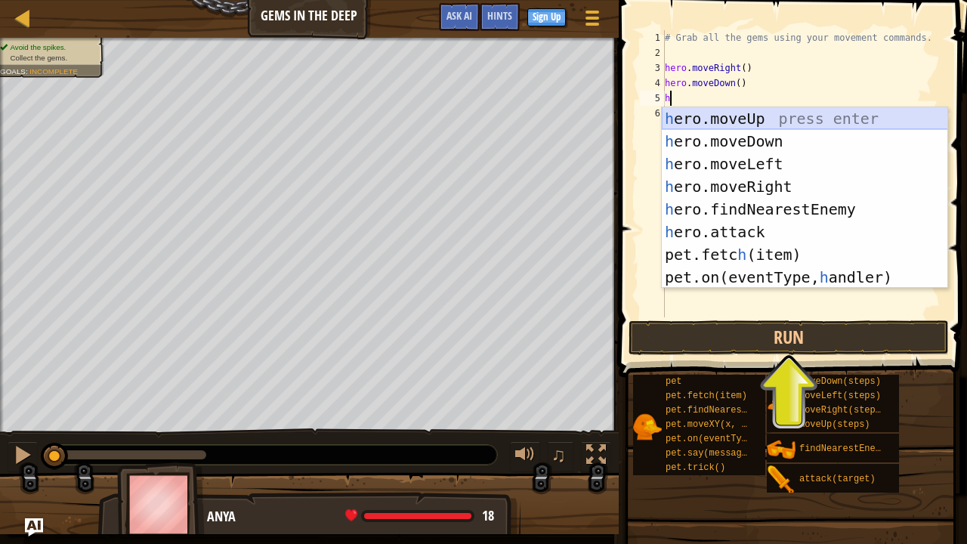
click at [736, 113] on div "h ero.moveUp press enter h ero.moveDown press enter h ero.moveLeft press enter …" at bounding box center [805, 220] width 286 height 227
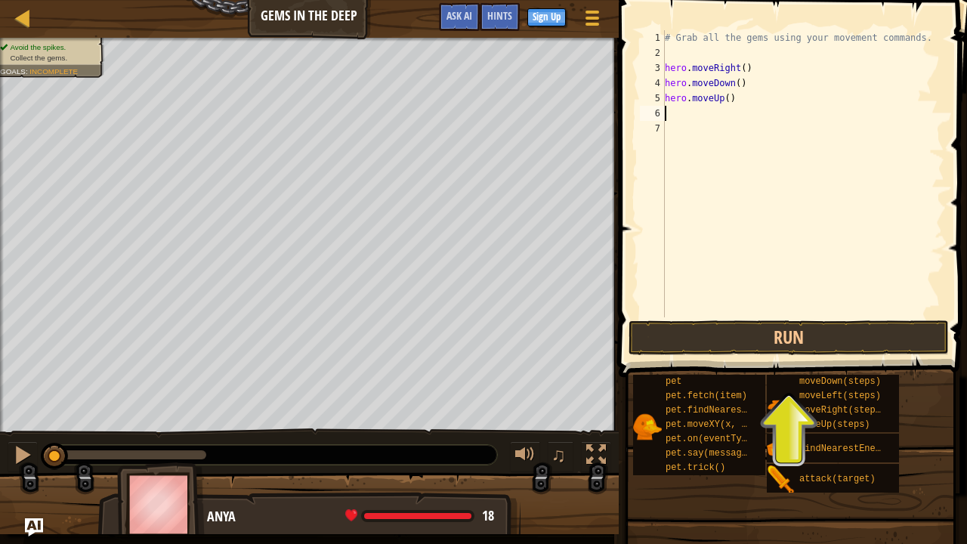
type textarea "h"
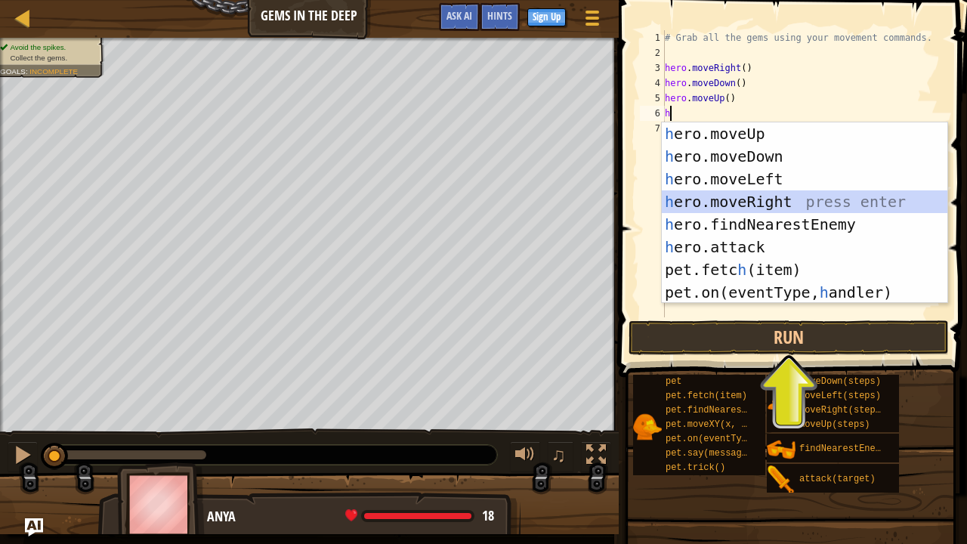
click at [716, 202] on div "h ero.moveUp press enter h ero.moveDown press enter h ero.moveLeft press enter …" at bounding box center [805, 235] width 286 height 227
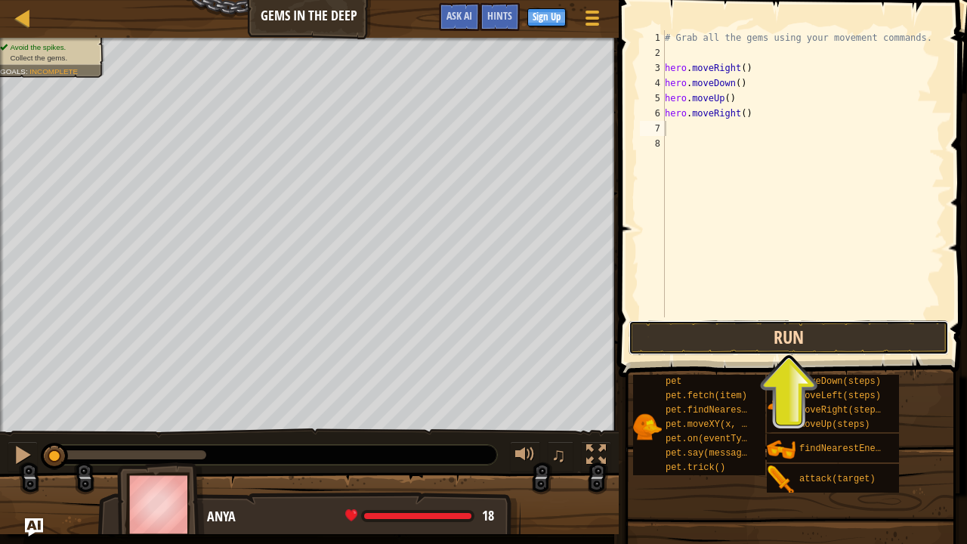
click at [693, 339] on button "Run" at bounding box center [788, 337] width 320 height 35
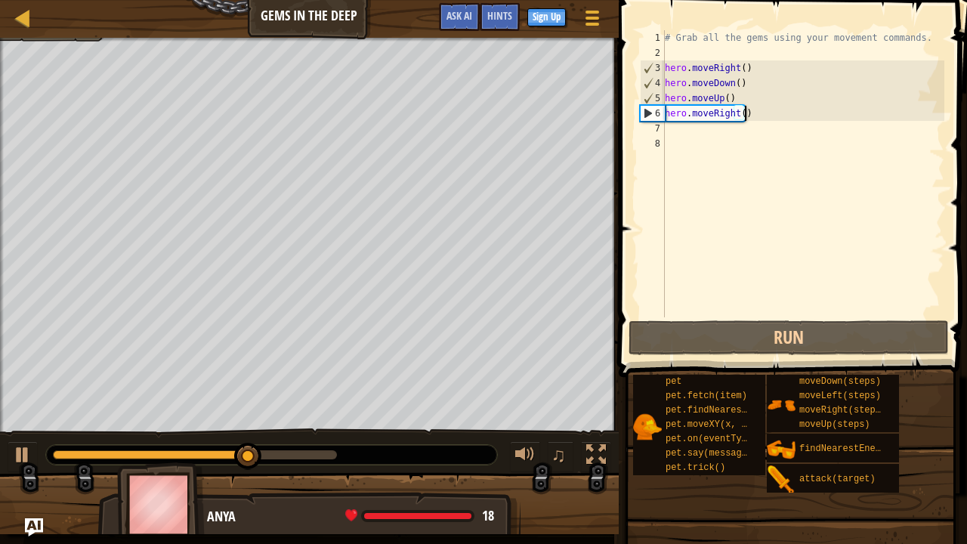
click at [757, 113] on div "# Grab all the gems using your movement commands. hero . moveRight ( ) hero . m…" at bounding box center [803, 188] width 282 height 317
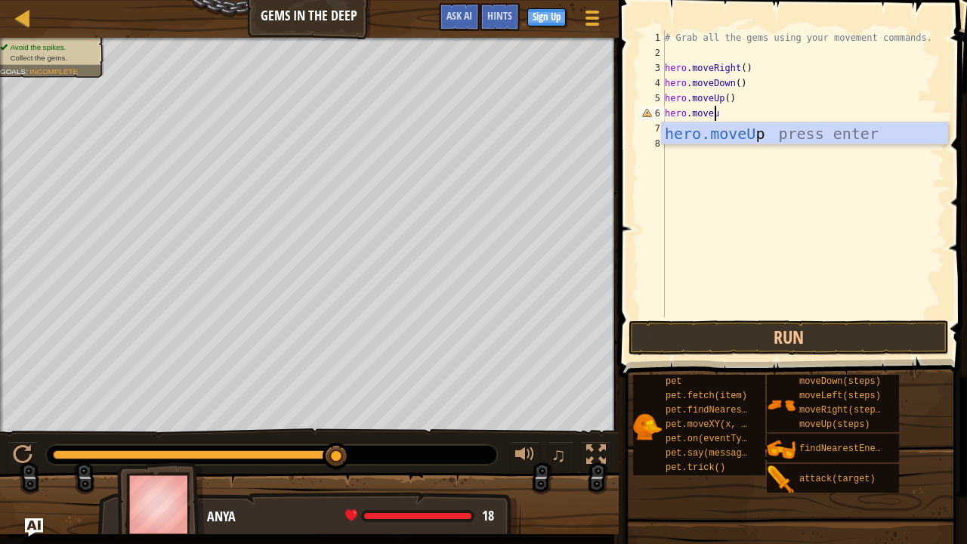
scroll to position [7, 4]
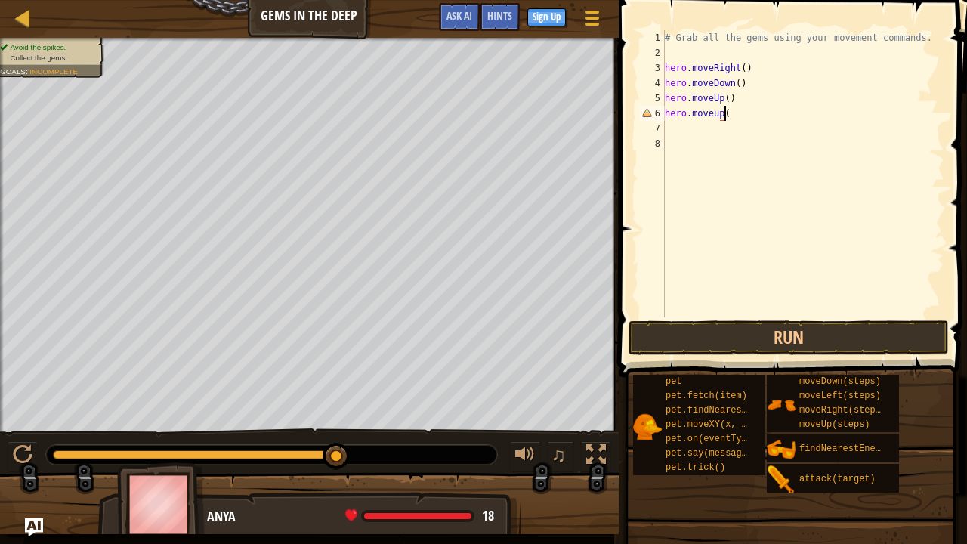
type textarea "hero.moveup()"
click at [697, 121] on div "# Grab all the gems using your movement commands. hero . moveRight ( ) hero . m…" at bounding box center [803, 188] width 282 height 317
type textarea "h"
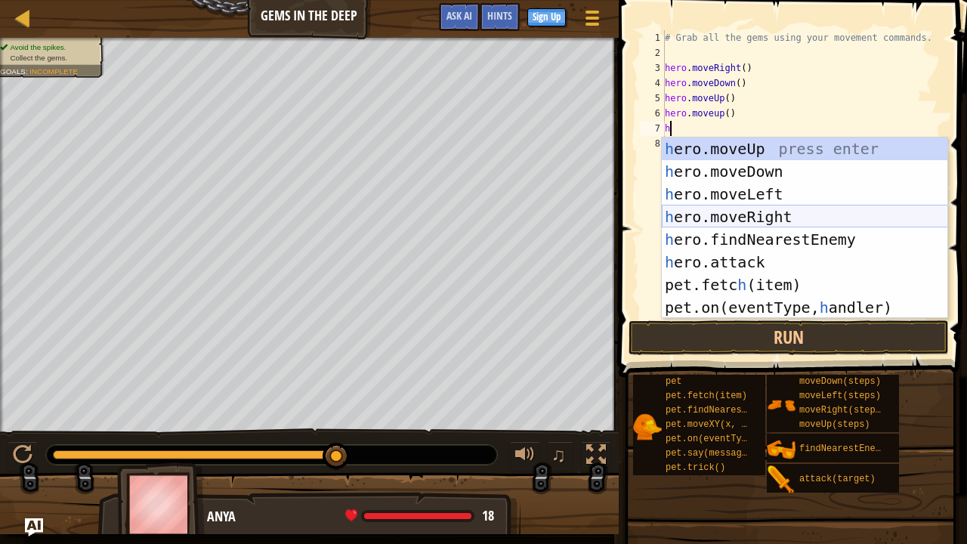
click at [704, 214] on div "h ero.moveUp press enter h ero.moveDown press enter h ero.moveLeft press enter …" at bounding box center [805, 250] width 286 height 227
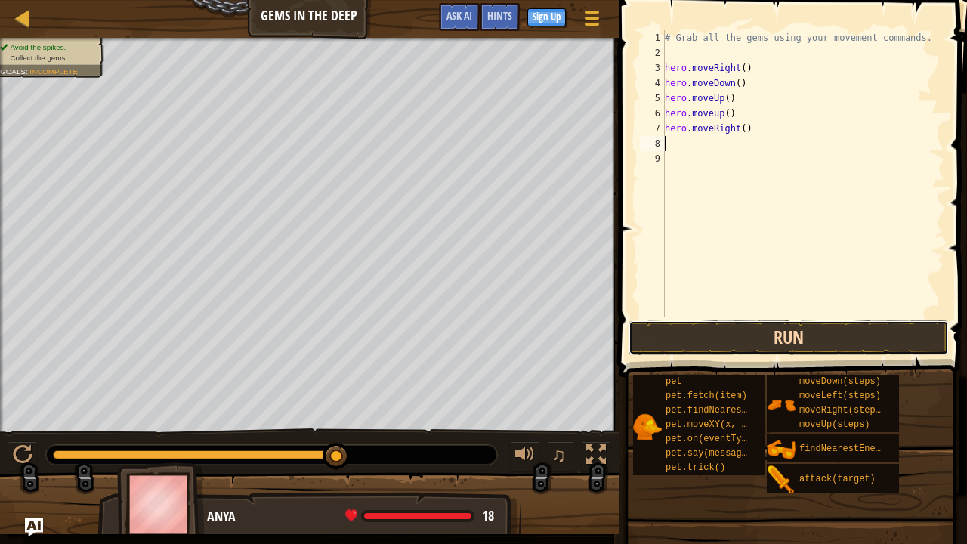
click at [650, 343] on button "Run" at bounding box center [788, 337] width 320 height 35
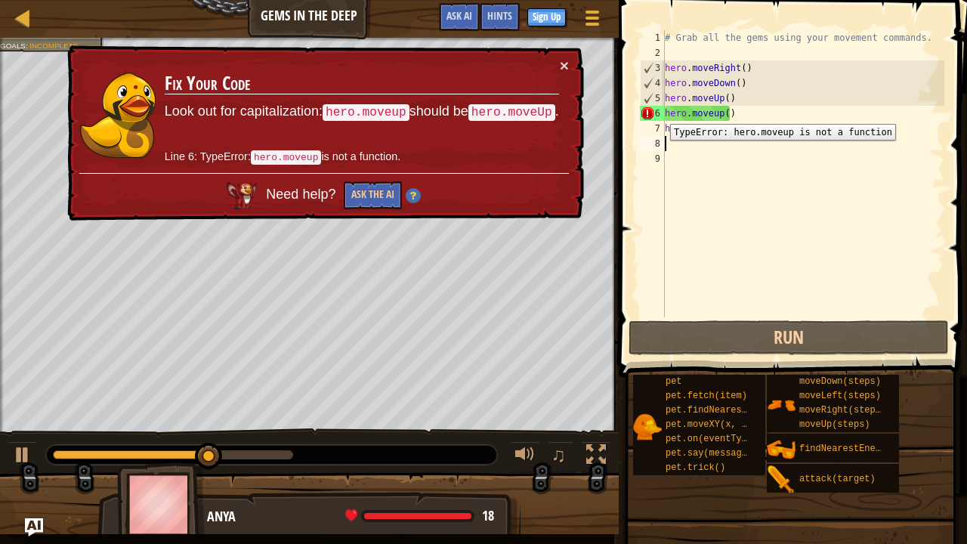
scroll to position [7, 0]
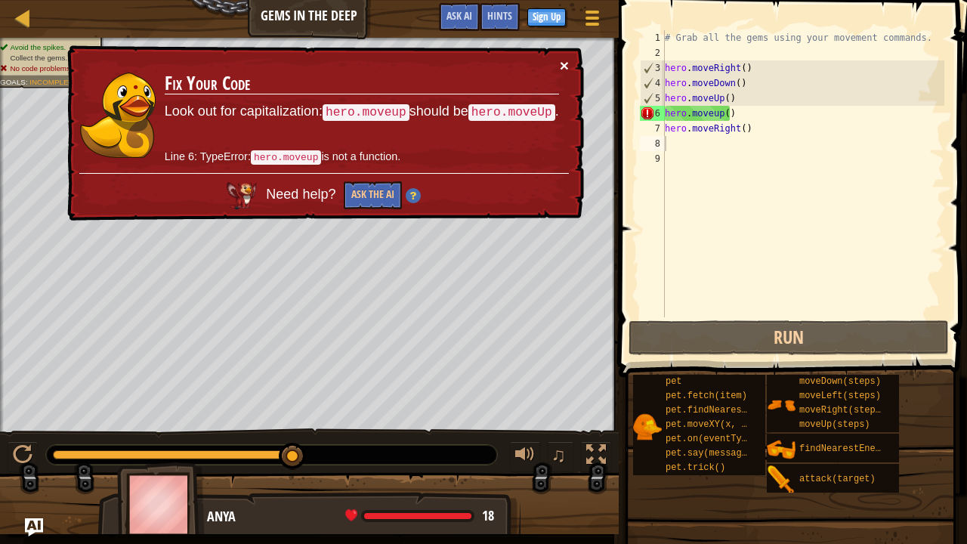
click at [568, 63] on button "×" at bounding box center [564, 67] width 9 height 16
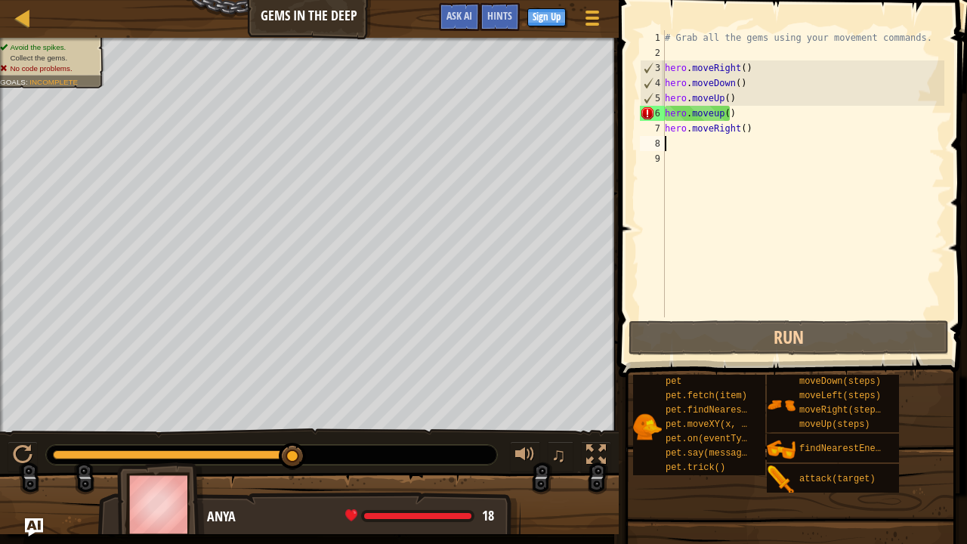
click at [713, 115] on div "# Grab all the gems using your movement commands. hero . moveRight ( ) hero . m…" at bounding box center [803, 188] width 282 height 317
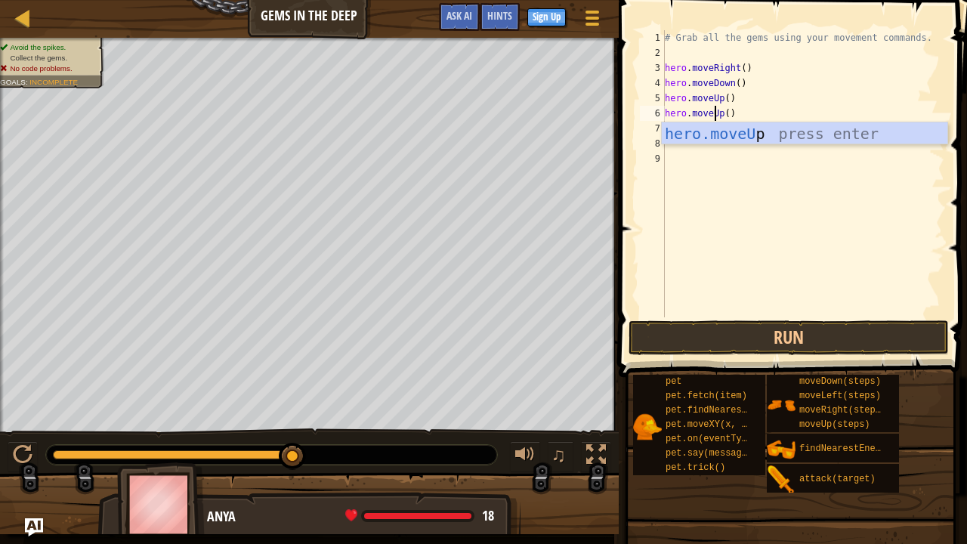
scroll to position [7, 4]
type textarea "hero.moveUp()"
click at [730, 338] on button "Run" at bounding box center [788, 337] width 320 height 35
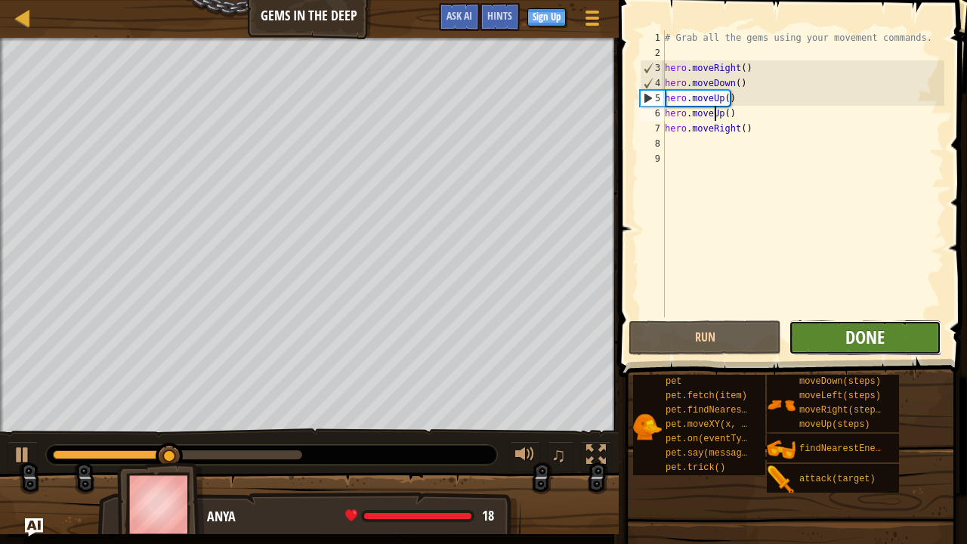
click at [854, 337] on span "Done" at bounding box center [864, 337] width 39 height 24
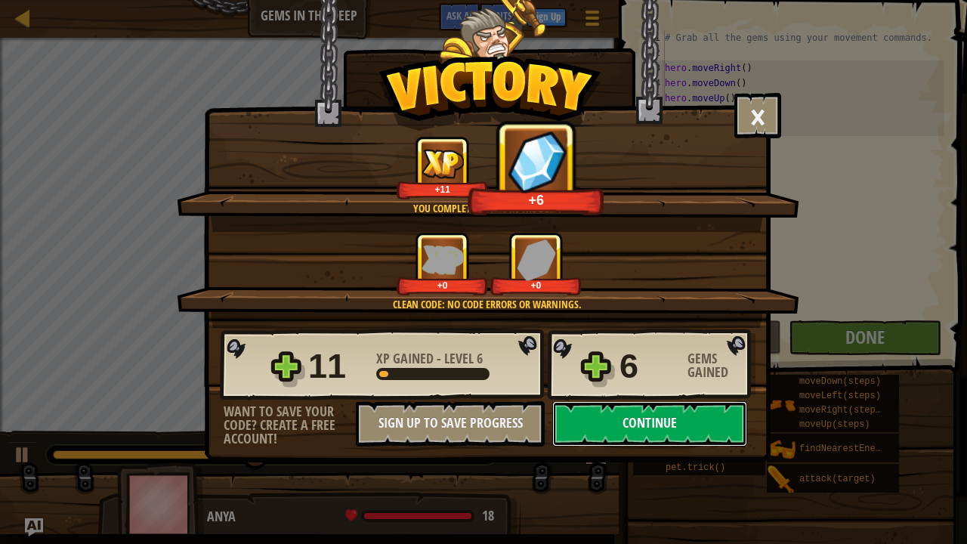
click at [663, 437] on button "Continue" at bounding box center [649, 423] width 195 height 45
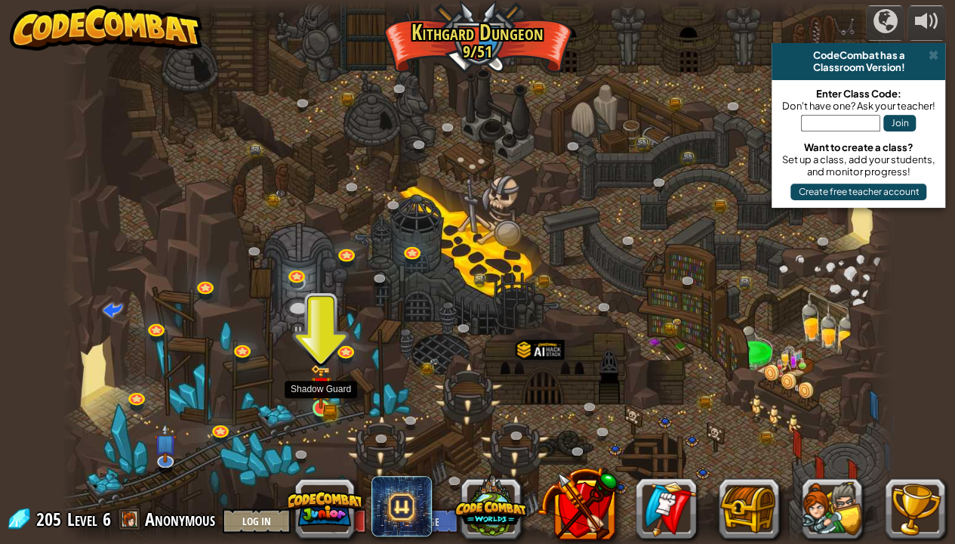
click at [317, 406] on img at bounding box center [320, 386] width 20 height 45
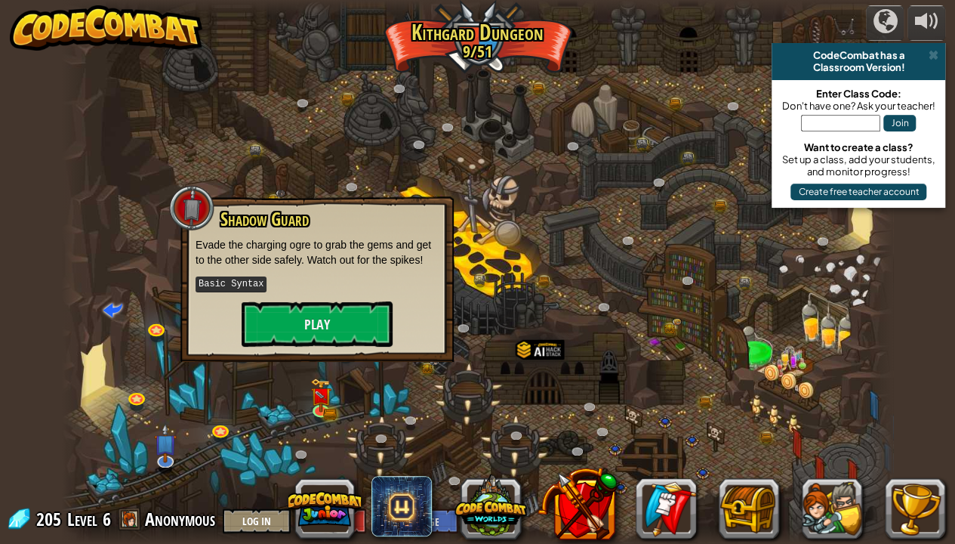
click at [338, 299] on div "Shadow Guard Evade the charging ogre to grab the gems and get to the other side…" at bounding box center [317, 277] width 243 height 137
click at [326, 320] on button "Play" at bounding box center [317, 323] width 151 height 45
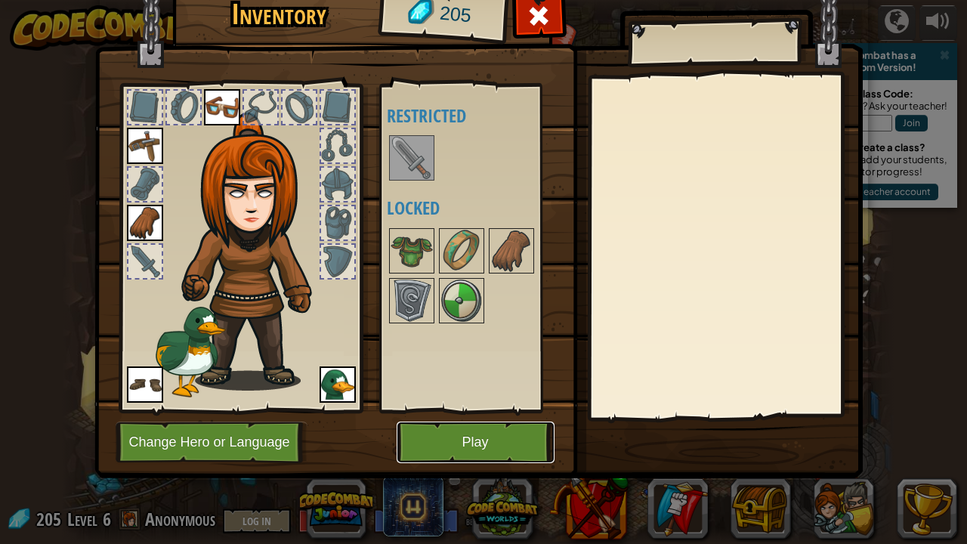
click at [429, 423] on button "Play" at bounding box center [476, 442] width 158 height 42
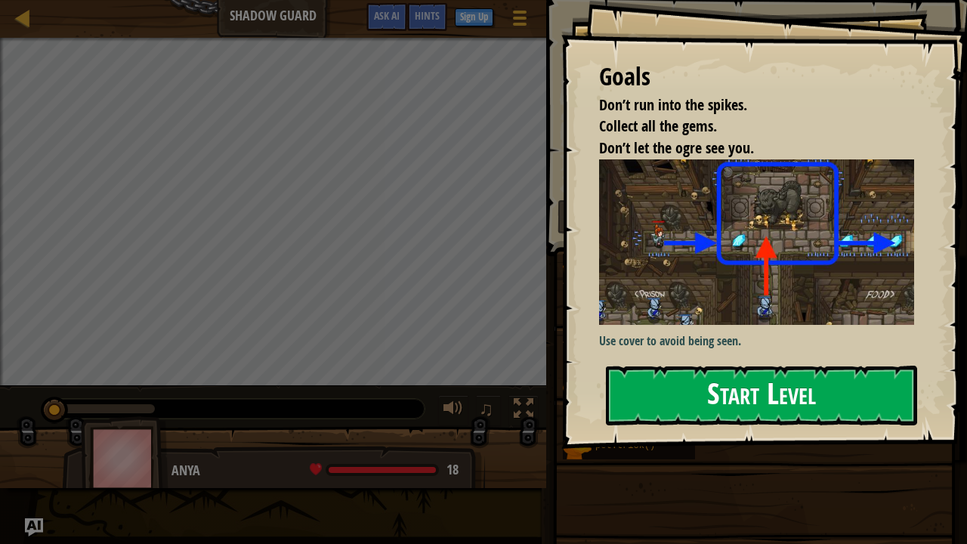
click at [704, 379] on button "Start Level" at bounding box center [761, 396] width 311 height 60
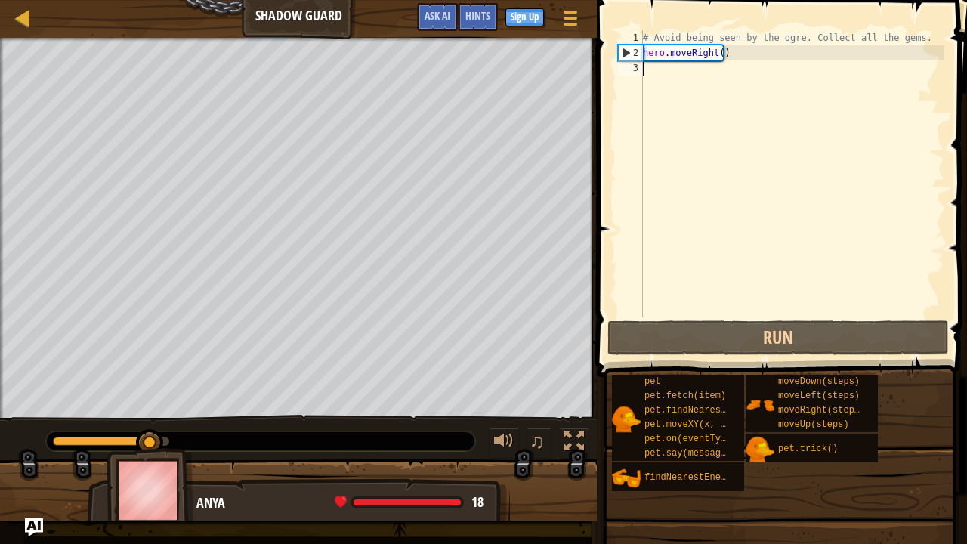
type textarea "h"
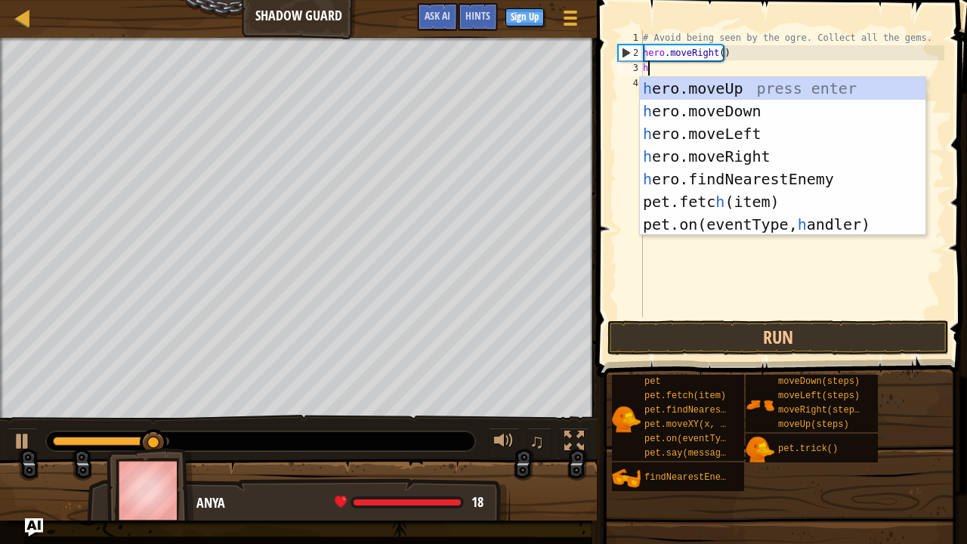
scroll to position [7, 0]
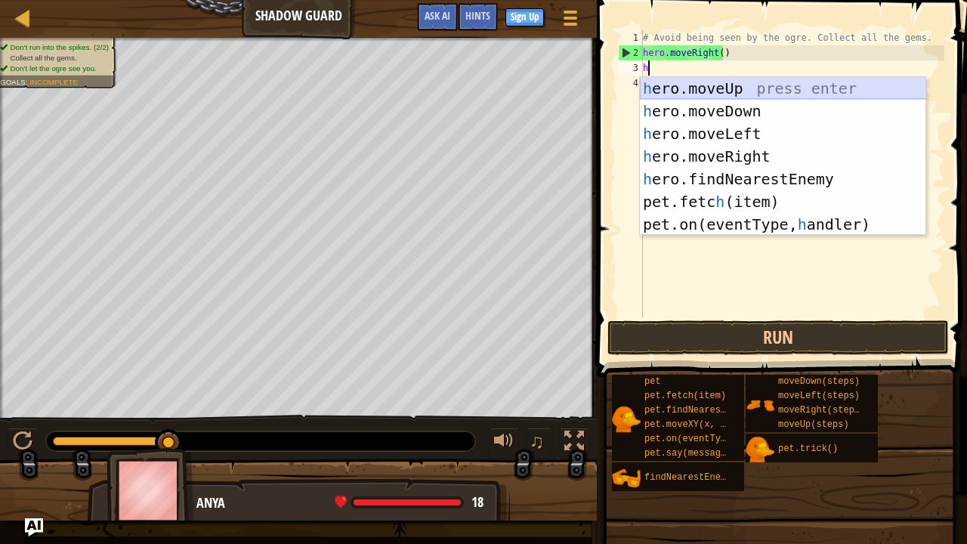
click at [674, 91] on div "h ero.moveUp press enter h ero.moveDown press enter h ero.moveLeft press enter …" at bounding box center [783, 179] width 286 height 204
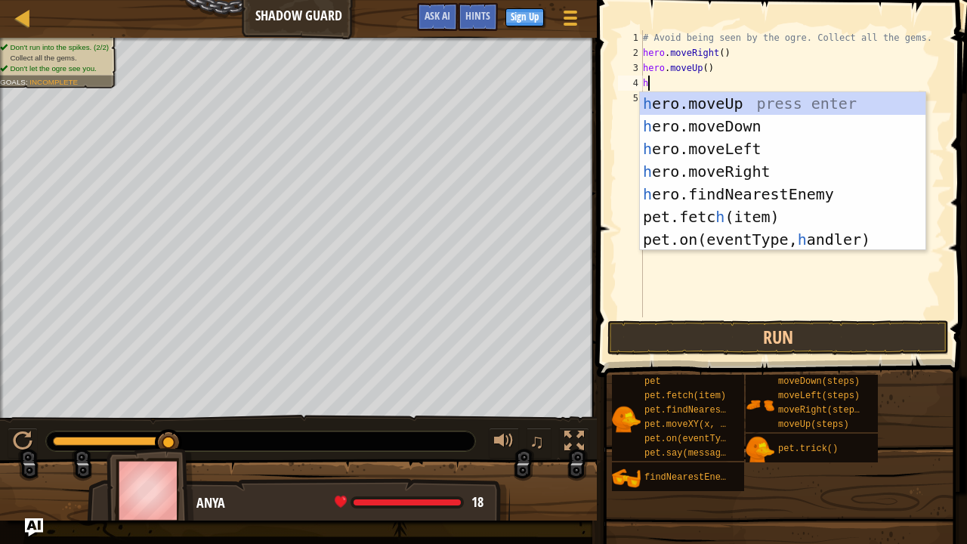
type textarea "he"
click at [704, 168] on div "he ro.moveUp press enter he ro.moveDown press enter he ro.moveLeft press enter …" at bounding box center [783, 194] width 286 height 204
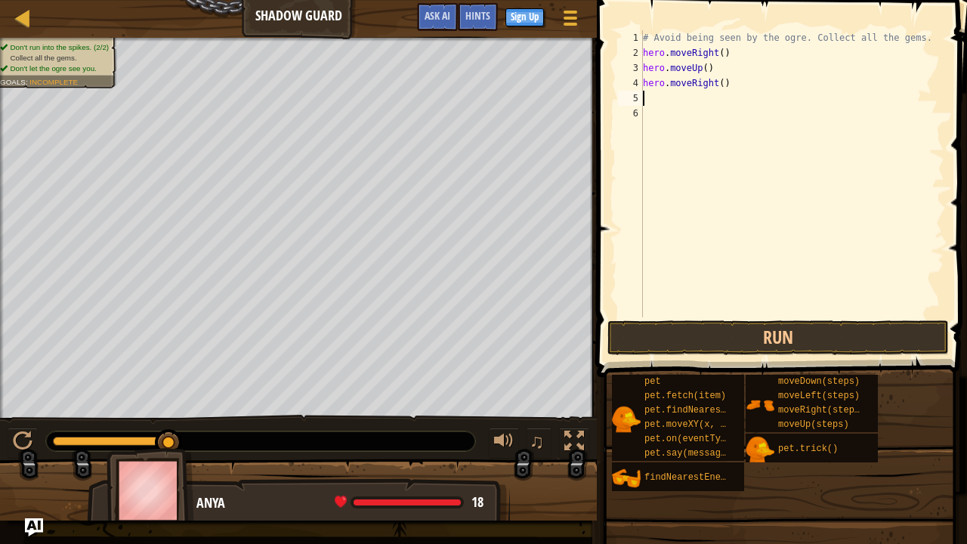
type textarea "h"
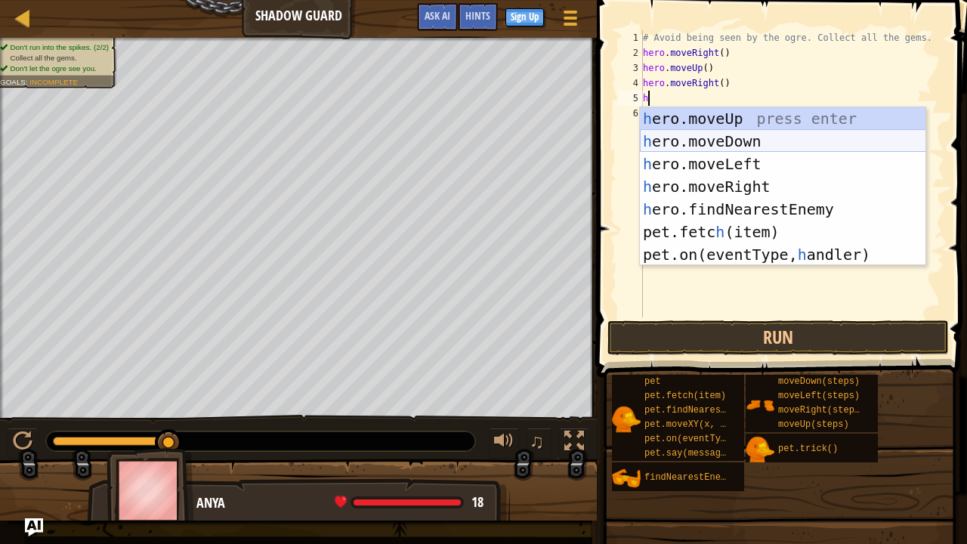
click at [690, 143] on div "h ero.moveUp press enter h ero.moveDown press enter h ero.moveLeft press enter …" at bounding box center [783, 209] width 286 height 204
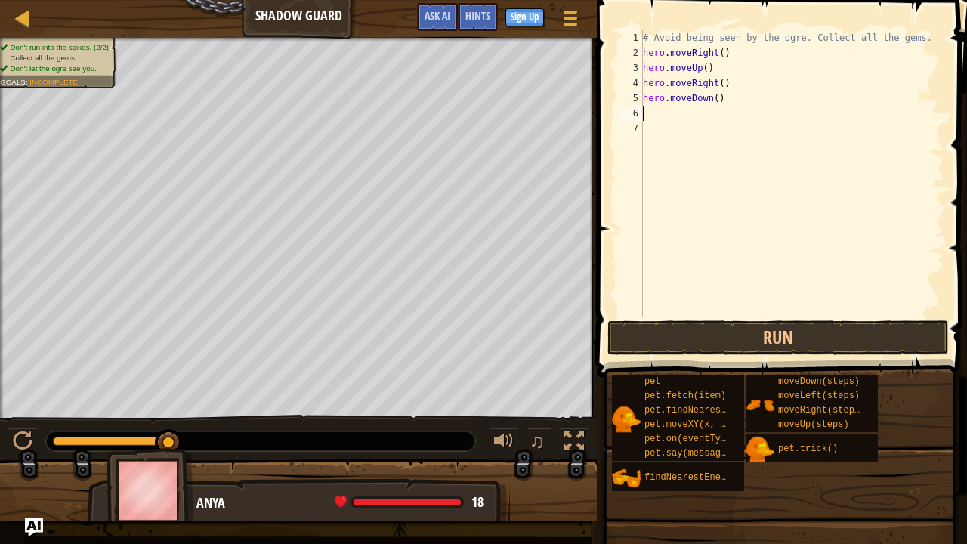
type textarea "h"
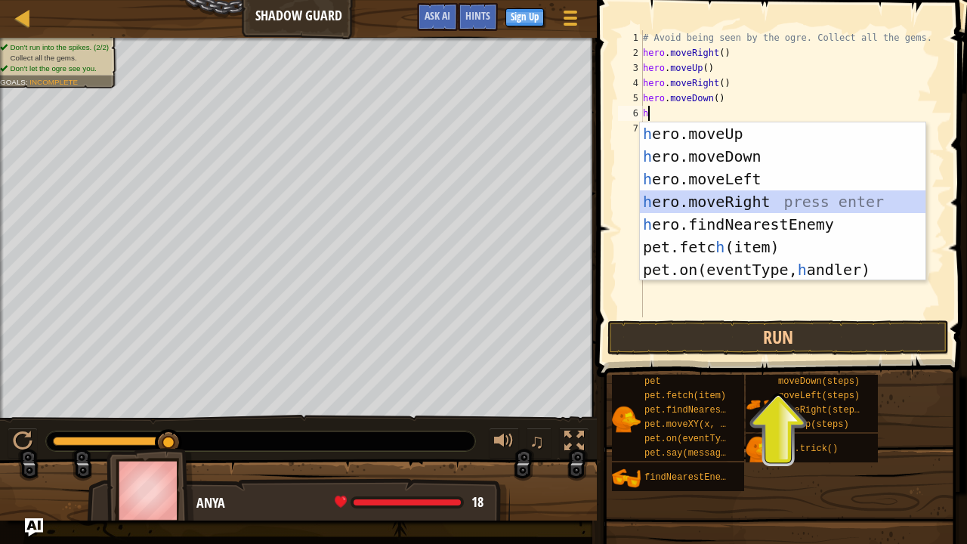
click at [722, 205] on div "h ero.moveUp press enter h ero.moveDown press enter h ero.moveLeft press enter …" at bounding box center [783, 224] width 286 height 204
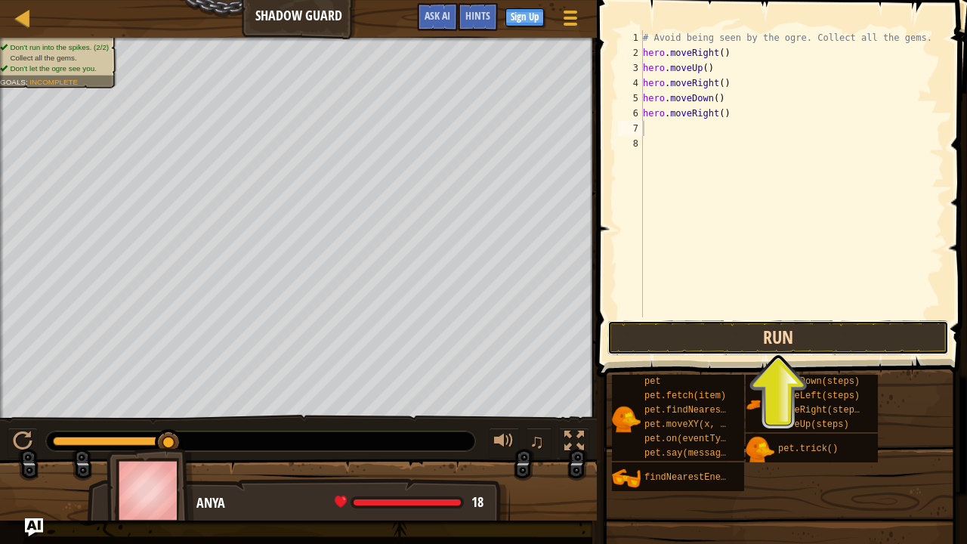
click at [692, 334] on button "Run" at bounding box center [777, 337] width 341 height 35
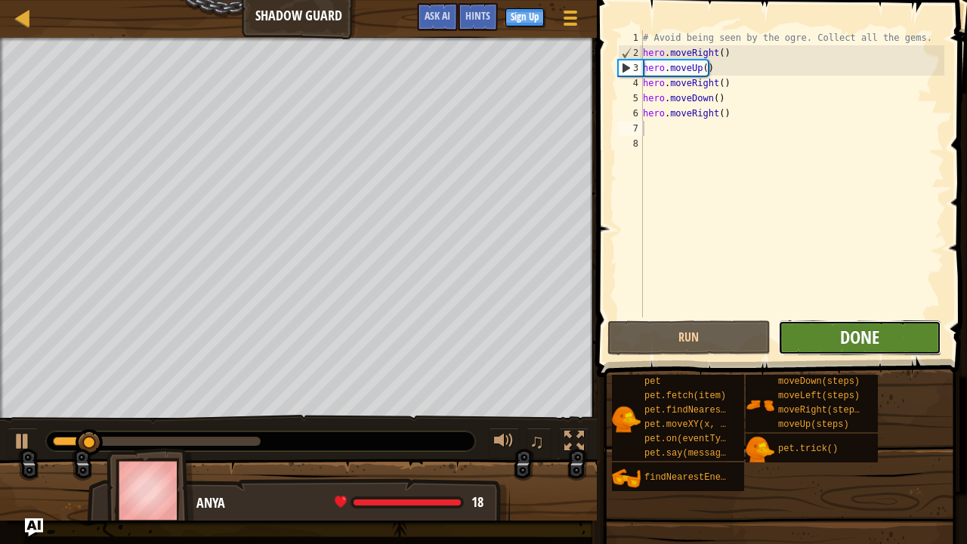
click at [856, 338] on span "Done" at bounding box center [859, 337] width 39 height 24
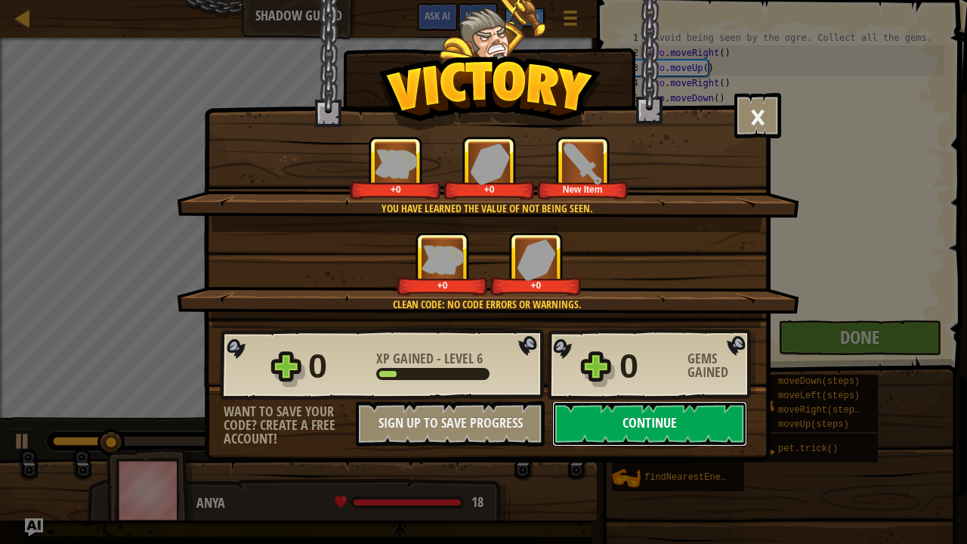
click at [619, 421] on button "Continue" at bounding box center [649, 423] width 195 height 45
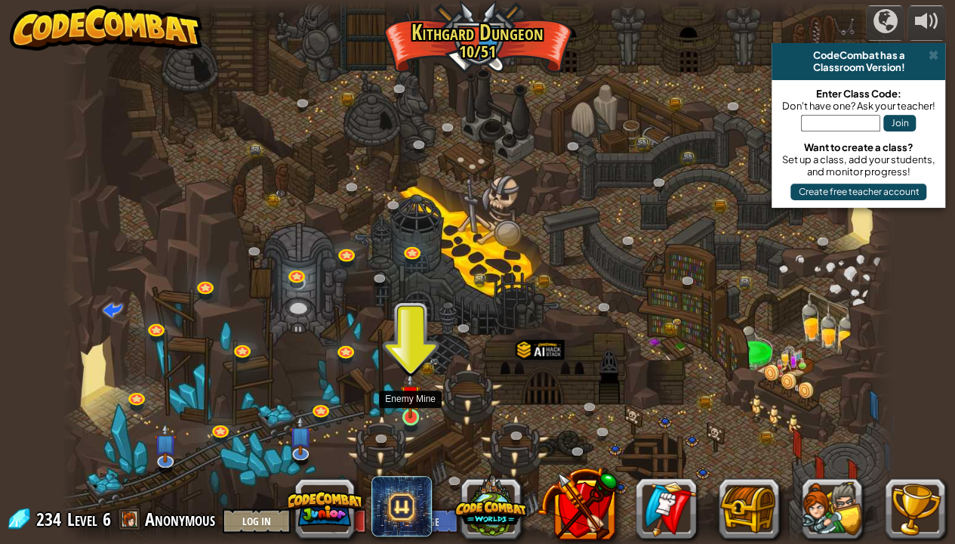
click at [411, 415] on img at bounding box center [410, 395] width 20 height 47
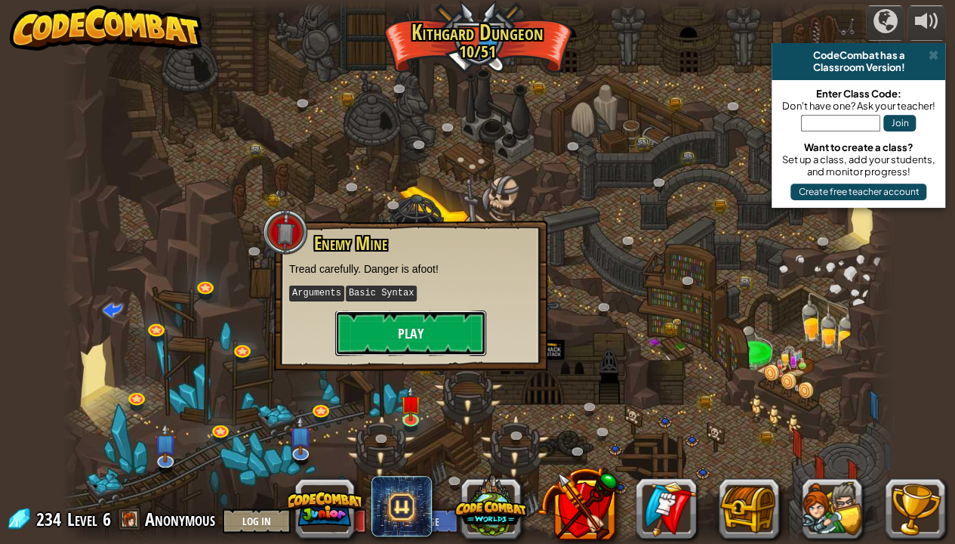
click at [396, 316] on button "Play" at bounding box center [410, 332] width 151 height 45
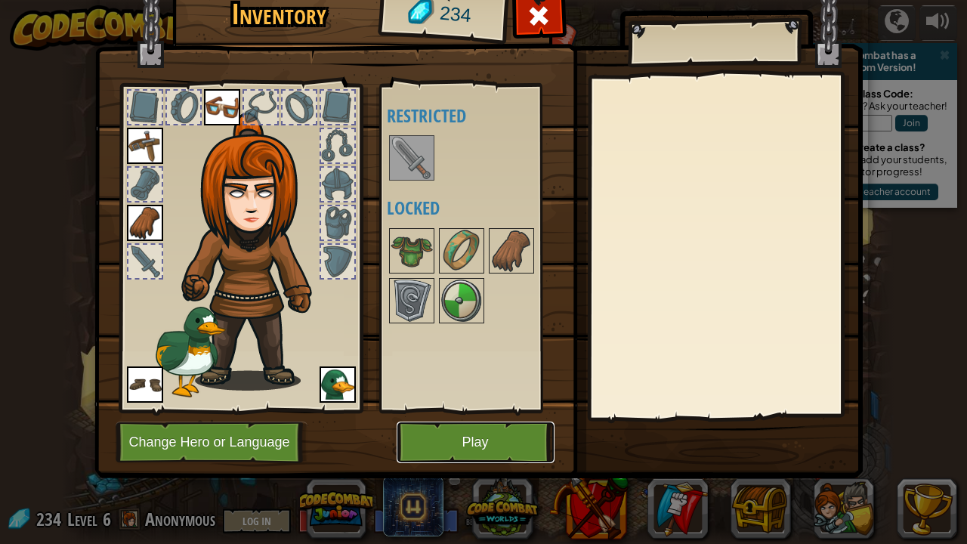
click at [461, 423] on button "Play" at bounding box center [476, 442] width 158 height 42
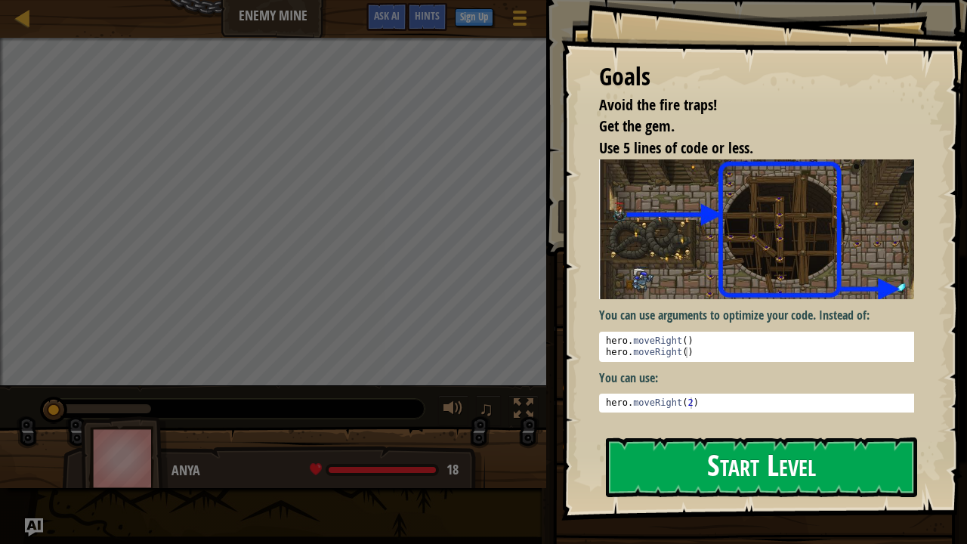
click at [687, 468] on button "Start Level" at bounding box center [761, 467] width 311 height 60
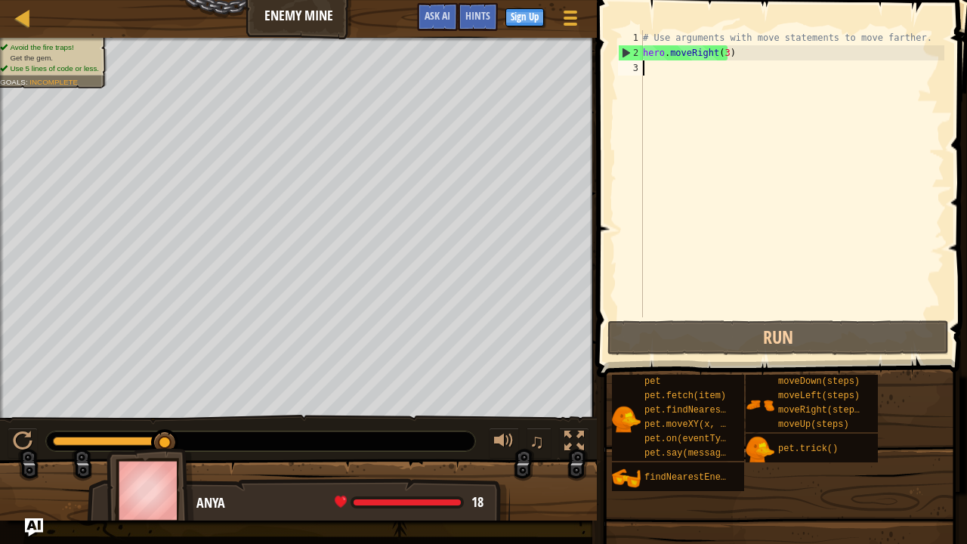
scroll to position [7, 0]
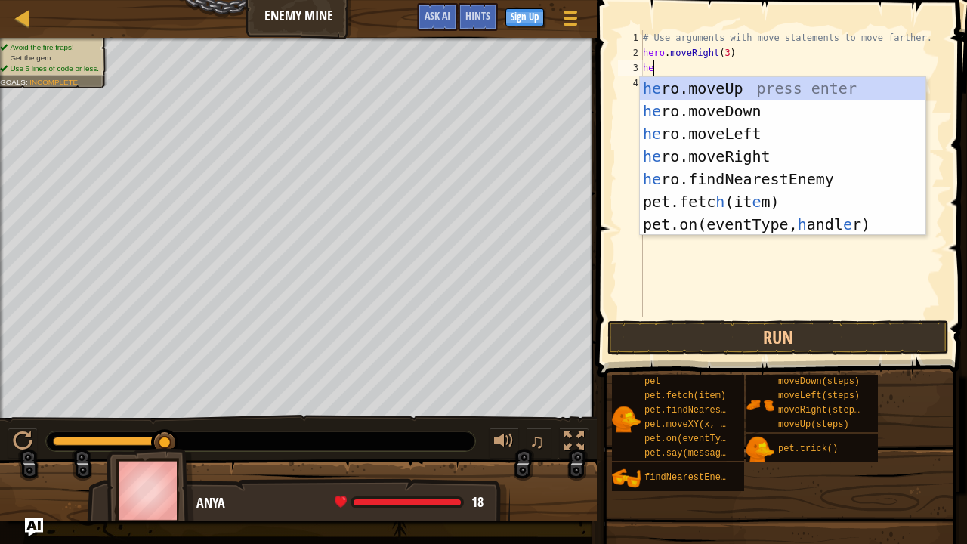
type textarea "hero"
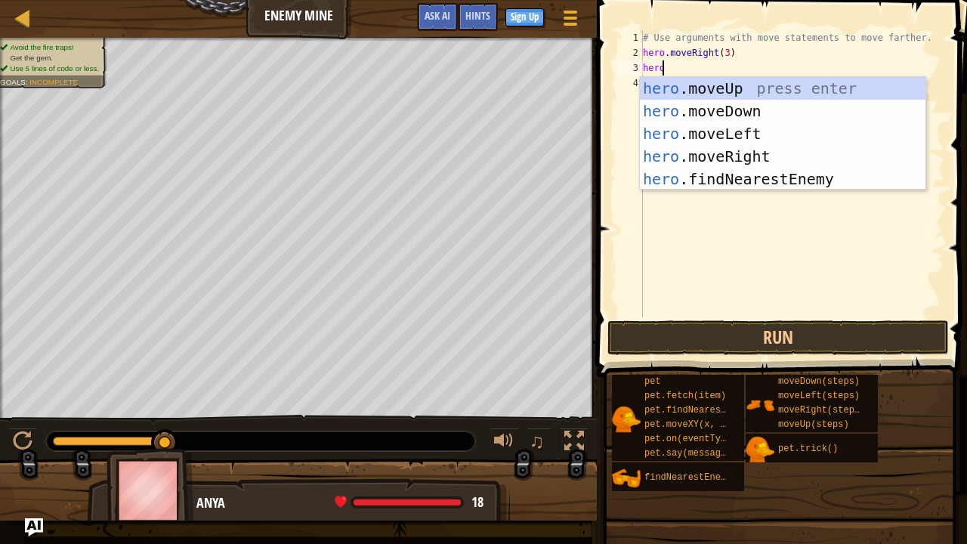
scroll to position [7, 1]
click at [727, 82] on div "hero .moveUp press enter hero .moveDown press enter hero .moveLeft press enter …" at bounding box center [783, 156] width 286 height 159
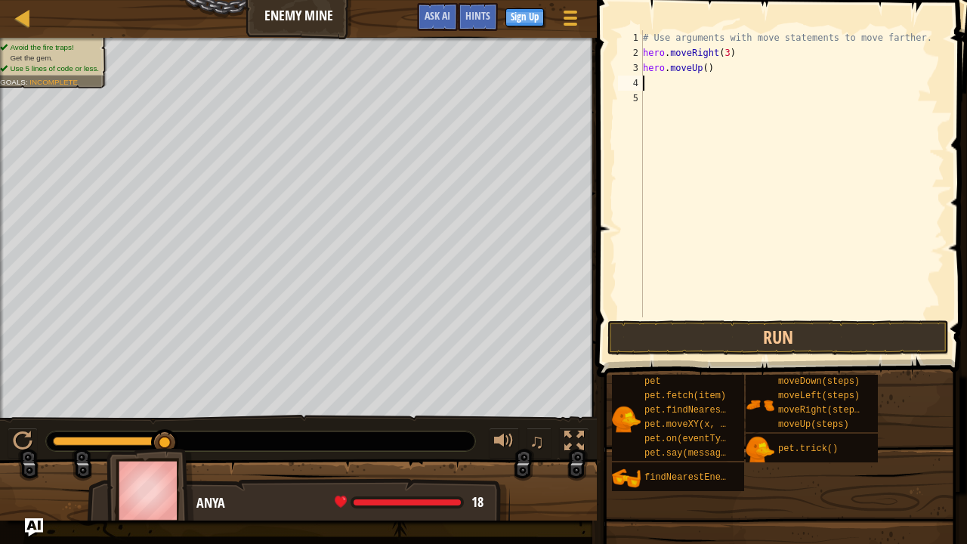
type textarea "h"
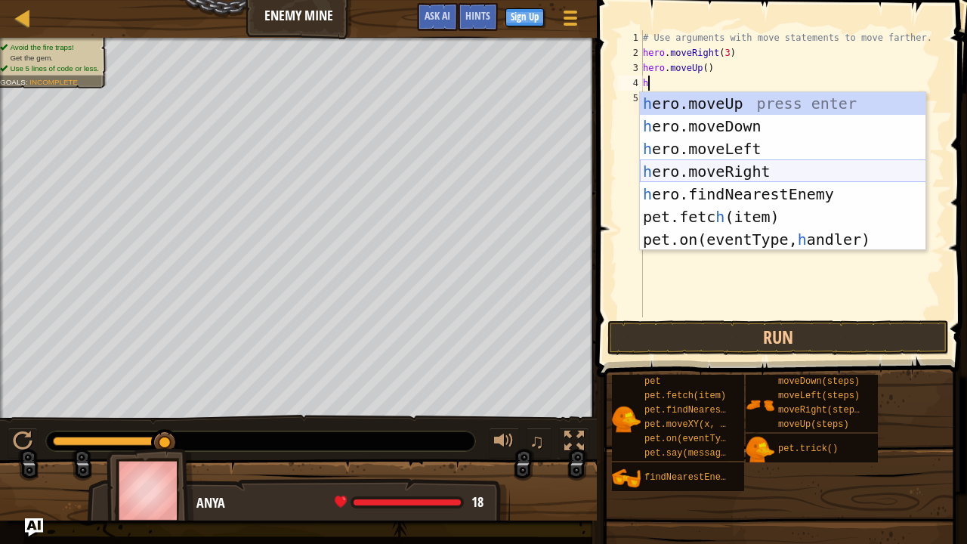
click at [705, 169] on div "h ero.moveUp press enter h ero.moveDown press enter h ero.moveLeft press enter …" at bounding box center [783, 194] width 286 height 204
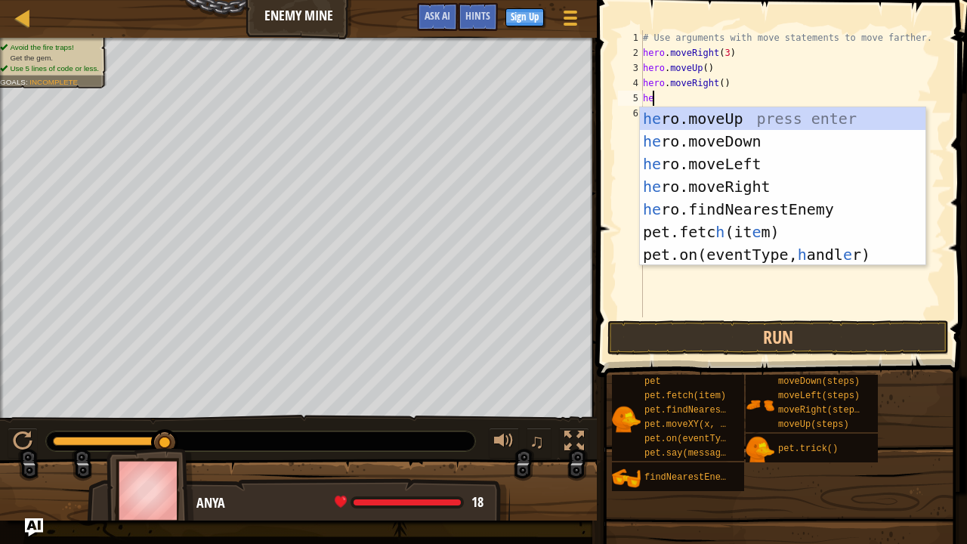
type textarea "her"
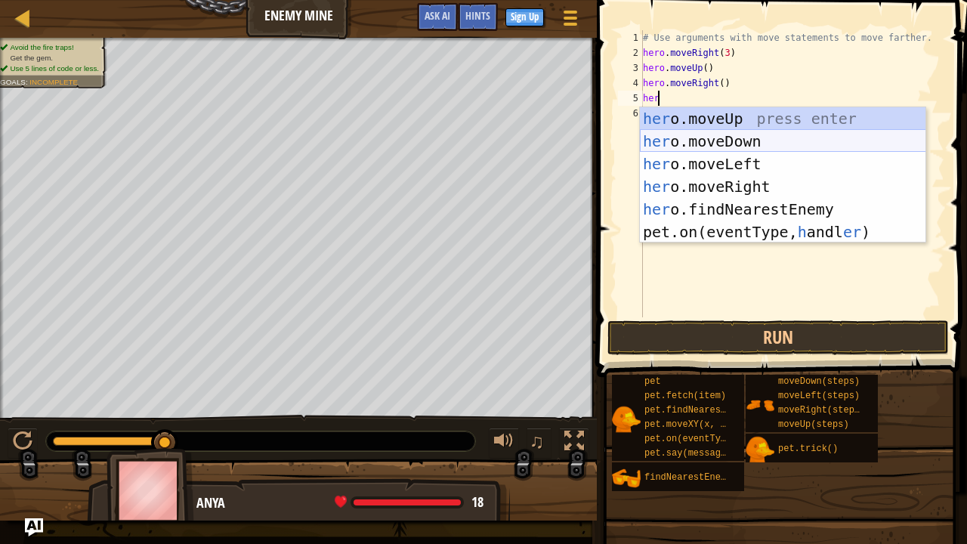
click at [678, 137] on div "her o.moveUp press enter her o.moveDown press enter her o.moveLeft press enter …" at bounding box center [783, 197] width 286 height 181
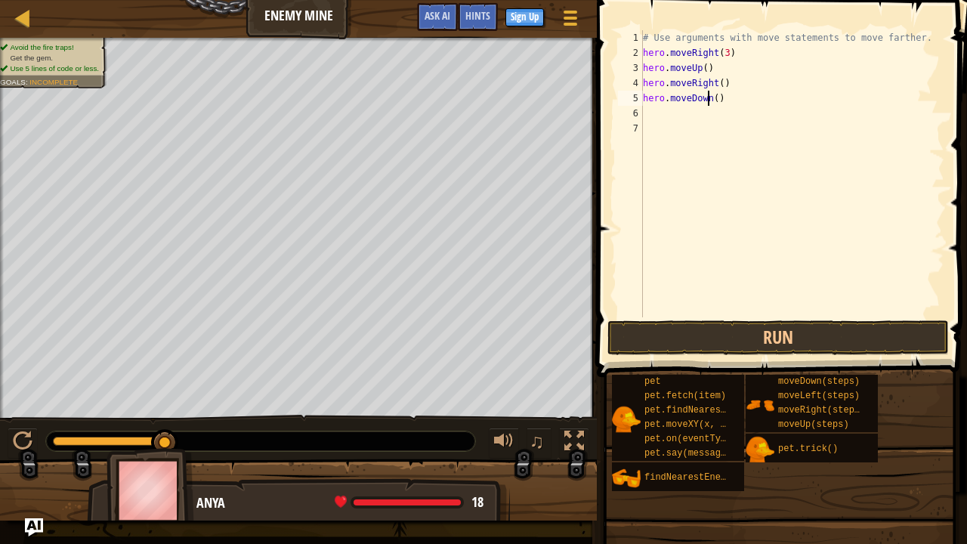
click at [710, 94] on div "# Use arguments with move statements to move farther. hero . moveRight ( 3 ) he…" at bounding box center [792, 188] width 304 height 317
click at [711, 97] on div "# Use arguments with move statements to move farther. hero . moveRight ( 3 ) he…" at bounding box center [792, 188] width 304 height 317
type textarea "hero.moveDown(4)"
click at [678, 107] on div "# Use arguments with move statements to move farther. hero . moveRight ( 3 ) he…" at bounding box center [792, 188] width 304 height 317
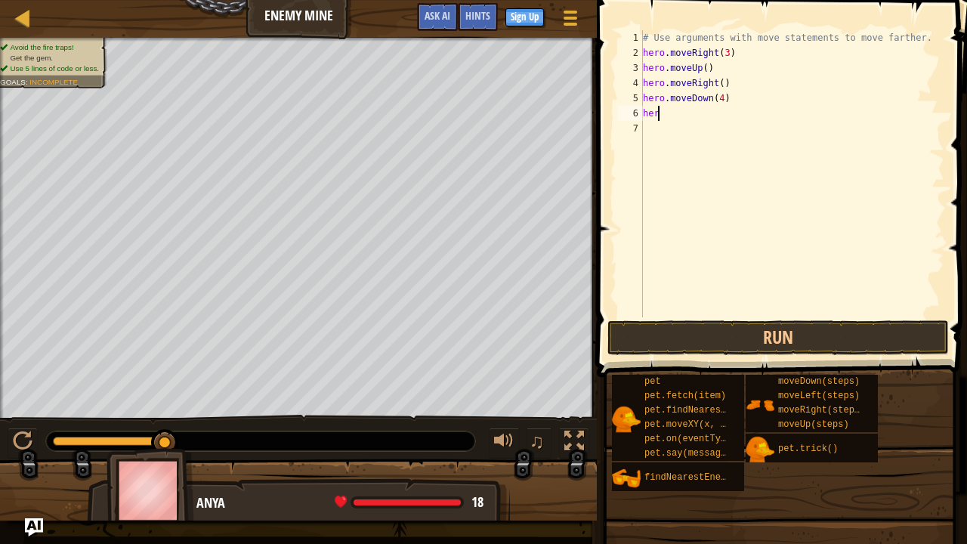
scroll to position [7, 0]
type textarea "hero"
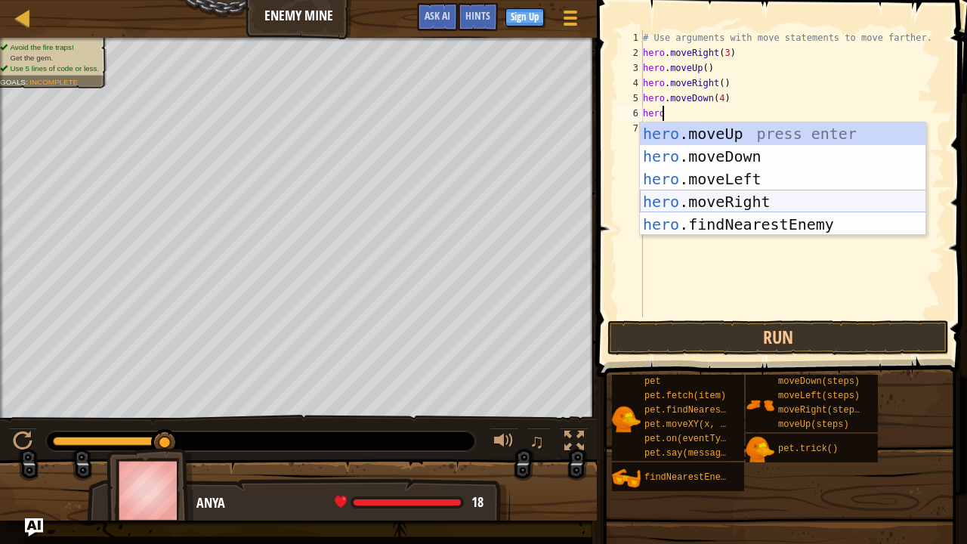
click at [690, 203] on div "hero .moveUp press enter hero .moveDown press enter hero .moveLeft press enter …" at bounding box center [783, 201] width 286 height 159
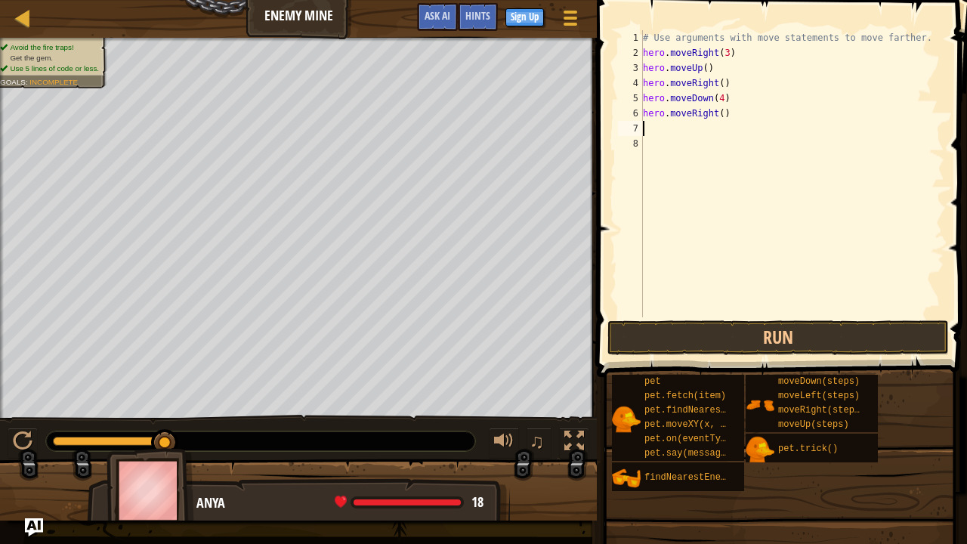
scroll to position [7, 0]
click at [717, 110] on div "# Use arguments with move statements to move farther. hero . moveRight ( 3 ) he…" at bounding box center [792, 188] width 304 height 317
click at [760, 339] on button "Run" at bounding box center [777, 337] width 341 height 35
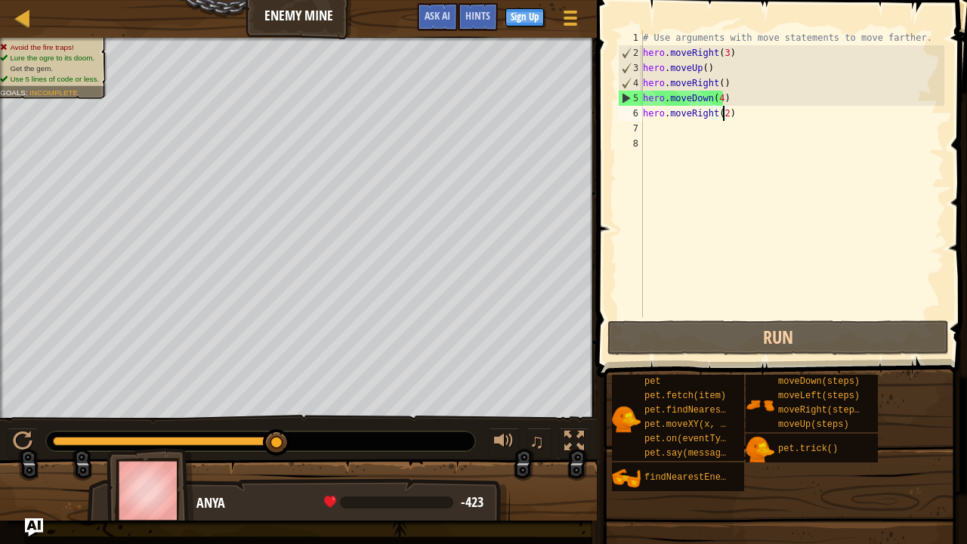
click at [717, 94] on div "# Use arguments with move statements to move farther. hero . moveRight ( 3 ) he…" at bounding box center [792, 188] width 304 height 317
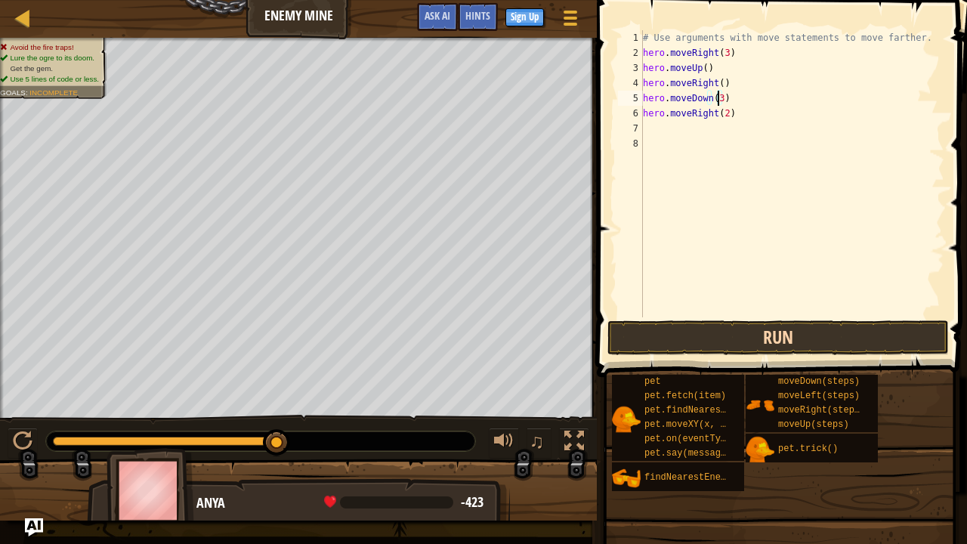
type textarea "hero.moveDown(3)"
click at [717, 332] on button "Run" at bounding box center [777, 337] width 341 height 35
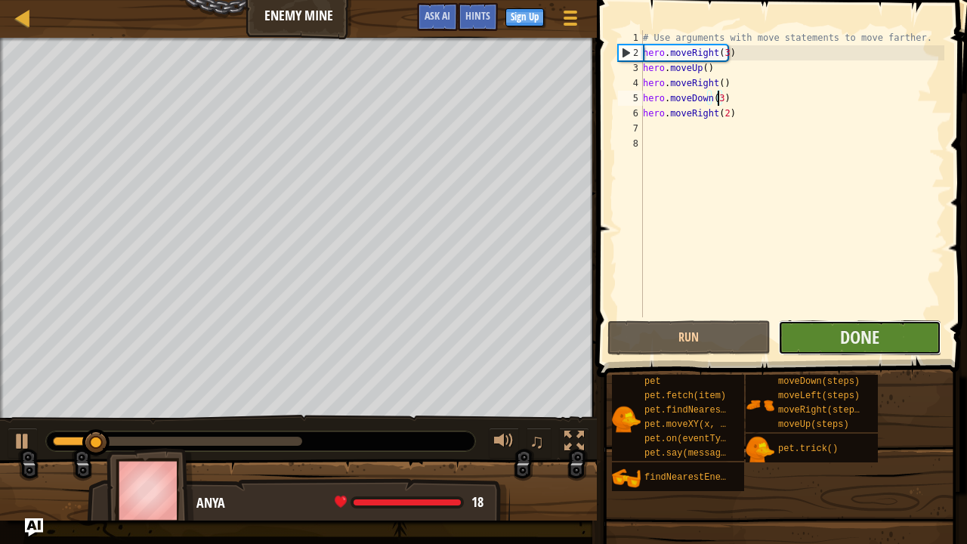
click at [822, 338] on button "Done" at bounding box center [859, 337] width 163 height 35
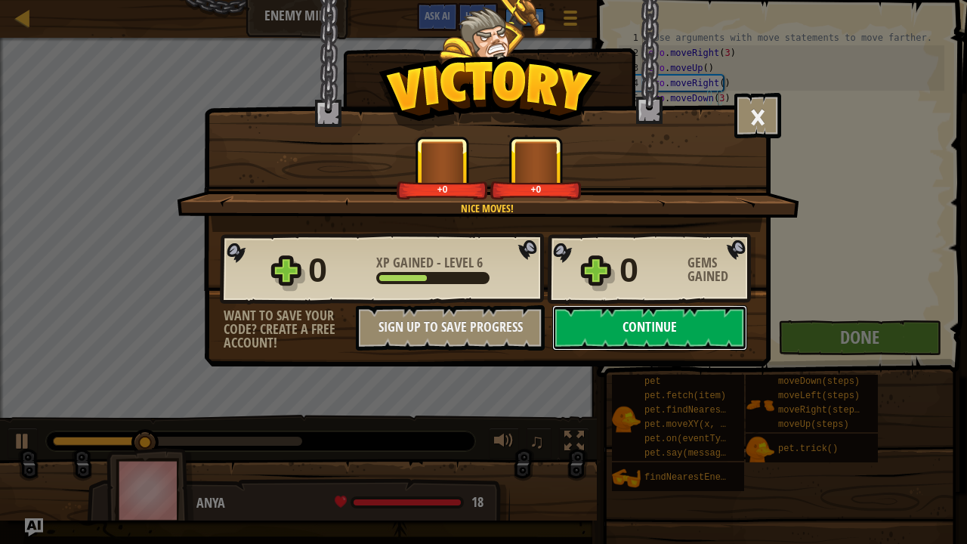
click at [592, 332] on button "Continue" at bounding box center [649, 327] width 195 height 45
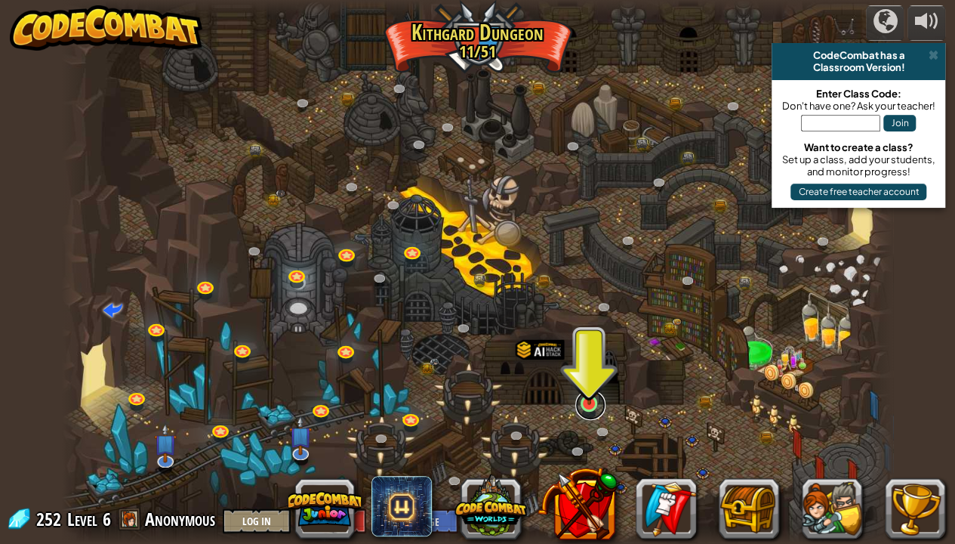
click at [598, 409] on link at bounding box center [591, 405] width 30 height 30
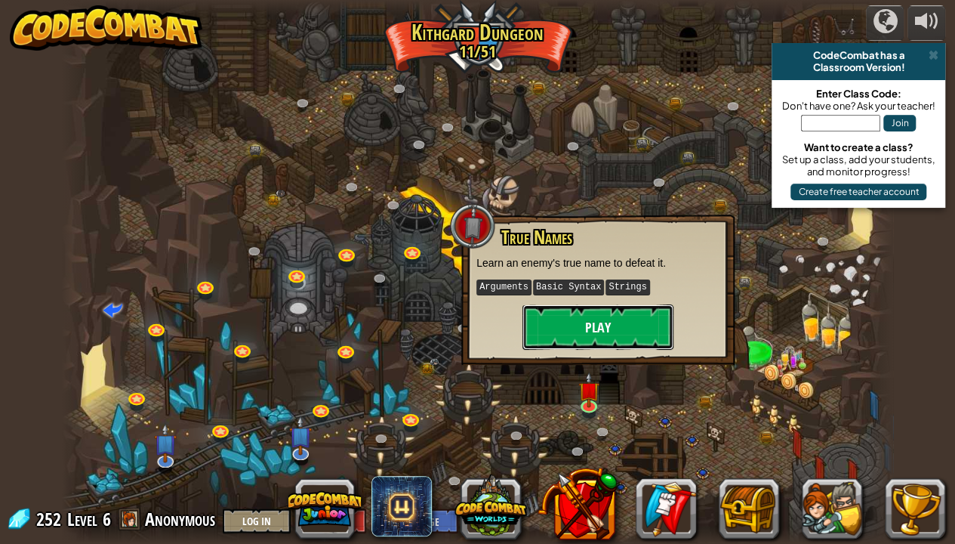
click at [613, 317] on button "Play" at bounding box center [598, 326] width 151 height 45
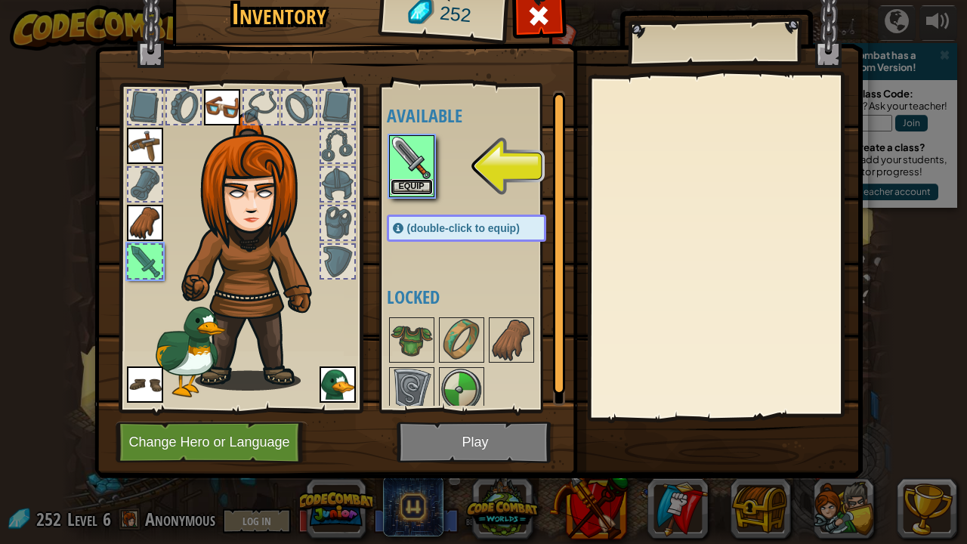
click at [392, 180] on button "Equip" at bounding box center [411, 187] width 42 height 16
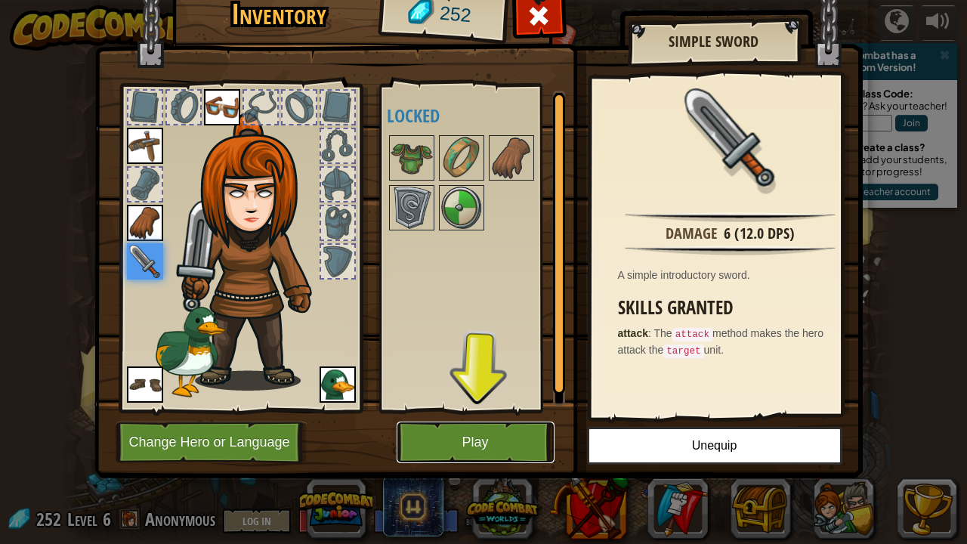
click at [497, 434] on button "Play" at bounding box center [476, 442] width 158 height 42
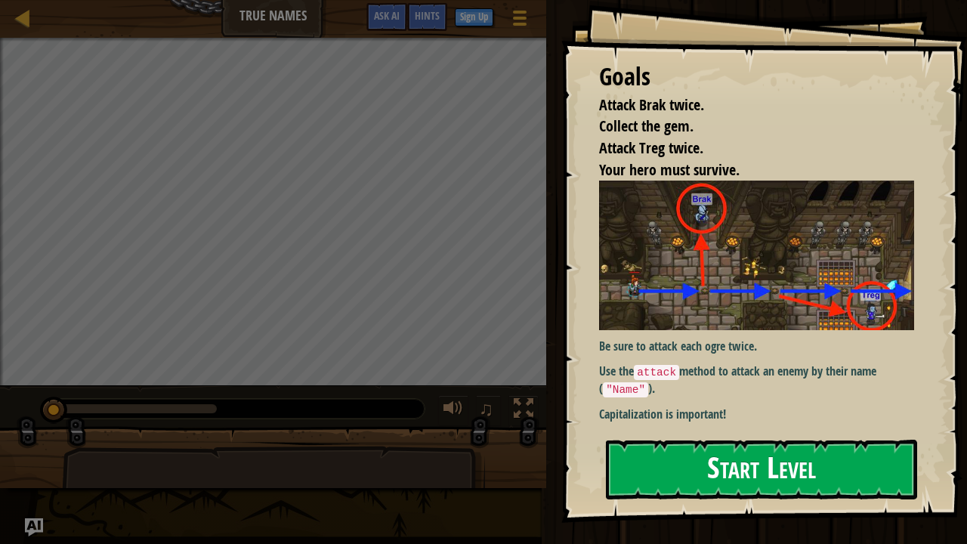
click at [684, 467] on button "Start Level" at bounding box center [761, 470] width 311 height 60
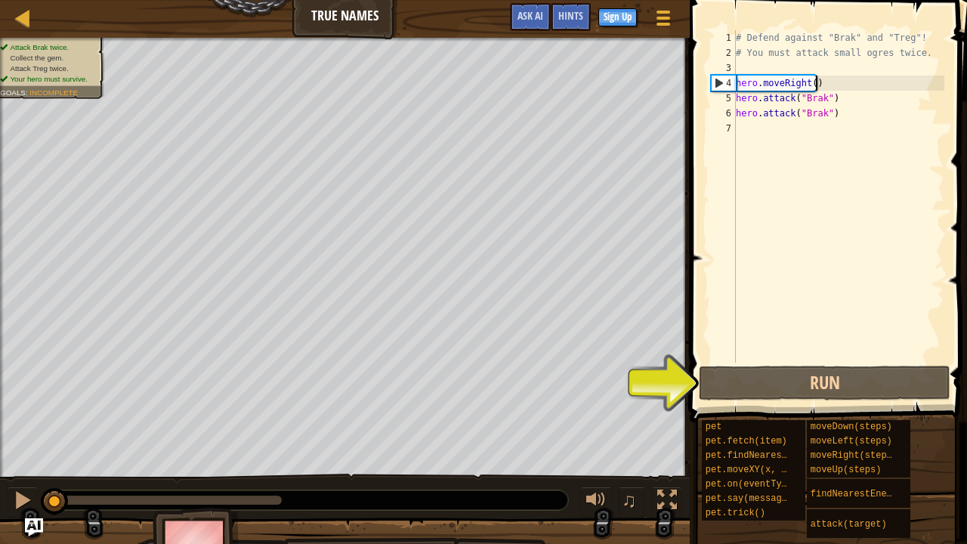
click at [821, 83] on div "# Defend against "Brak" and "Treg"! # You must attack small ogres twice. hero .…" at bounding box center [838, 211] width 211 height 363
type textarea "hero.moveRight()"
click at [821, 83] on div "# Defend against "Brak" and "Treg"! # You must attack small ogres twice. hero .…" at bounding box center [838, 211] width 211 height 363
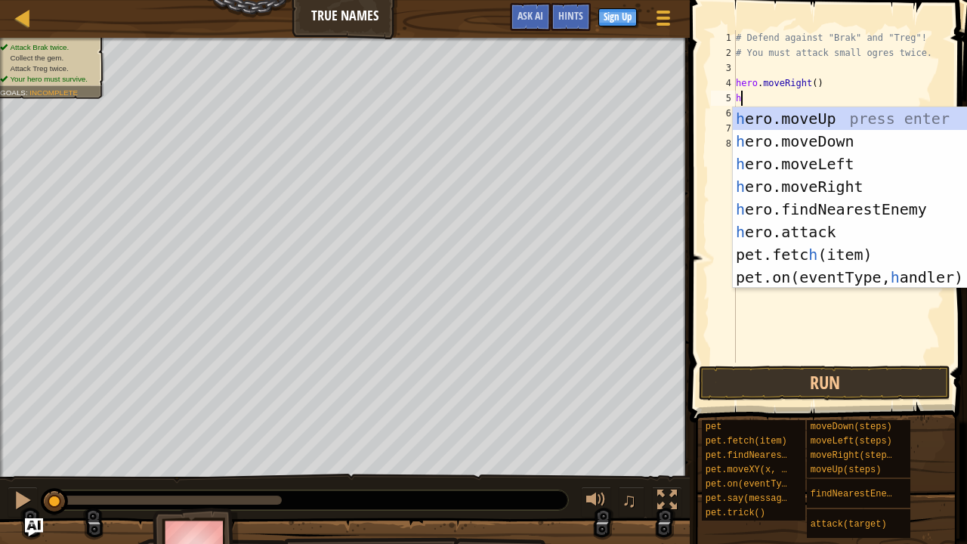
type textarea "h"
click at [879, 115] on div "h ero.moveUp press enter h ero.moveDown press enter h ero.moveLeft press enter …" at bounding box center [876, 220] width 286 height 227
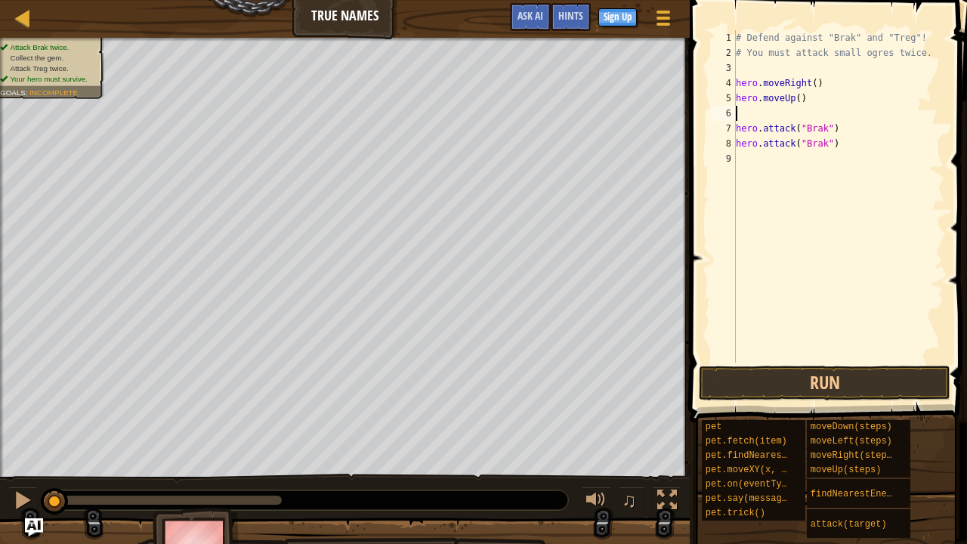
type textarea "h"
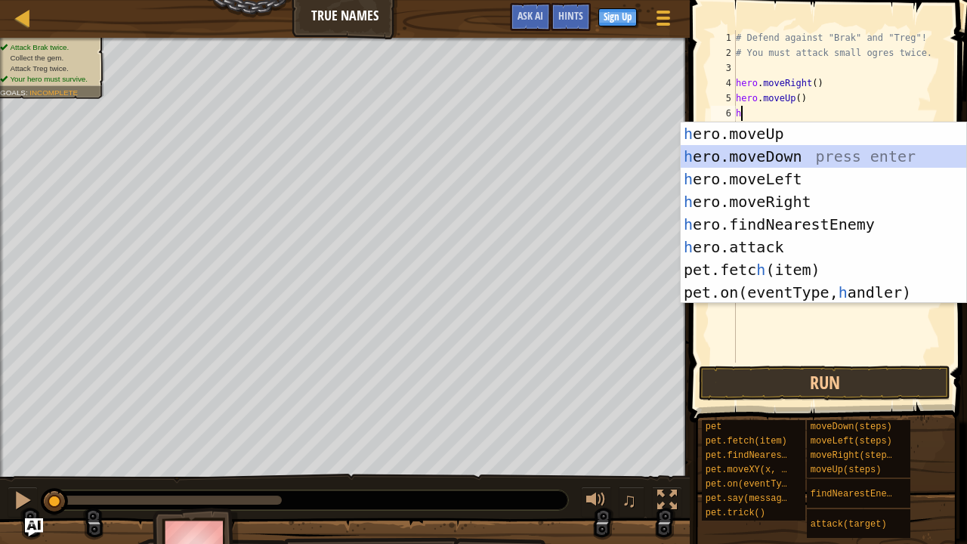
click at [785, 157] on div "h ero.moveUp press enter h ero.moveDown press enter h ero.moveLeft press enter …" at bounding box center [823, 235] width 286 height 227
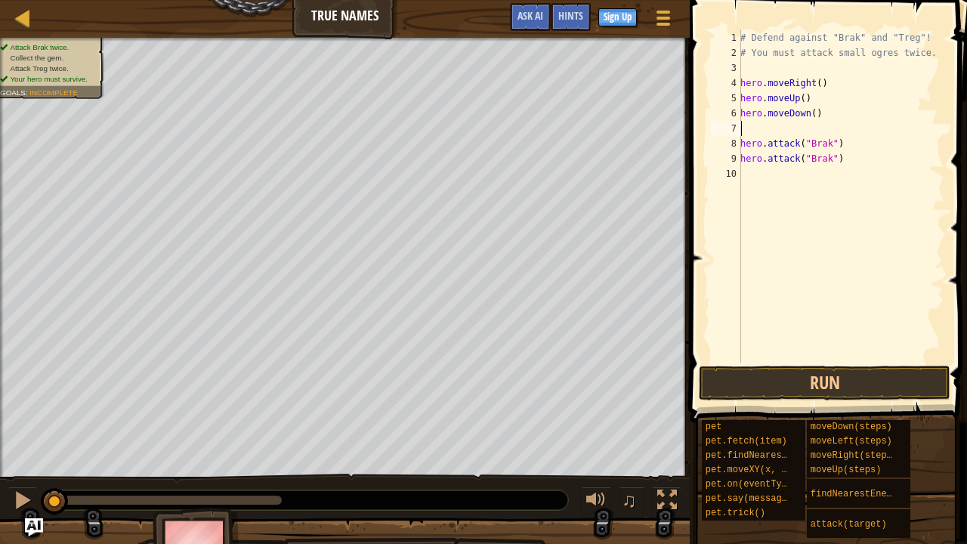
type textarea "hero.moveDown()"
click at [739, 161] on div "# Defend against "Brak" and "Treg"! # You must attack small ogres twice. hero .…" at bounding box center [838, 211] width 212 height 363
type textarea "h"
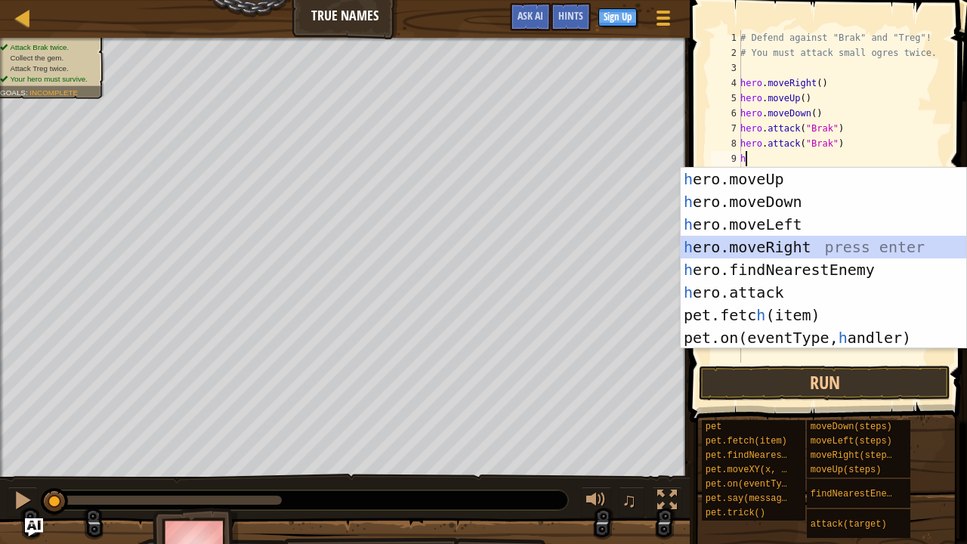
click at [733, 249] on div "h ero.moveUp press enter h ero.moveDown press enter h ero.moveLeft press enter …" at bounding box center [823, 281] width 286 height 227
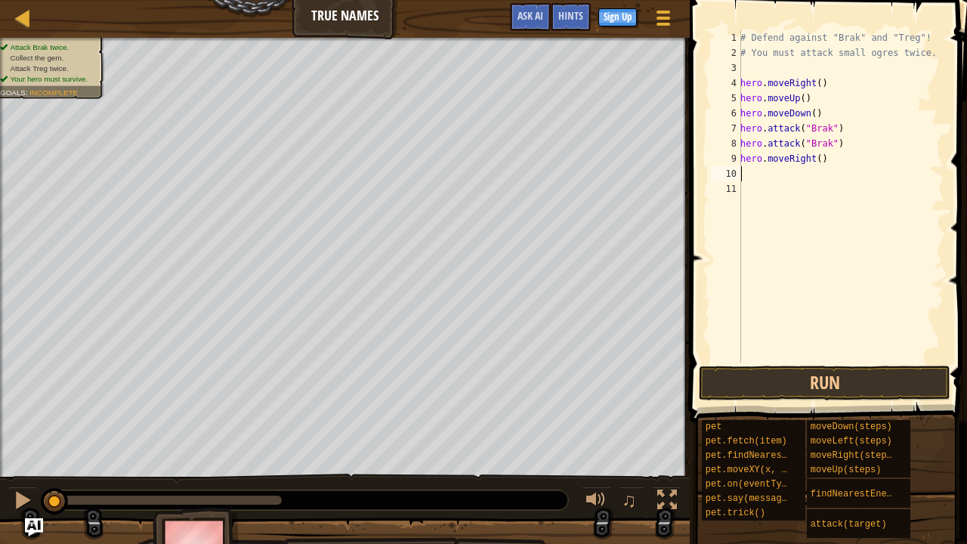
click at [814, 160] on div "# Defend against "Brak" and "Treg"! # You must attack small ogres twice. hero .…" at bounding box center [840, 211] width 207 height 363
type textarea "hero.moveRight(2)"
click at [759, 174] on div "# Defend against "Brak" and "Treg"! # You must attack small ogres twice. hero .…" at bounding box center [840, 211] width 207 height 363
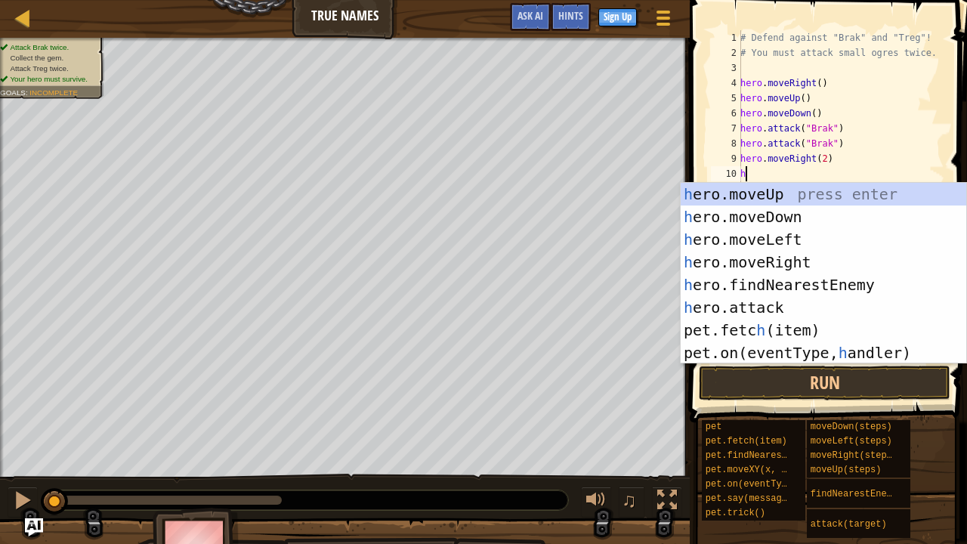
type textarea "he"
click at [793, 282] on div "he ro.moveUp press enter he ro.moveDown press enter he ro.moveLeft press enter …" at bounding box center [823, 296] width 286 height 227
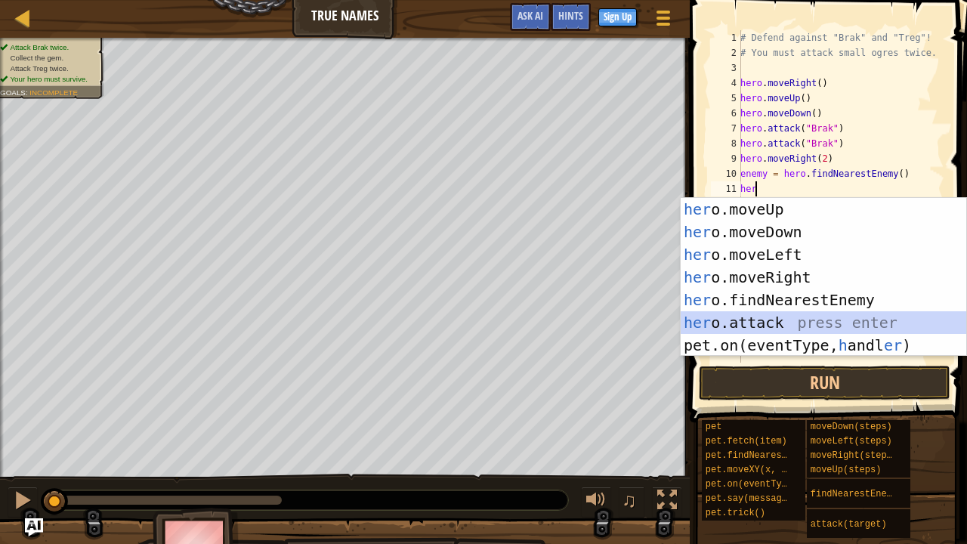
click at [716, 314] on div "her o.moveUp press enter her o.moveDown press enter her o.moveLeft press enter …" at bounding box center [823, 300] width 286 height 204
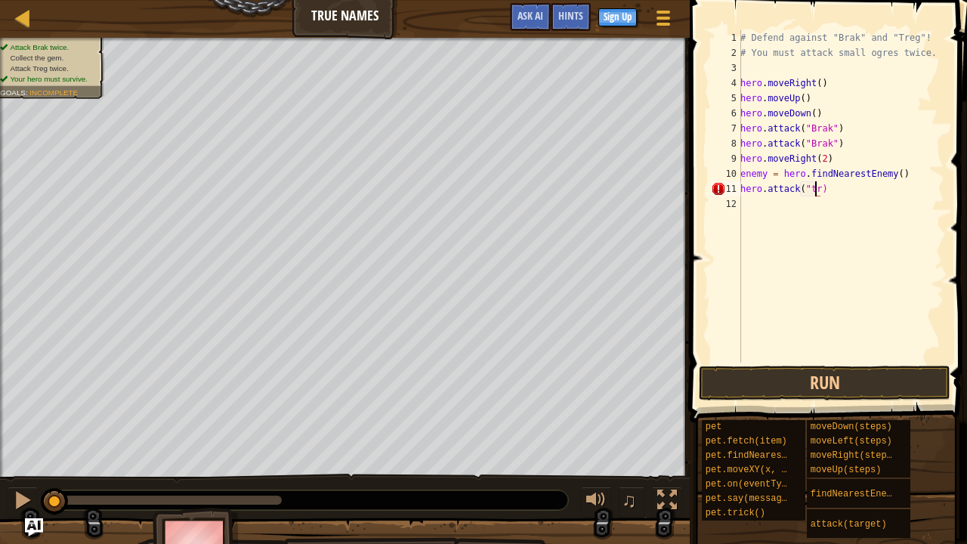
scroll to position [7, 6]
type textarea "hero.attack("treg")"
click at [755, 204] on div "# Defend against "Brak" and "Treg"! # You must attack small ogres twice. hero .…" at bounding box center [840, 211] width 207 height 363
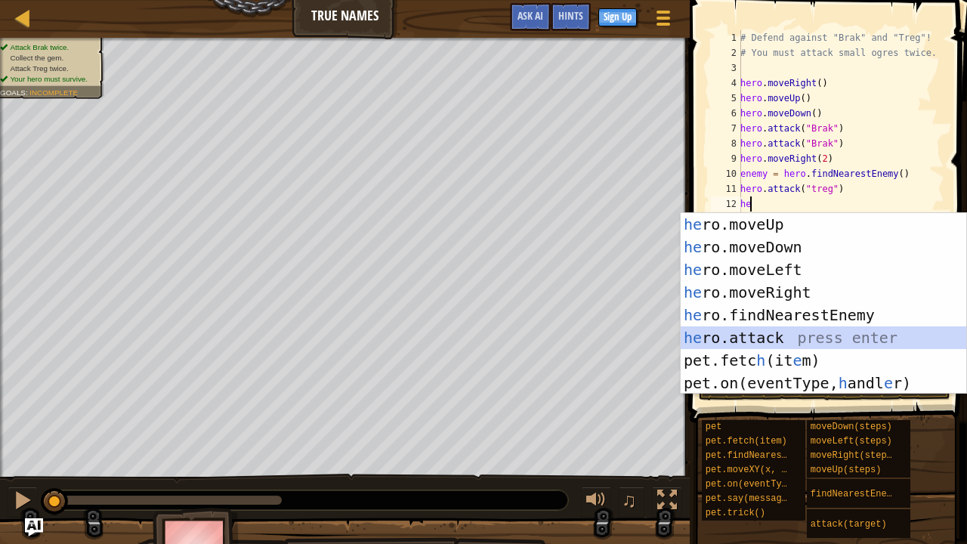
click at [702, 344] on div "he ro.moveUp press enter he ro.moveDown press enter he ro.moveLeft press enter …" at bounding box center [823, 326] width 286 height 227
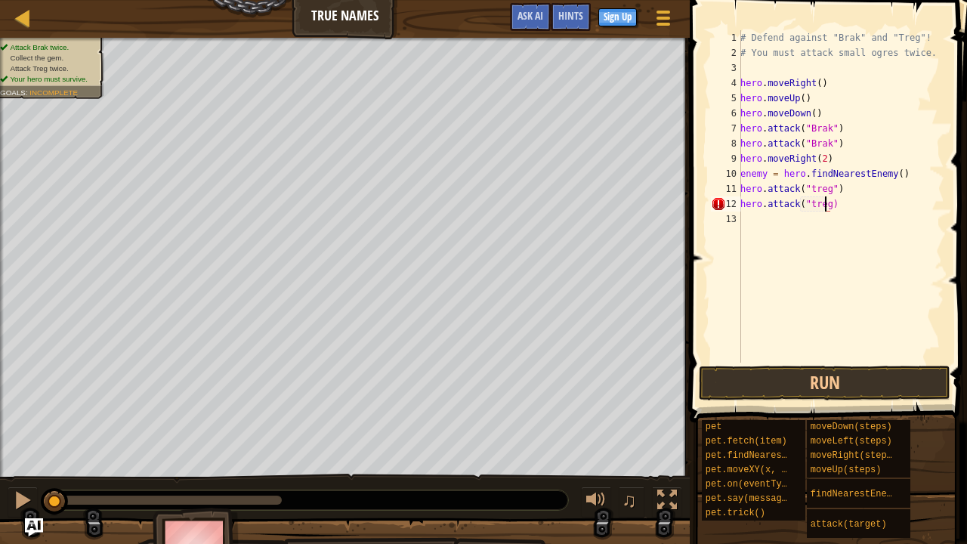
scroll to position [7, 7]
click at [838, 375] on button "Run" at bounding box center [825, 383] width 252 height 35
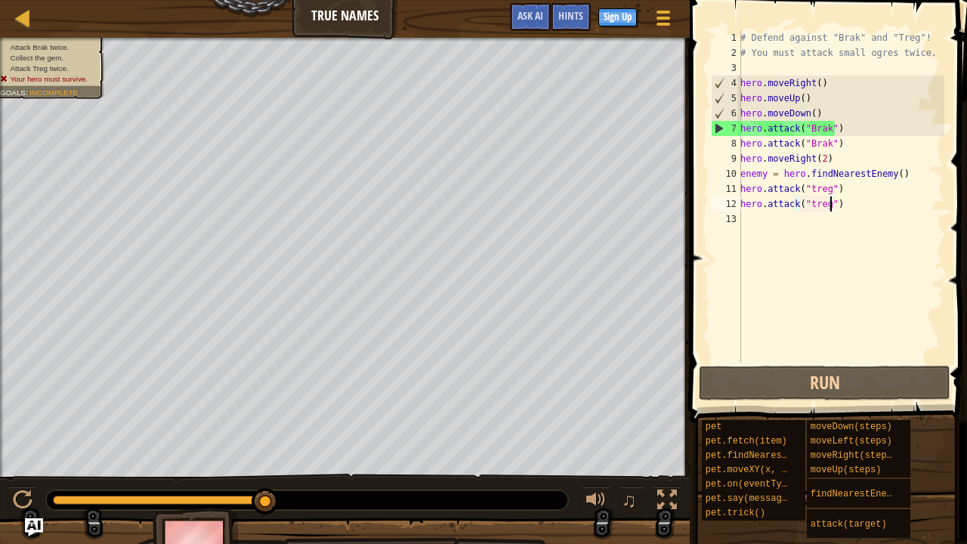
click at [821, 118] on div "# Defend against "Brak" and "Treg"! # You must attack small ogres twice. hero .…" at bounding box center [840, 211] width 207 height 363
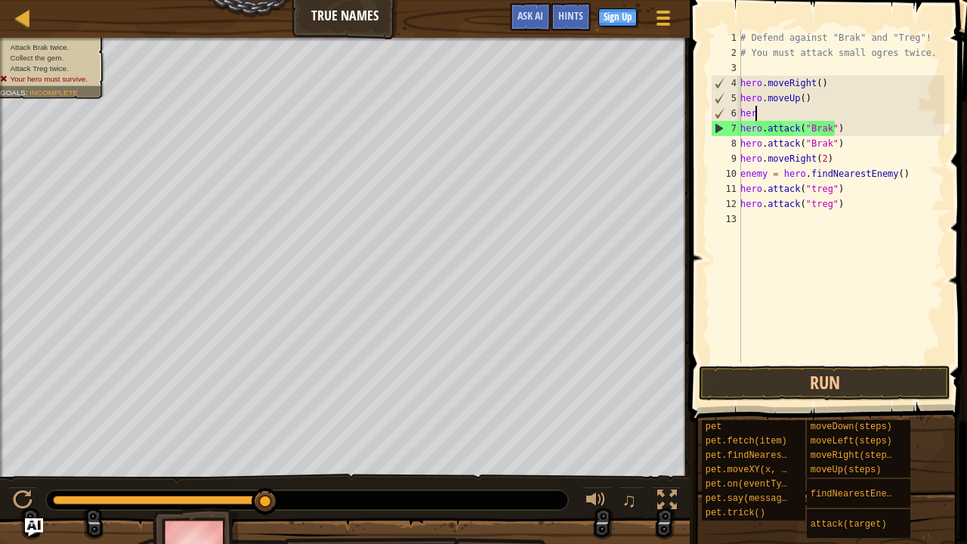
scroll to position [7, 0]
type textarea "h"
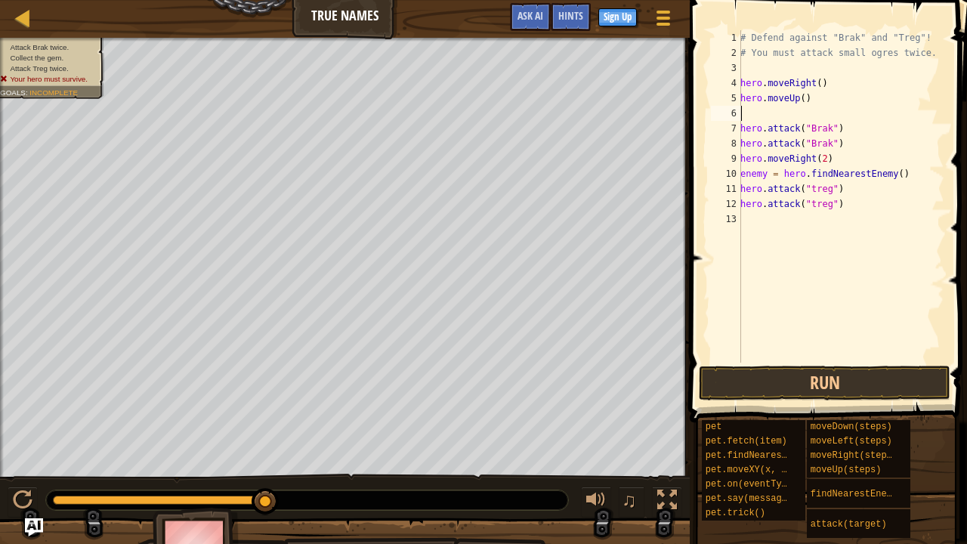
click at [810, 100] on div "# Defend against "Brak" and "Treg"! # You must attack small ogres twice. hero .…" at bounding box center [840, 211] width 207 height 363
type textarea "h"
drag, startPoint x: 897, startPoint y: 174, endPoint x: 737, endPoint y: 174, distance: 160.1
click at [737, 174] on div "1 2 3 4 5 6 7 8 9 10 11 12 13 # Defend against "Brak" and "Treg"! # You must at…" at bounding box center [826, 196] width 236 height 332
type textarea "hero.attack("treg")"
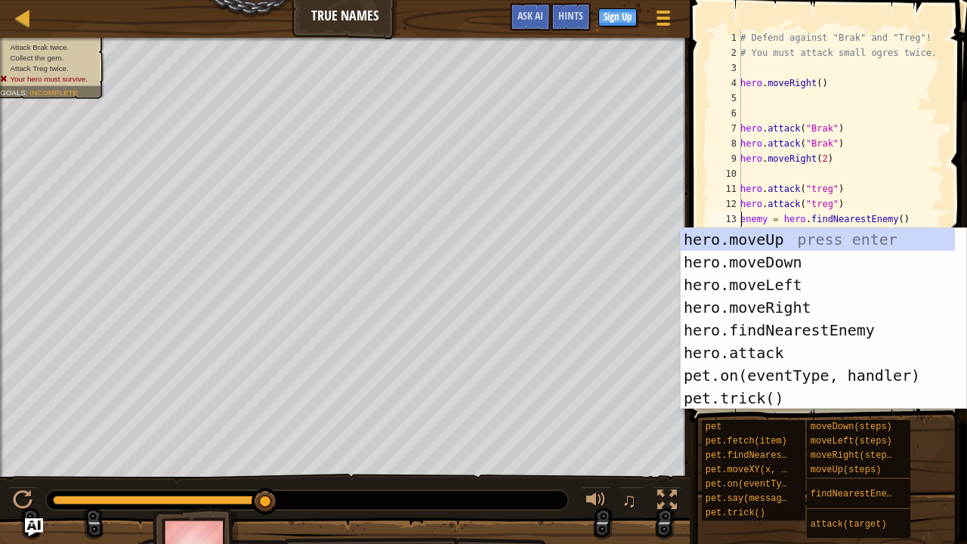
click at [719, 181] on div "11" at bounding box center [726, 188] width 30 height 15
type textarea "hero.attack("treg")"
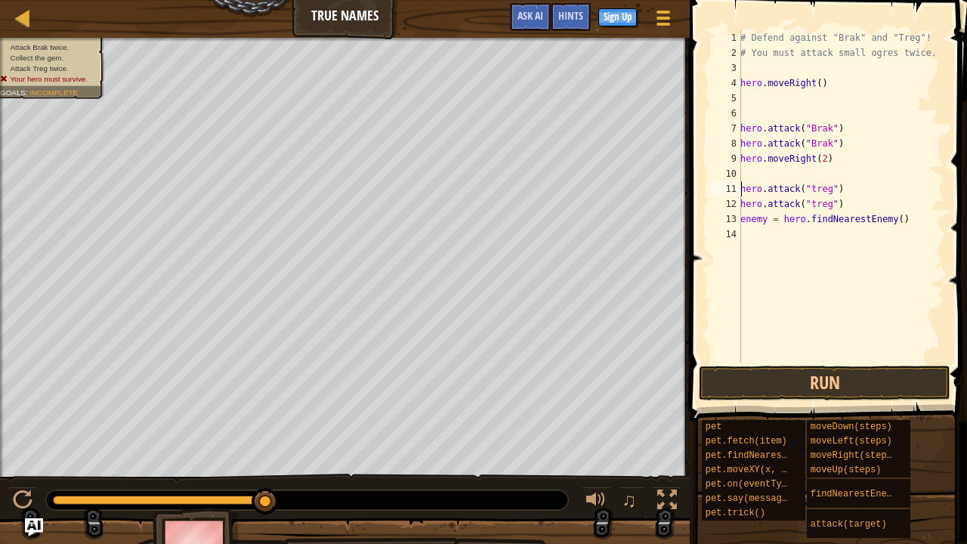
click at [792, 171] on div "# Defend against "Brak" and "Treg"! # You must attack small ogres twice. hero .…" at bounding box center [840, 211] width 207 height 363
type textarea "hero.moveRight(2)"
click at [747, 113] on div "# Defend against "Brak" and "Treg"! # You must attack small ogres twice. hero .…" at bounding box center [840, 211] width 207 height 363
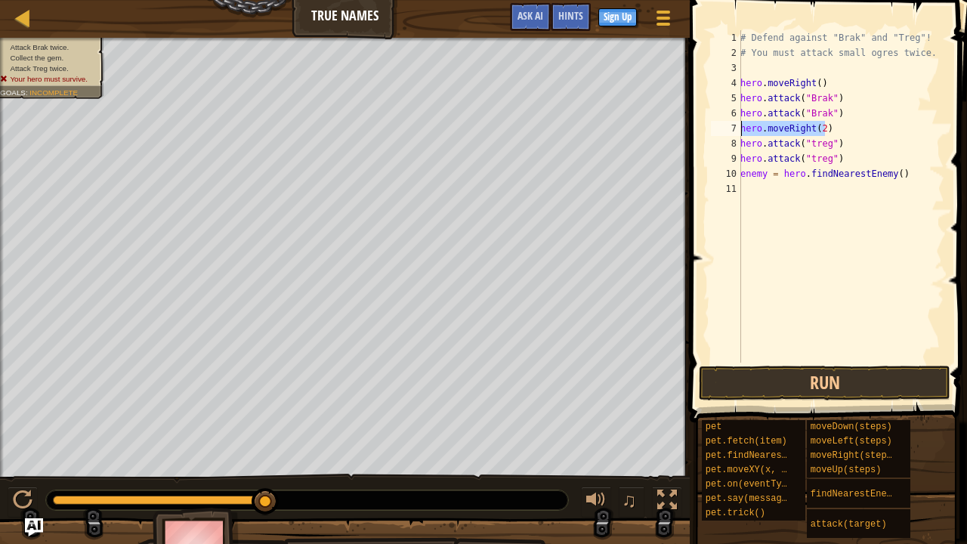
drag, startPoint x: 823, startPoint y: 127, endPoint x: 711, endPoint y: 135, distance: 112.1
click at [711, 135] on div "hero.moveRight() 1 2 3 4 5 6 7 8 9 10 11 # Defend against "Brak" and "Treg"! # …" at bounding box center [826, 196] width 236 height 332
type textarea "hero.moveRight(2)"
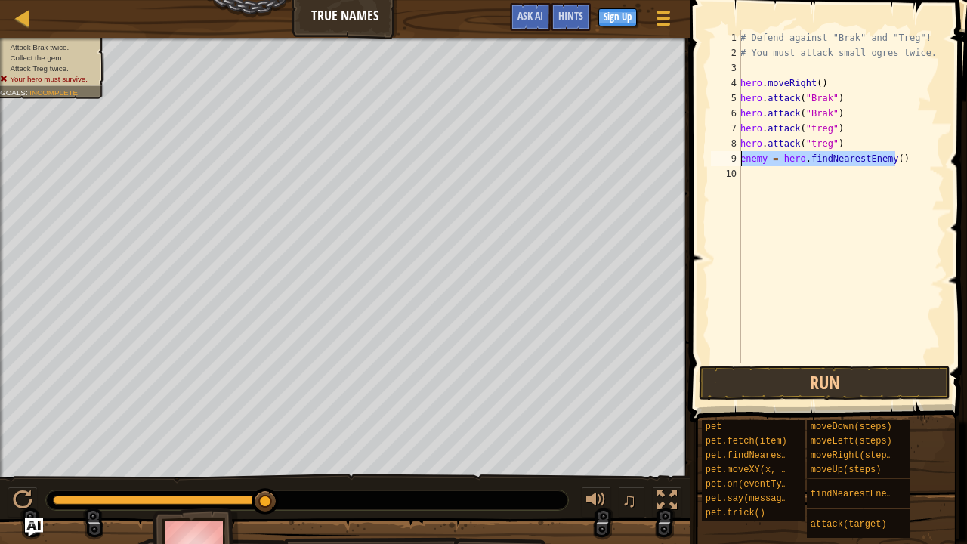
click at [628, 154] on div "Map True Names Game Menu Done Sign Up Hints Ask AI 1 הההההההההההההההההההההההההה…" at bounding box center [483, 272] width 967 height 544
type textarea "enemy = hero.findNearestEnemy()"
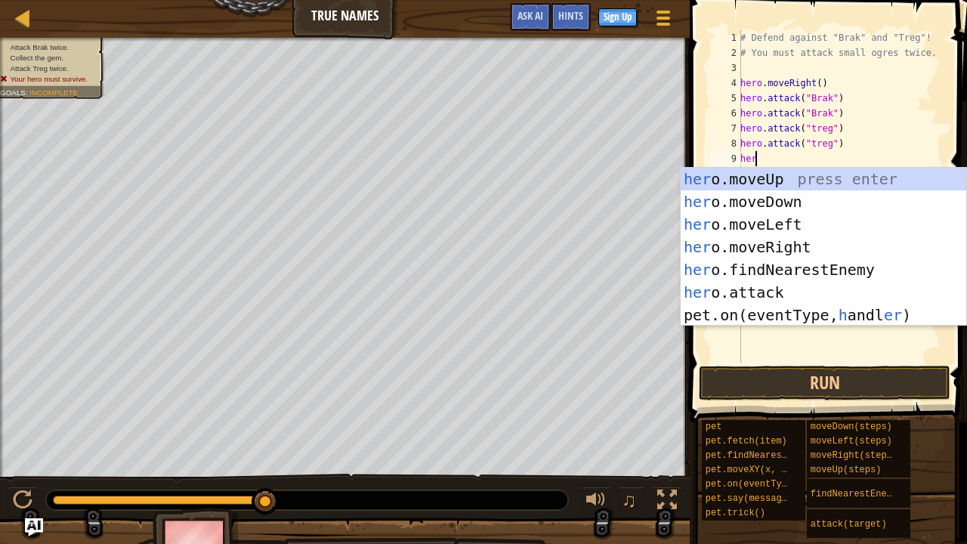
type textarea "hero"
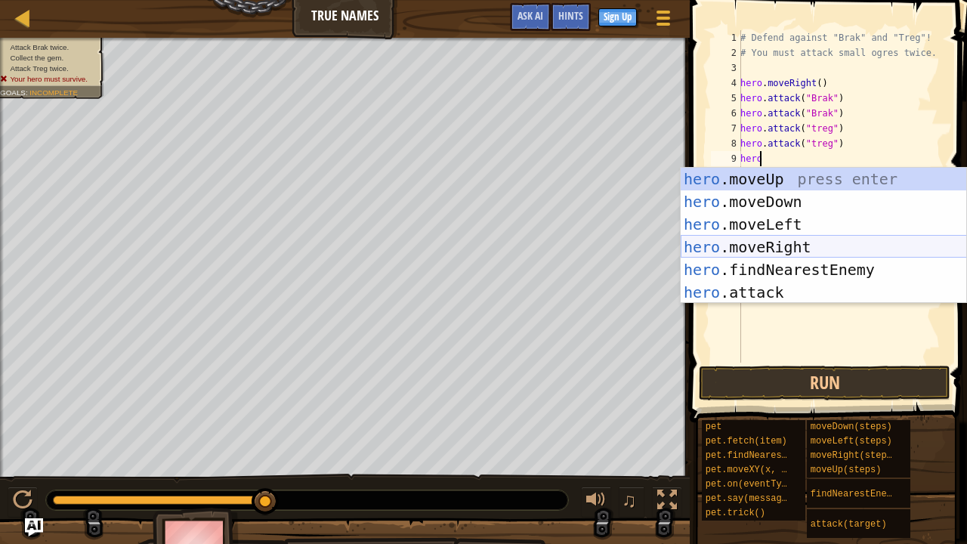
click at [782, 241] on div "hero .moveUp press enter hero .moveDown press enter hero .moveLeft press enter …" at bounding box center [823, 258] width 286 height 181
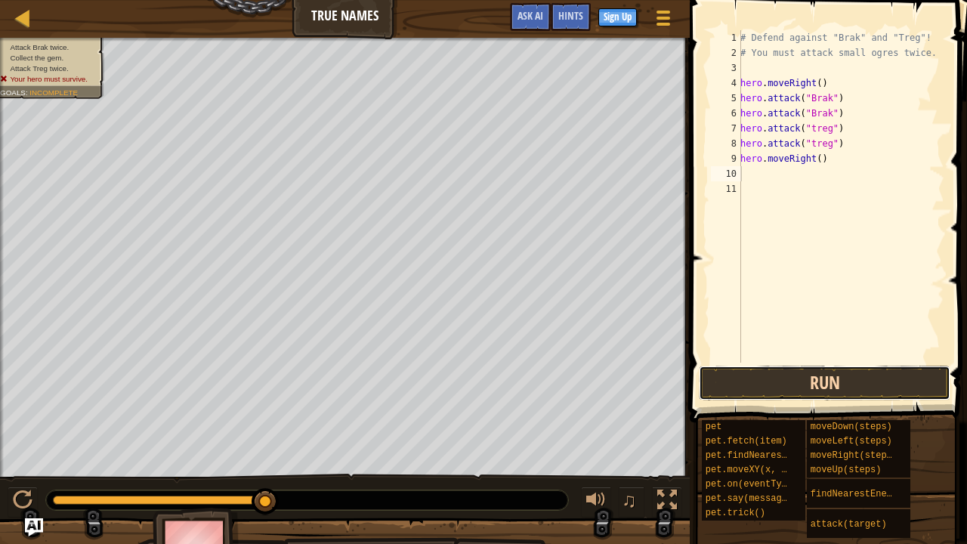
click at [742, 378] on button "Run" at bounding box center [825, 383] width 252 height 35
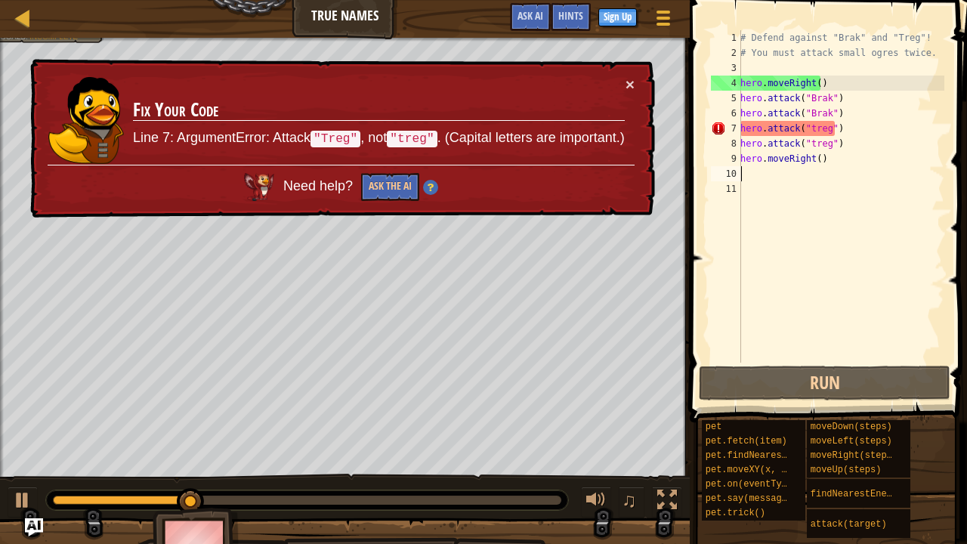
click at [622, 76] on td "Fix Your Code Line 7: ArgumentError: Attack "Treg" , not "treg" . (Capital lett…" at bounding box center [378, 120] width 493 height 89
click at [622, 88] on td "Fix Your Code Line 7: ArgumentError: Attack "Treg" , not "treg" . (Capital lett…" at bounding box center [378, 120] width 493 height 89
click at [633, 76] on button "×" at bounding box center [629, 84] width 9 height 16
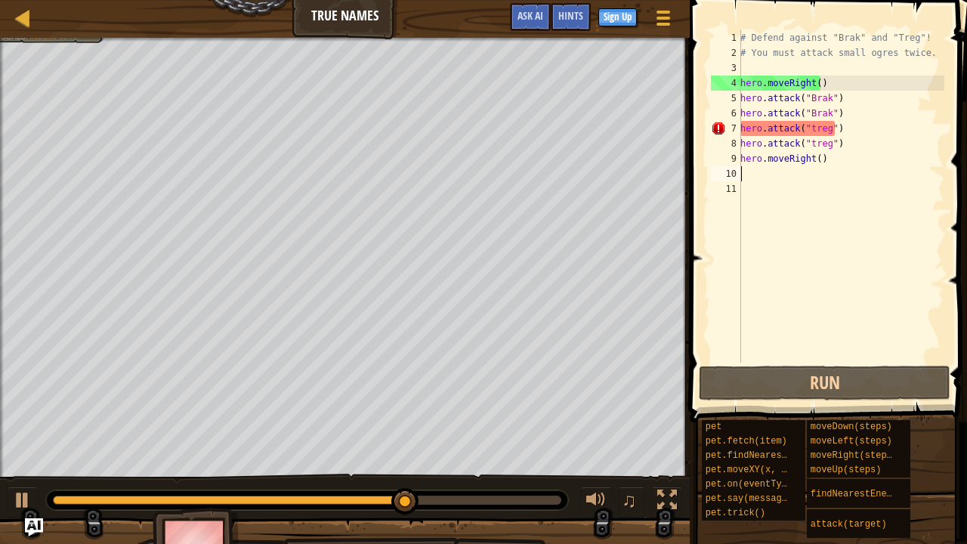
click at [824, 127] on div "# Defend against "Brak" and "Treg"! # You must attack small ogres twice. hero .…" at bounding box center [840, 211] width 207 height 363
click at [810, 129] on div "# Defend against "Brak" and "Treg"! # You must attack small ogres twice. hero .…" at bounding box center [840, 211] width 207 height 363
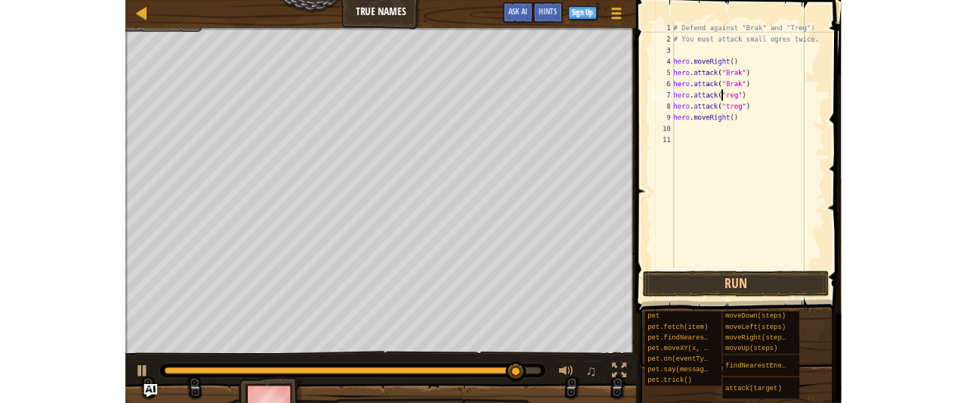
scroll to position [7, 5]
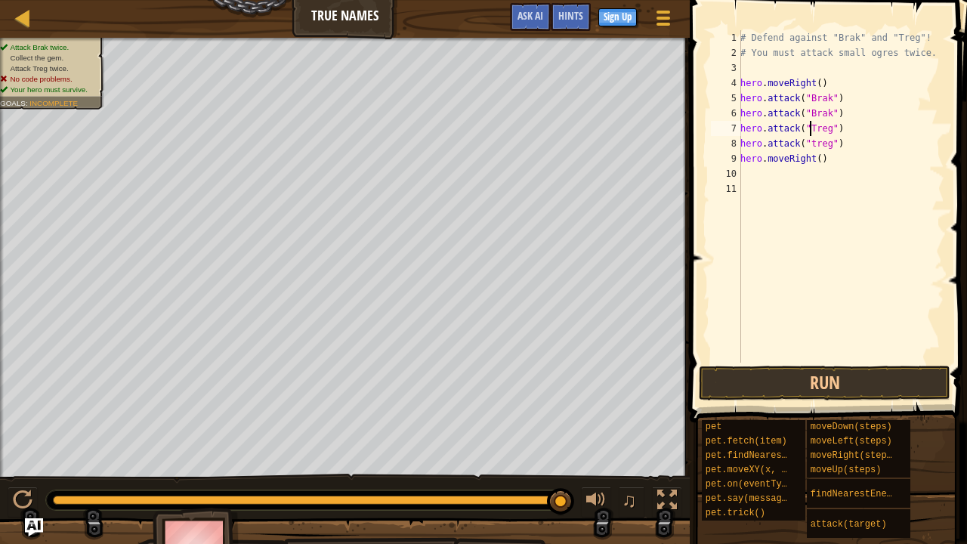
click at [807, 145] on div "# Defend against "Brak" and "Treg"! # You must attack small ogres twice. hero .…" at bounding box center [840, 211] width 207 height 363
type textarea "hero.attack("Treg")"
click at [782, 379] on button "Run" at bounding box center [825, 383] width 252 height 35
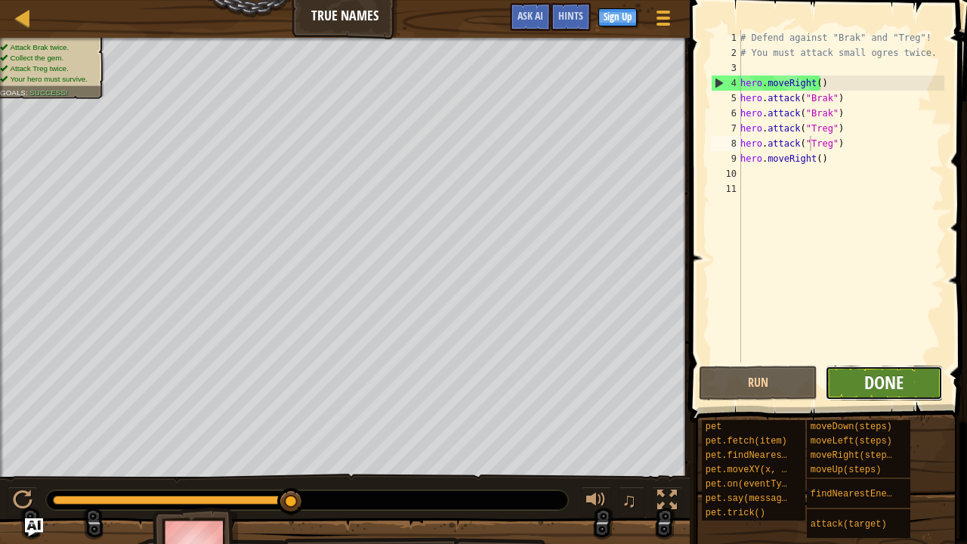
click at [896, 370] on span "Done" at bounding box center [883, 382] width 39 height 24
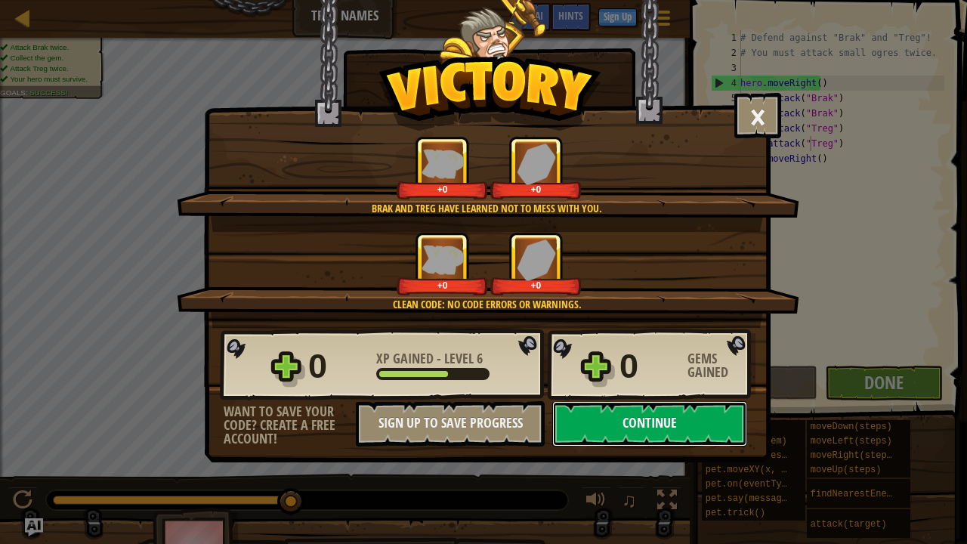
click at [656, 435] on button "Continue" at bounding box center [649, 423] width 195 height 45
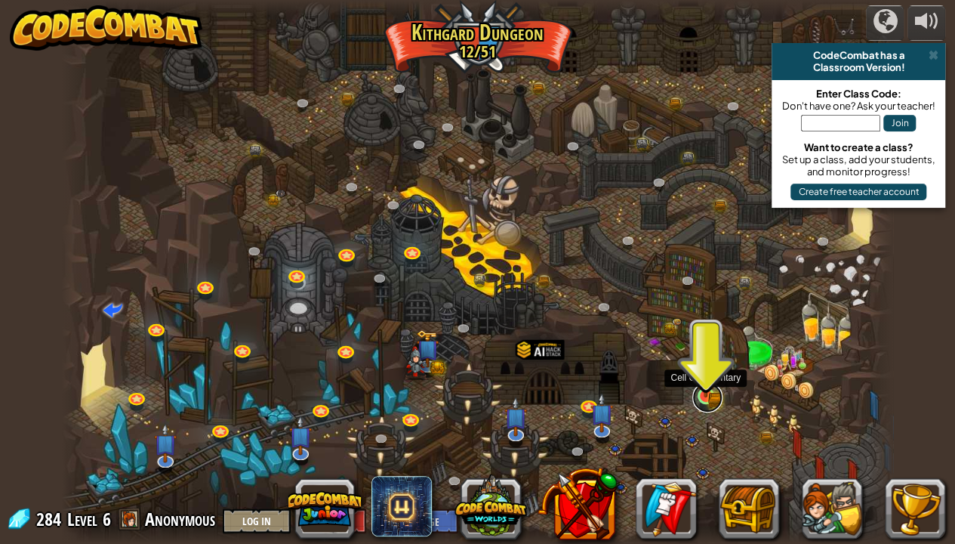
click at [711, 397] on link at bounding box center [708, 397] width 30 height 30
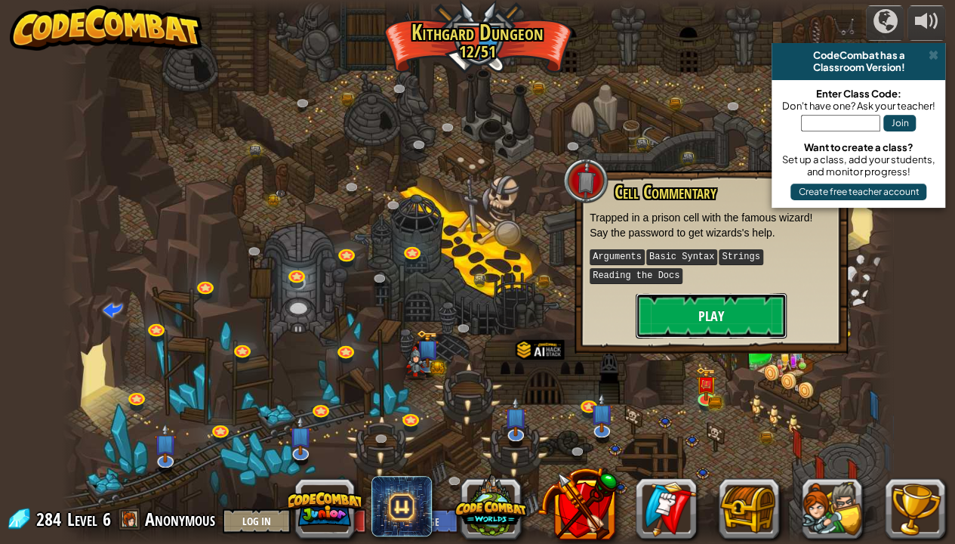
click at [696, 300] on button "Play" at bounding box center [711, 315] width 151 height 45
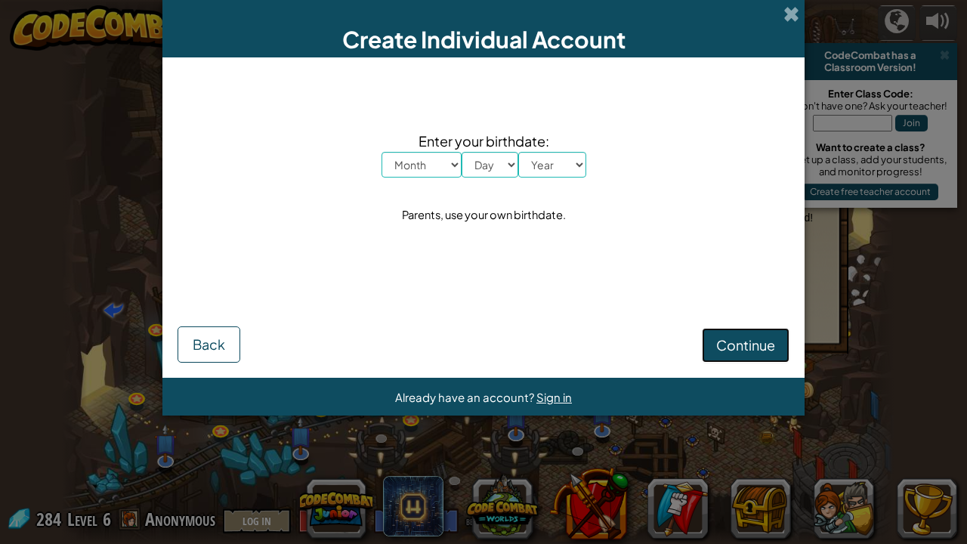
click at [775, 339] on button "Continue" at bounding box center [746, 345] width 88 height 35
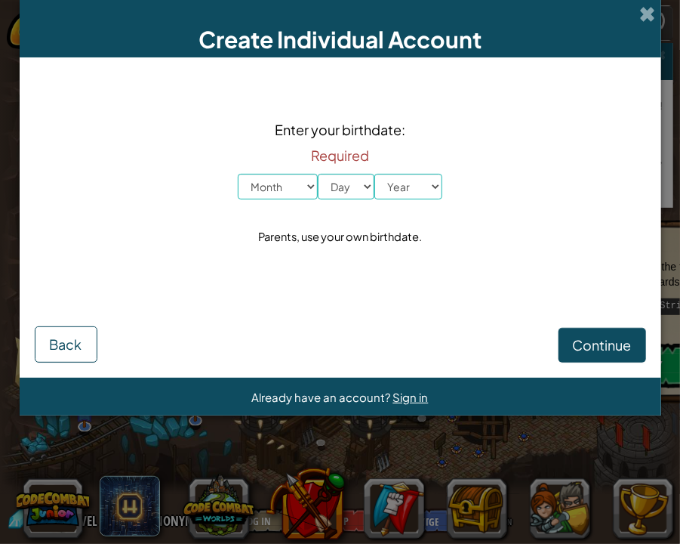
drag, startPoint x: 775, startPoint y: 339, endPoint x: 637, endPoint y: 11, distance: 355.7
click at [637, 11] on div "Create Individual Account" at bounding box center [341, 28] width 642 height 57
click at [653, 15] on span at bounding box center [648, 14] width 16 height 16
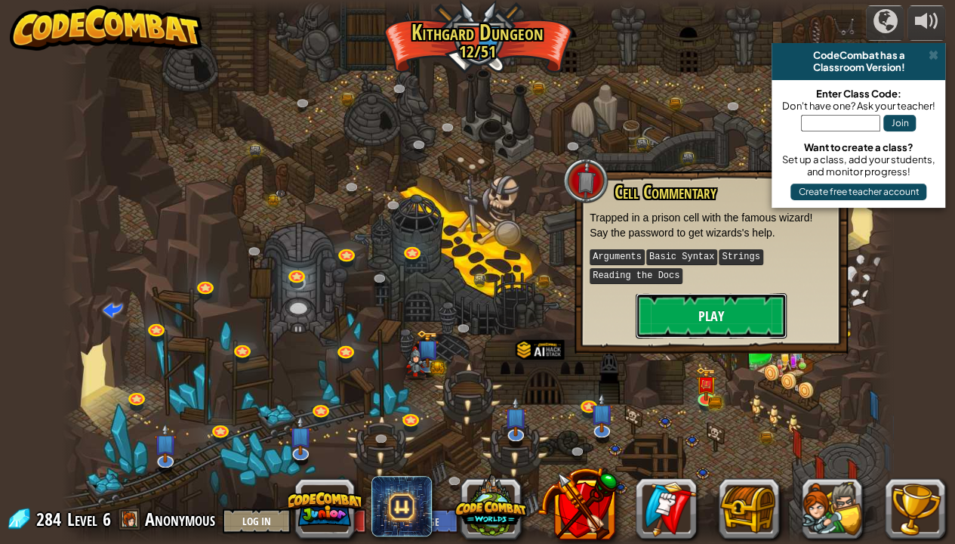
click at [680, 312] on button "Play" at bounding box center [711, 315] width 151 height 45
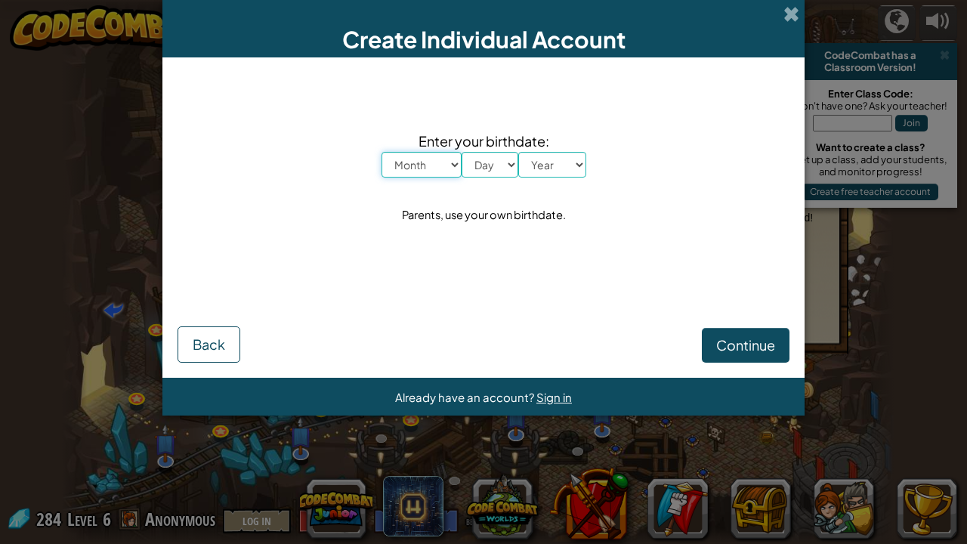
click at [409, 164] on select "Month January February March April May June July August September October Novem…" at bounding box center [421, 165] width 80 height 26
click at [785, 18] on span at bounding box center [791, 14] width 16 height 16
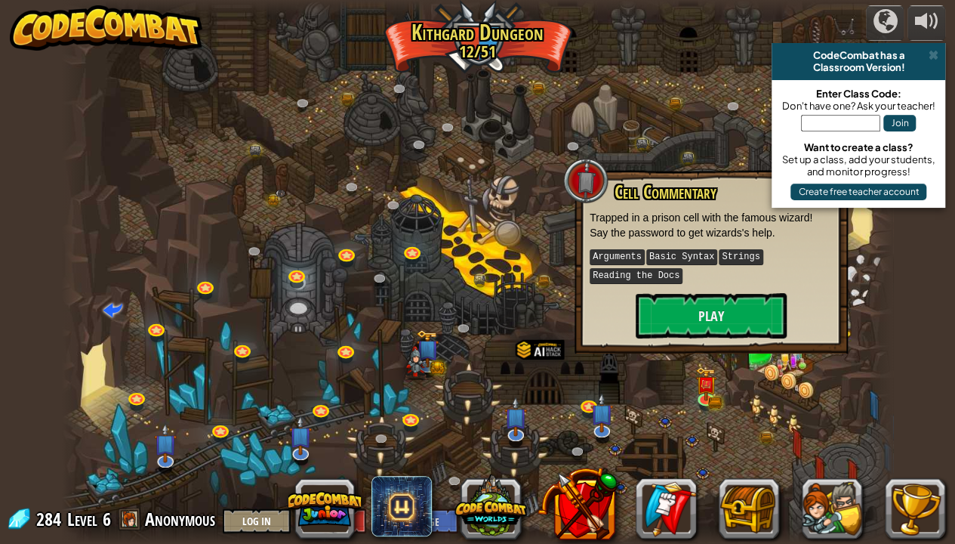
click at [533, 266] on div at bounding box center [478, 272] width 832 height 544
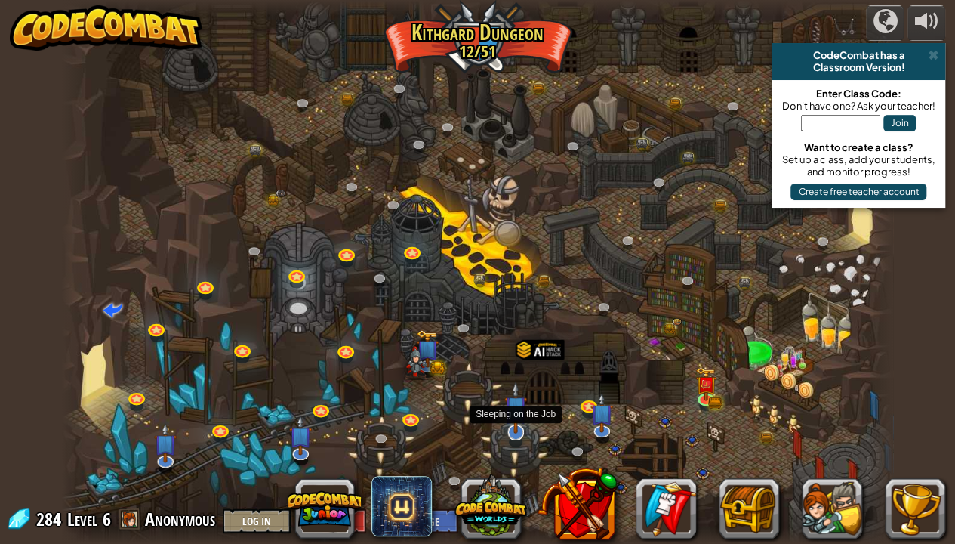
click at [510, 420] on img at bounding box center [516, 407] width 23 height 53
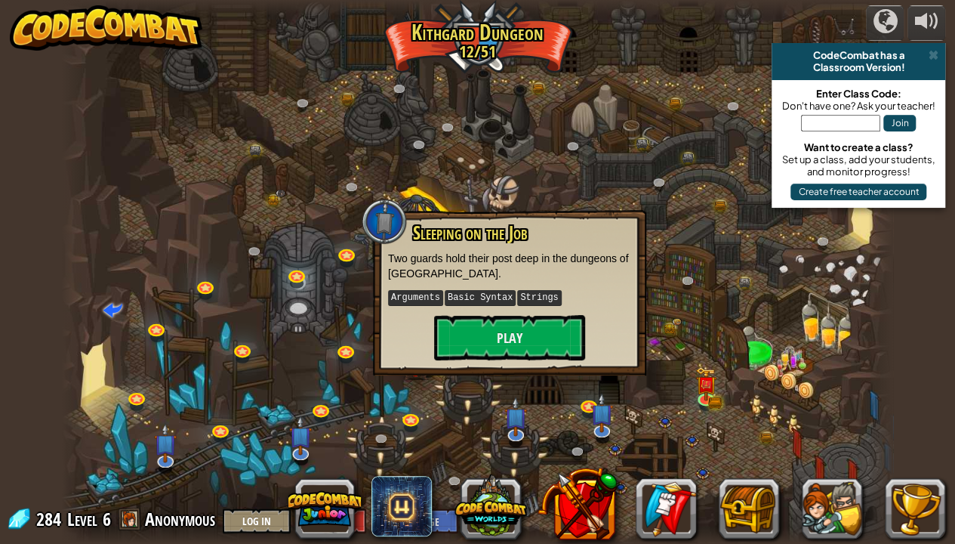
click at [344, 278] on div at bounding box center [478, 272] width 832 height 544
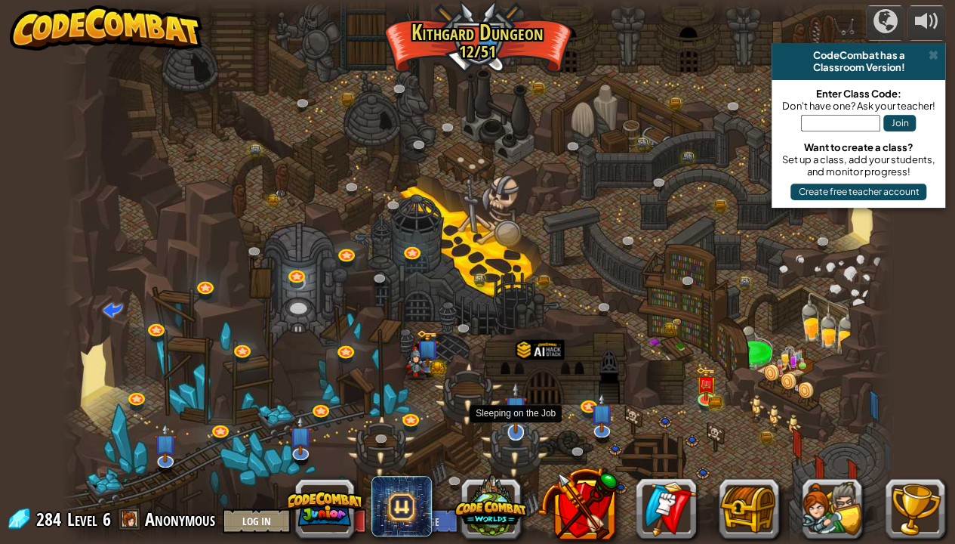
click at [517, 422] on img at bounding box center [516, 407] width 23 height 53
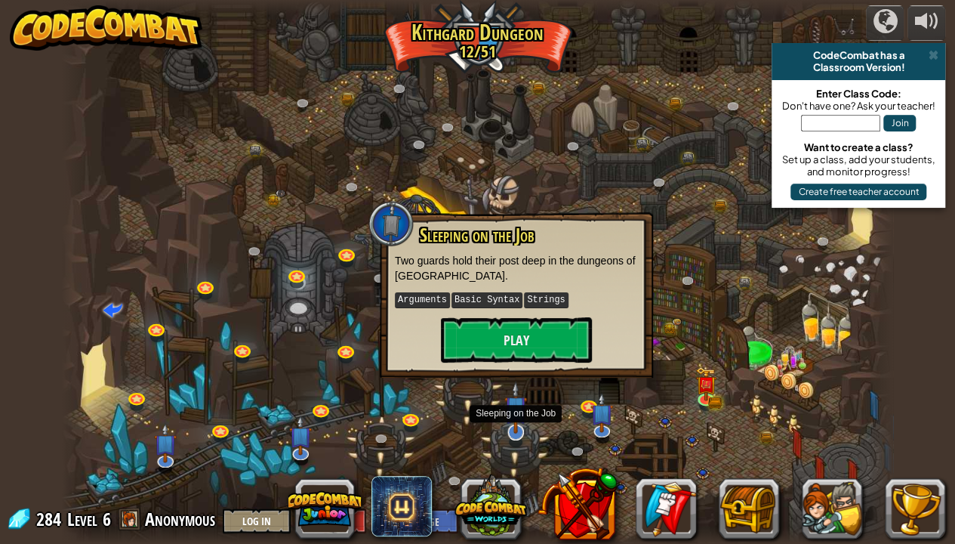
click at [517, 422] on img at bounding box center [516, 407] width 23 height 53
click at [252, 300] on div at bounding box center [478, 272] width 832 height 544
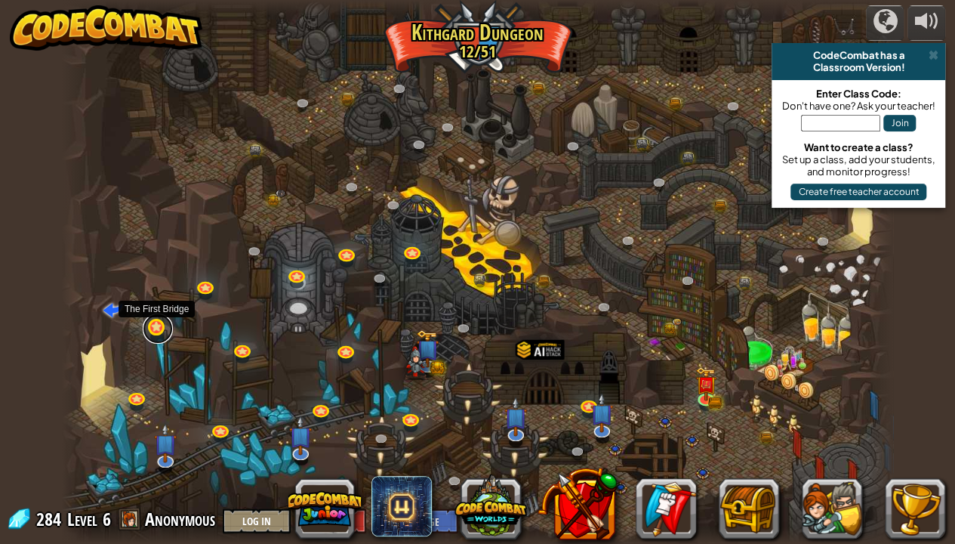
click at [153, 329] on link at bounding box center [158, 328] width 30 height 30
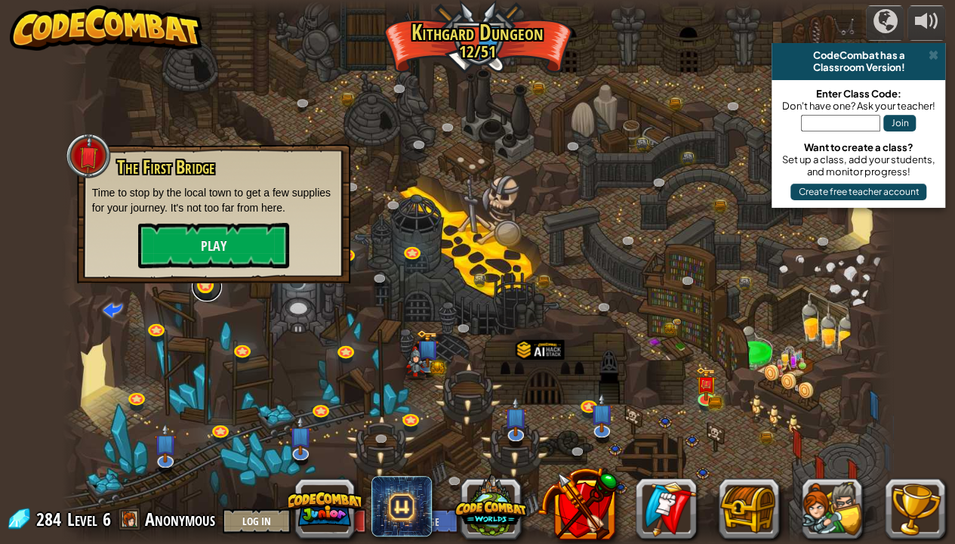
click at [217, 290] on link at bounding box center [207, 286] width 30 height 30
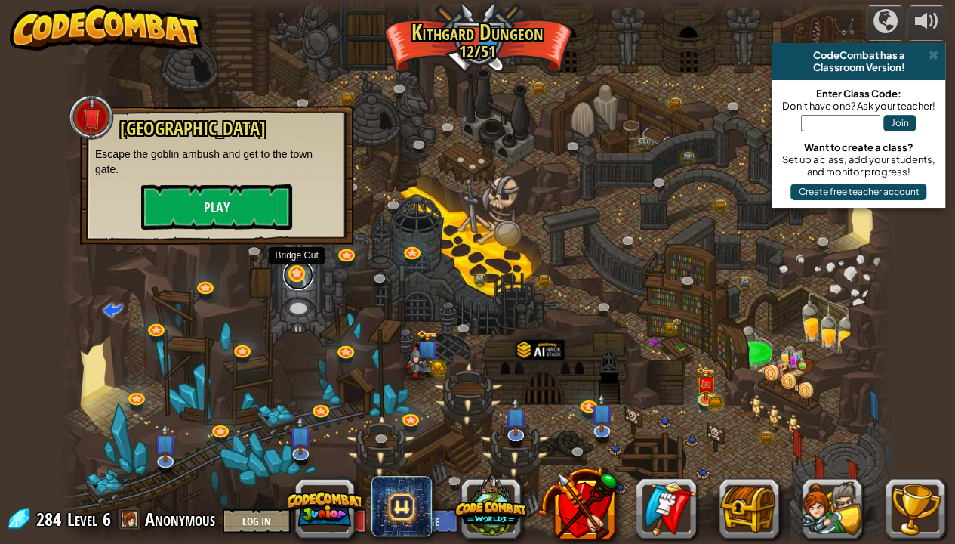
click at [299, 271] on link at bounding box center [298, 275] width 30 height 30
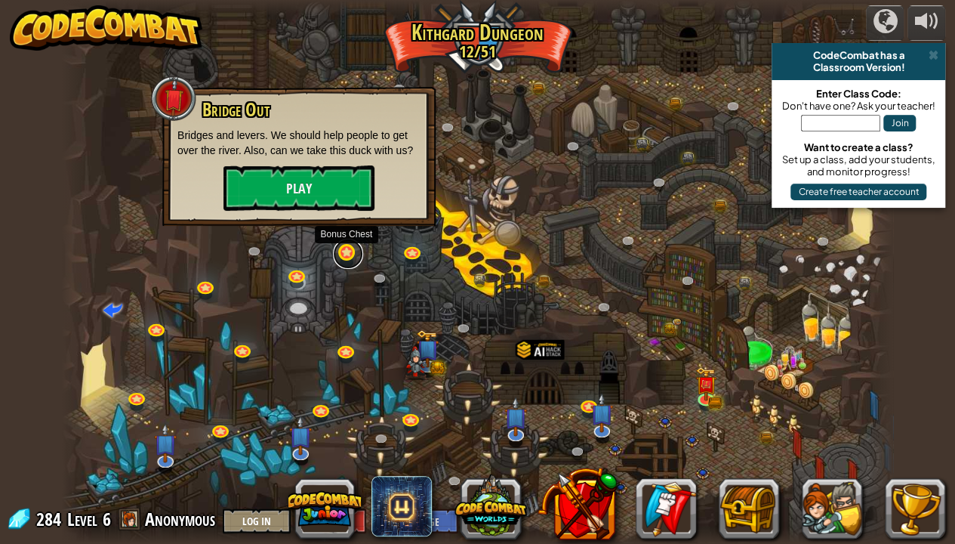
click at [353, 261] on link at bounding box center [348, 254] width 30 height 30
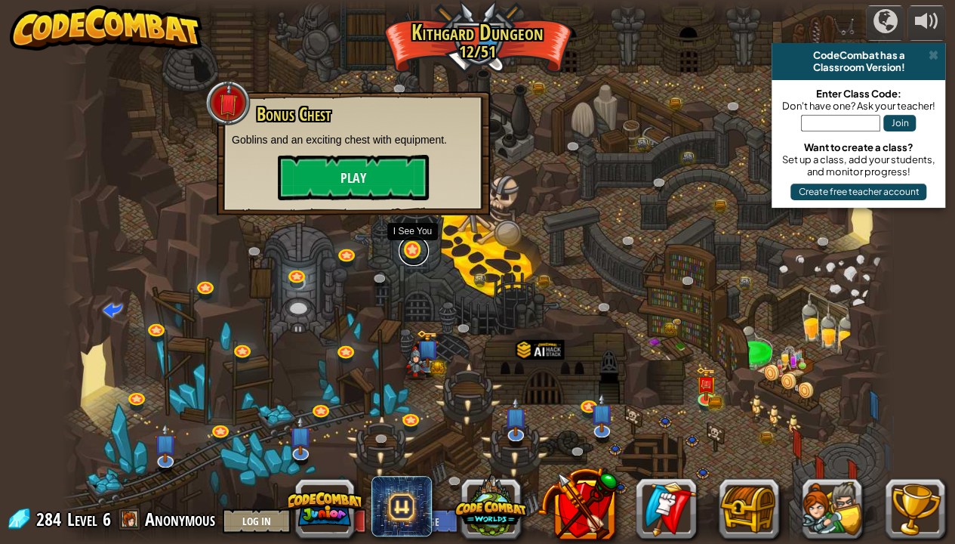
click at [418, 248] on link at bounding box center [414, 251] width 30 height 30
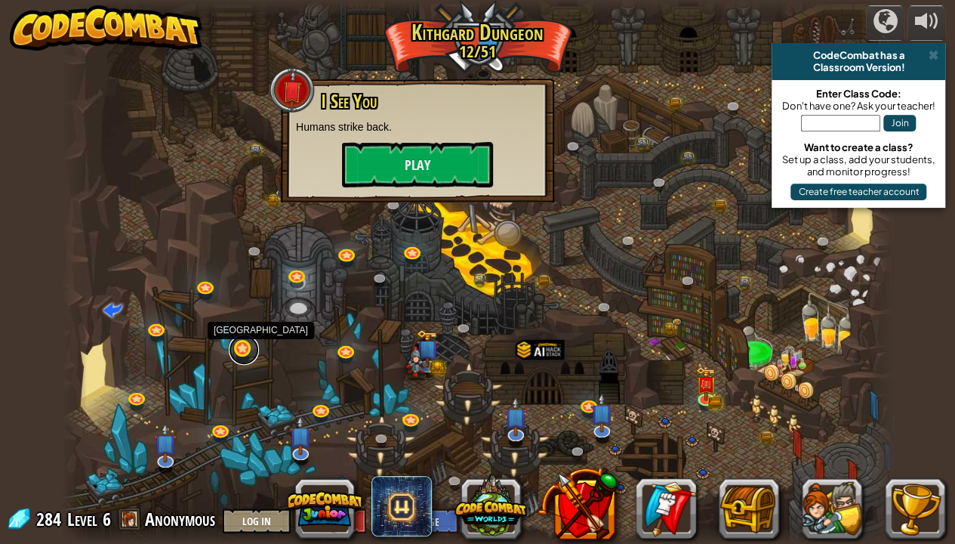
click at [233, 360] on link at bounding box center [244, 350] width 30 height 30
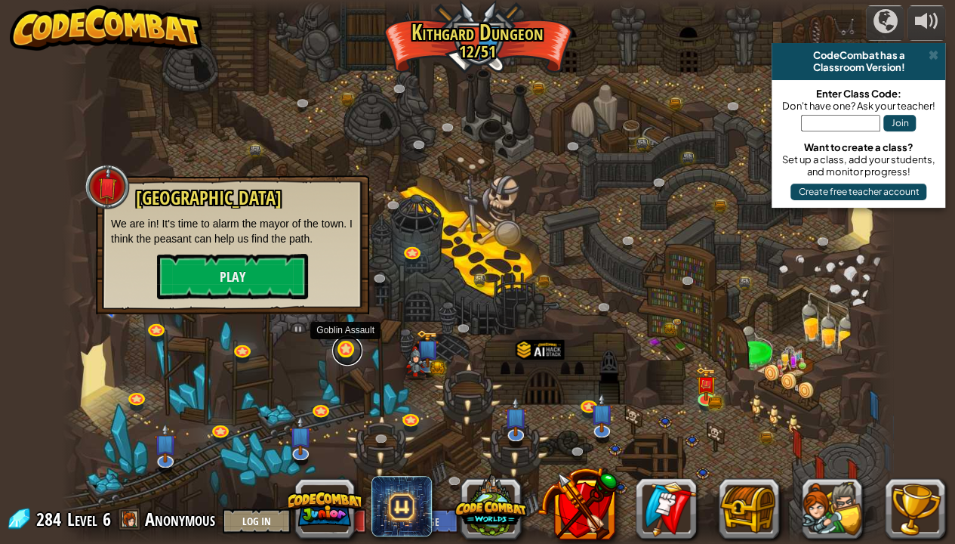
click at [344, 348] on link at bounding box center [347, 350] width 30 height 30
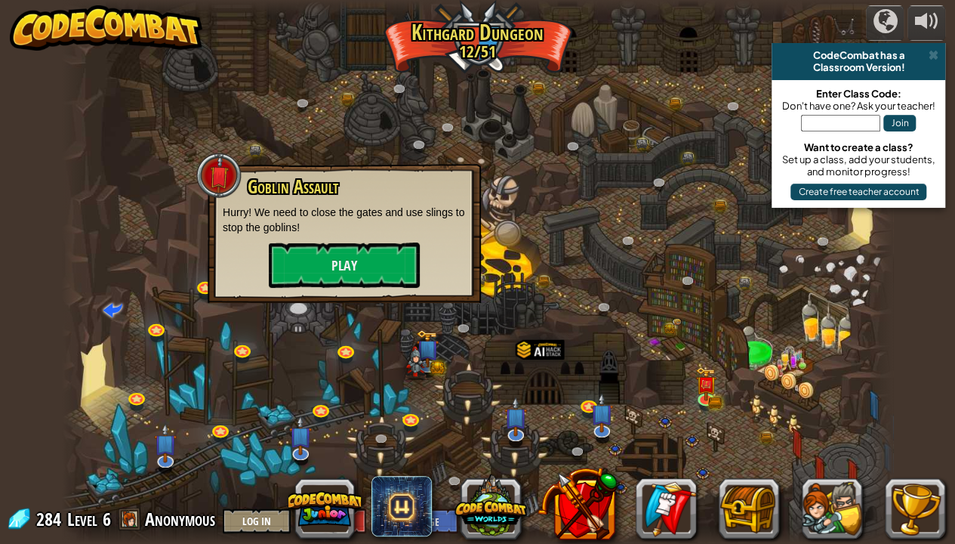
click at [171, 342] on div at bounding box center [478, 272] width 832 height 544
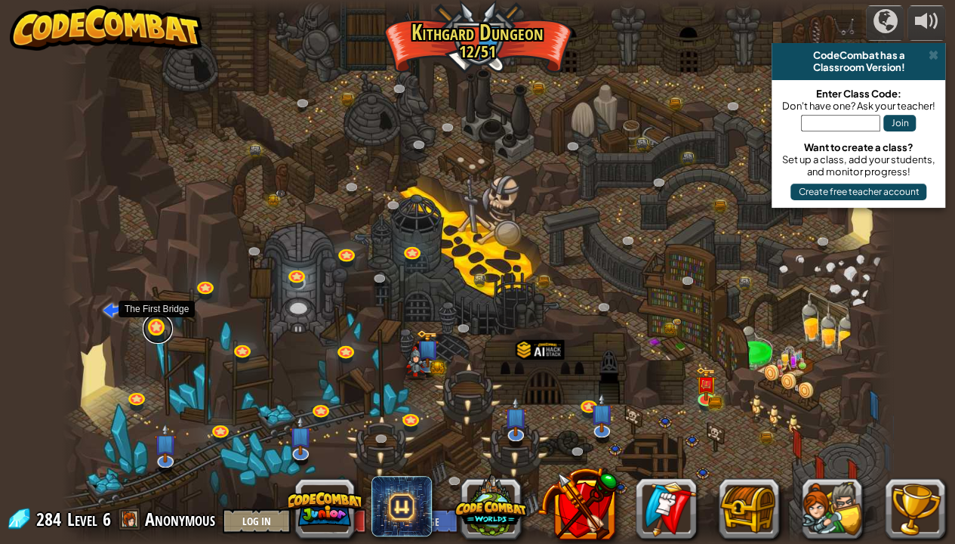
click at [151, 325] on link at bounding box center [158, 328] width 30 height 30
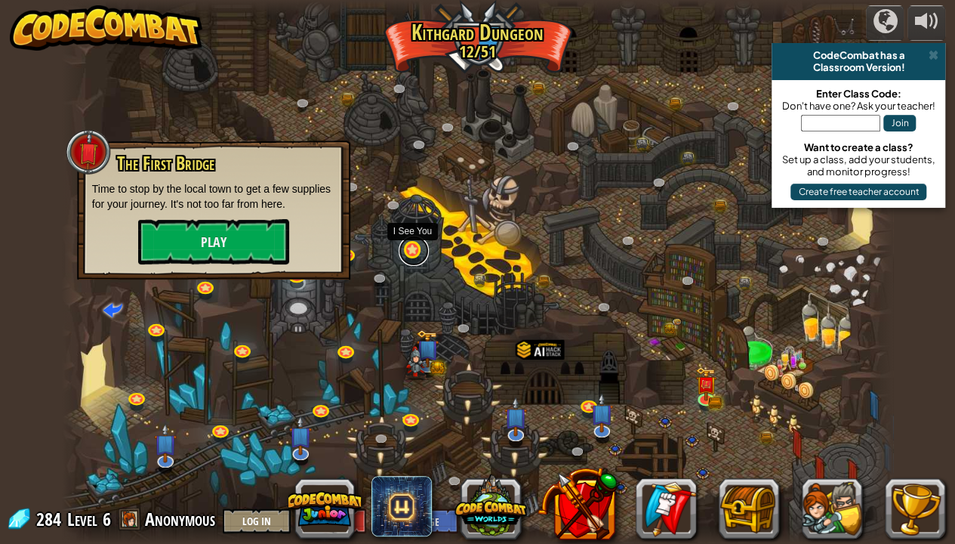
click at [418, 249] on link at bounding box center [414, 251] width 30 height 30
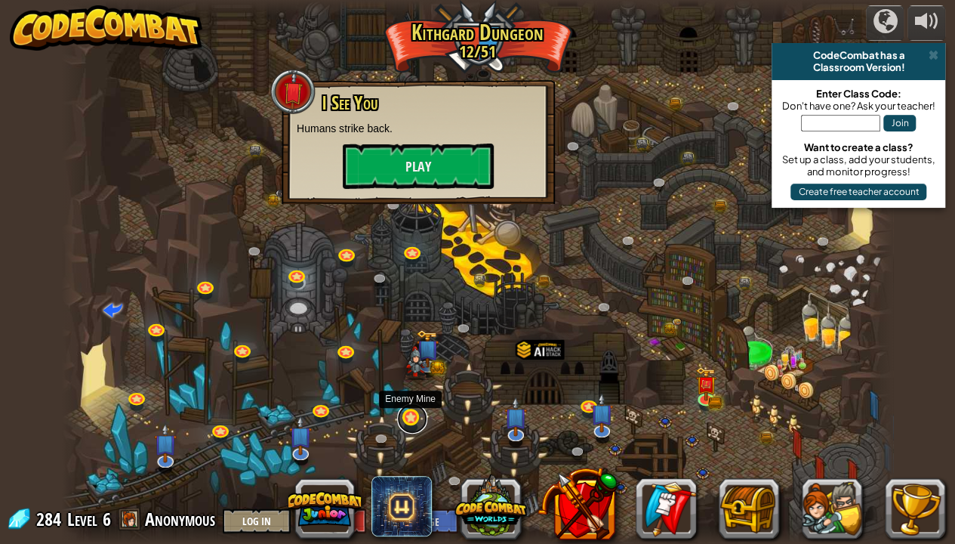
click at [406, 411] on link at bounding box center [412, 418] width 30 height 30
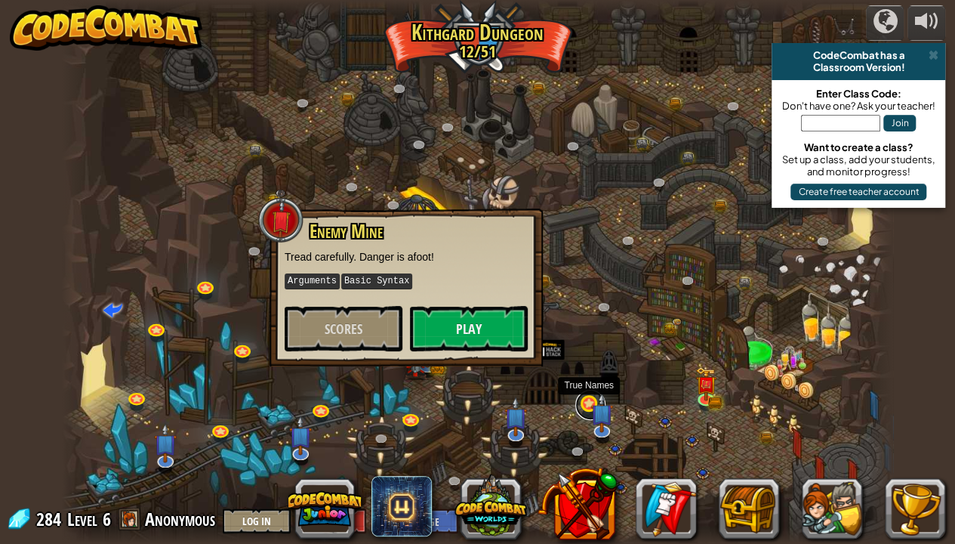
click at [583, 400] on link at bounding box center [591, 405] width 30 height 30
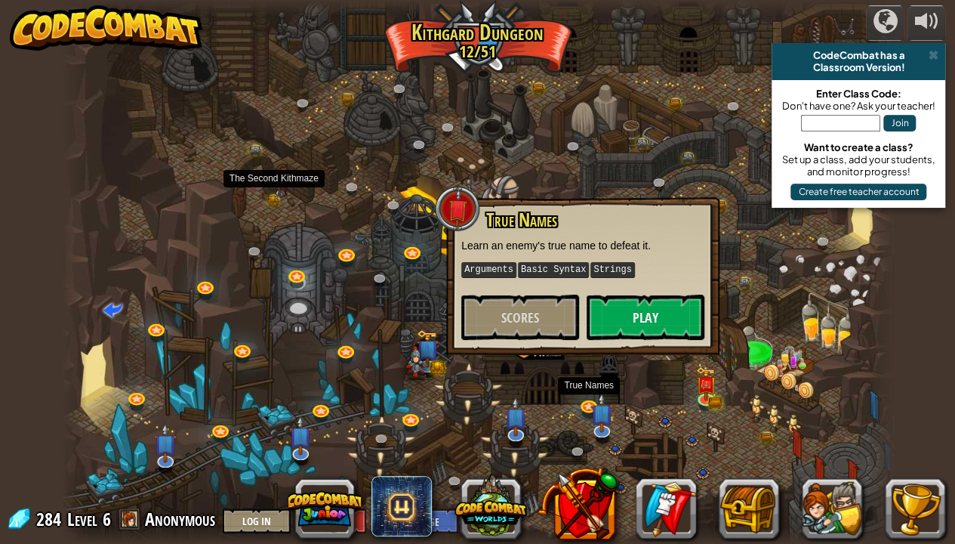
click at [274, 187] on div at bounding box center [478, 272] width 832 height 544
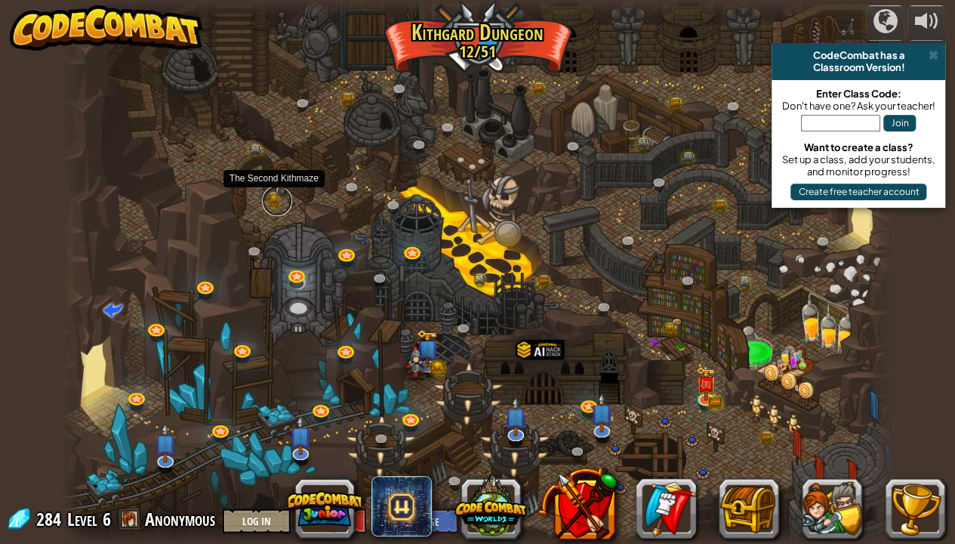
click at [274, 195] on link at bounding box center [277, 201] width 30 height 30
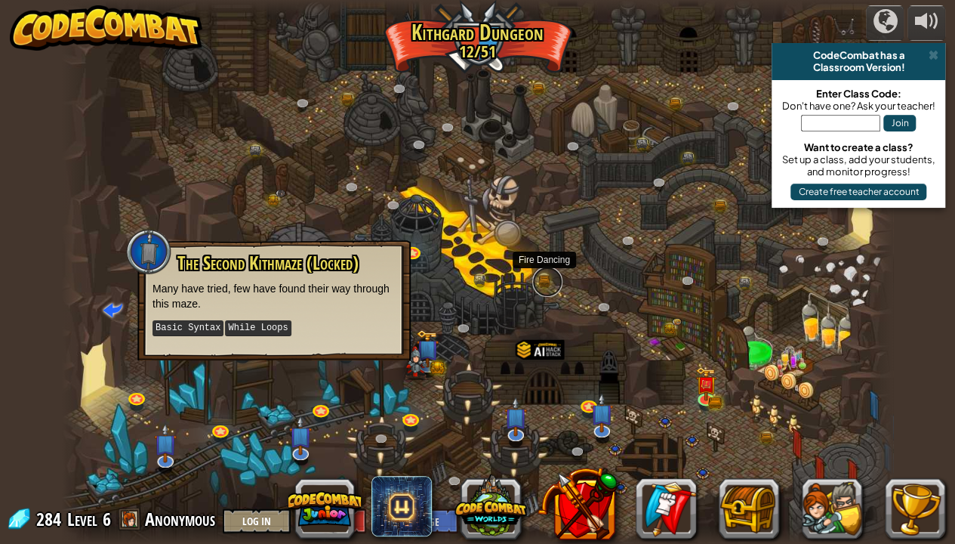
click at [542, 277] on link at bounding box center [547, 282] width 30 height 30
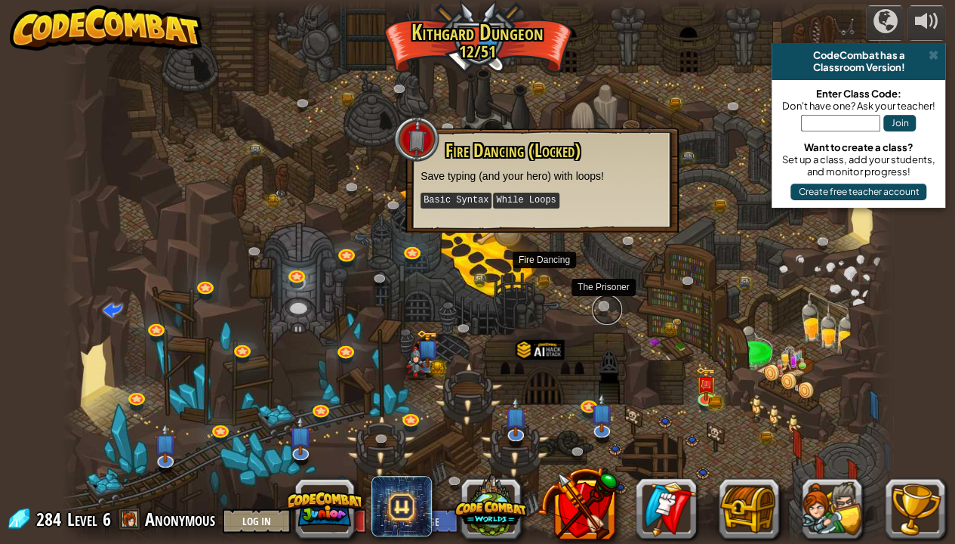
click at [608, 310] on link at bounding box center [607, 310] width 30 height 30
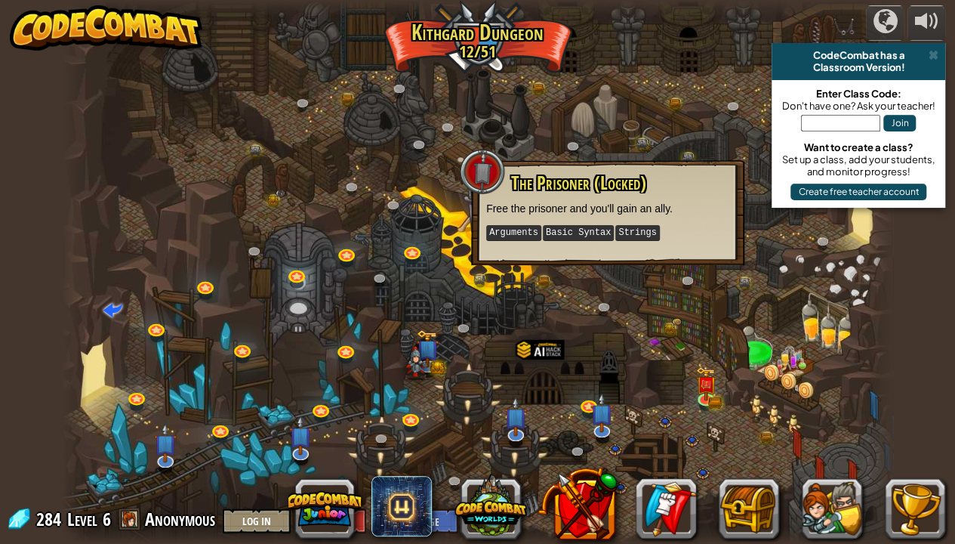
click at [449, 267] on div at bounding box center [478, 272] width 832 height 544
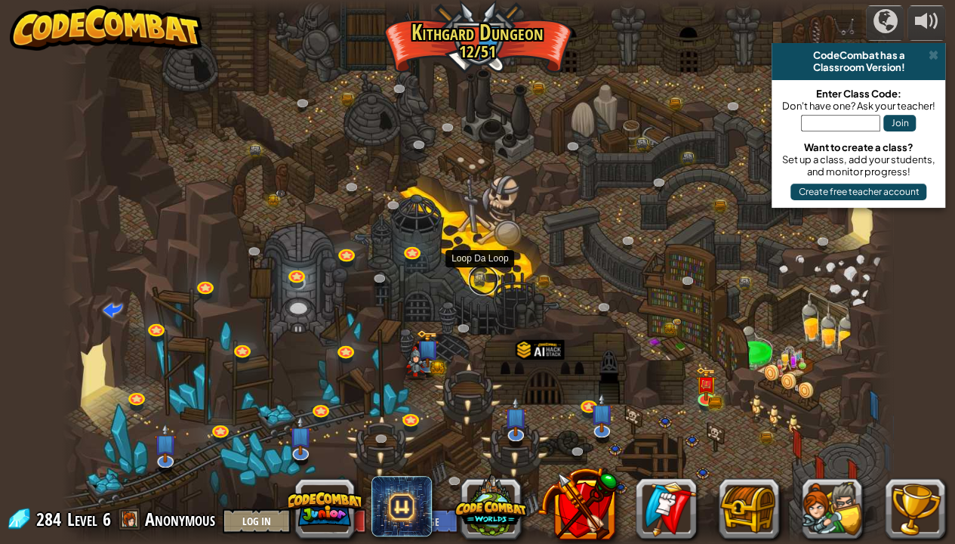
click at [479, 273] on link at bounding box center [483, 280] width 30 height 30
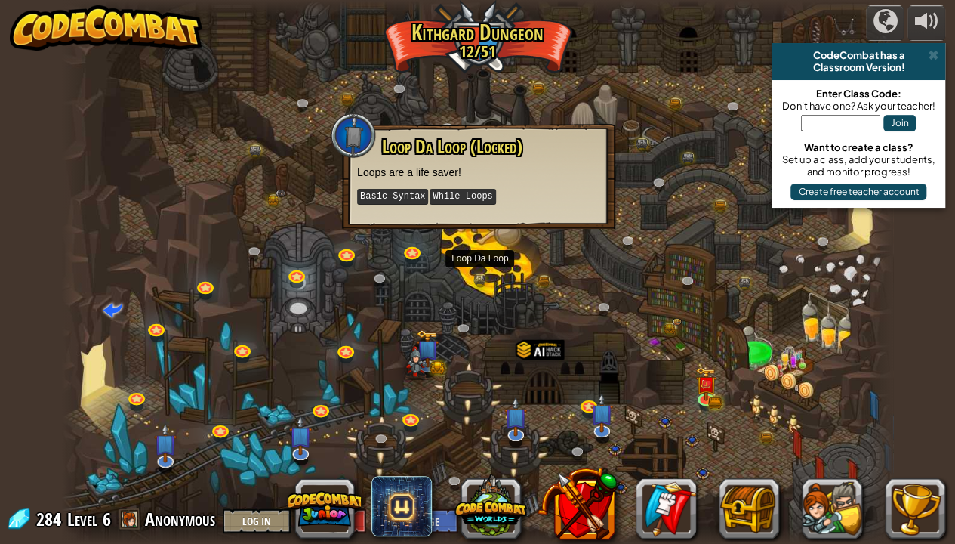
click at [471, 258] on div at bounding box center [478, 272] width 832 height 544
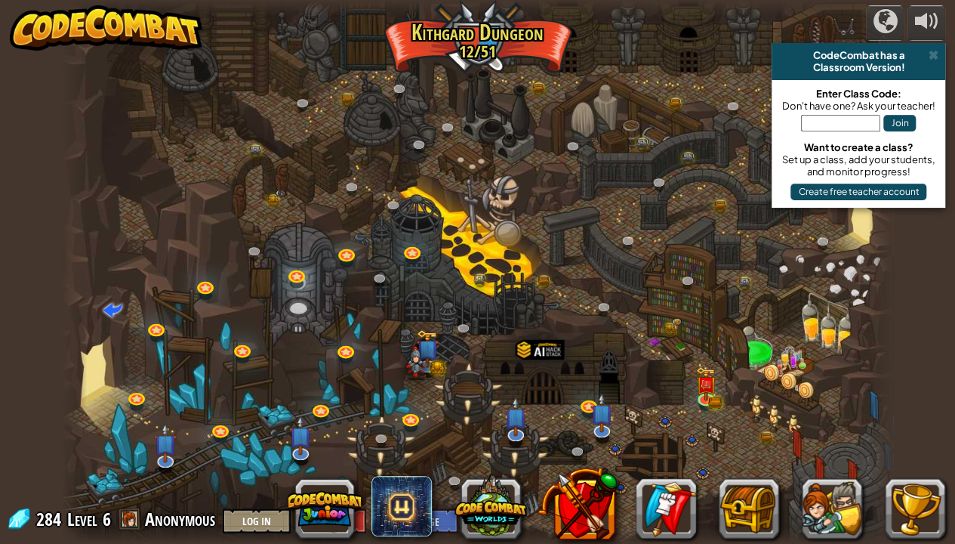
click at [380, 199] on div at bounding box center [478, 272] width 832 height 544
click at [386, 199] on link at bounding box center [396, 208] width 30 height 30
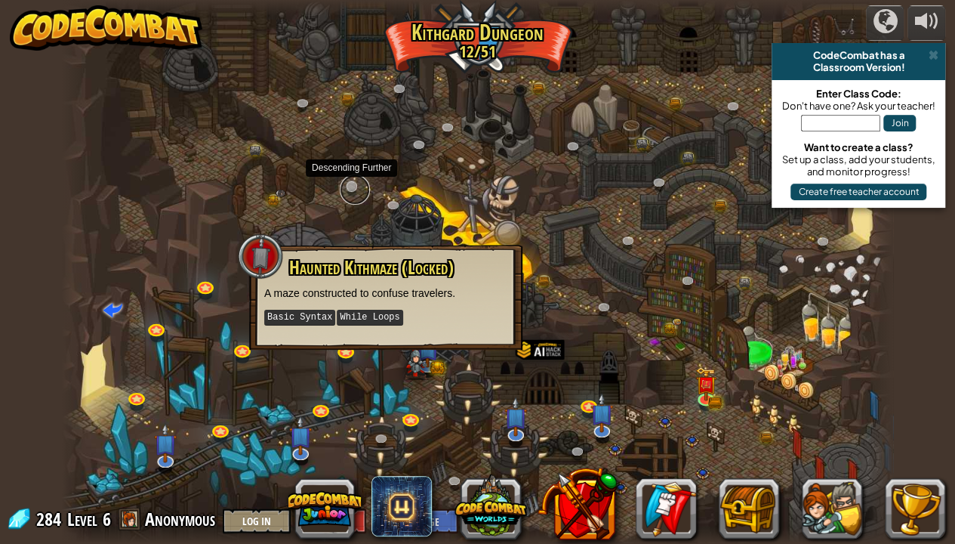
click at [352, 186] on link at bounding box center [355, 189] width 30 height 30
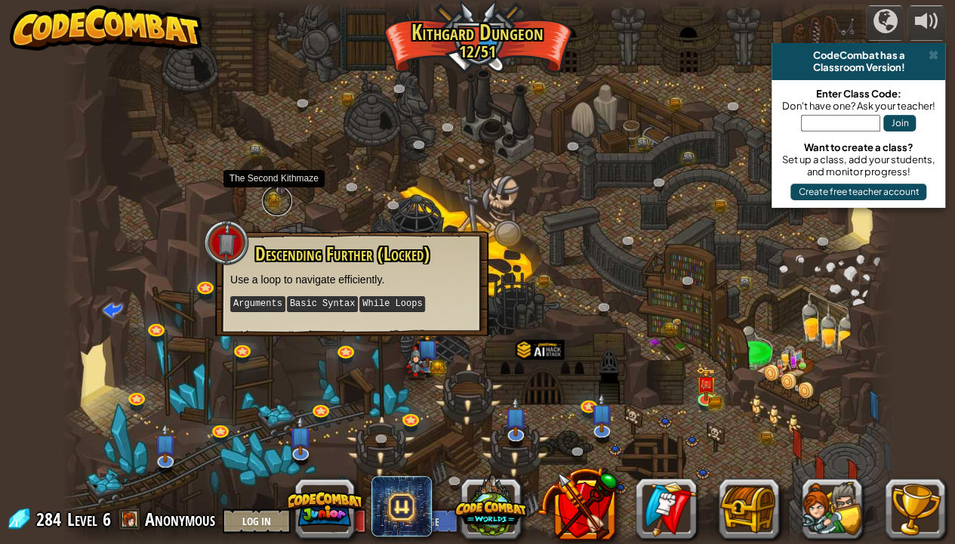
click at [273, 195] on link at bounding box center [277, 201] width 30 height 30
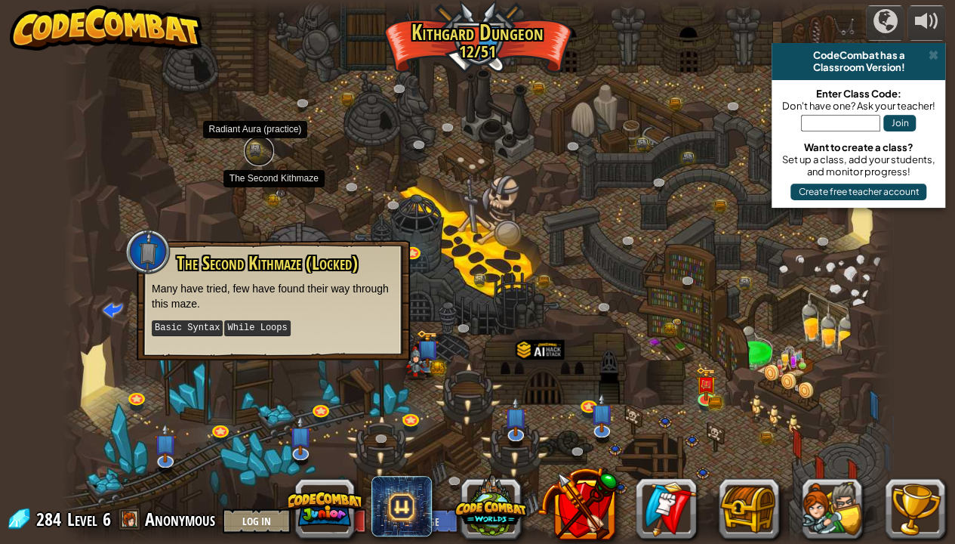
click at [248, 147] on link at bounding box center [259, 151] width 30 height 30
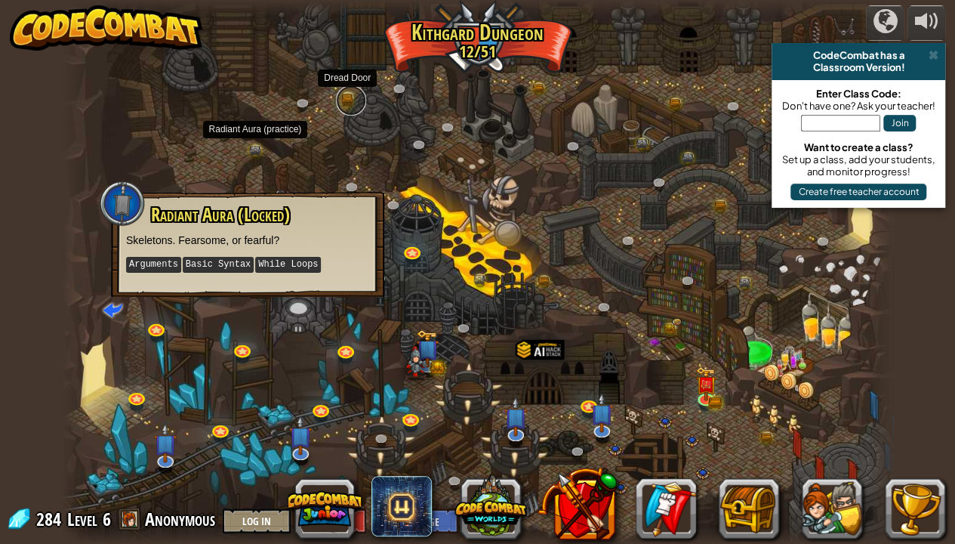
click at [341, 96] on link at bounding box center [351, 100] width 30 height 30
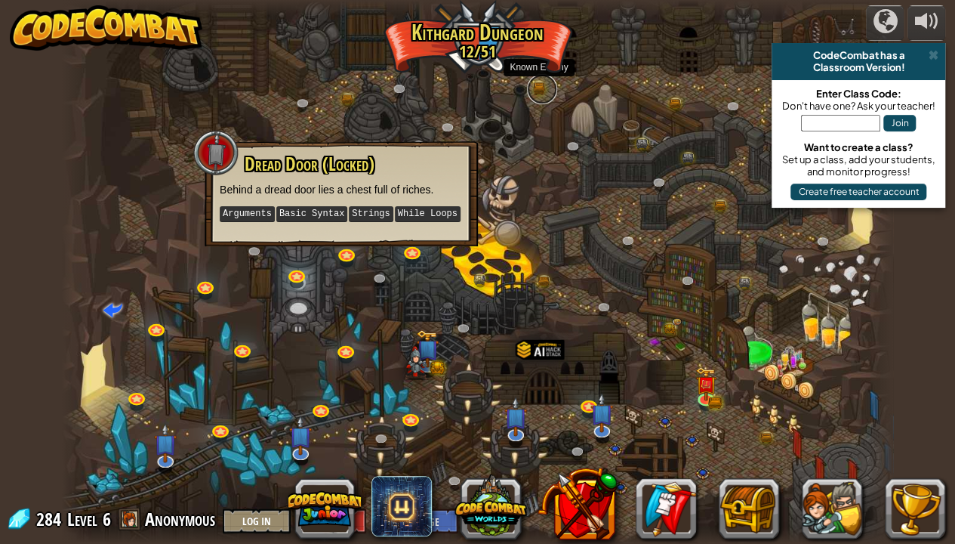
click at [535, 91] on link at bounding box center [542, 89] width 30 height 30
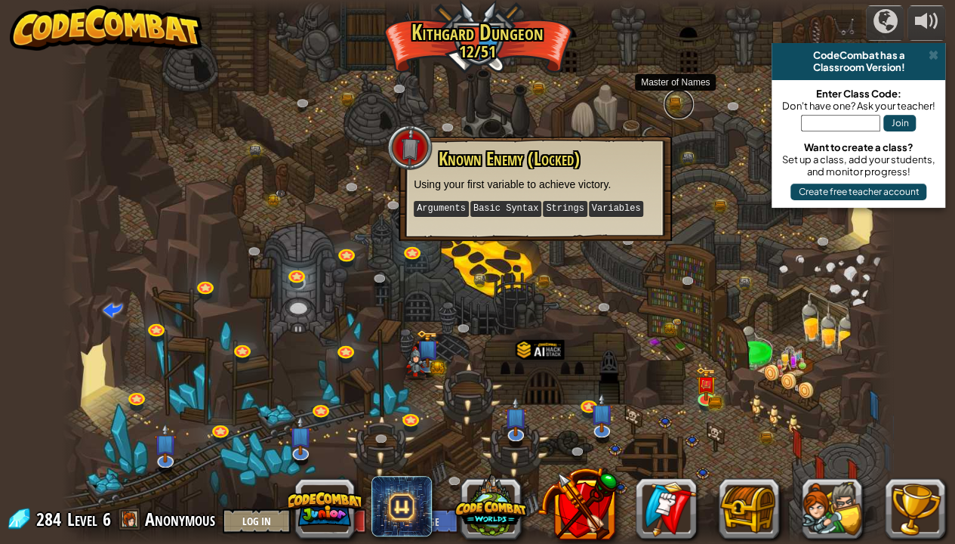
click at [665, 101] on link at bounding box center [679, 104] width 30 height 30
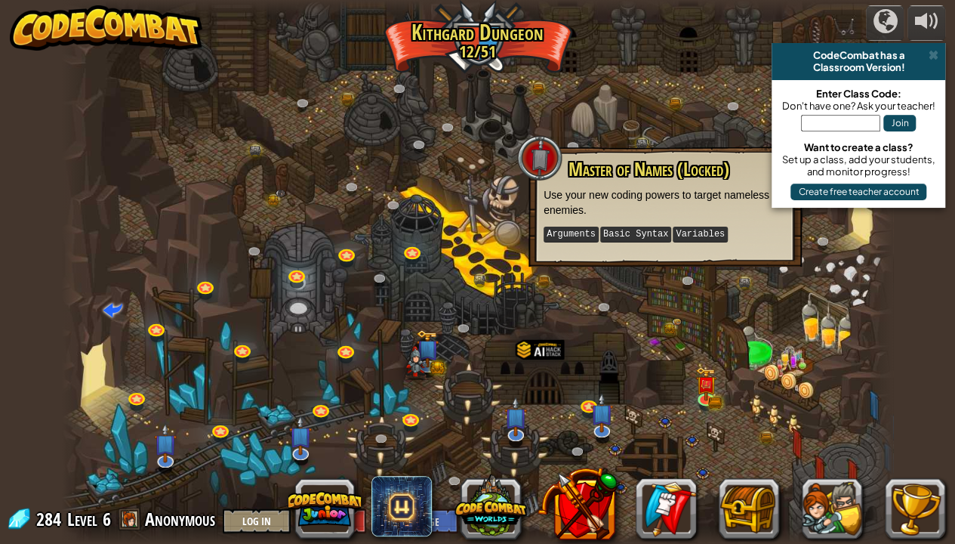
click at [603, 137] on div at bounding box center [478, 272] width 832 height 544
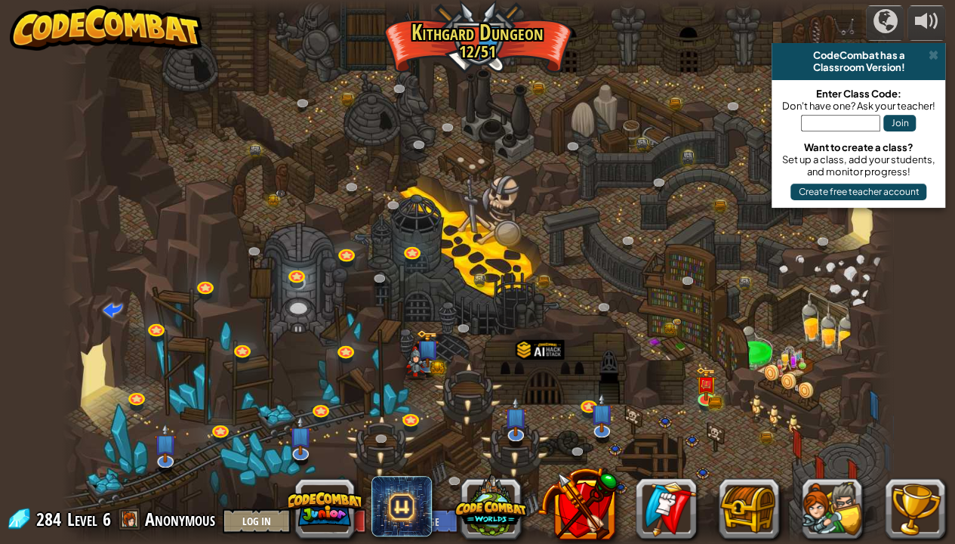
click at [677, 161] on div "Twisted Canyon (Locked) Challenge: collect the most gold using all the programm…" at bounding box center [478, 272] width 832 height 544
click at [447, 474] on div at bounding box center [478, 272] width 832 height 544
click at [578, 442] on link at bounding box center [581, 454] width 30 height 30
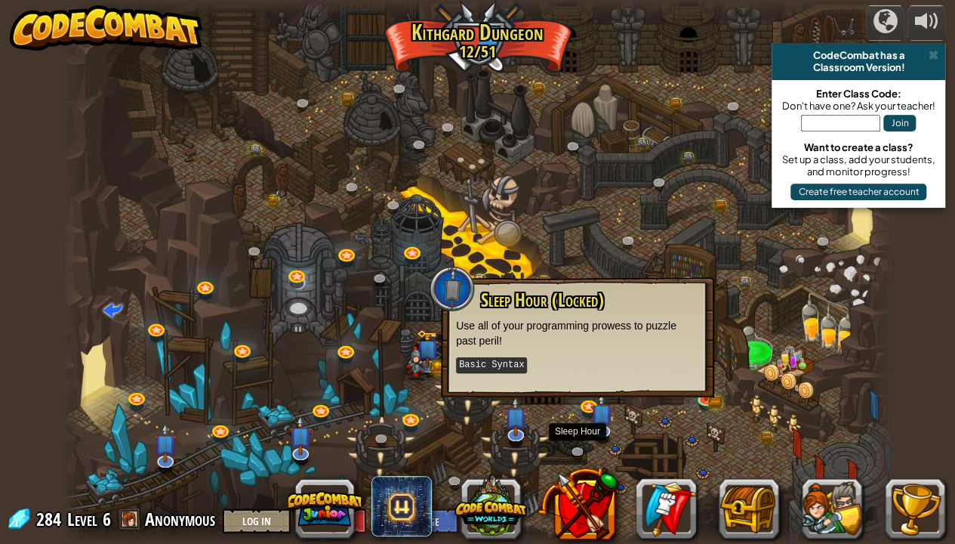
click at [275, 350] on div at bounding box center [478, 272] width 832 height 544
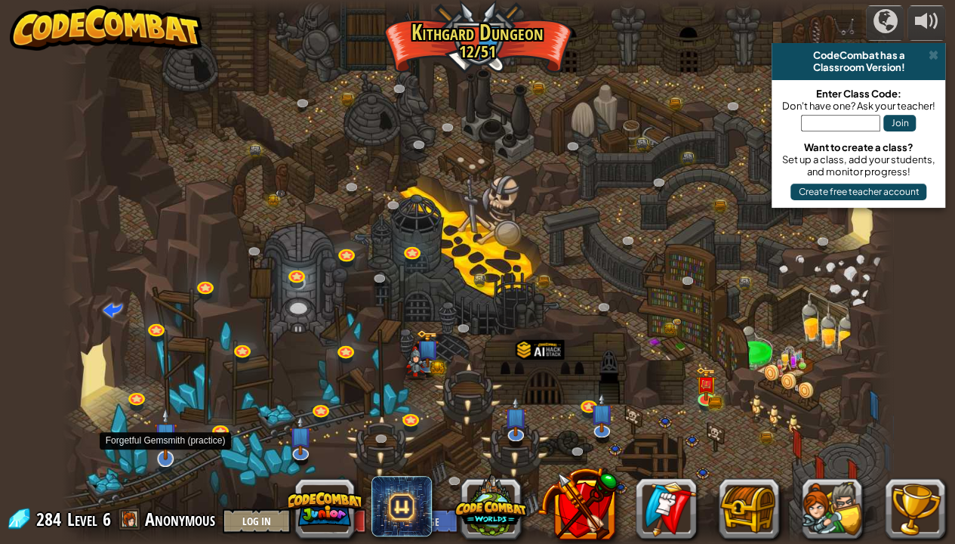
click at [168, 440] on img at bounding box center [165, 433] width 23 height 53
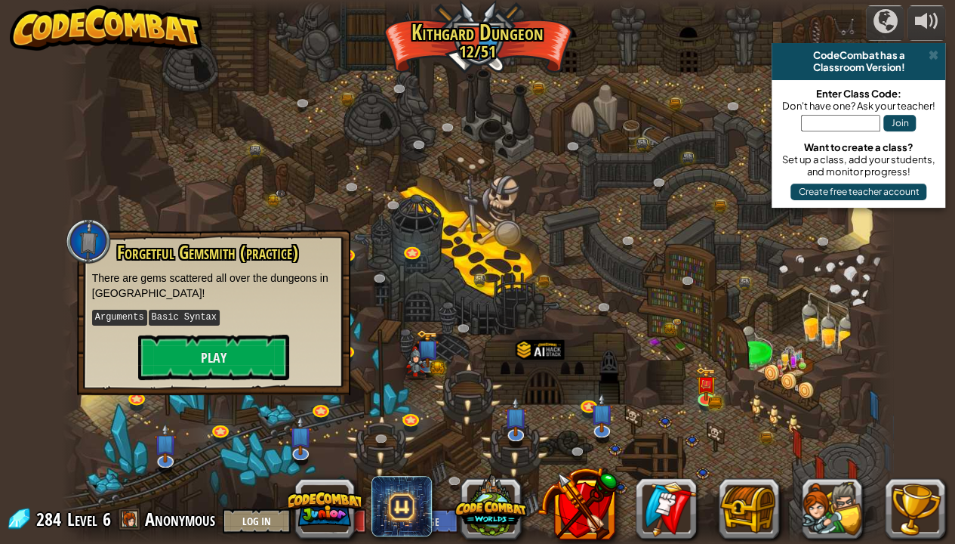
click at [76, 391] on div at bounding box center [74, 272] width 25 height 544
click at [97, 378] on div "Forgetful Gemsmith (practice) There are gems scattered all over the dungeons in…" at bounding box center [213, 310] width 243 height 137
click at [0, 355] on div "powered by CodeCombat has a Classroom Version! Enter Class Code: Don't have one…" at bounding box center [477, 272] width 955 height 544
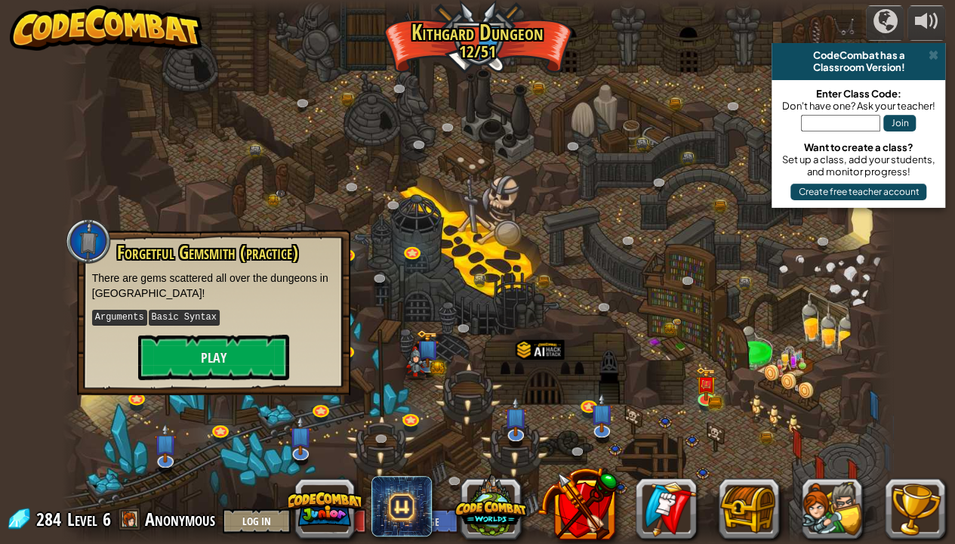
click at [0, 355] on div "powered by CodeCombat has a Classroom Version! Enter Class Code: Don't have one…" at bounding box center [477, 272] width 955 height 544
drag, startPoint x: 411, startPoint y: 250, endPoint x: 399, endPoint y: 254, distance: 12.7
click at [474, 91] on div at bounding box center [478, 272] width 832 height 544
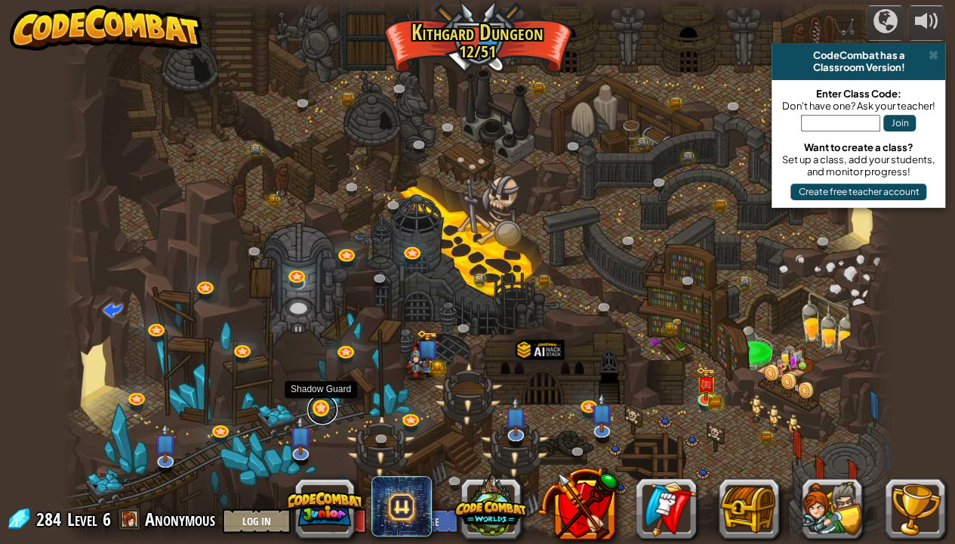
click at [316, 410] on link at bounding box center [322, 409] width 30 height 30
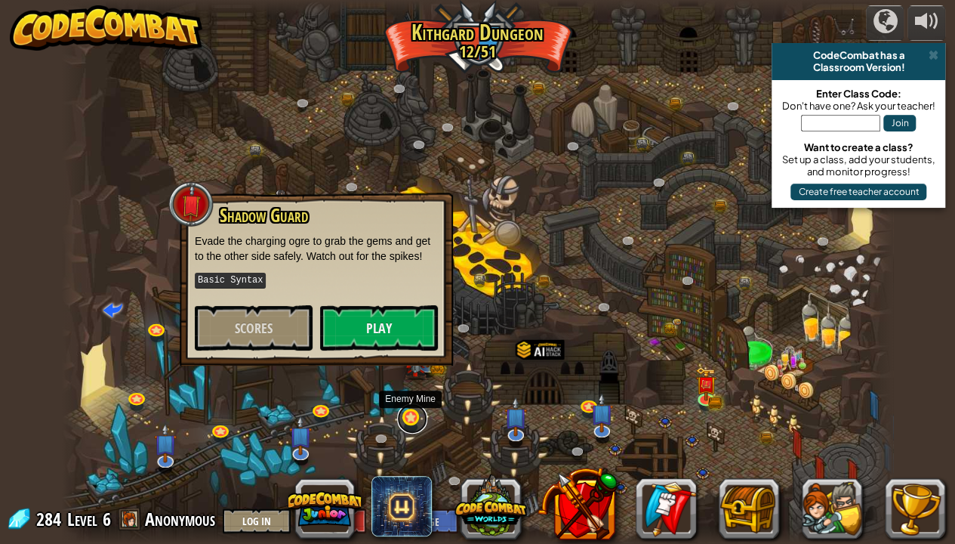
click at [409, 426] on link at bounding box center [412, 418] width 30 height 30
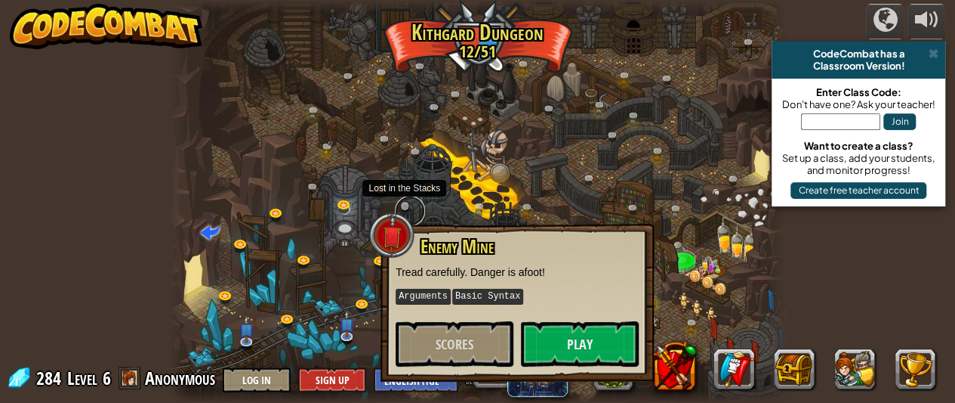
click at [396, 208] on link at bounding box center [410, 211] width 30 height 30
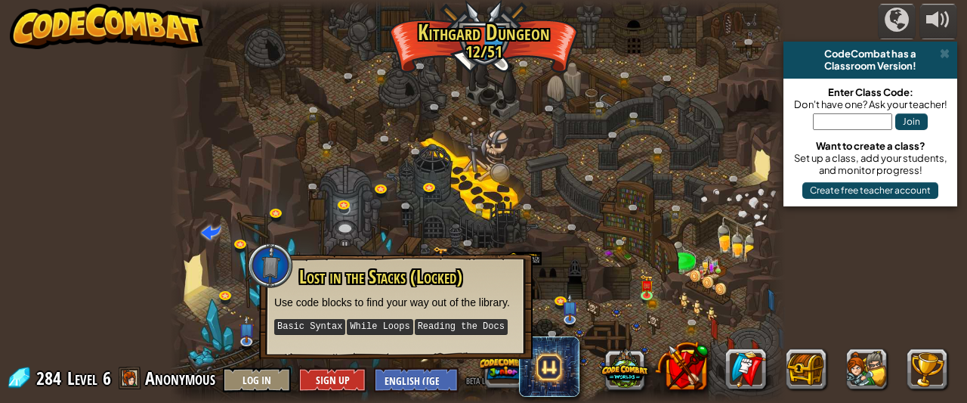
click at [579, 245] on div at bounding box center [478, 201] width 616 height 403
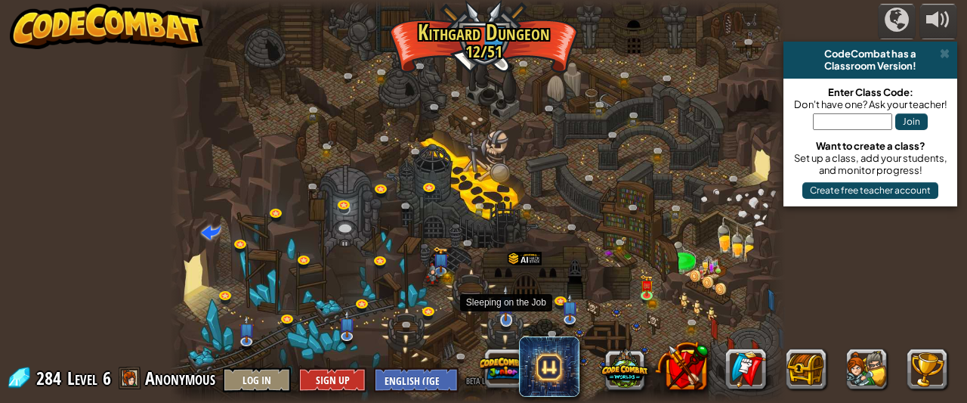
click at [508, 307] on img at bounding box center [506, 303] width 16 height 36
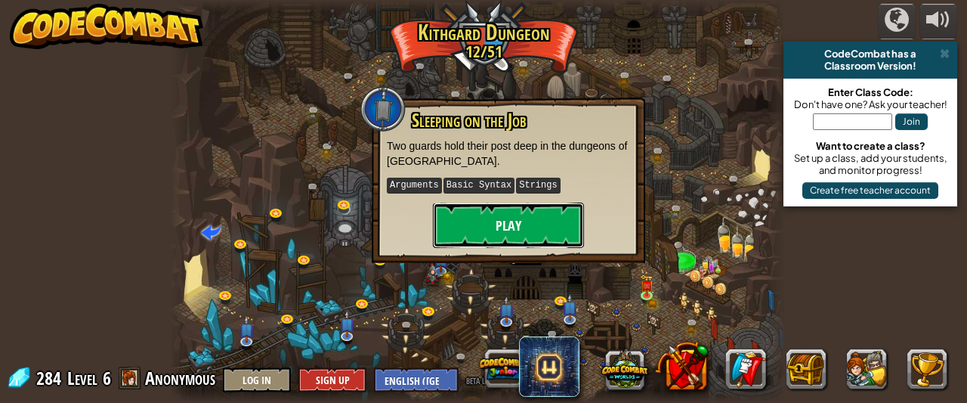
click at [514, 214] on button "Play" at bounding box center [508, 224] width 151 height 45
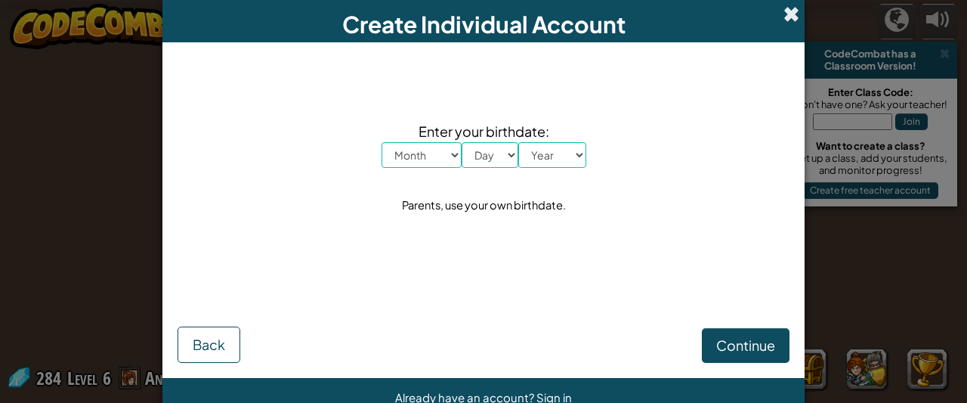
click at [786, 6] on span at bounding box center [791, 14] width 16 height 16
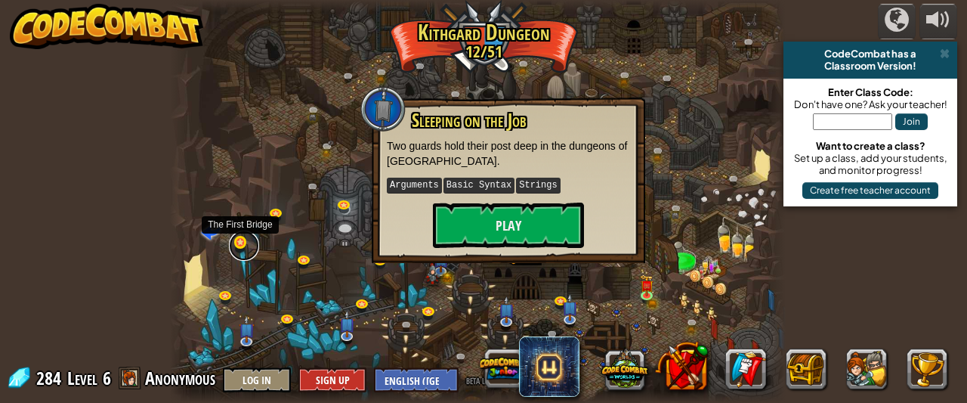
click at [234, 245] on link at bounding box center [244, 245] width 30 height 30
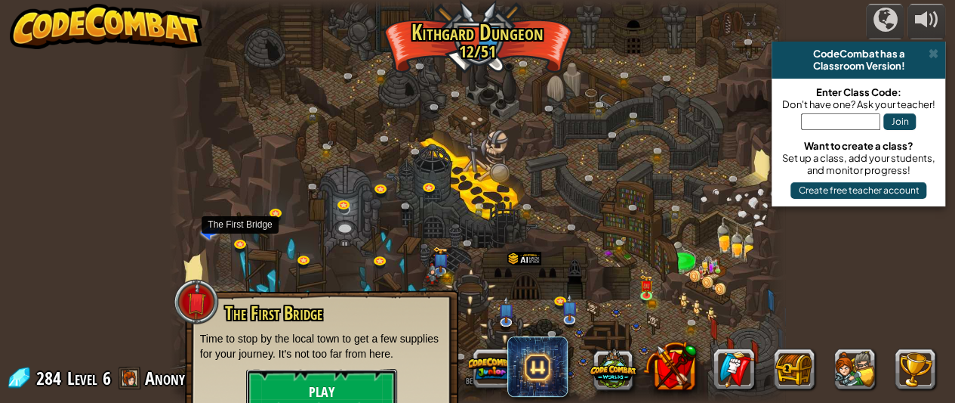
click at [388, 387] on button "Play" at bounding box center [321, 391] width 151 height 45
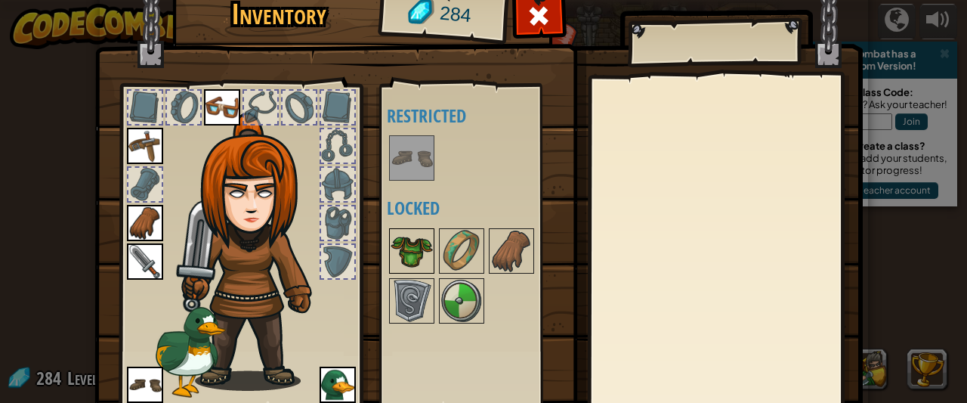
scroll to position [118, 0]
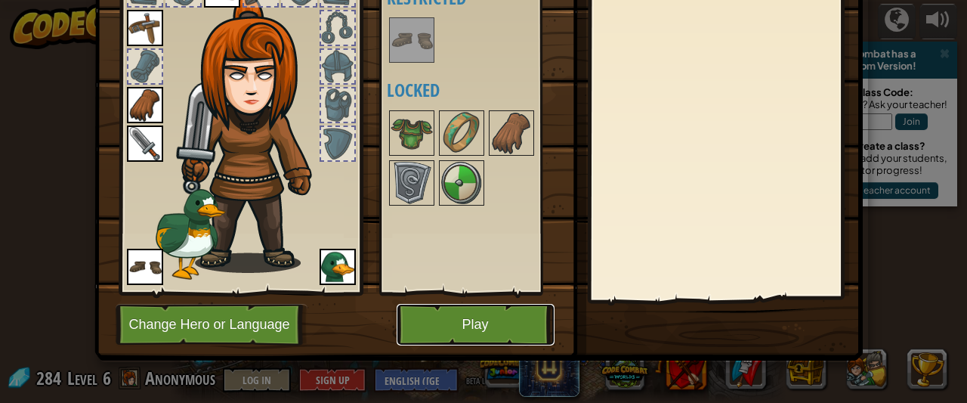
click at [439, 310] on button "Play" at bounding box center [476, 325] width 158 height 42
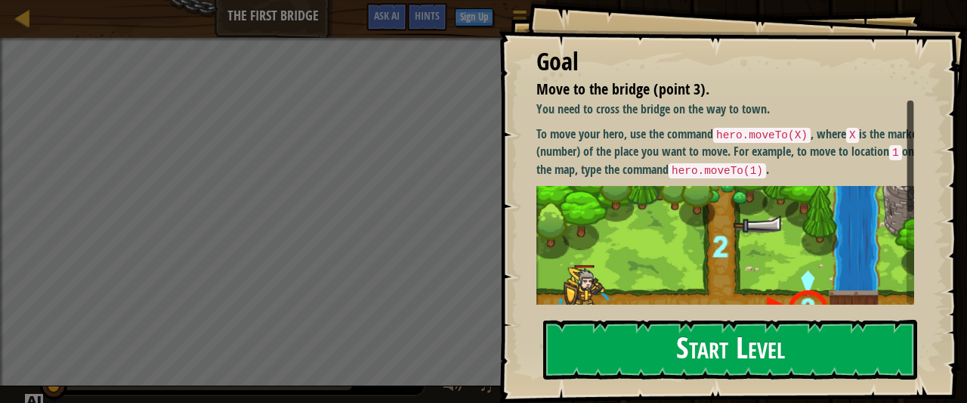
click at [680, 319] on button "Start Level" at bounding box center [730, 349] width 374 height 60
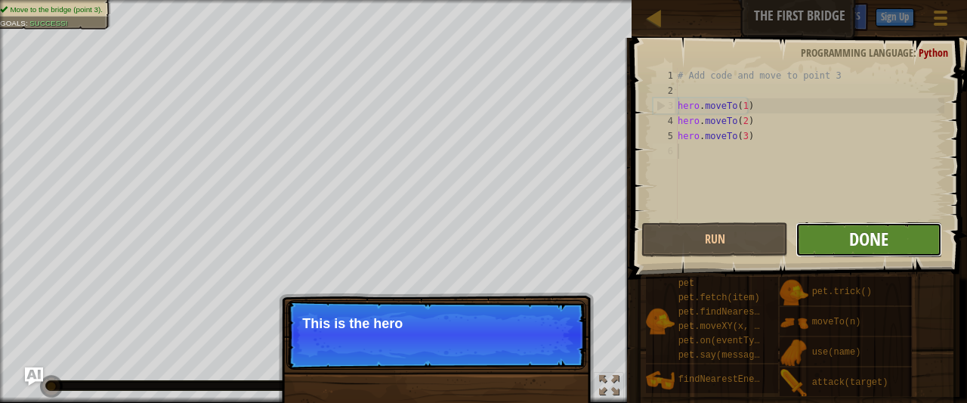
click at [850, 245] on span "Done" at bounding box center [868, 239] width 39 height 24
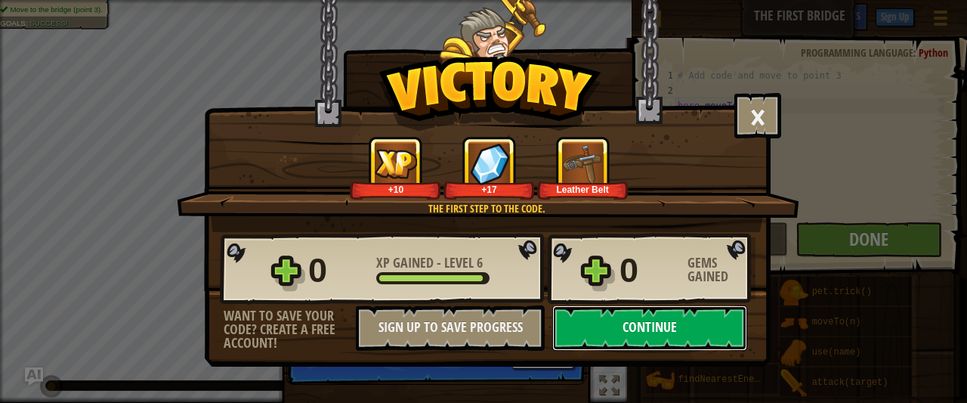
click at [662, 324] on button "Continue" at bounding box center [649, 327] width 195 height 45
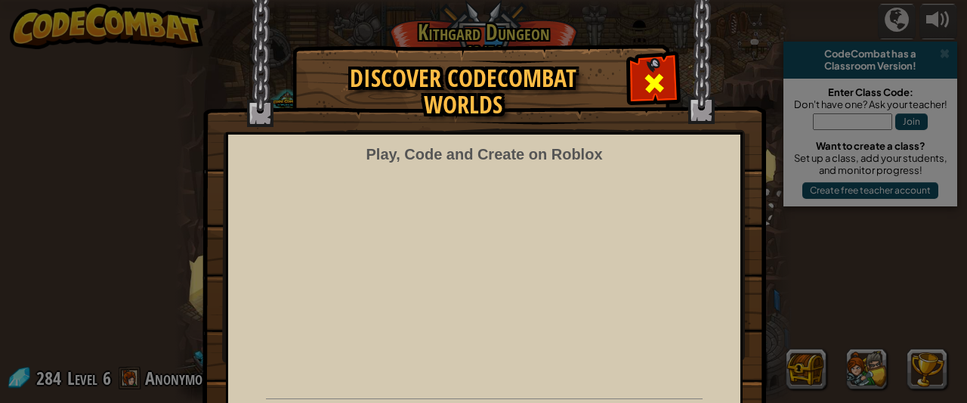
click at [642, 79] on span at bounding box center [654, 83] width 24 height 24
